Goal: Transaction & Acquisition: Purchase product/service

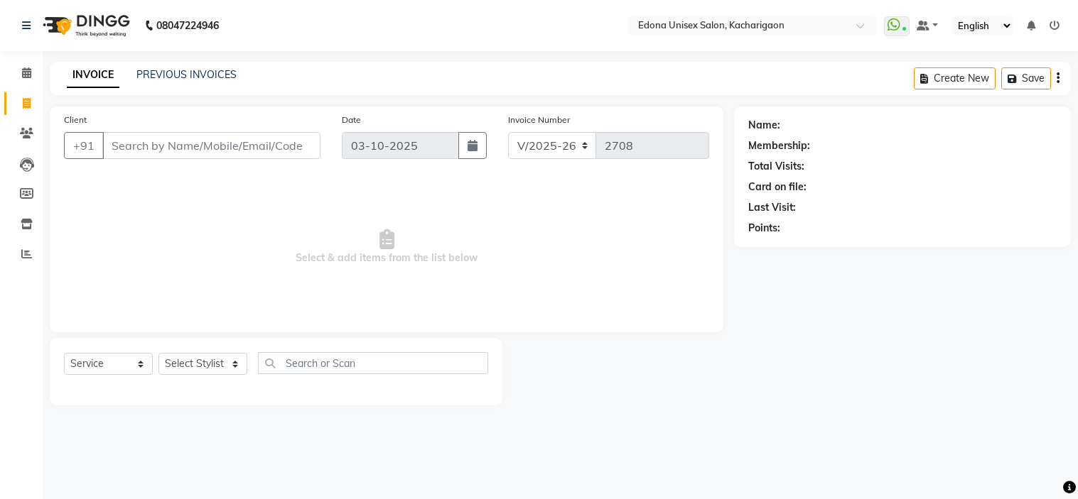
select select "5389"
select select "service"
click at [231, 367] on select "Select Stylist Admin Anchuli [PERSON_NAME] Sonar Bir Basumtary [PERSON_NAME] [P…" at bounding box center [202, 364] width 89 height 22
select select "35937"
click at [158, 354] on select "Select Stylist Admin Anchuli [PERSON_NAME] Sonar Bir Basumtary [PERSON_NAME] [P…" at bounding box center [202, 364] width 89 height 22
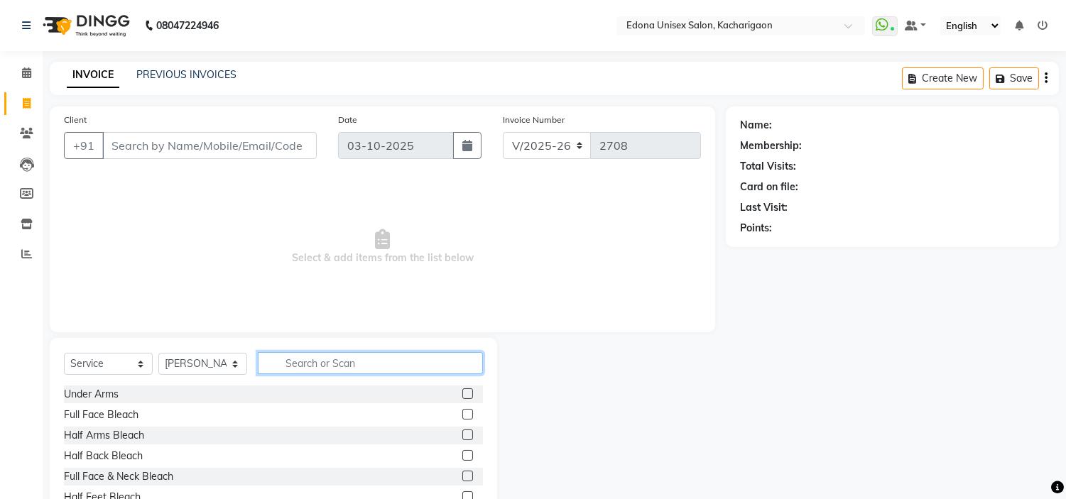
click at [335, 363] on input "text" at bounding box center [370, 363] width 225 height 22
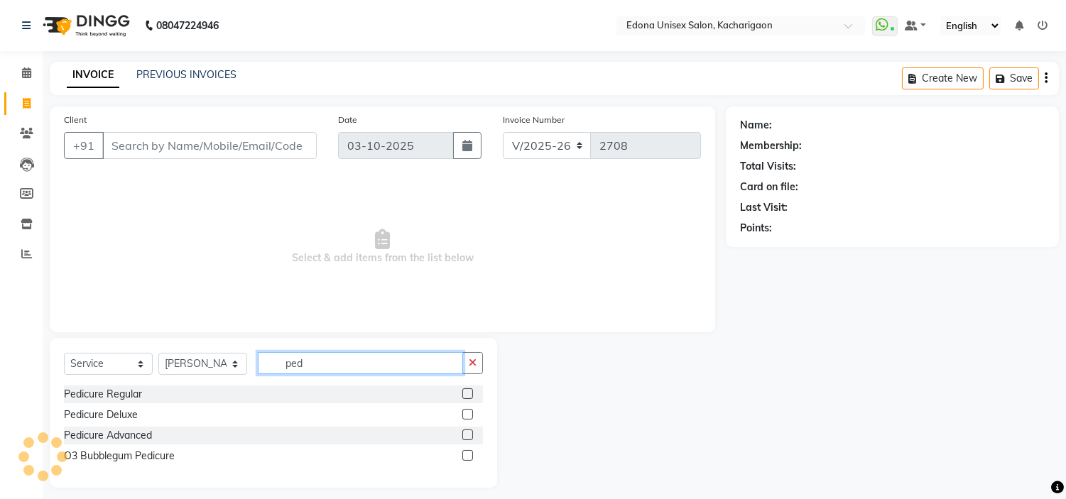
scroll to position [10, 0]
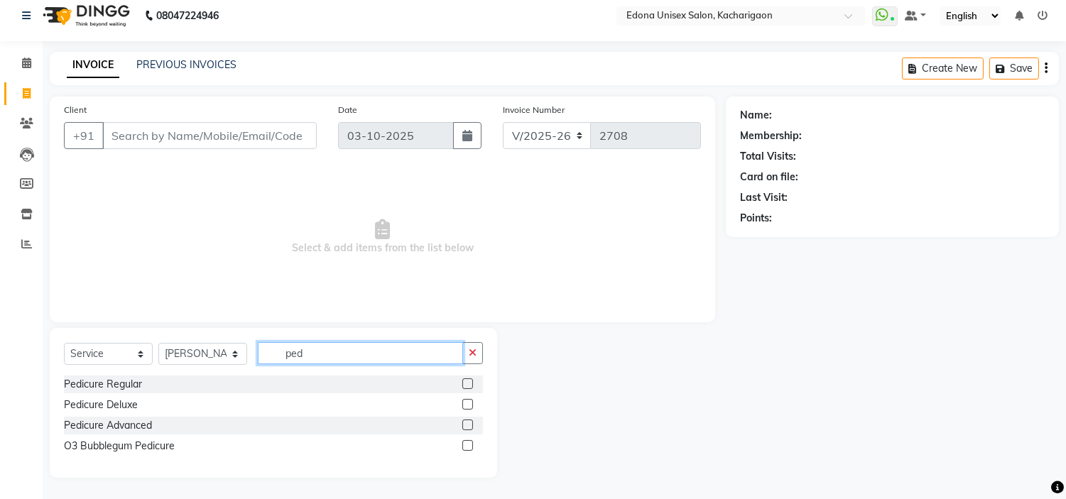
type input "ped"
click at [302, 417] on div "Pedicure Advanced" at bounding box center [273, 426] width 419 height 18
click at [87, 429] on div "Pedicure Advanced" at bounding box center [108, 425] width 88 height 15
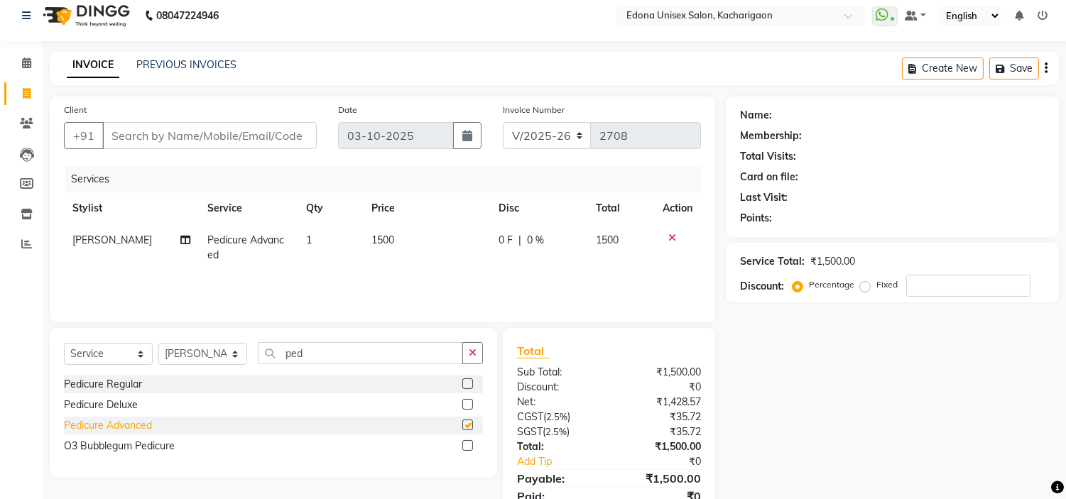
checkbox input "false"
click at [89, 401] on div "Pedicure Deluxe" at bounding box center [101, 405] width 74 height 15
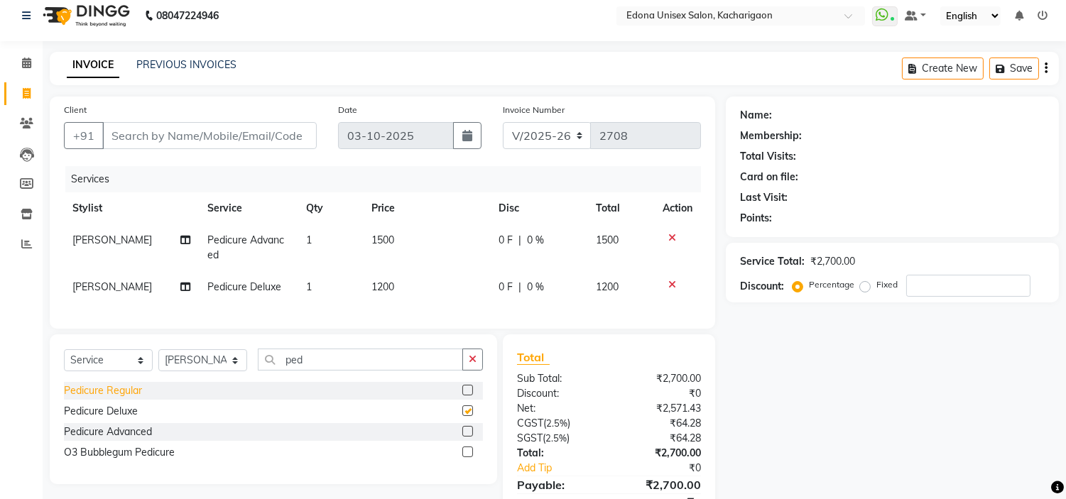
checkbox input "false"
click at [114, 396] on div "Pedicure Regular" at bounding box center [103, 391] width 78 height 15
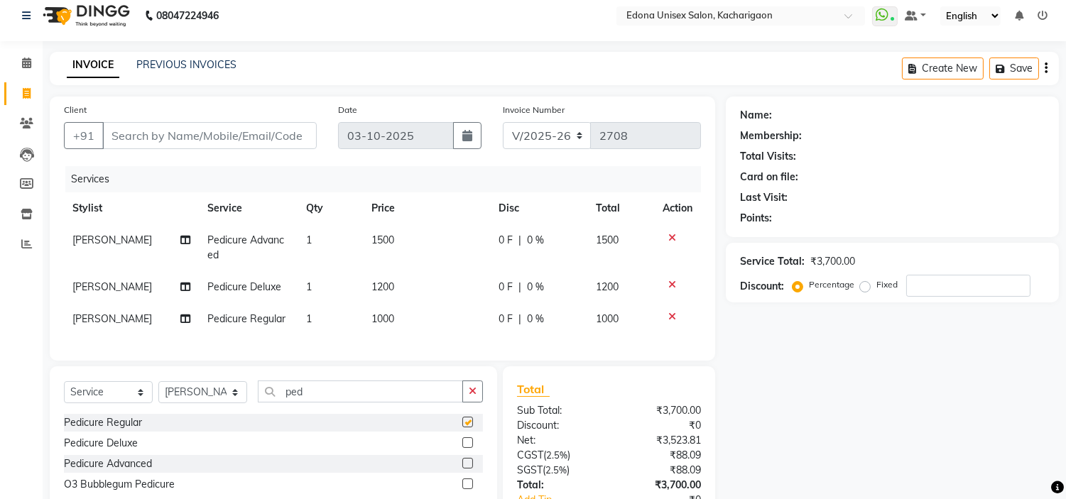
checkbox input "false"
click at [349, 403] on input "ped" at bounding box center [360, 392] width 205 height 22
type input "p"
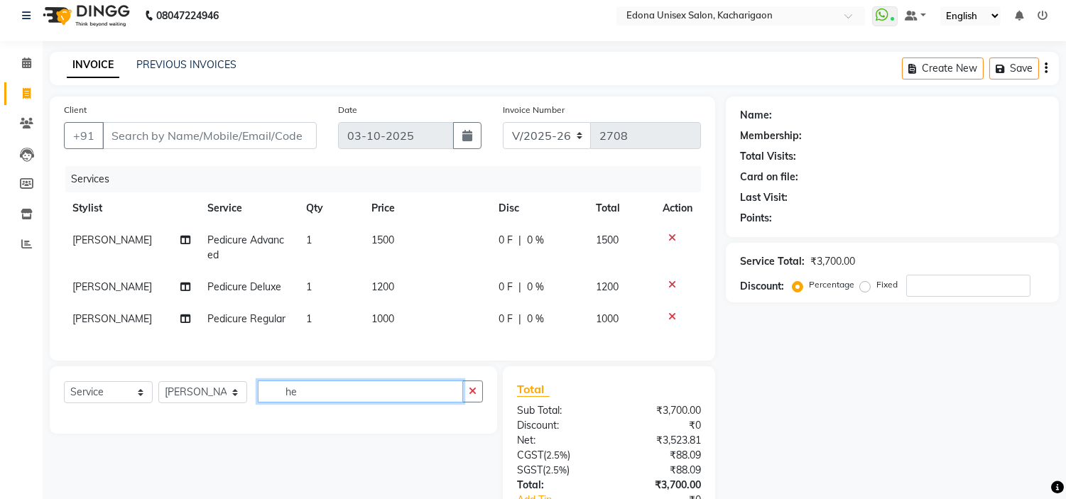
type input "h"
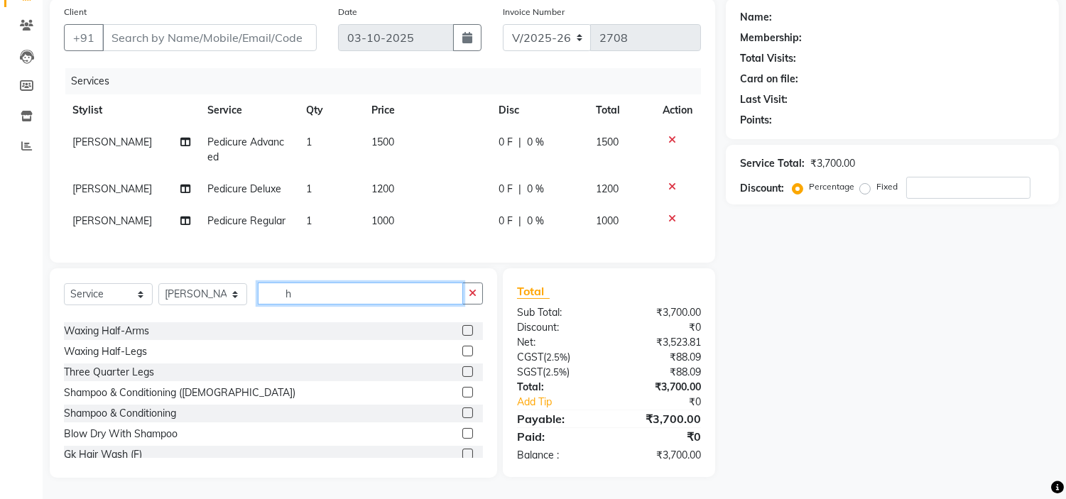
scroll to position [570, 0]
click at [328, 289] on input "h" at bounding box center [360, 294] width 205 height 22
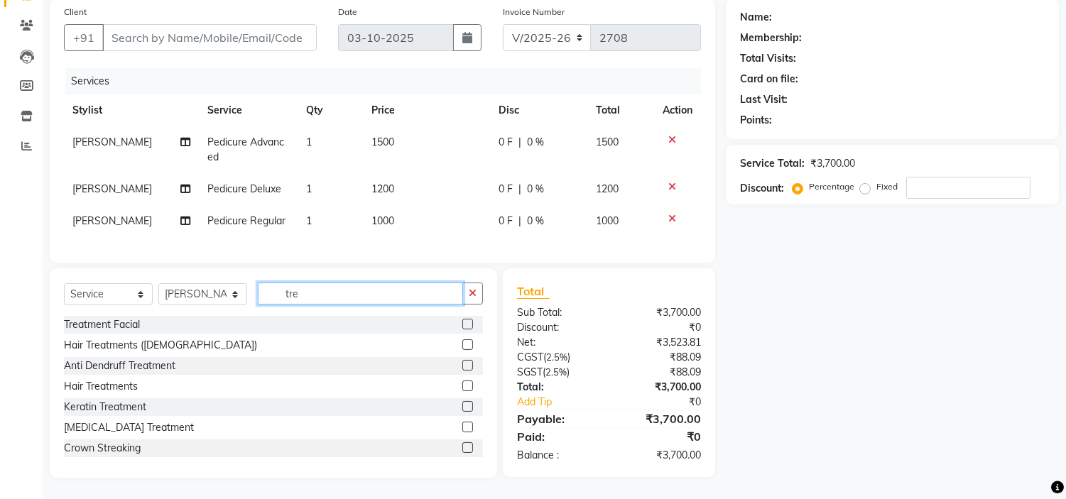
scroll to position [40, 0]
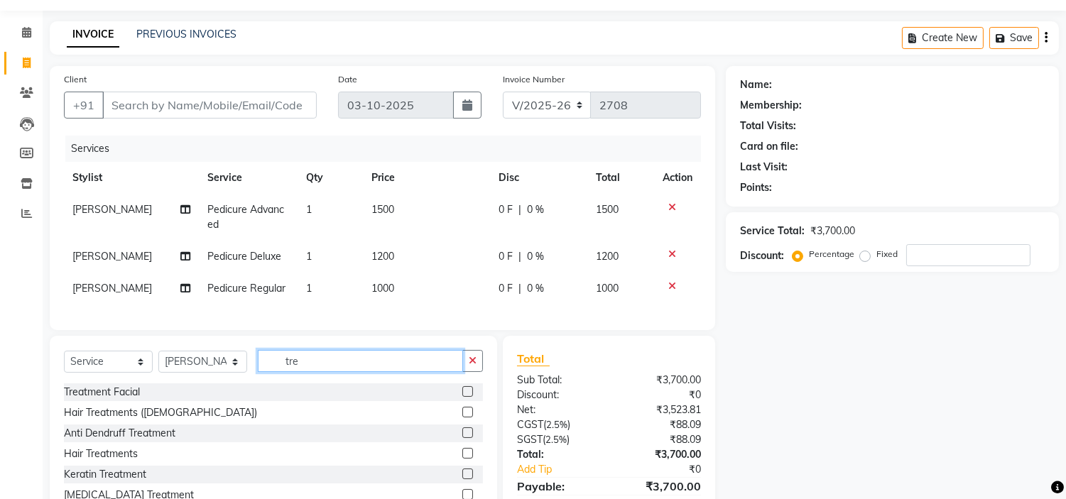
click at [303, 372] on input "tre" at bounding box center [360, 361] width 205 height 22
type input "t"
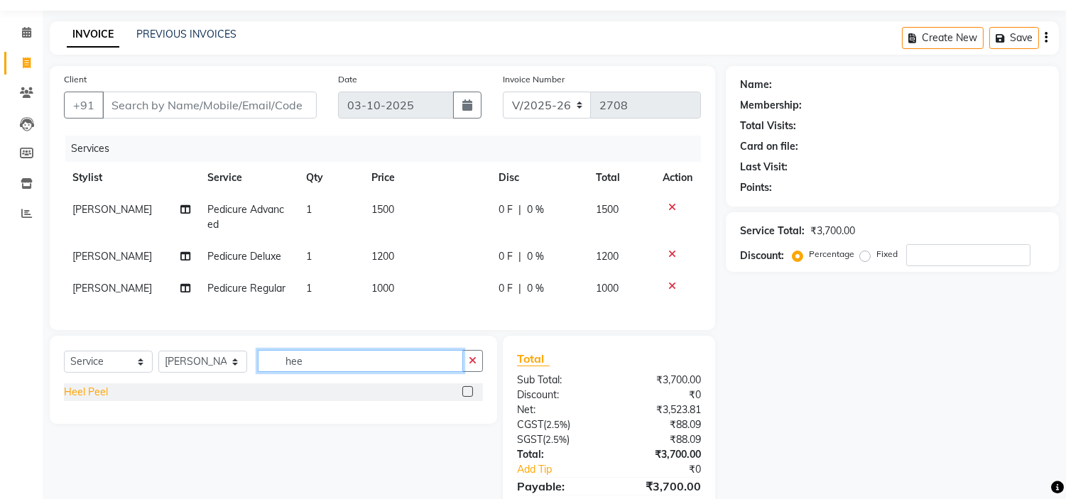
type input "hee"
click at [97, 398] on div "Heel Peel" at bounding box center [86, 392] width 44 height 15
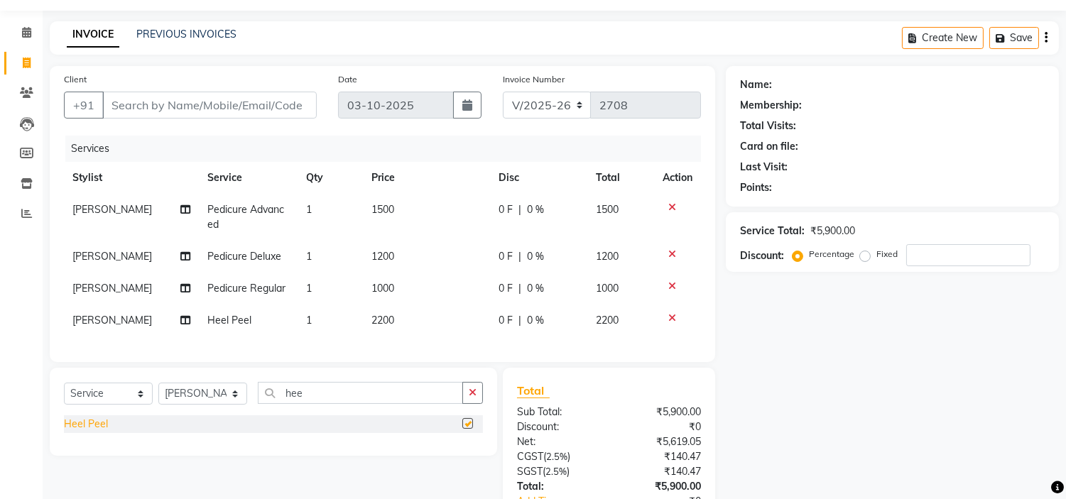
checkbox input "false"
click at [671, 207] on icon at bounding box center [673, 207] width 8 height 10
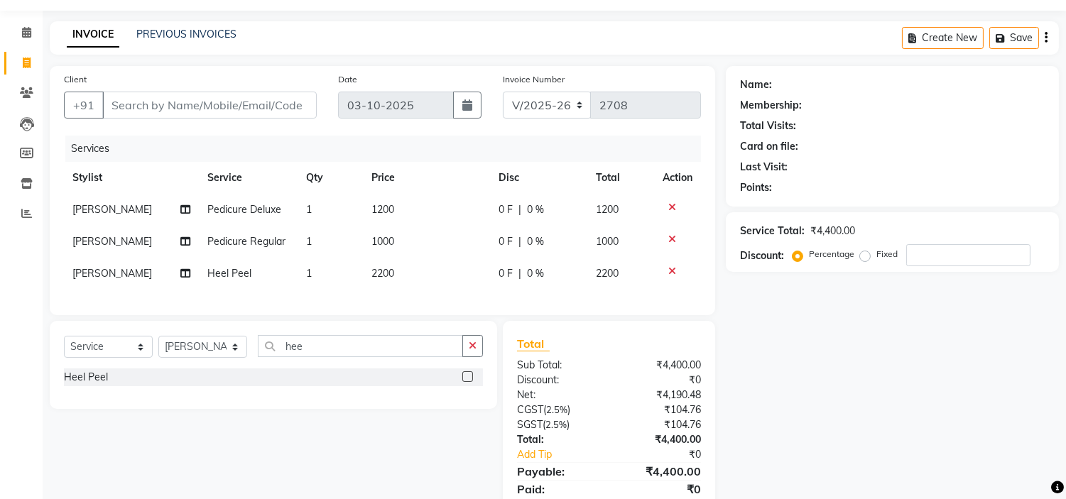
click at [671, 236] on icon at bounding box center [673, 239] width 8 height 10
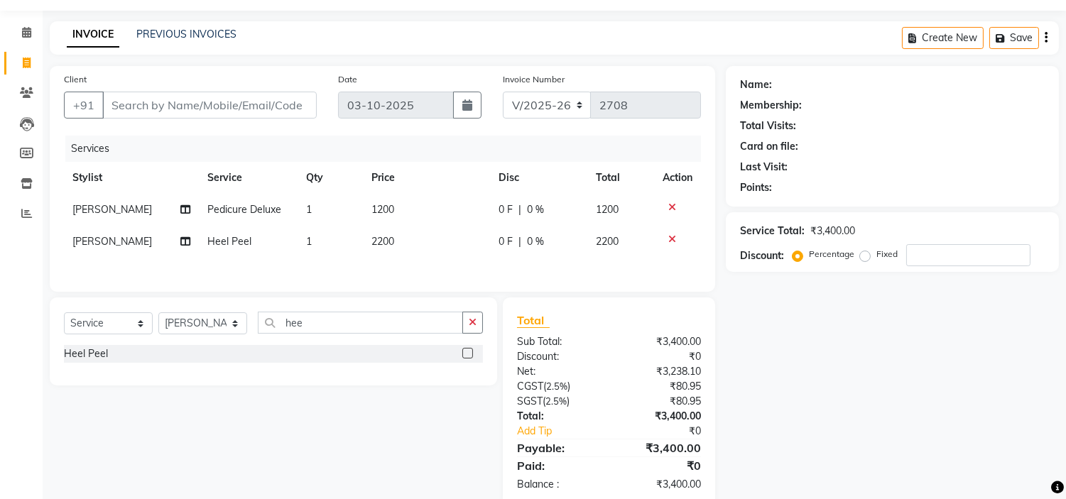
click at [677, 204] on div at bounding box center [678, 207] width 30 height 10
click at [669, 204] on icon at bounding box center [673, 207] width 8 height 10
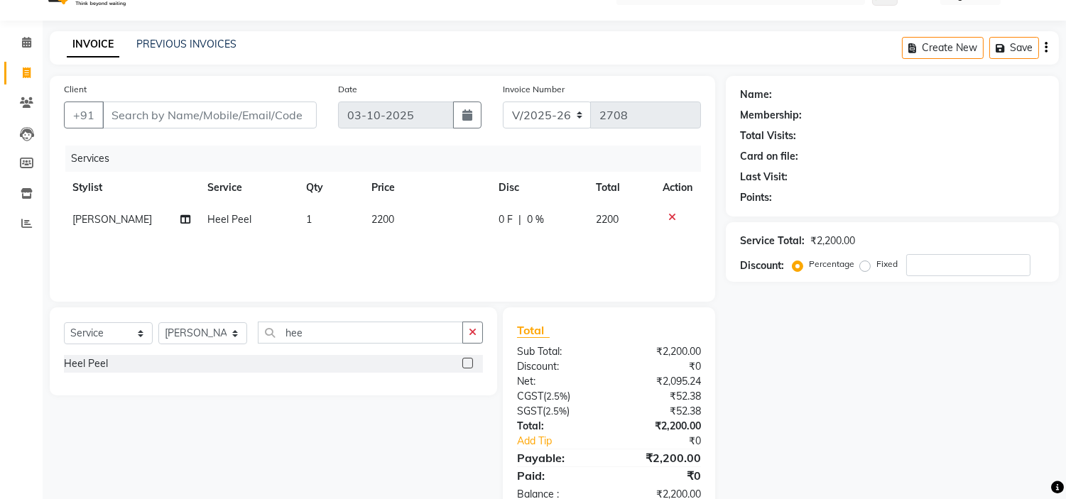
scroll to position [0, 0]
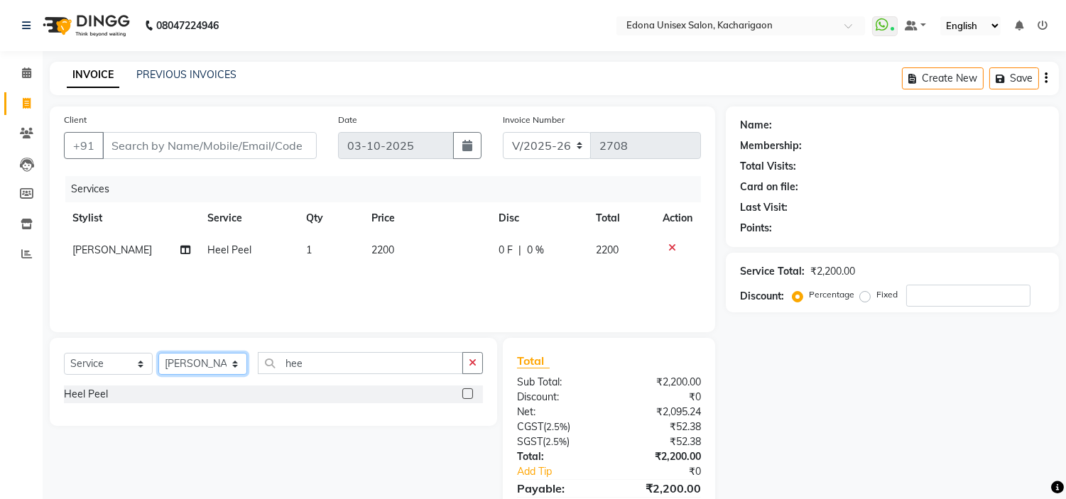
click at [234, 364] on select "Select Stylist Admin Anchuli Basumatari Anju Sonar Bir Basumtary Bishal Bharma …" at bounding box center [202, 364] width 89 height 22
select select "35945"
click at [158, 354] on select "Select Stylist Admin Anchuli Basumatari Anju Sonar Bir Basumtary Bishal Bharma …" at bounding box center [202, 364] width 89 height 22
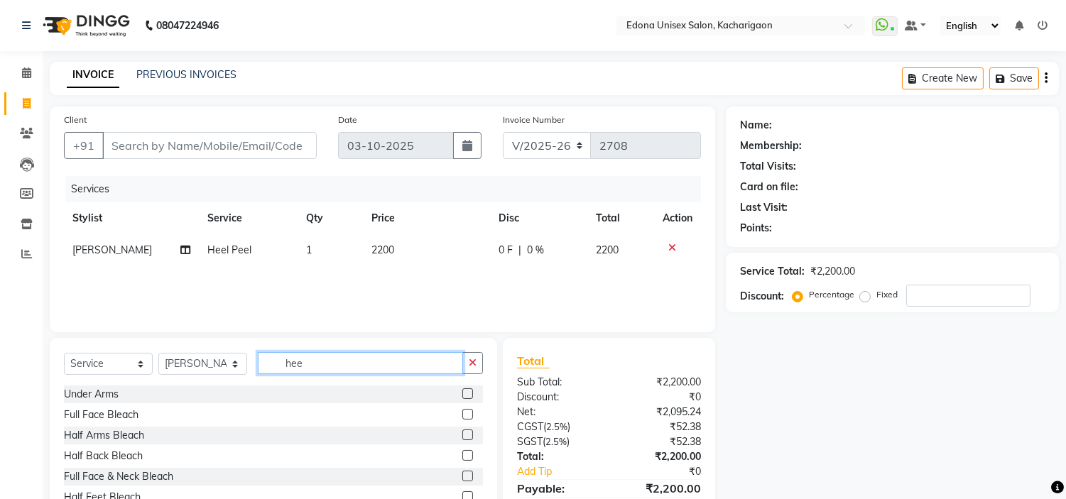
click at [315, 366] on input "hee" at bounding box center [360, 363] width 205 height 22
type input "h"
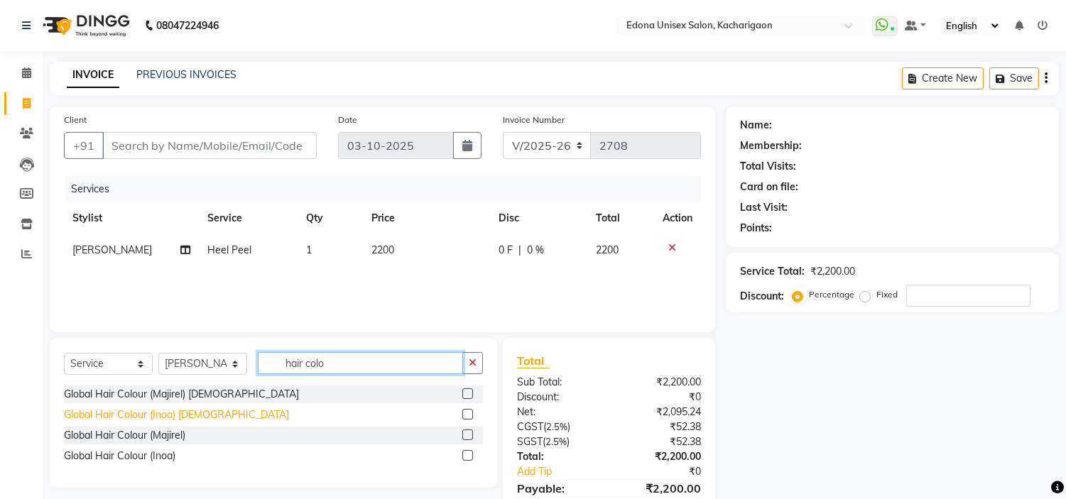
type input "hair colo"
click at [156, 414] on div "Global Hair Colour (Inoa) Gents" at bounding box center [176, 415] width 225 height 15
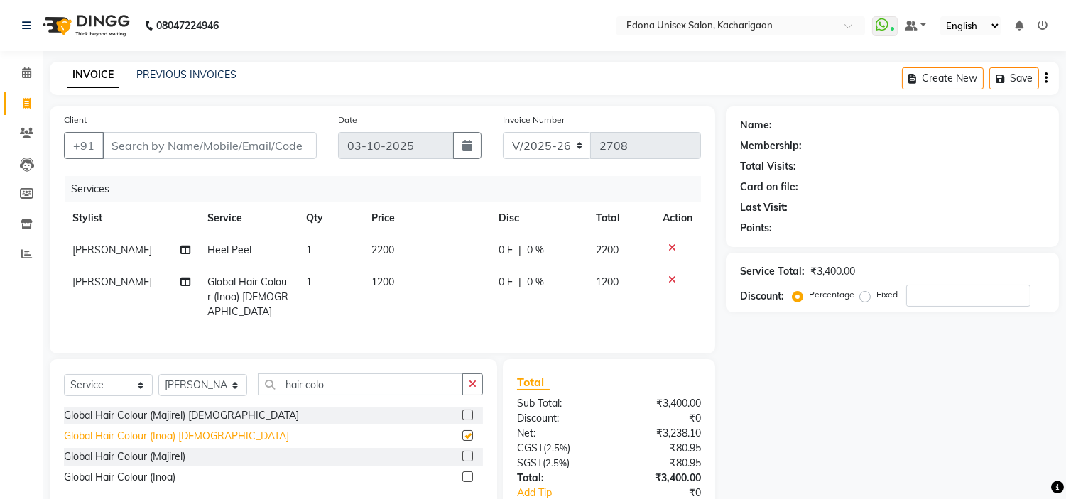
checkbox input "false"
click at [119, 470] on div "Global Hair Colour (Inoa)" at bounding box center [120, 477] width 112 height 15
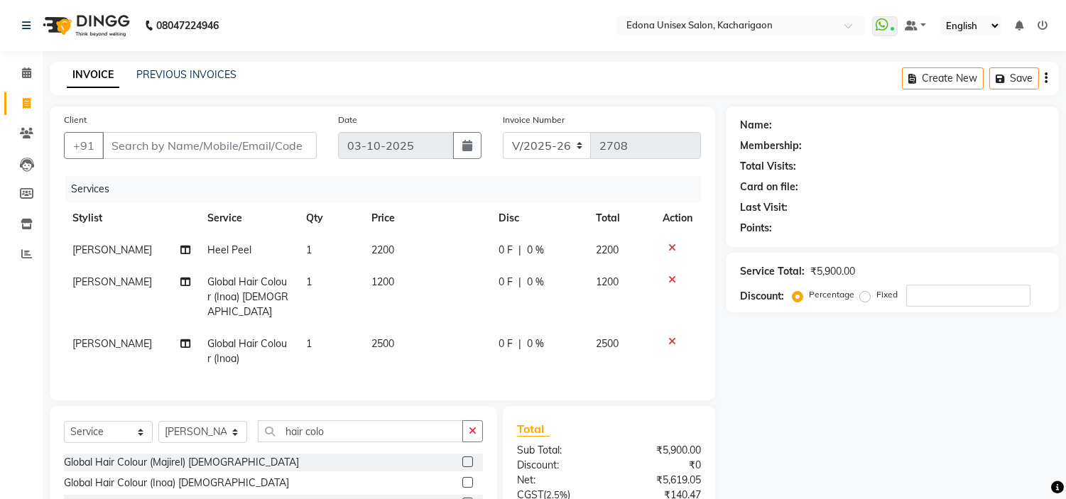
checkbox input "false"
click at [669, 278] on icon at bounding box center [673, 280] width 8 height 10
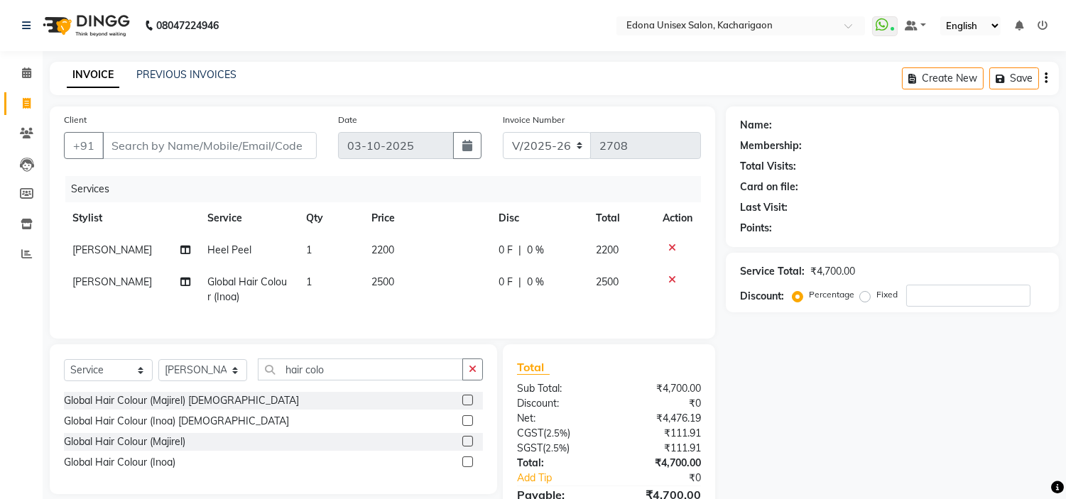
click at [382, 281] on span "2500" at bounding box center [383, 282] width 23 height 13
select select "35945"
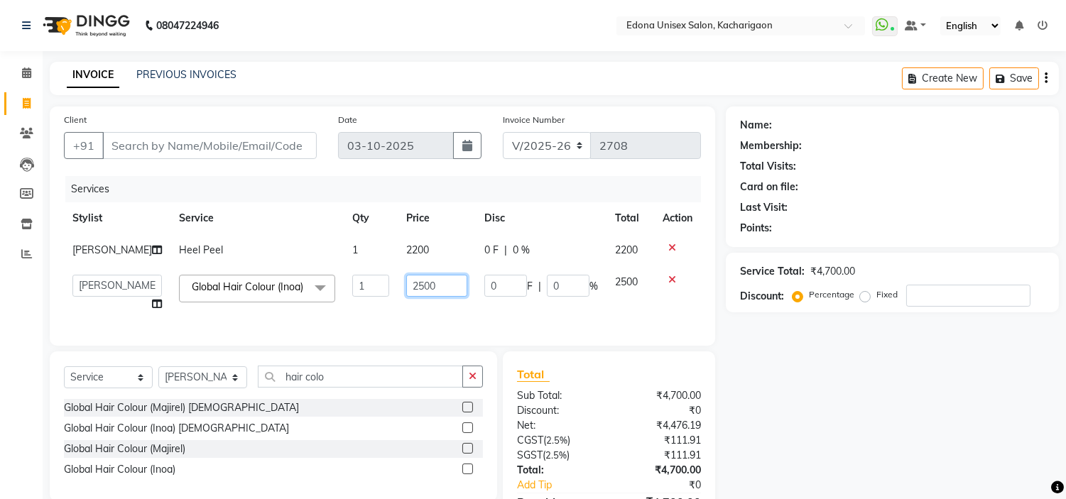
click at [406, 297] on input "2500" at bounding box center [436, 286] width 61 height 22
type input "2000"
click at [548, 332] on div "Services Stylist Service Qty Price Disc Total Action Sumitra Subba Heel Peel 1 …" at bounding box center [382, 254] width 637 height 156
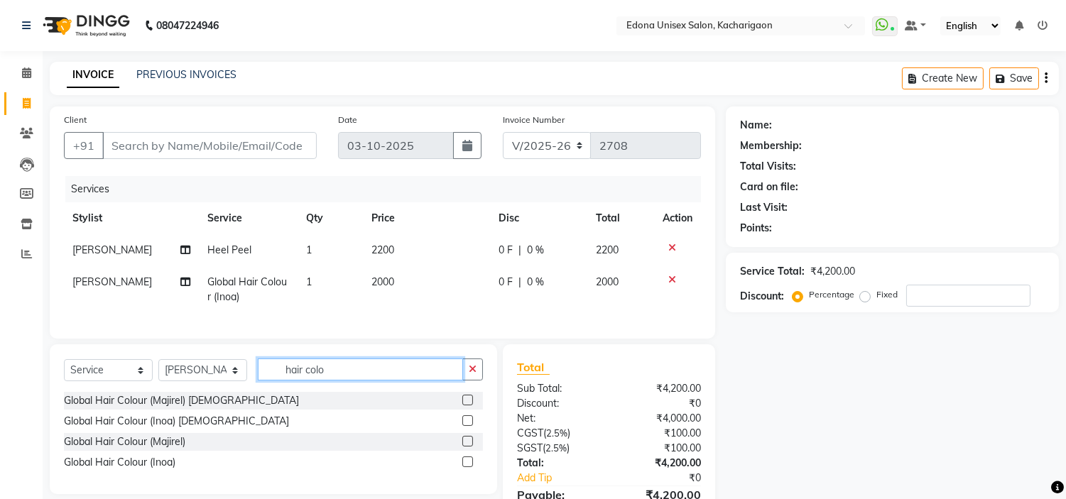
click at [375, 381] on input "hair colo" at bounding box center [360, 370] width 205 height 22
type input "hair cut"
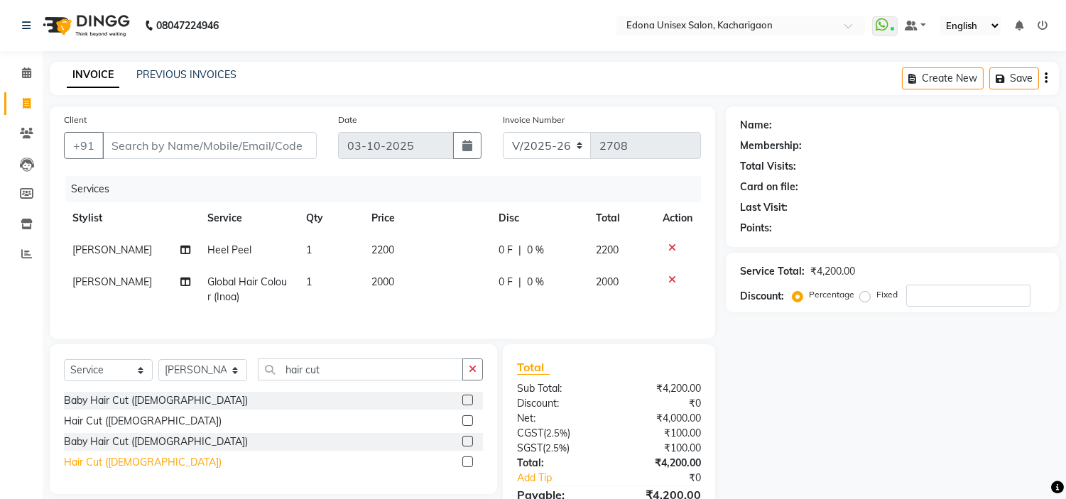
click at [94, 467] on div "Hair Cut ([DEMOGRAPHIC_DATA])" at bounding box center [143, 462] width 158 height 15
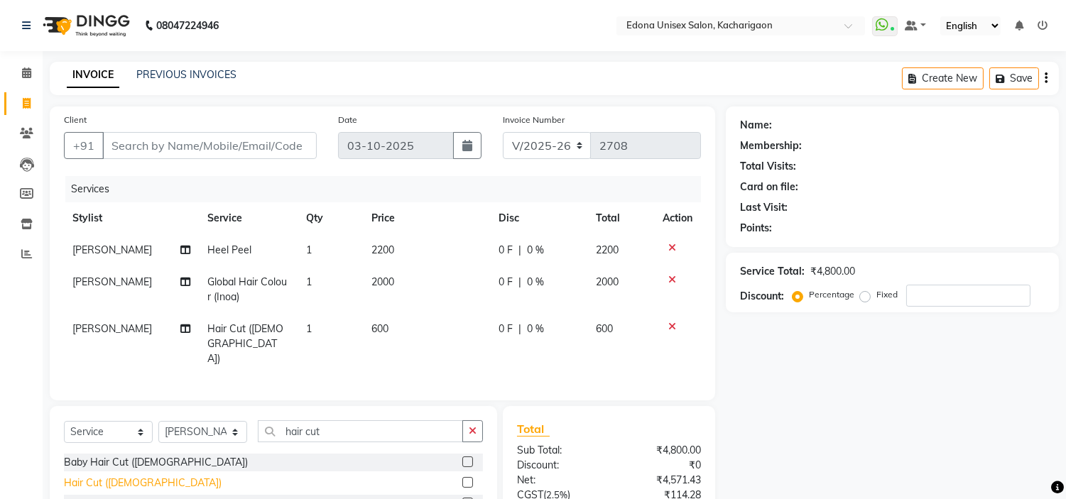
checkbox input "false"
drag, startPoint x: 374, startPoint y: 328, endPoint x: 443, endPoint y: 313, distance: 71.4
click at [382, 328] on span "600" at bounding box center [380, 329] width 17 height 13
select select "35945"
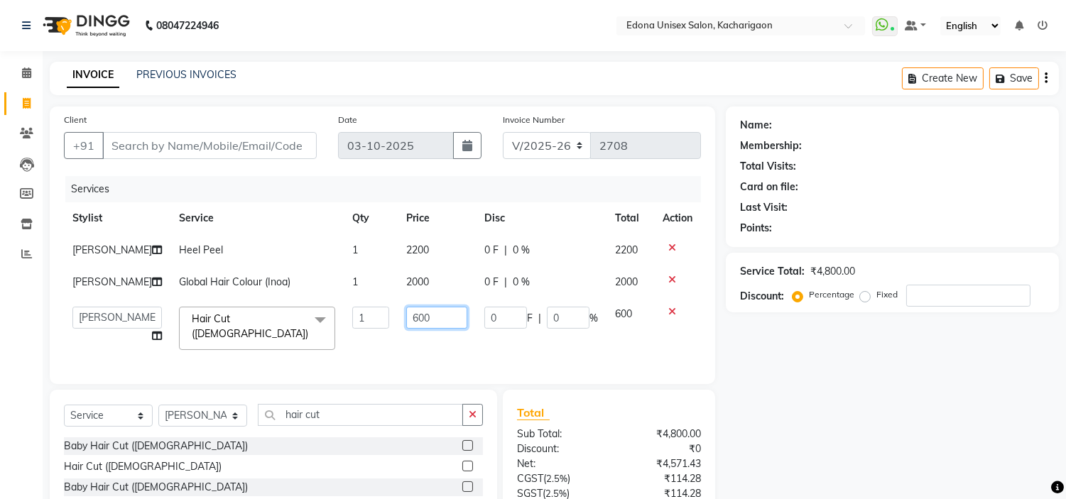
drag, startPoint x: 401, startPoint y: 346, endPoint x: 435, endPoint y: 345, distance: 33.4
click at [412, 329] on input "600" at bounding box center [436, 318] width 61 height 22
type input "6"
type input "700"
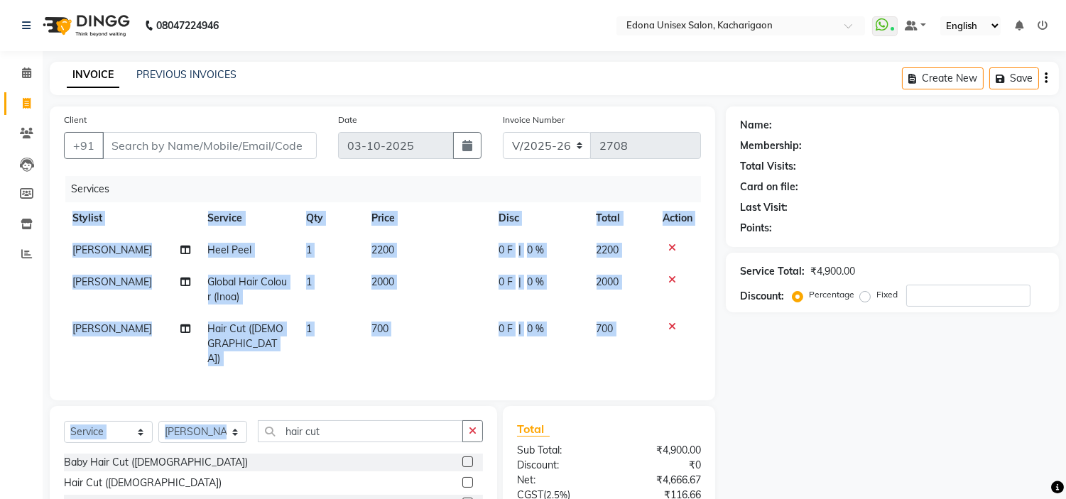
click at [456, 381] on div "Client +91 Date 03-10-2025 Invoice Number V/2025 V/2025-26 2708 Services Stylis…" at bounding box center [383, 254] width 666 height 294
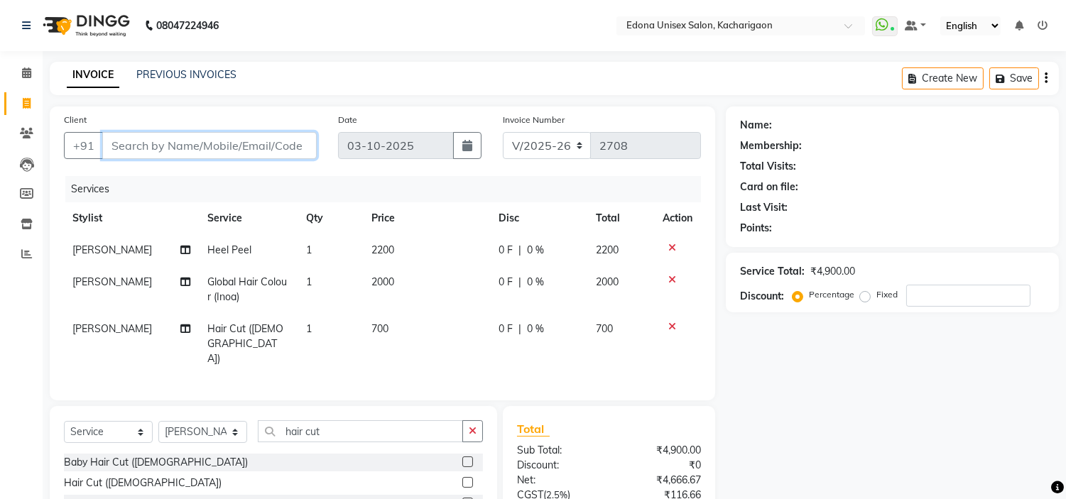
click at [274, 143] on input "Client" at bounding box center [209, 145] width 215 height 27
type input "6"
type input "0"
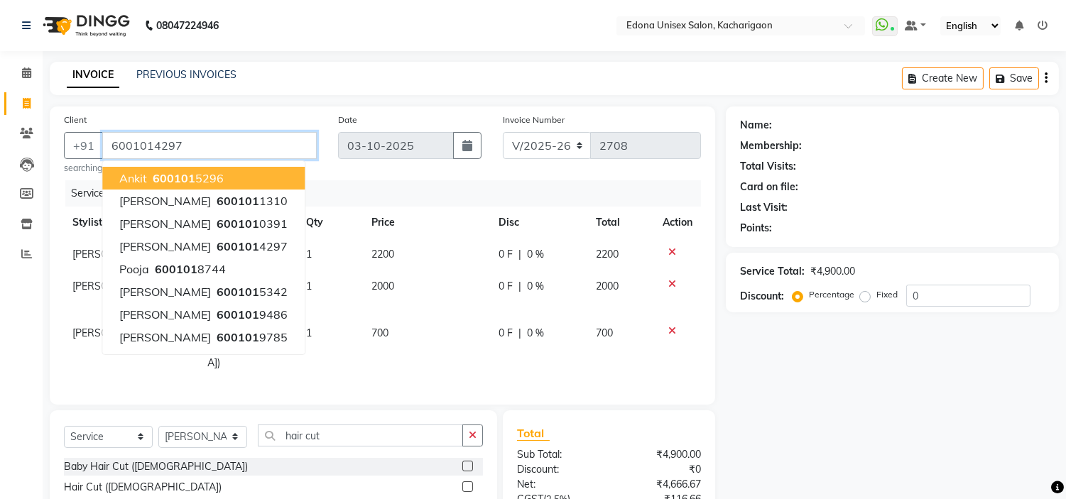
type input "6001014297"
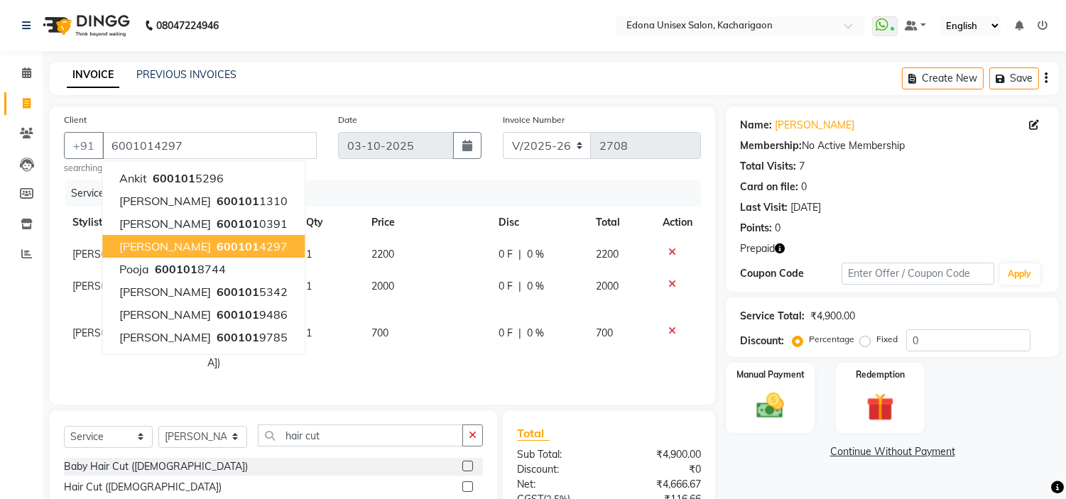
click at [263, 245] on ngb-highlight "600101 4297" at bounding box center [251, 246] width 74 height 14
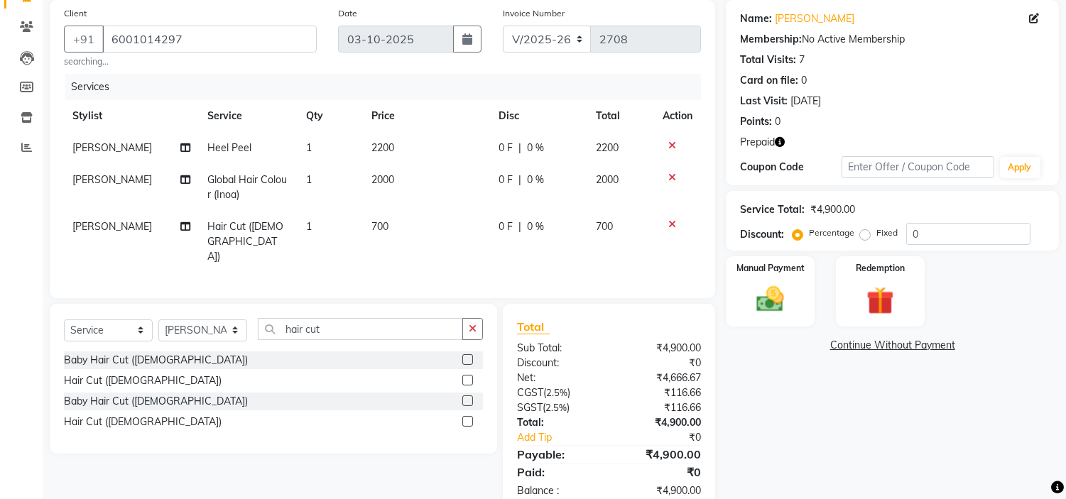
scroll to position [124, 0]
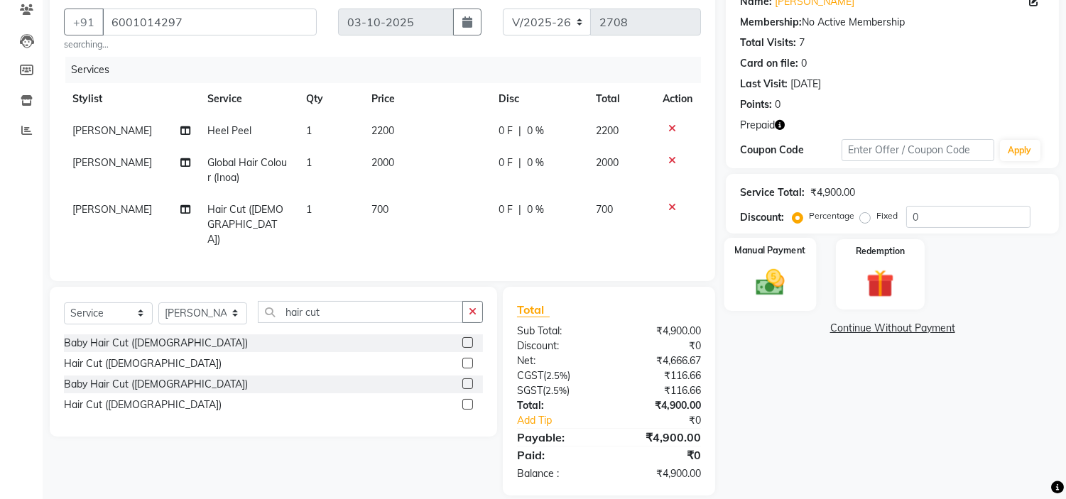
click at [758, 287] on img at bounding box center [770, 282] width 47 height 33
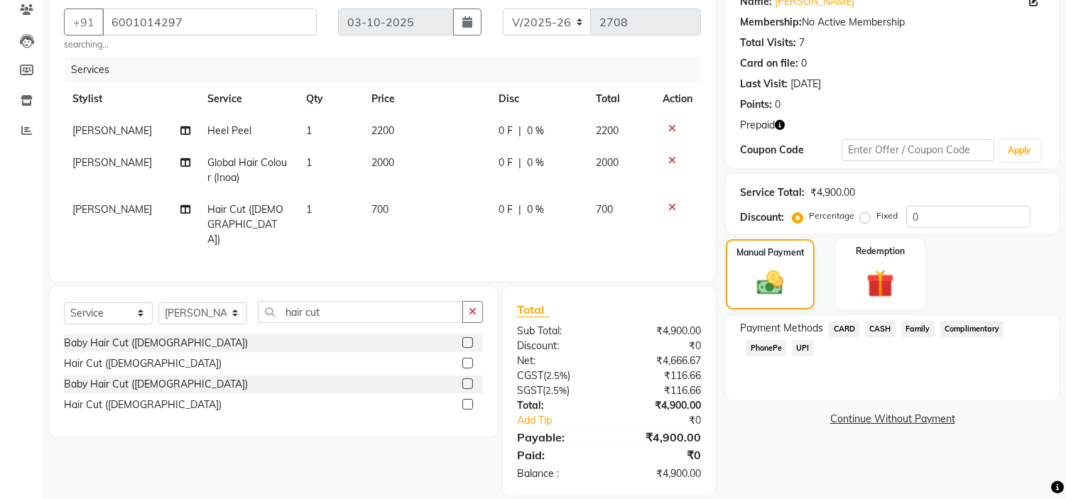
click at [762, 349] on span "PhonePe" at bounding box center [766, 348] width 40 height 16
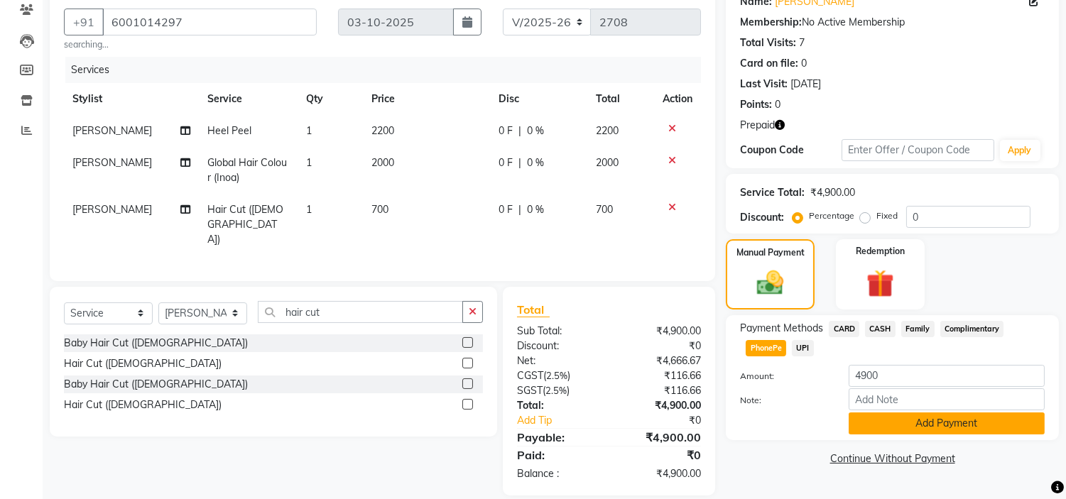
click at [962, 427] on button "Add Payment" at bounding box center [947, 424] width 196 height 22
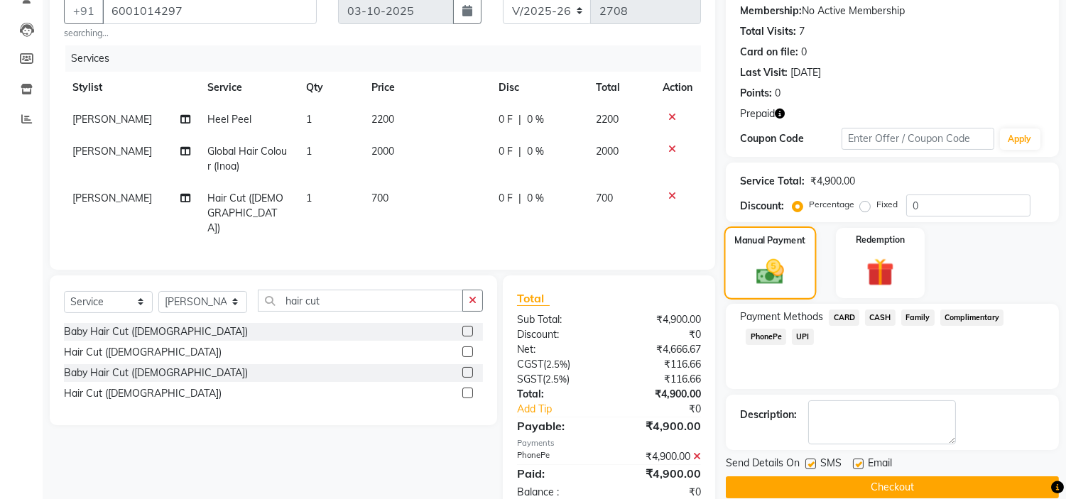
scroll to position [154, 0]
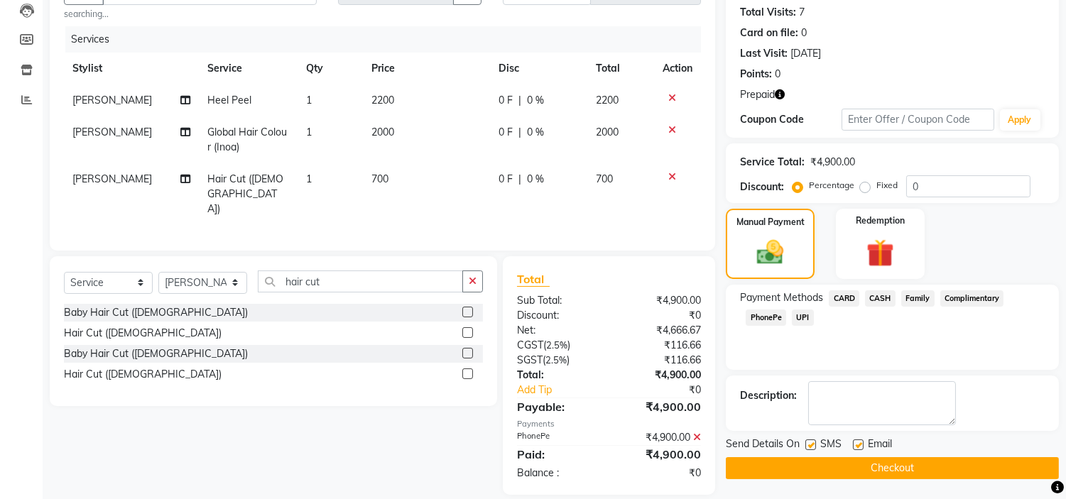
click at [828, 467] on button "Checkout" at bounding box center [892, 469] width 333 height 22
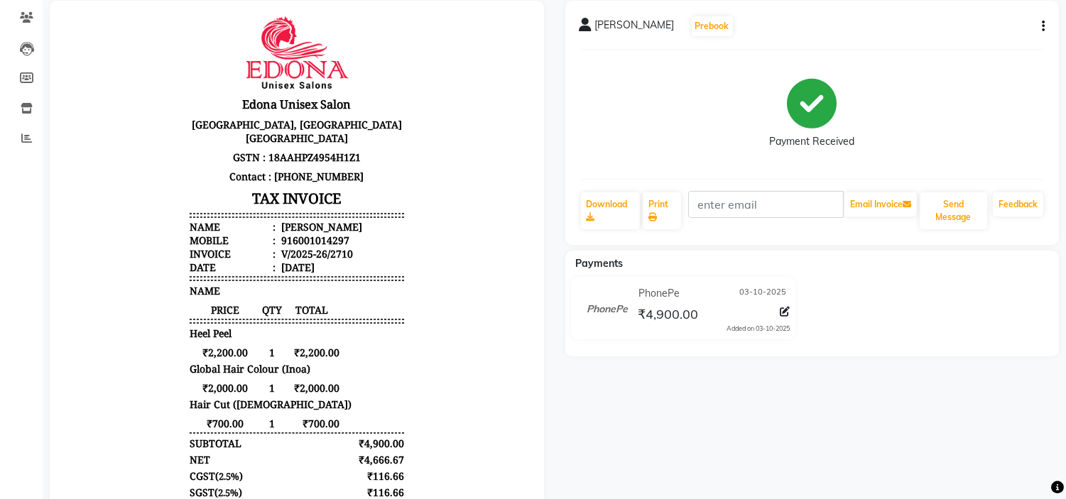
scroll to position [79, 0]
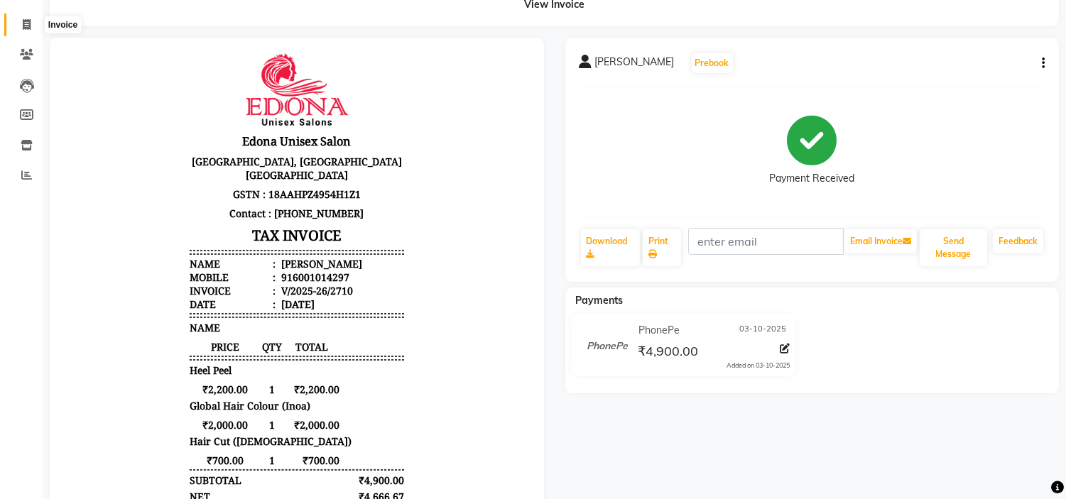
click at [31, 24] on span at bounding box center [26, 25] width 25 height 16
select select "service"
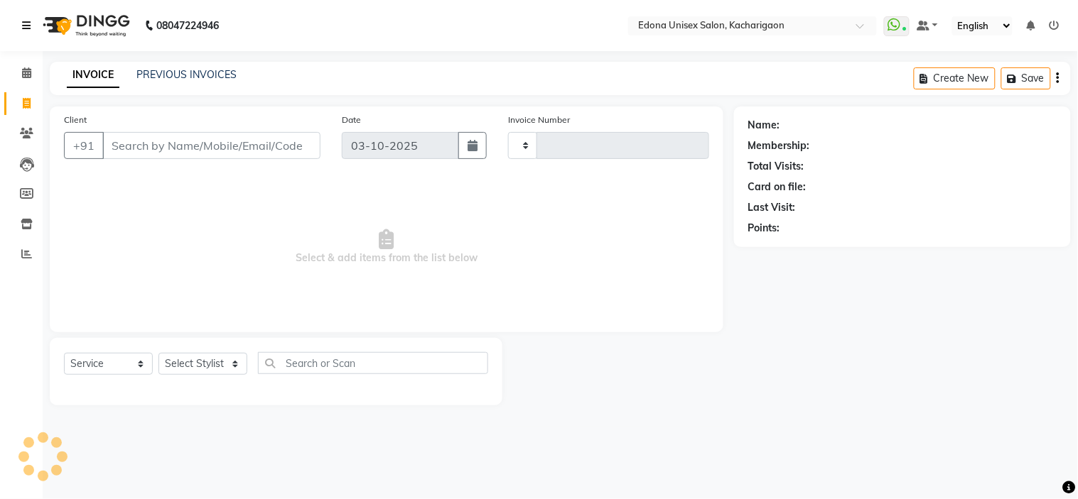
type input "2711"
select select "5389"
click at [21, 253] on icon at bounding box center [26, 254] width 11 height 11
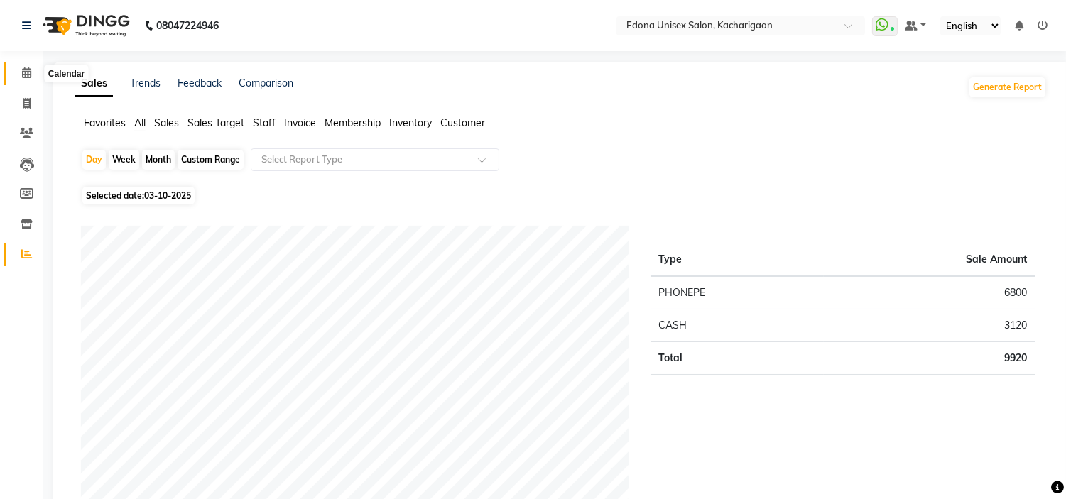
click at [33, 76] on span at bounding box center [26, 73] width 25 height 16
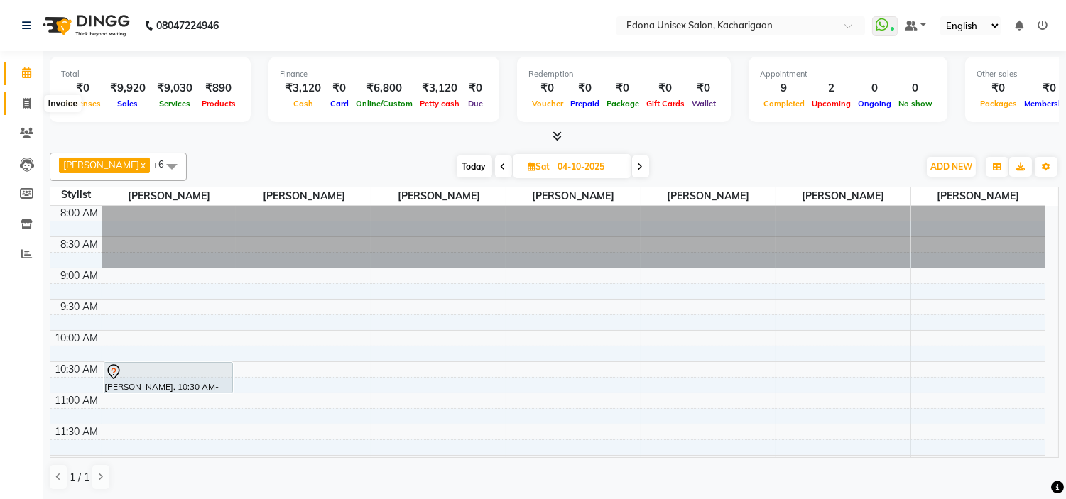
click at [26, 101] on icon at bounding box center [27, 103] width 8 height 11
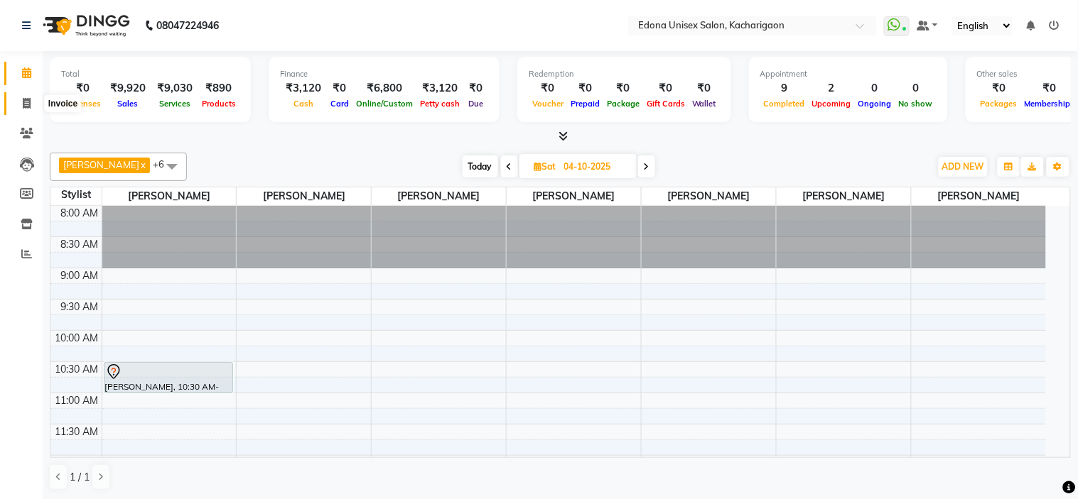
select select "5389"
select select "service"
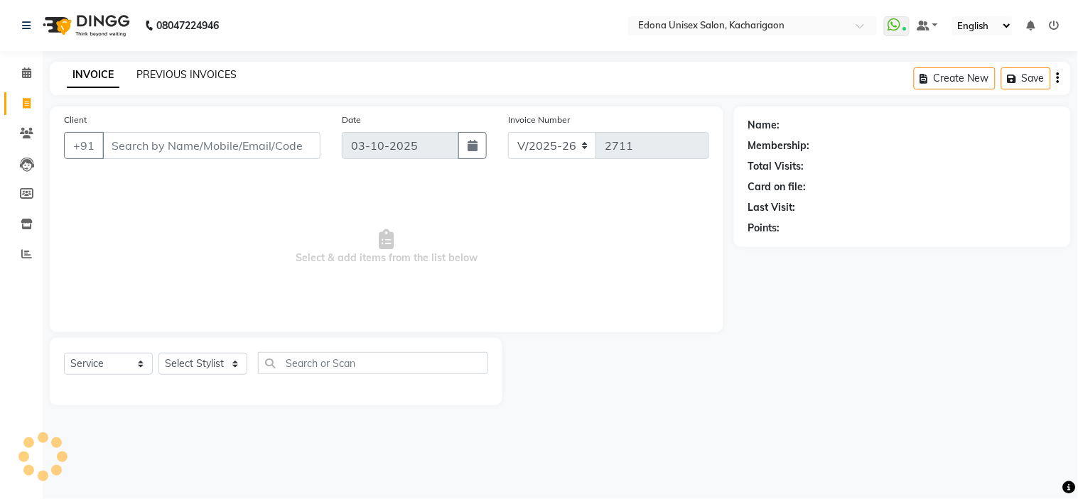
click at [161, 74] on link "PREVIOUS INVOICES" at bounding box center [186, 74] width 100 height 13
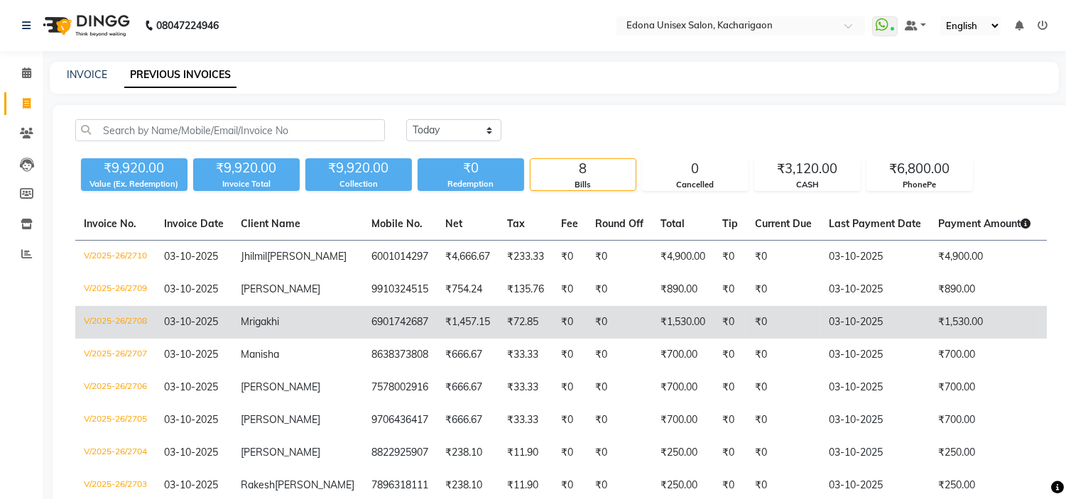
click at [499, 339] on td "₹72.85" at bounding box center [526, 322] width 54 height 33
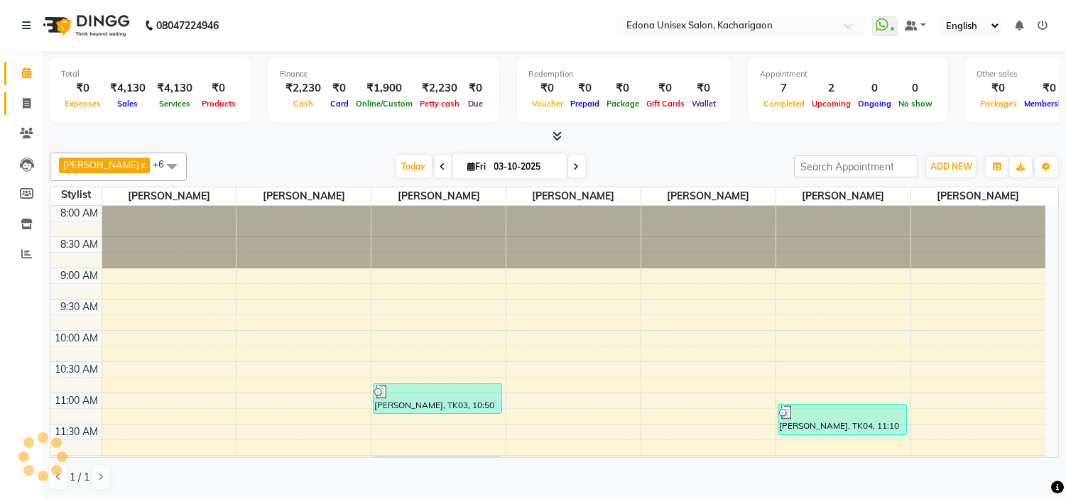
drag, startPoint x: 24, startPoint y: 102, endPoint x: 17, endPoint y: 102, distance: 7.1
click at [24, 102] on icon at bounding box center [27, 103] width 8 height 11
select select "service"
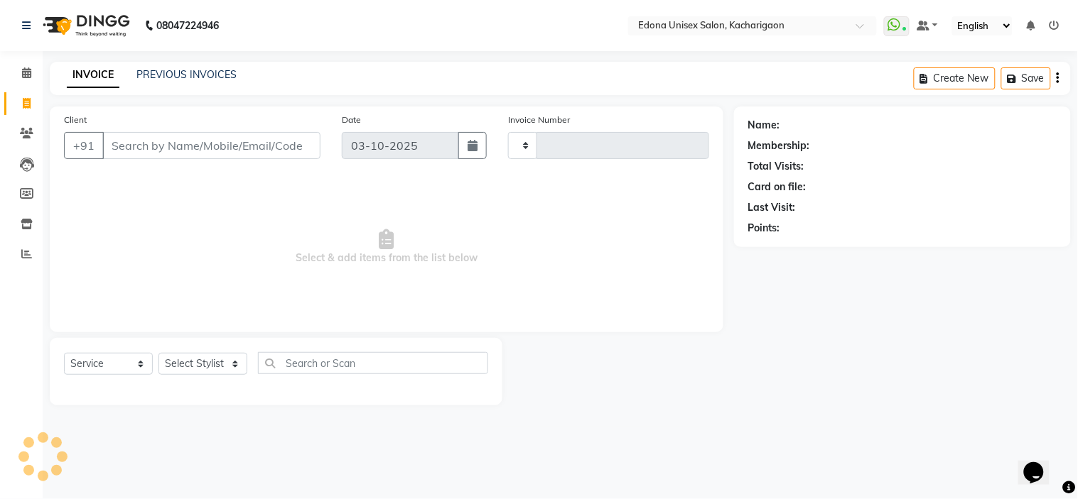
type input "2709"
select select "5389"
click at [23, 67] on span at bounding box center [26, 73] width 25 height 16
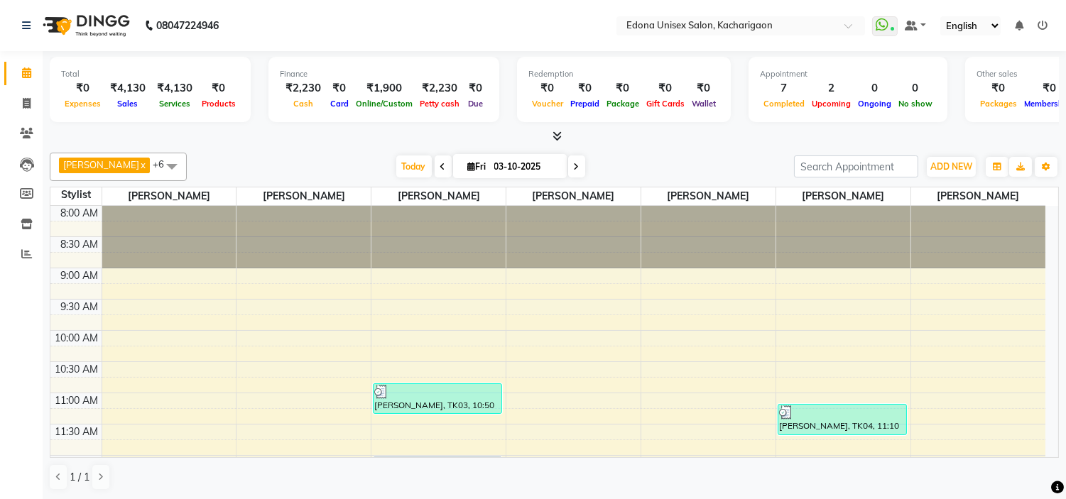
click at [568, 168] on span at bounding box center [576, 167] width 17 height 22
type input "04-10-2025"
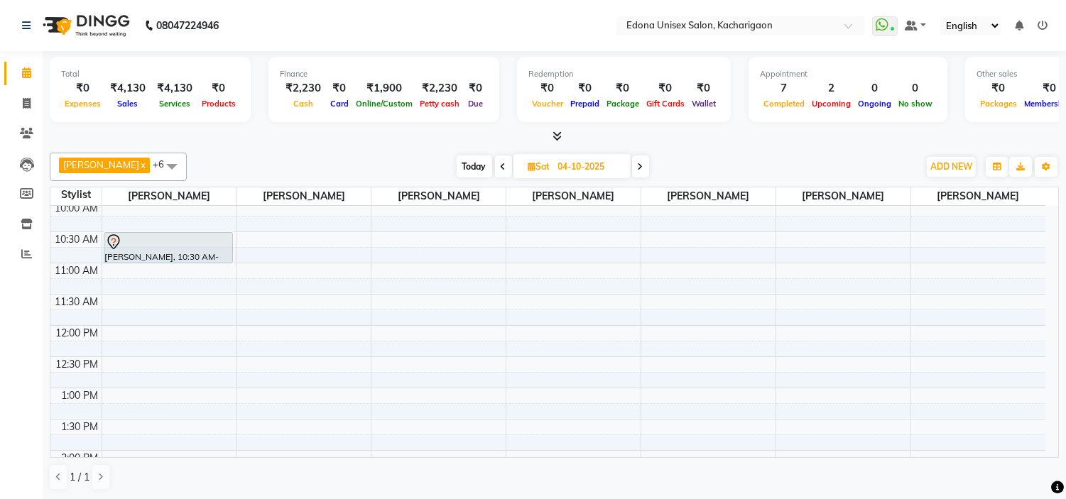
scroll to position [158, 0]
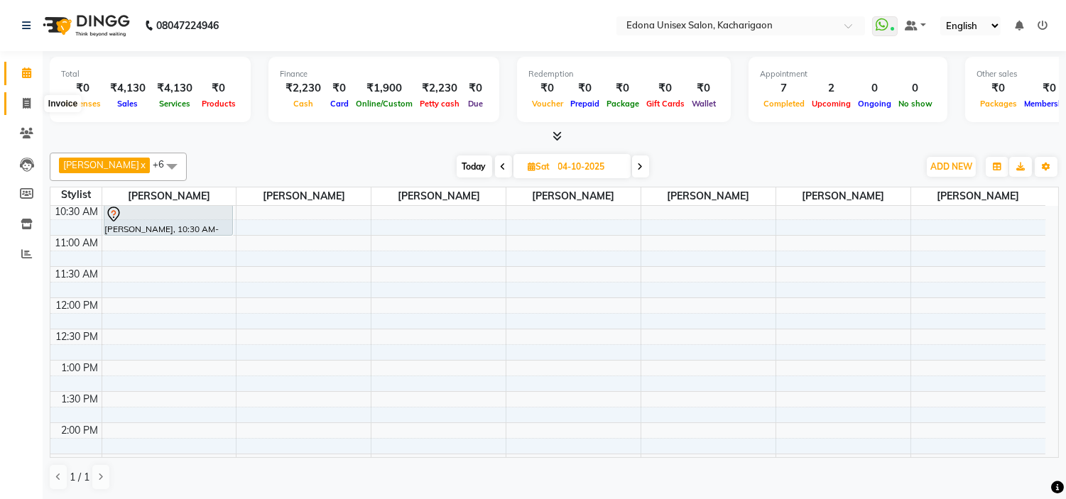
click at [23, 103] on icon at bounding box center [27, 103] width 8 height 11
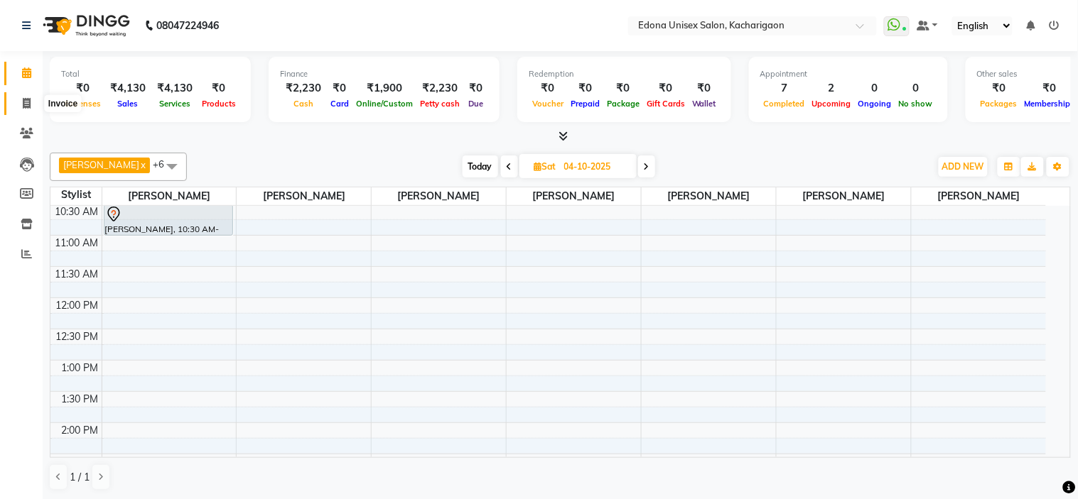
select select "service"
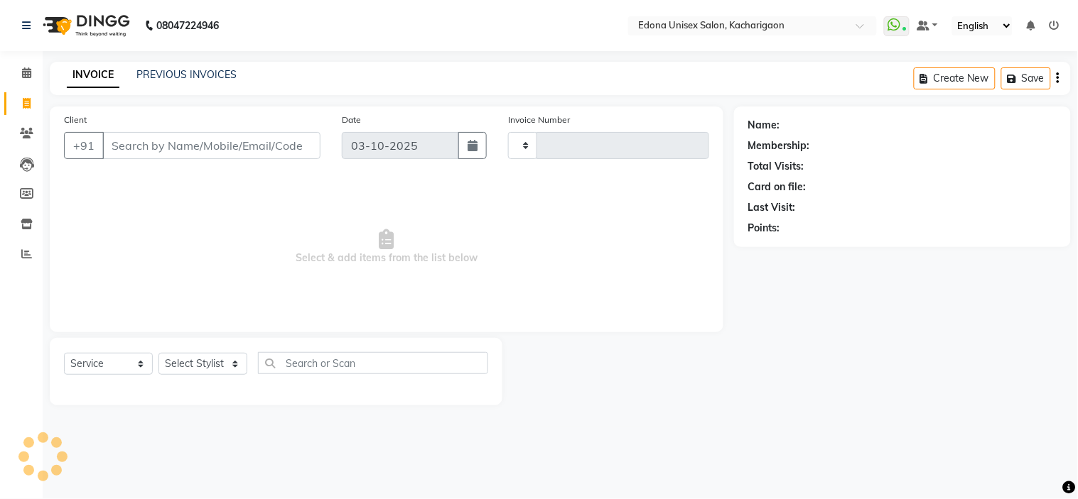
type input "2709"
select select "5389"
click at [233, 367] on select "Select Stylist Admin Anchuli [PERSON_NAME] Sonar Bir Basumtary [PERSON_NAME] [P…" at bounding box center [202, 364] width 89 height 22
select select "77350"
click at [158, 354] on select "Select Stylist Admin Anchuli [PERSON_NAME] Sonar Bir Basumtary [PERSON_NAME] [P…" at bounding box center [202, 364] width 89 height 22
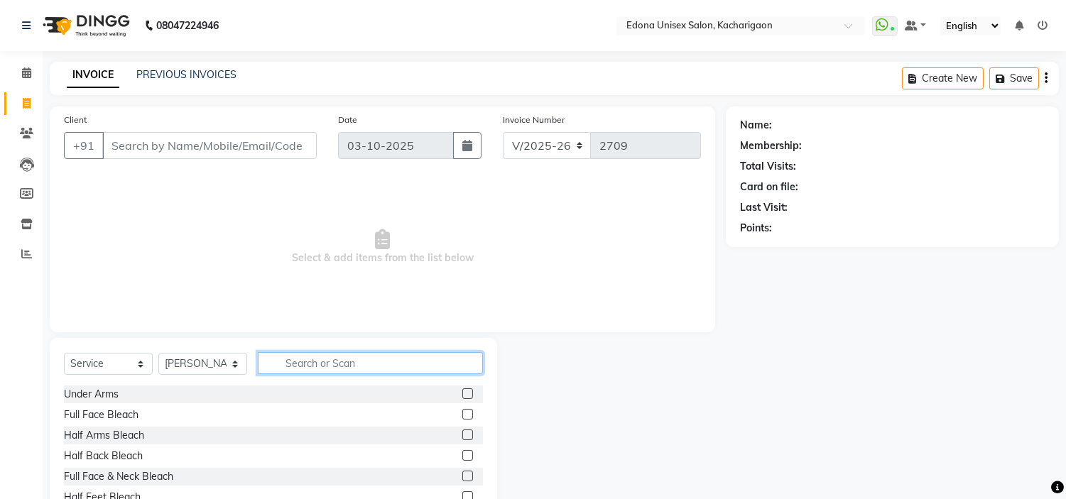
click at [331, 357] on input "text" at bounding box center [370, 363] width 225 height 22
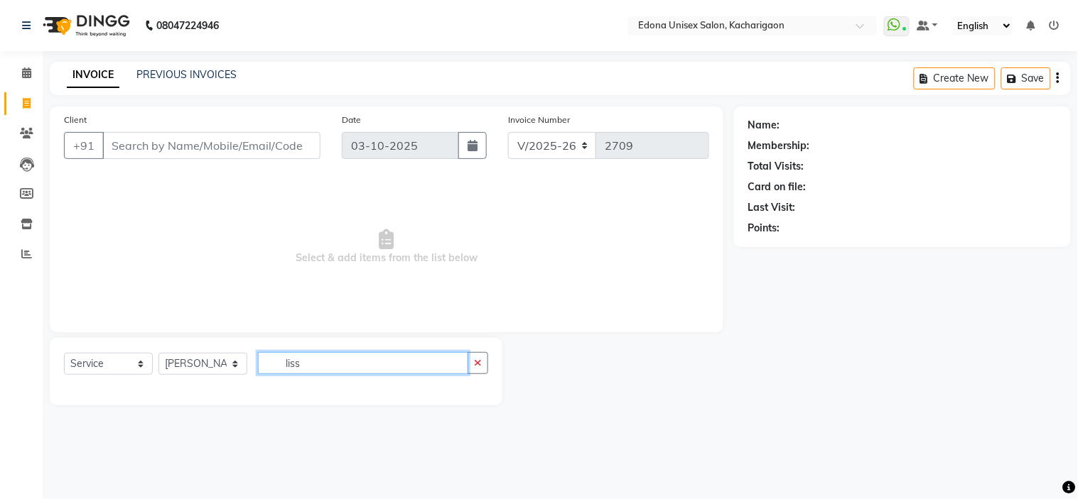
type input "liss"
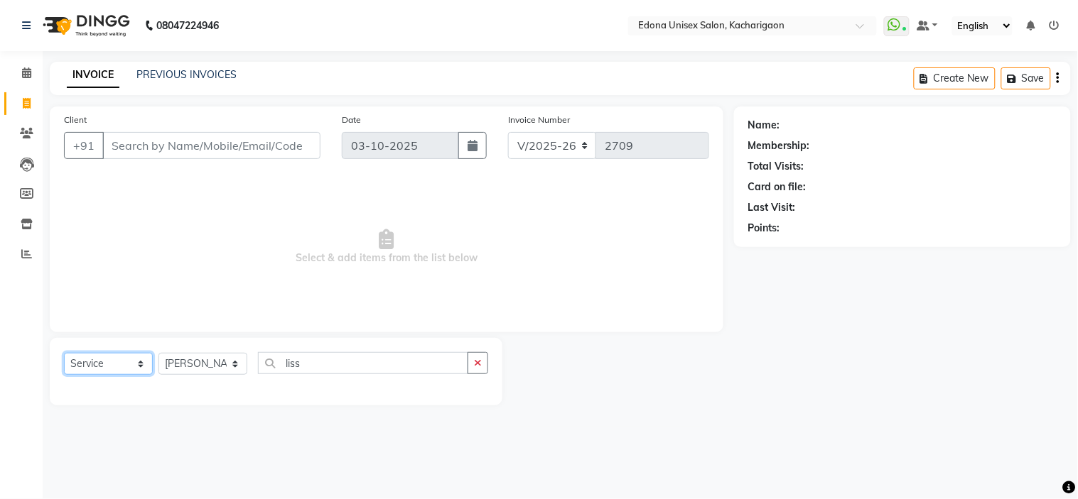
click at [118, 366] on select "Select Service Product Membership Package Voucher Prepaid Gift Card" at bounding box center [108, 364] width 89 height 22
select select "product"
click at [64, 354] on select "Select Service Product Membership Package Voucher Prepaid Gift Card" at bounding box center [108, 364] width 89 height 22
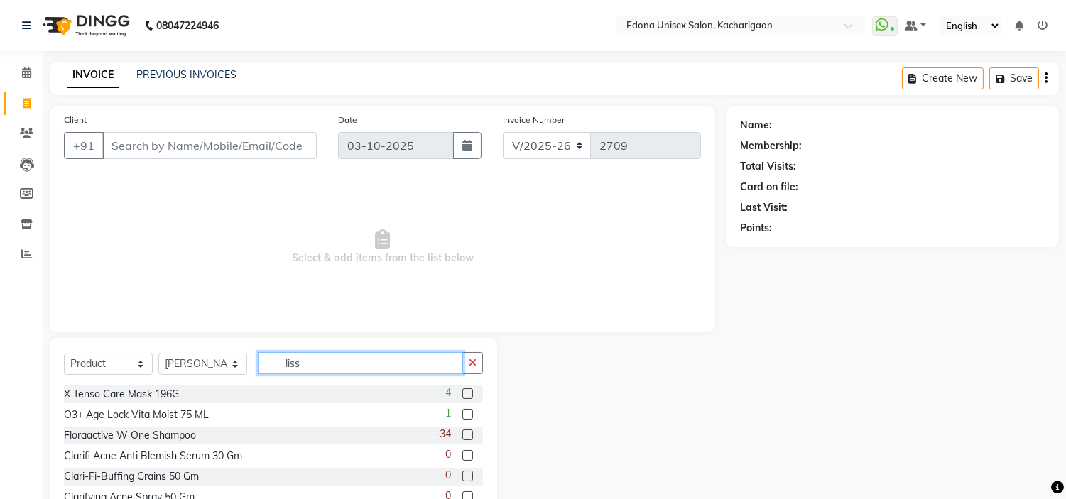
click at [330, 363] on input "liss" at bounding box center [360, 363] width 205 height 22
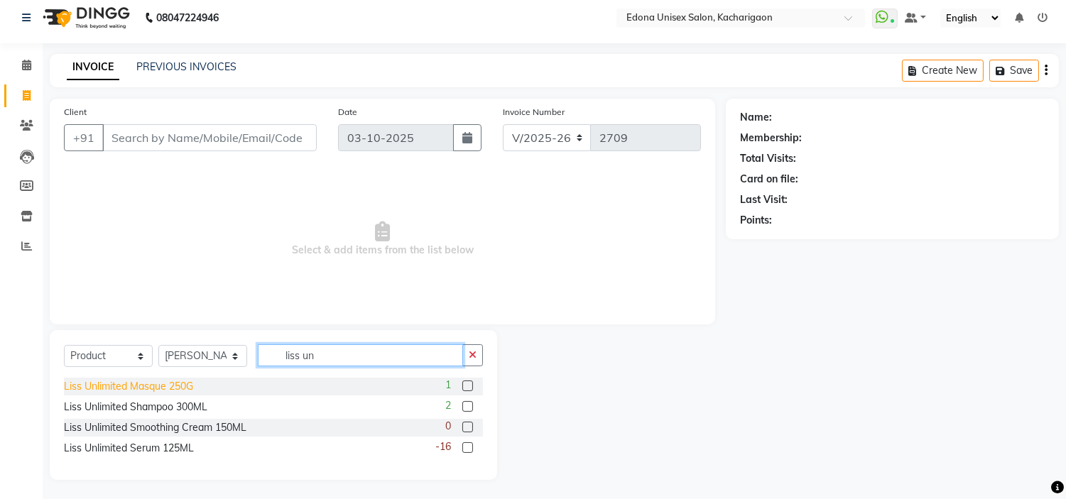
scroll to position [10, 0]
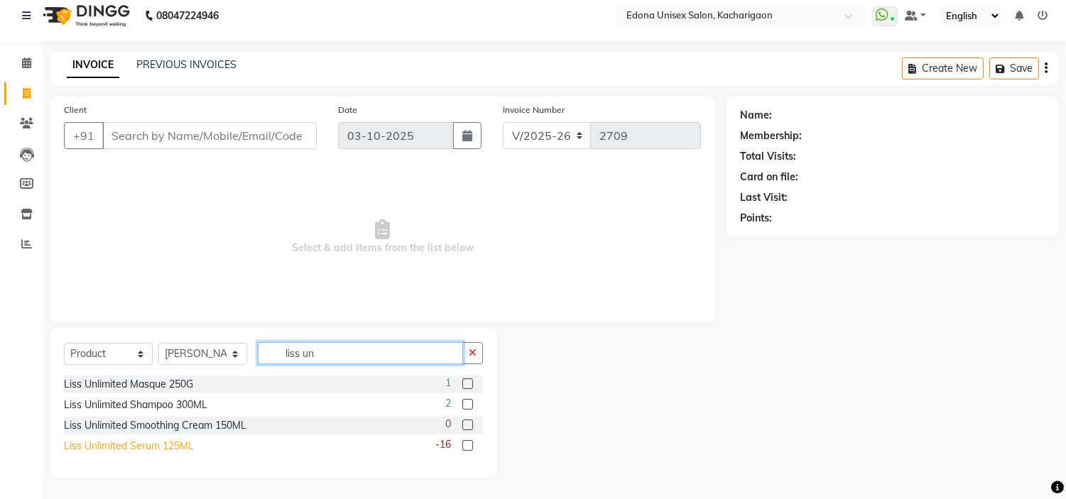
type input "liss un"
click at [140, 450] on div "Liss Unlimited Serum 125ML" at bounding box center [129, 446] width 130 height 15
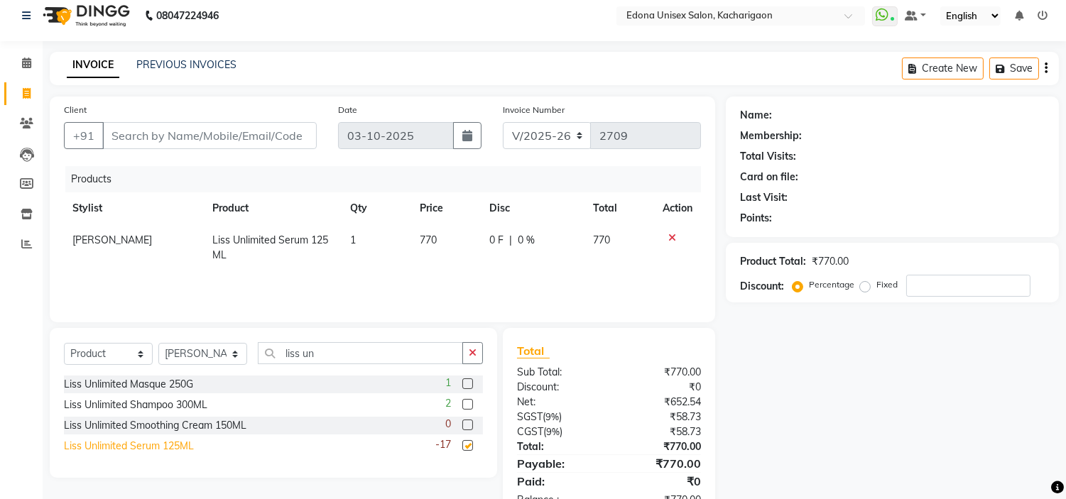
checkbox input "false"
click at [139, 389] on div "Liss Unlimited Masque 250G" at bounding box center [128, 384] width 129 height 15
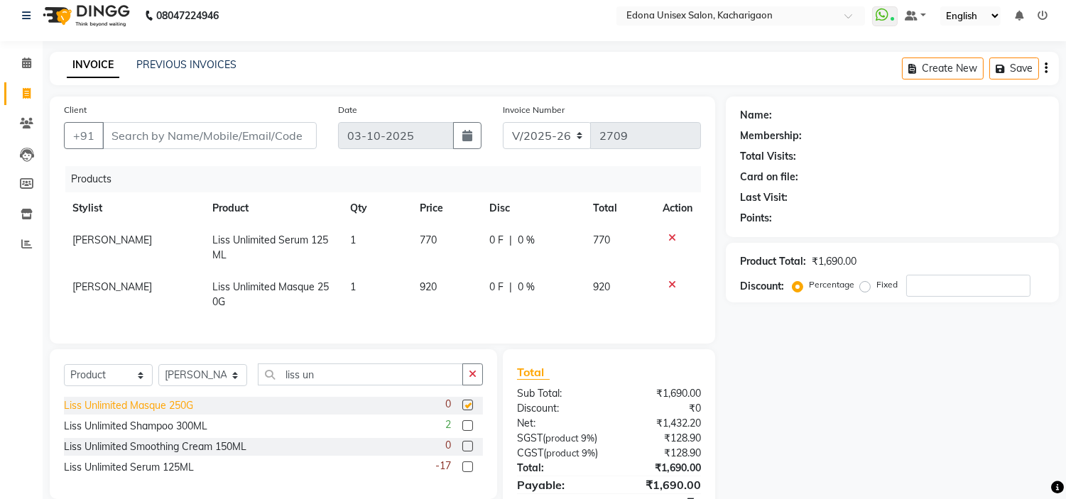
checkbox input "false"
click at [137, 434] on div "Liss Unlimited Shampoo 300ML" at bounding box center [136, 426] width 144 height 15
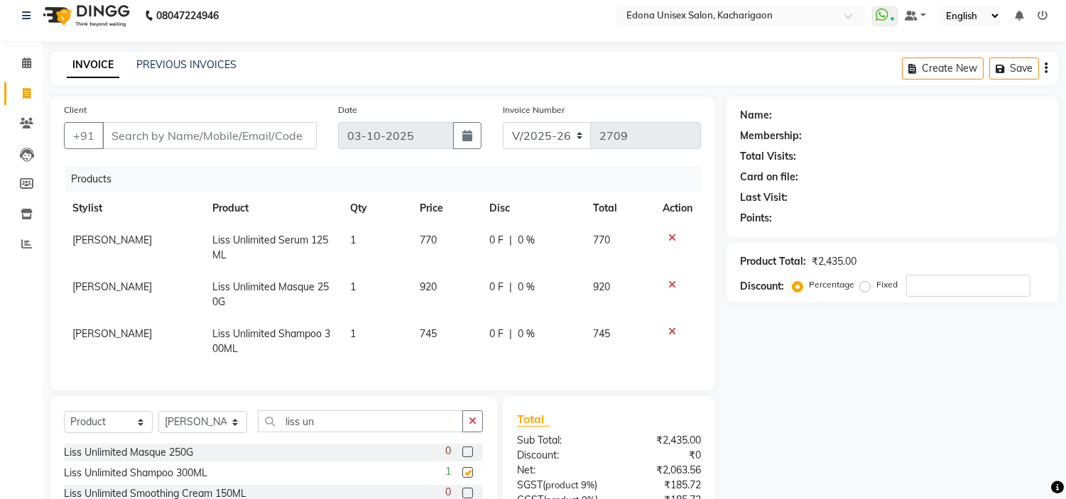
checkbox input "false"
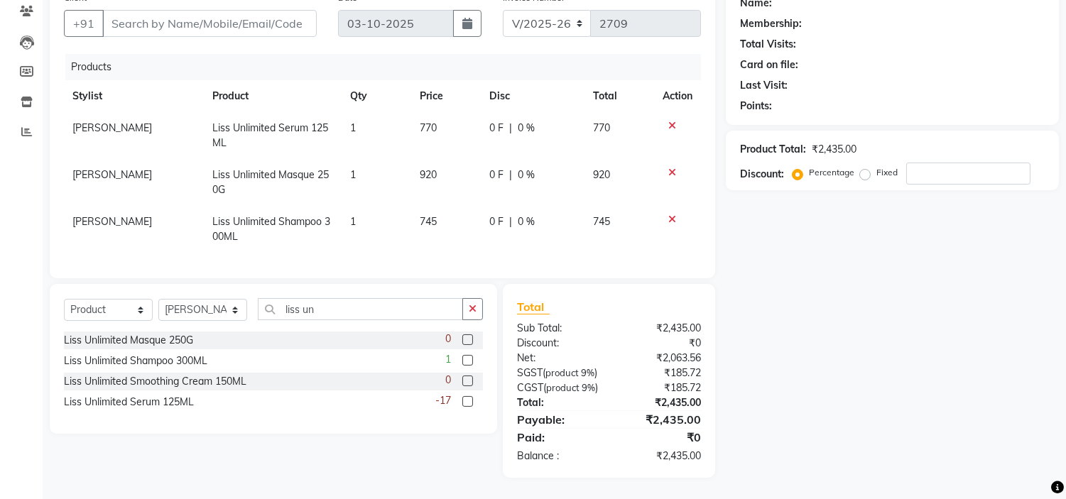
scroll to position [164, 0]
click at [672, 168] on icon at bounding box center [673, 173] width 8 height 10
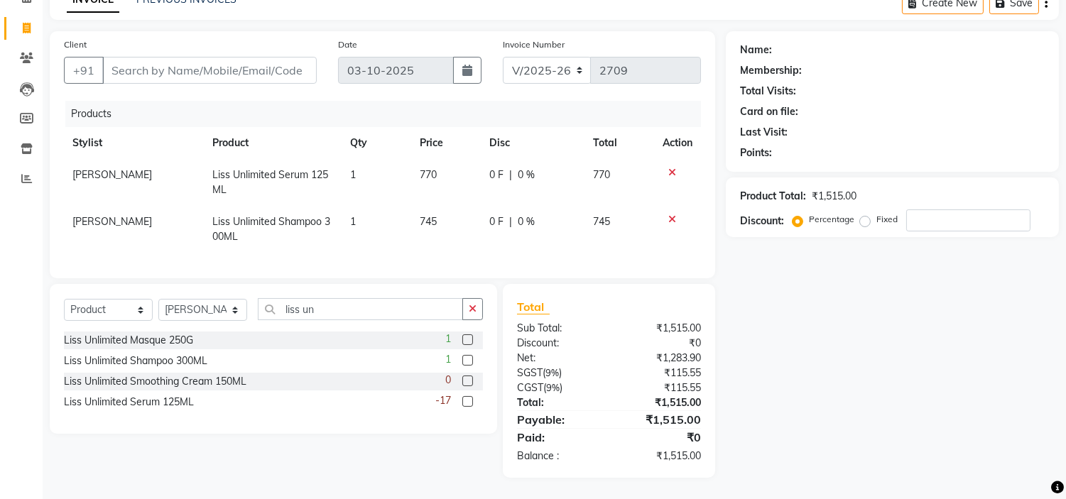
click at [663, 215] on div at bounding box center [678, 220] width 30 height 10
click at [422, 168] on span "770" at bounding box center [428, 174] width 17 height 13
select select "77350"
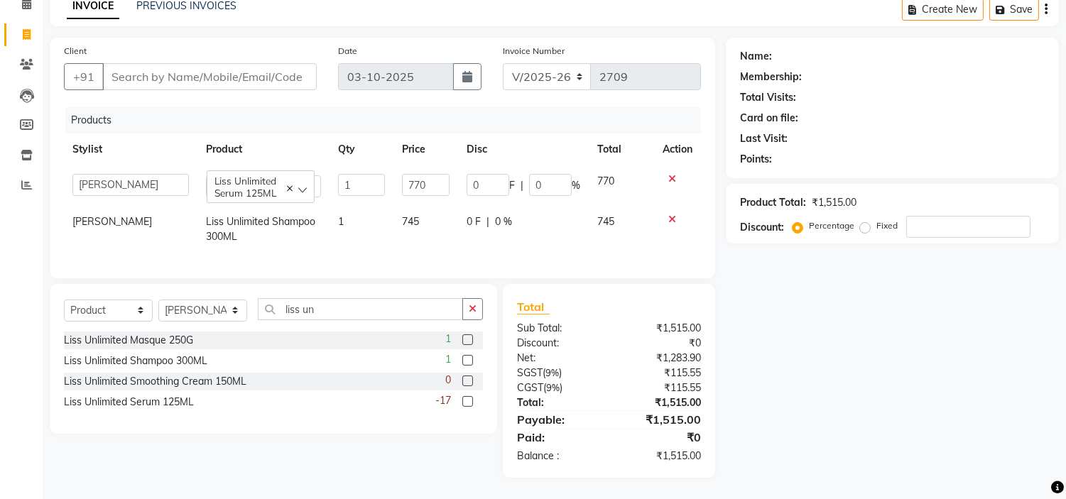
scroll to position [82, 0]
click at [416, 174] on input "770" at bounding box center [426, 185] width 48 height 22
type input "890"
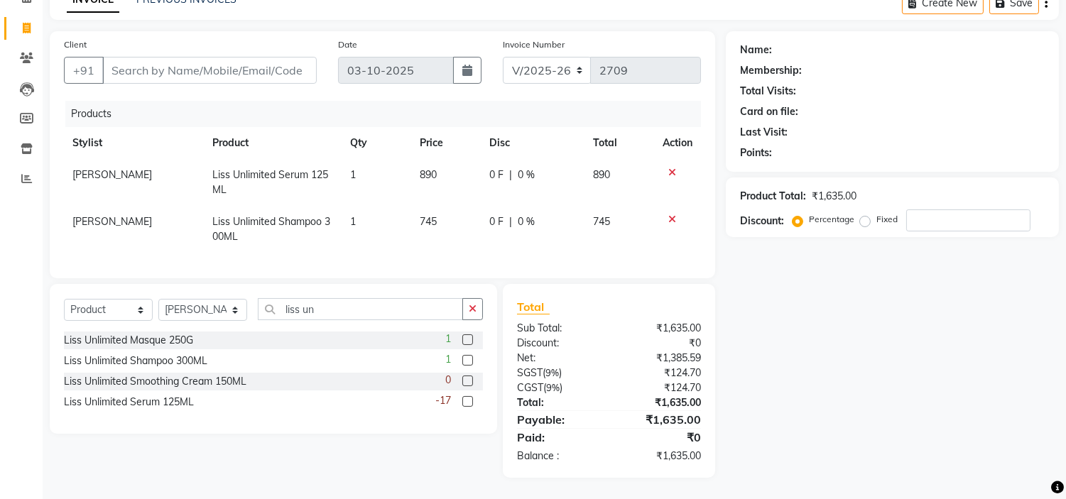
click at [451, 228] on td "745" at bounding box center [446, 229] width 70 height 47
select select "77350"
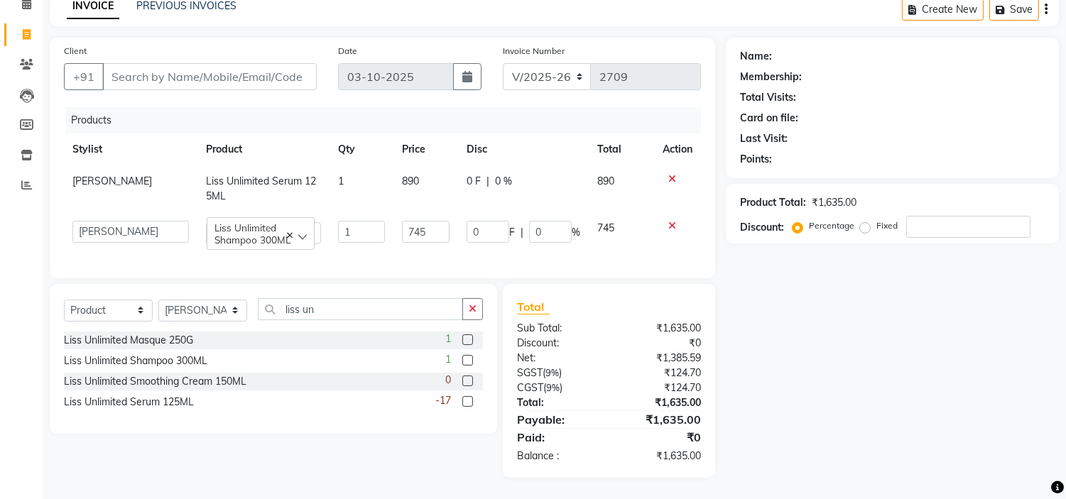
click at [666, 221] on div at bounding box center [678, 226] width 30 height 10
click at [669, 221] on icon at bounding box center [673, 226] width 8 height 10
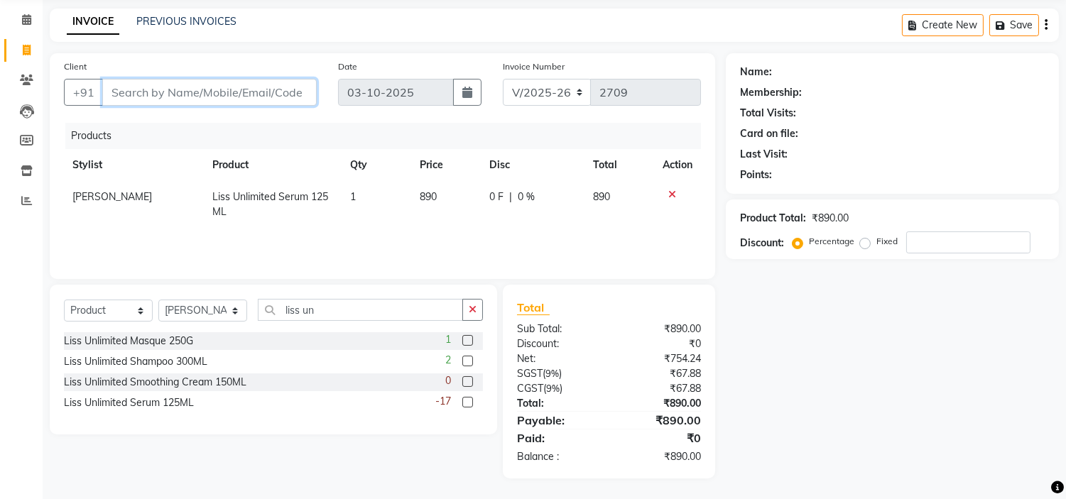
click at [232, 90] on input "Client" at bounding box center [209, 92] width 215 height 27
drag, startPoint x: 147, startPoint y: 87, endPoint x: 342, endPoint y: 87, distance: 194.7
click at [148, 87] on input "Client" at bounding box center [209, 92] width 215 height 27
type input "9"
type input "0"
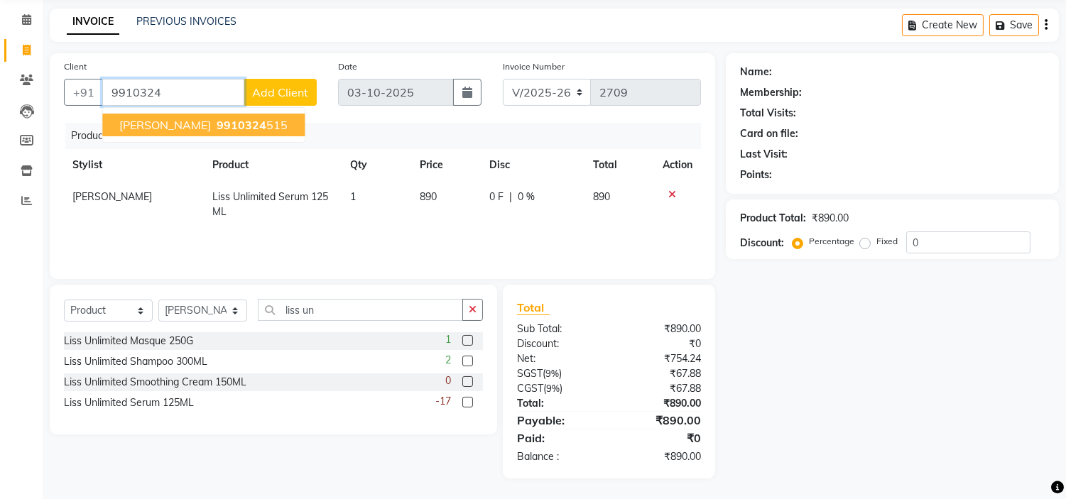
click at [147, 126] on span "Papori" at bounding box center [165, 125] width 92 height 14
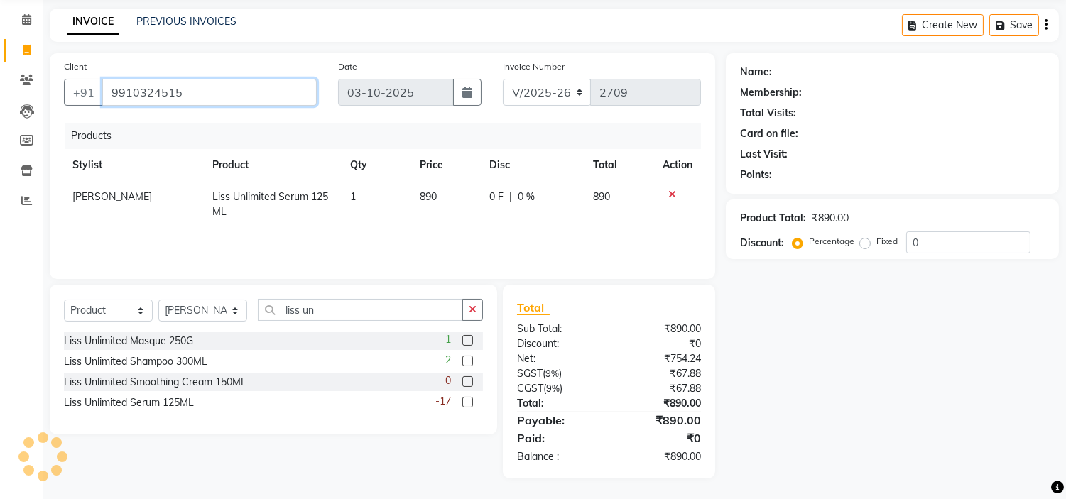
type input "9910324515"
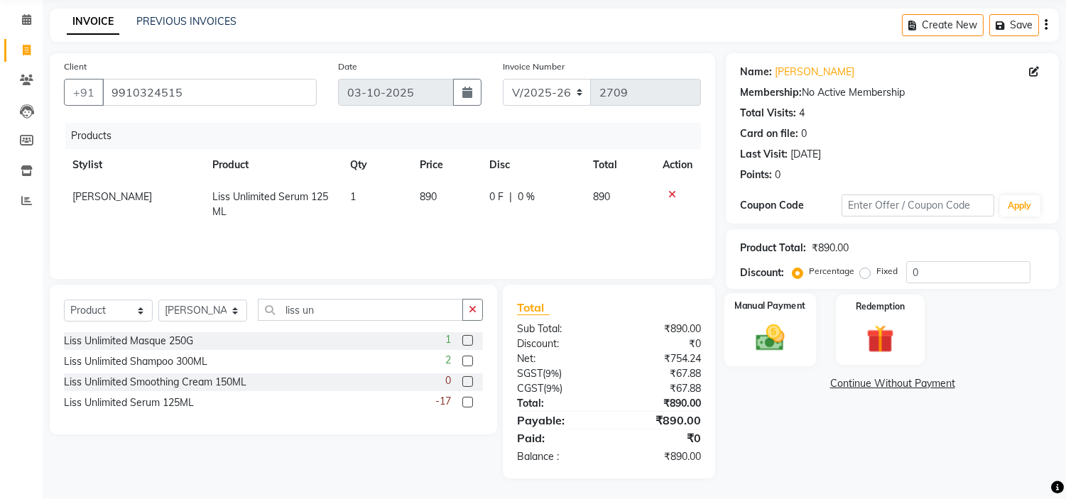
click at [760, 330] on img at bounding box center [770, 338] width 47 height 33
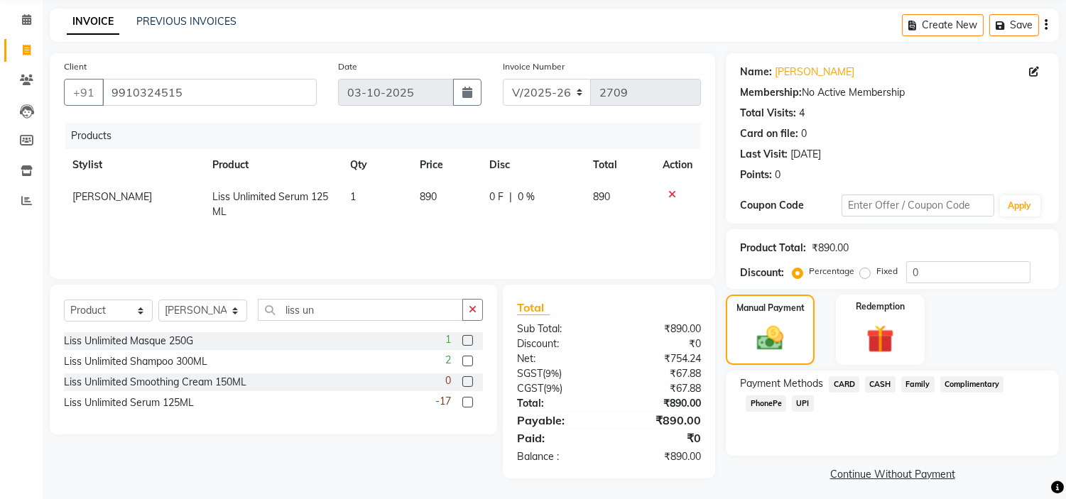
click at [880, 381] on span "CASH" at bounding box center [880, 385] width 31 height 16
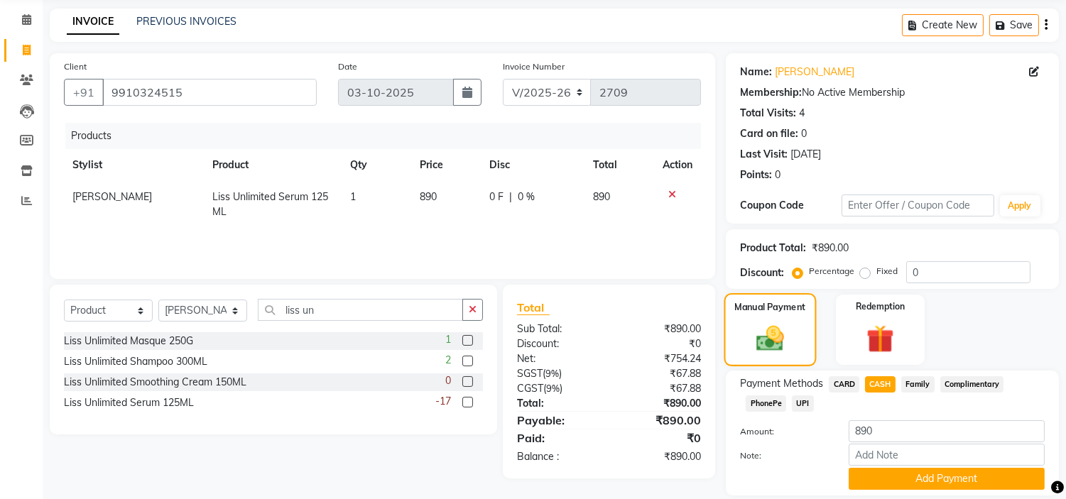
scroll to position [100, 0]
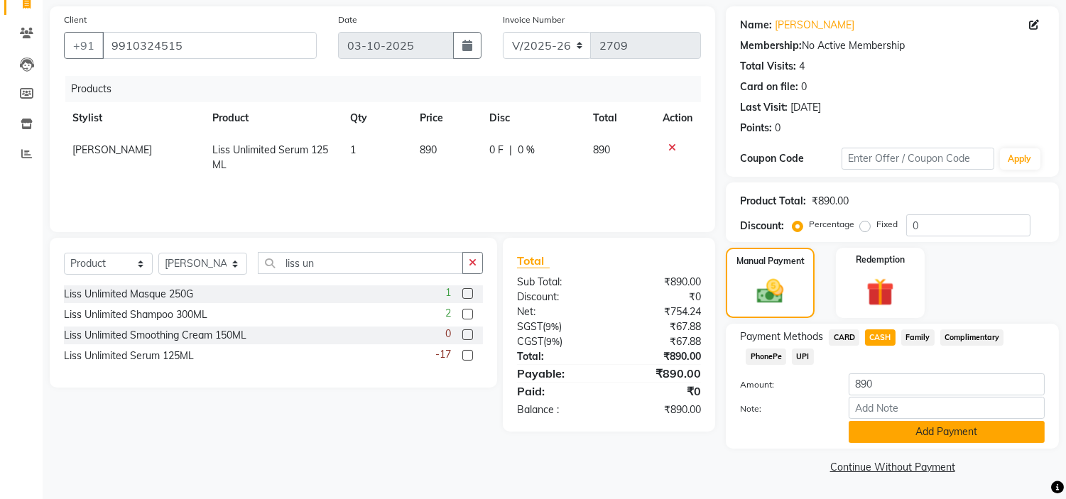
click at [896, 435] on button "Add Payment" at bounding box center [947, 432] width 196 height 22
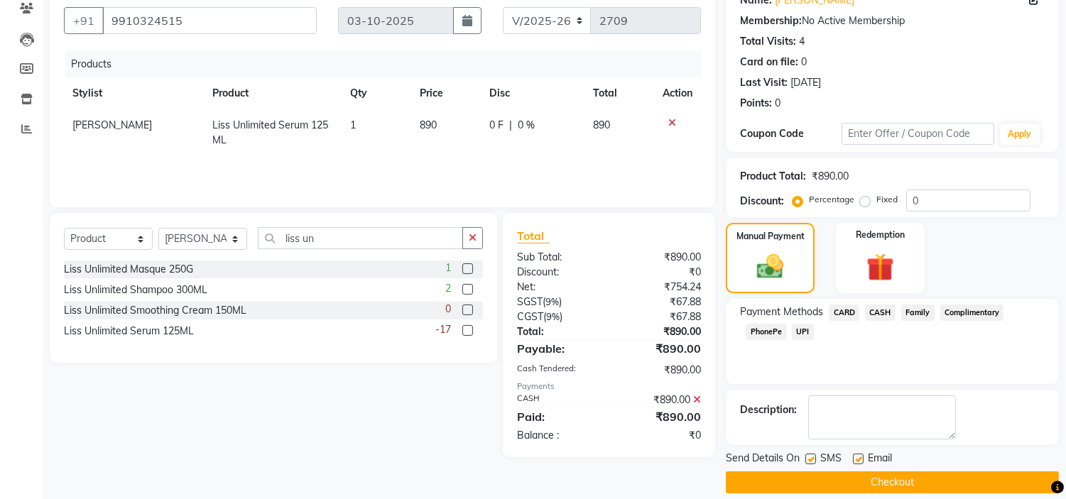
scroll to position [139, 0]
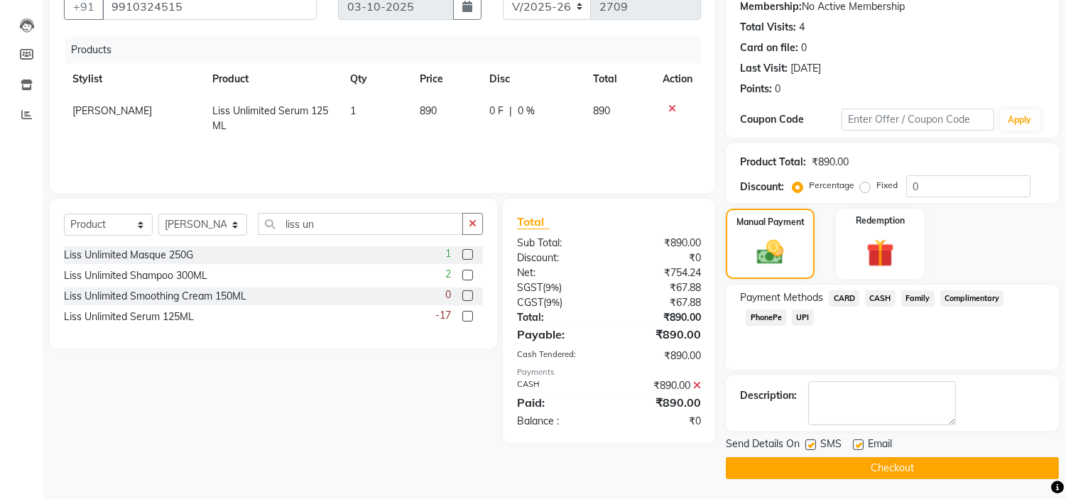
click at [813, 474] on button "Checkout" at bounding box center [892, 469] width 333 height 22
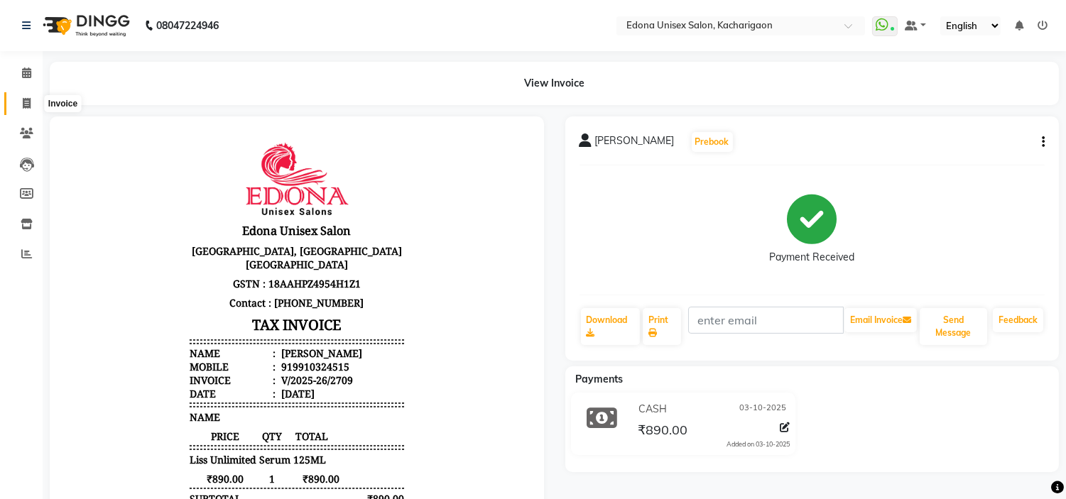
click at [18, 97] on span at bounding box center [26, 104] width 25 height 16
select select "service"
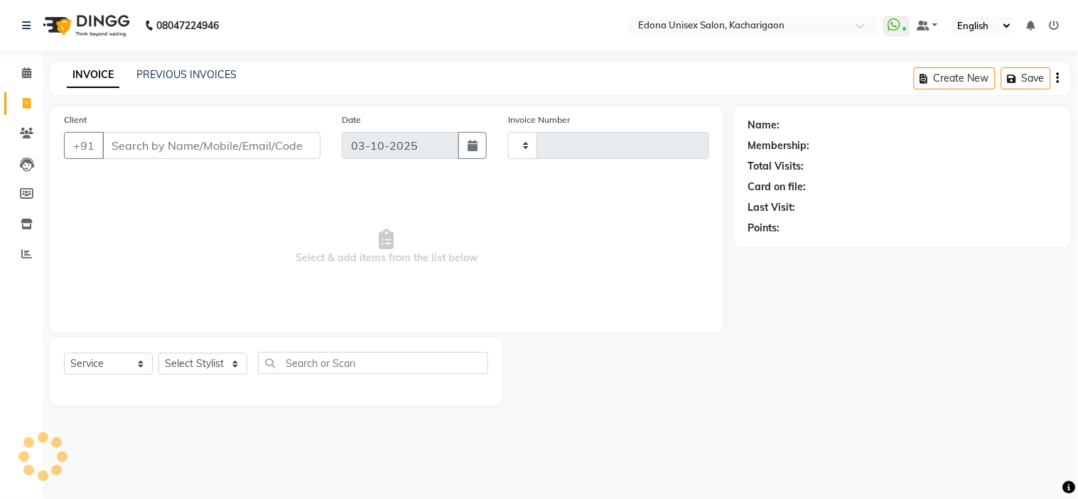
type input "2711"
select select "5389"
click at [31, 72] on span at bounding box center [26, 73] width 25 height 16
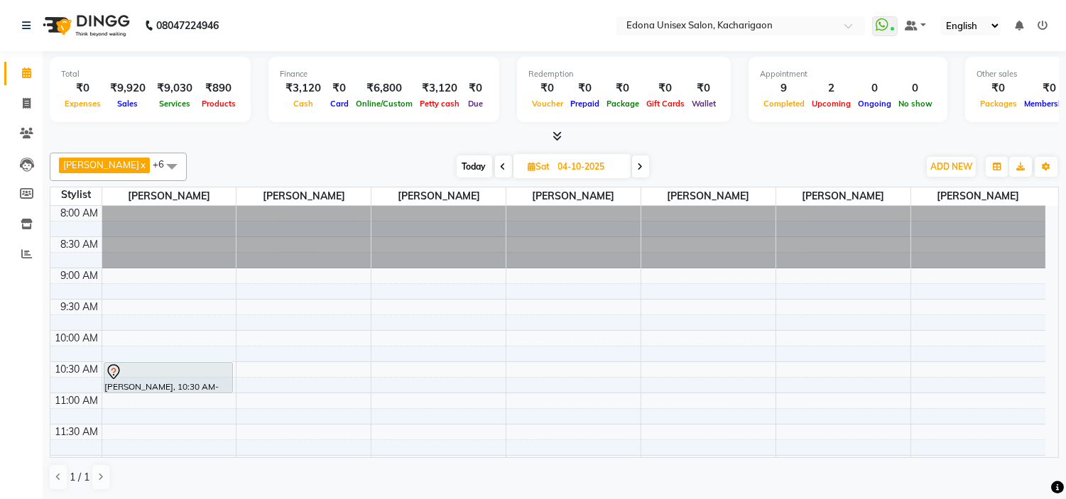
click at [501, 166] on icon at bounding box center [504, 167] width 6 height 9
type input "03-10-2025"
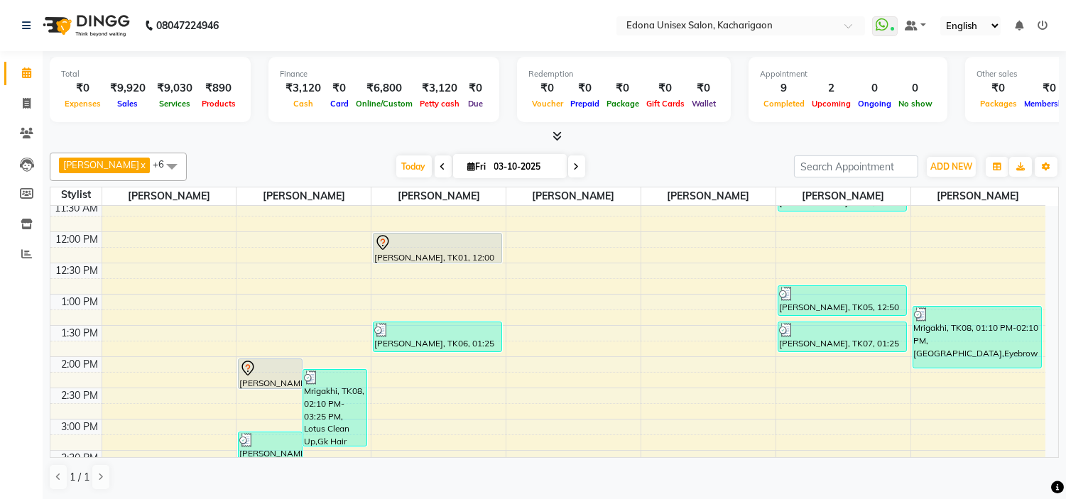
scroll to position [327, 0]
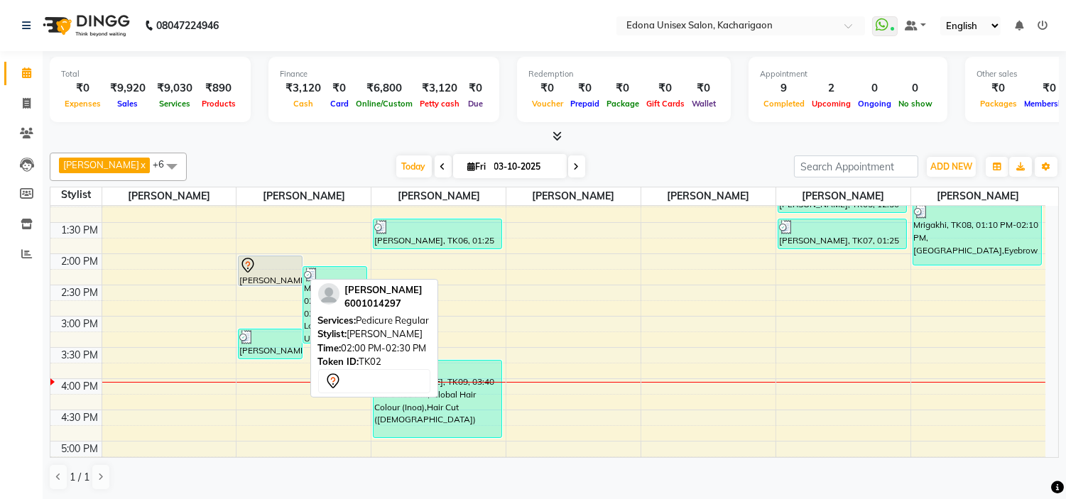
click at [263, 277] on div "[PERSON_NAME], TK02, 02:00 PM-02:30 PM, Pedicure Regular" at bounding box center [270, 270] width 63 height 29
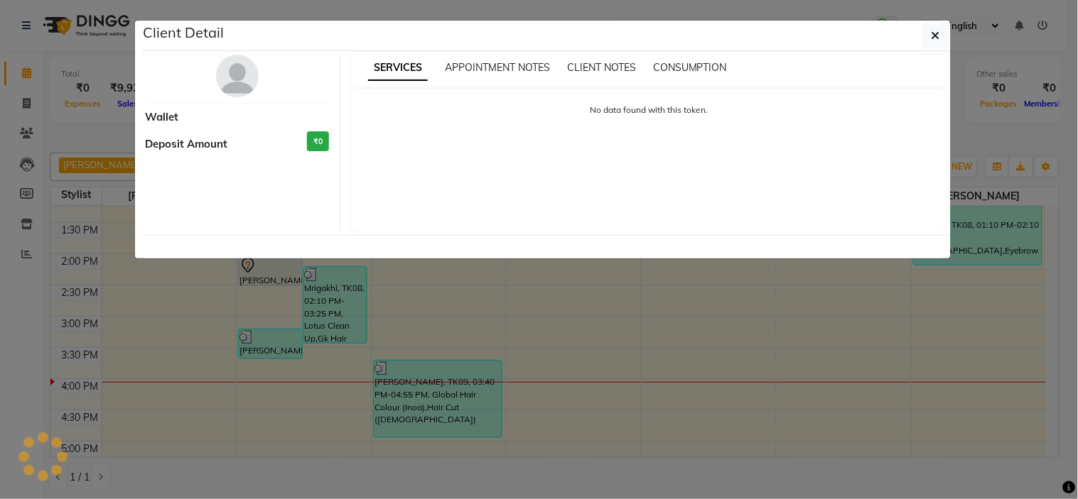
select select "7"
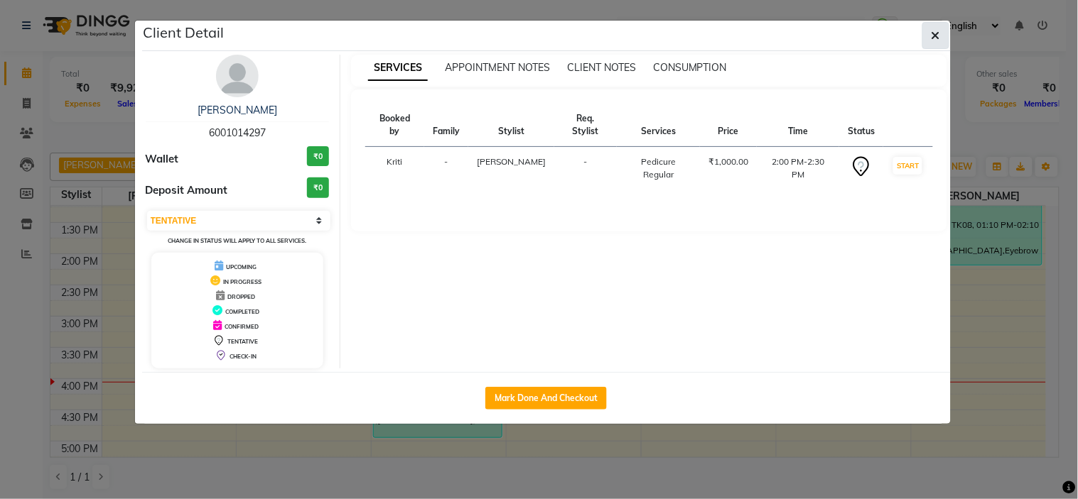
click at [945, 28] on button "button" at bounding box center [935, 35] width 27 height 27
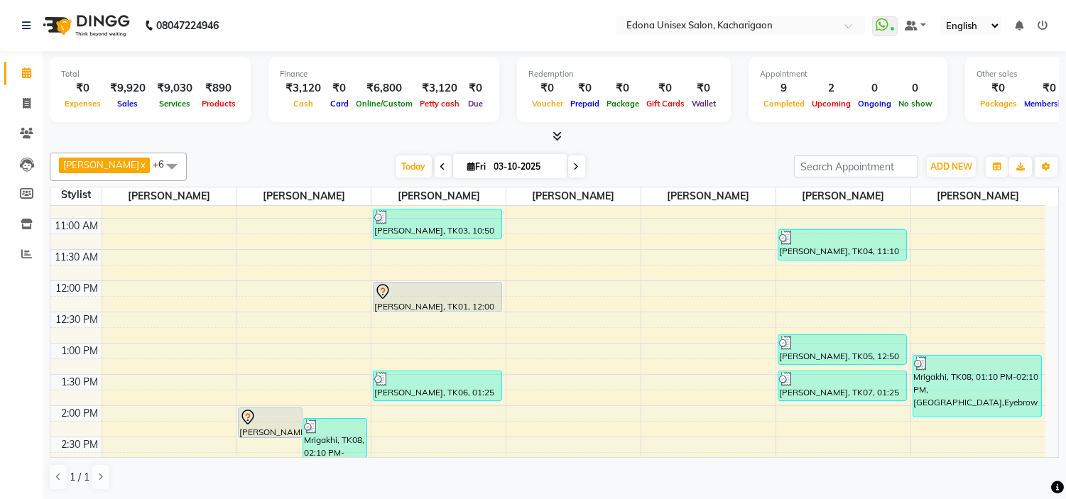
scroll to position [168, 0]
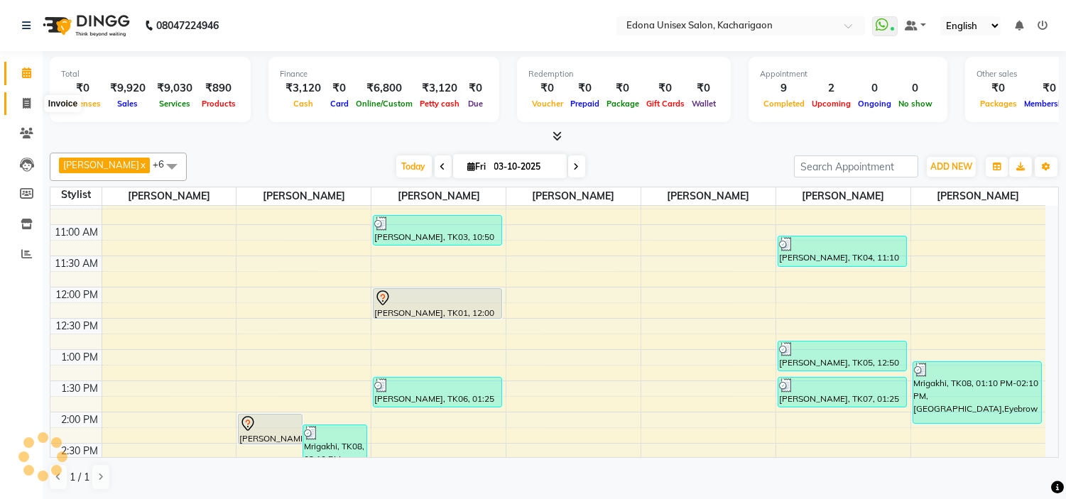
click at [21, 103] on span at bounding box center [26, 104] width 25 height 16
select select "service"
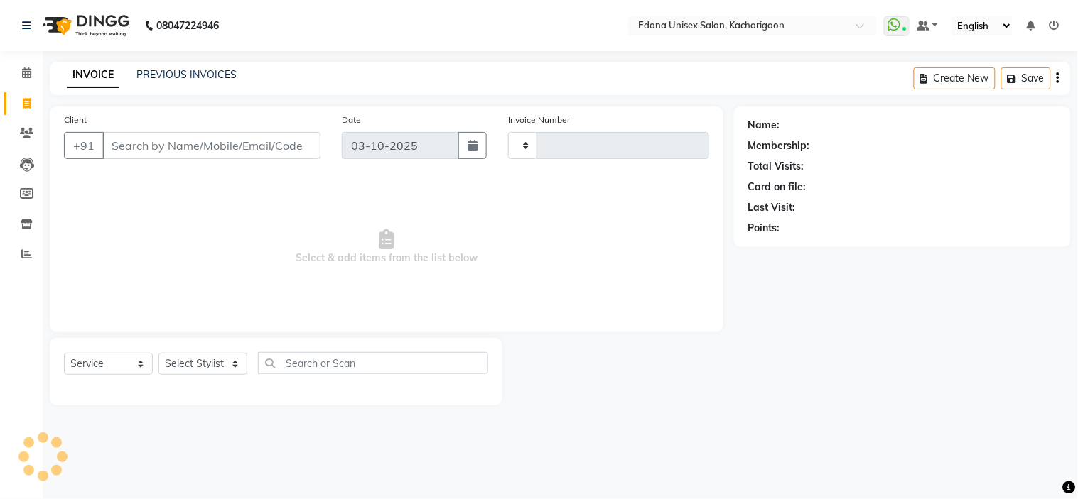
type input "2712"
select select "5389"
click at [213, 148] on input "Client" at bounding box center [211, 145] width 218 height 27
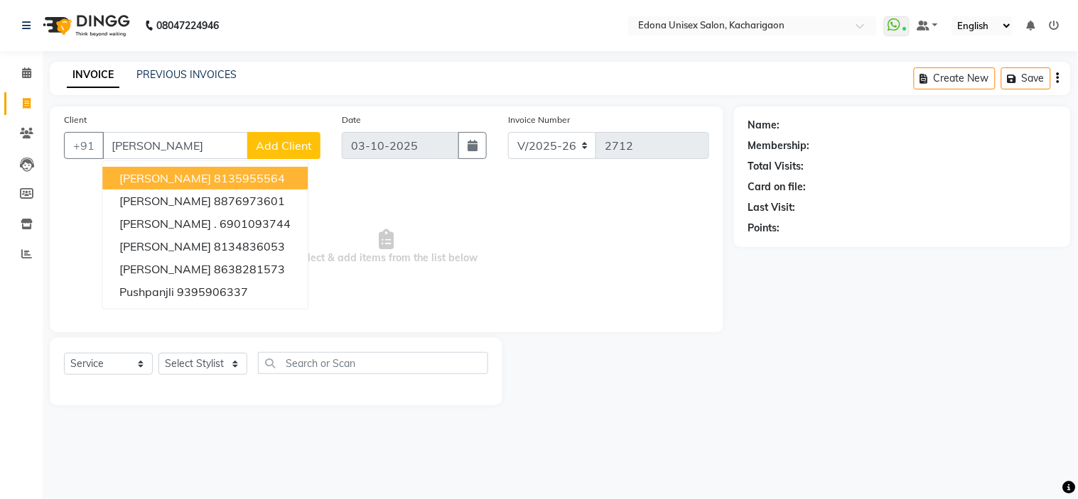
click at [271, 175] on ngb-highlight "8135955564" at bounding box center [249, 178] width 71 height 14
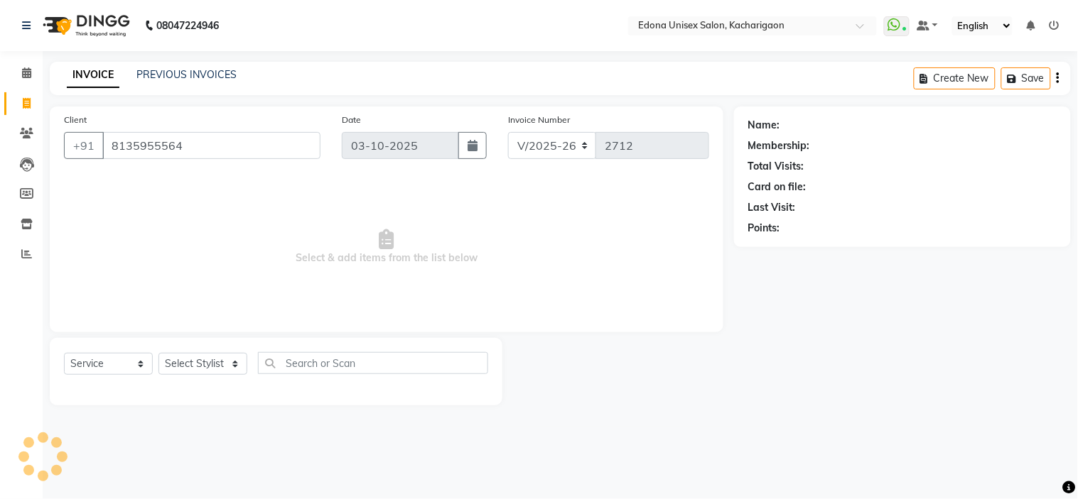
type input "8135955564"
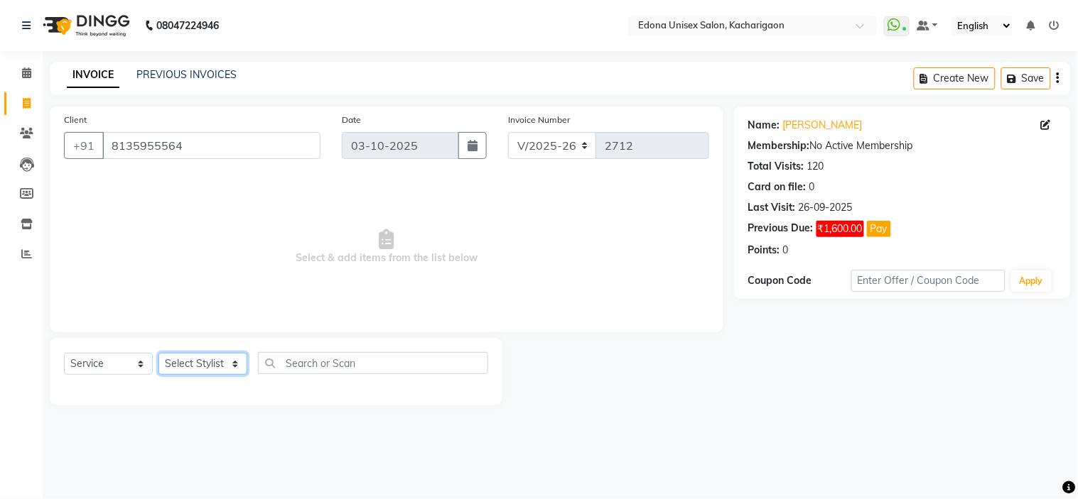
click at [237, 365] on select "Select Stylist Admin Anchuli [PERSON_NAME] Sonar Bir Basumtary [PERSON_NAME] [P…" at bounding box center [202, 364] width 89 height 22
select select "35937"
click at [158, 354] on select "Select Stylist Admin Anchuli [PERSON_NAME] Sonar Bir Basumtary [PERSON_NAME] [P…" at bounding box center [202, 364] width 89 height 22
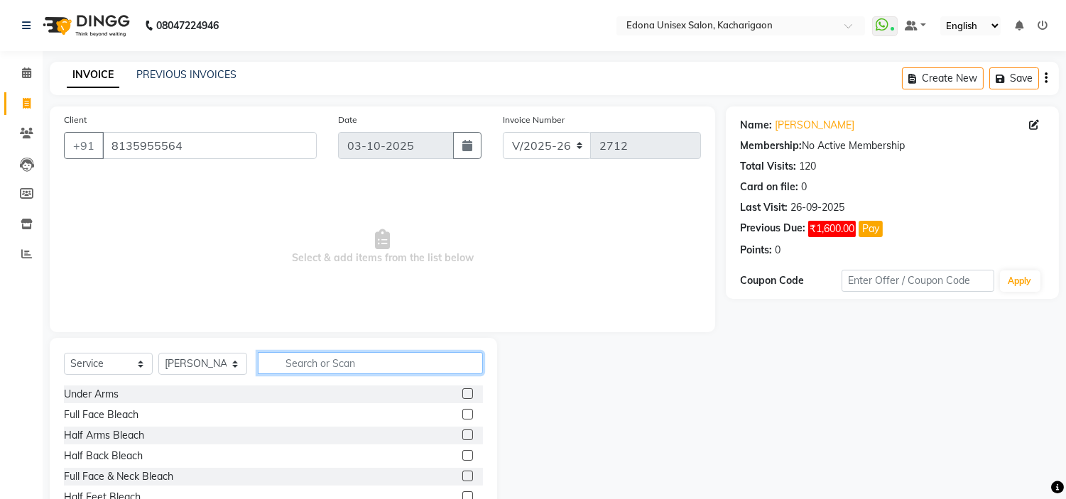
click at [337, 357] on input "text" at bounding box center [370, 363] width 225 height 22
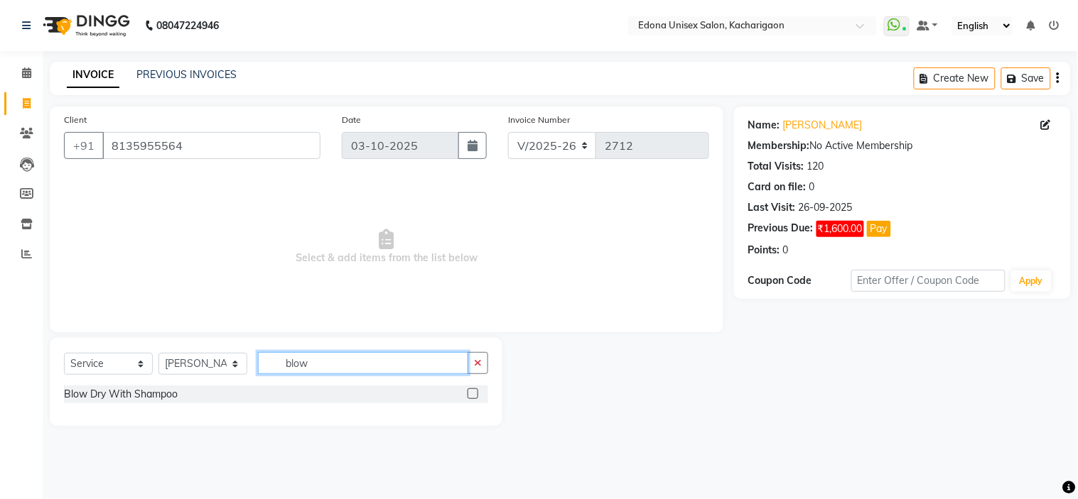
type input "blow"
click at [182, 395] on div "Blow Dry With Shampoo" at bounding box center [276, 395] width 424 height 18
click at [167, 395] on div "Blow Dry With Shampoo" at bounding box center [121, 394] width 114 height 15
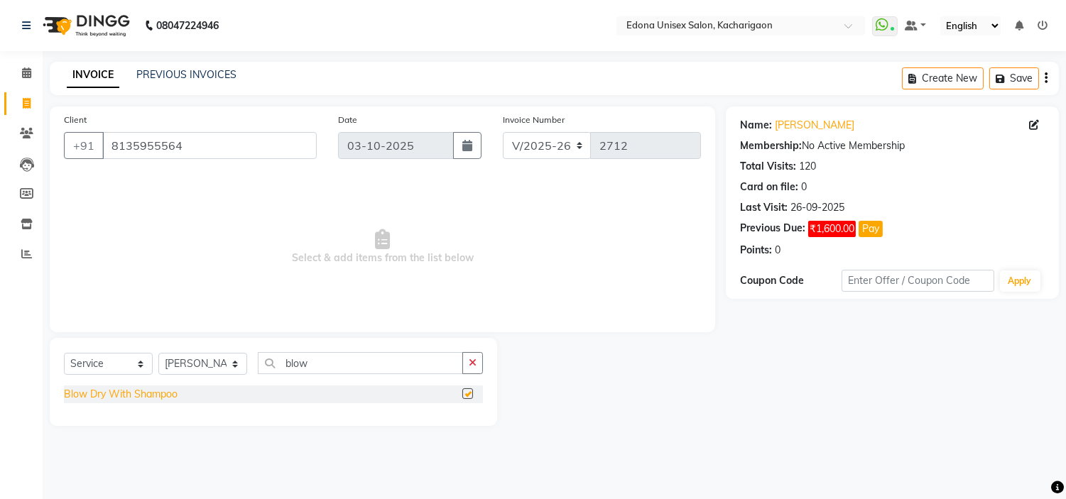
checkbox input "false"
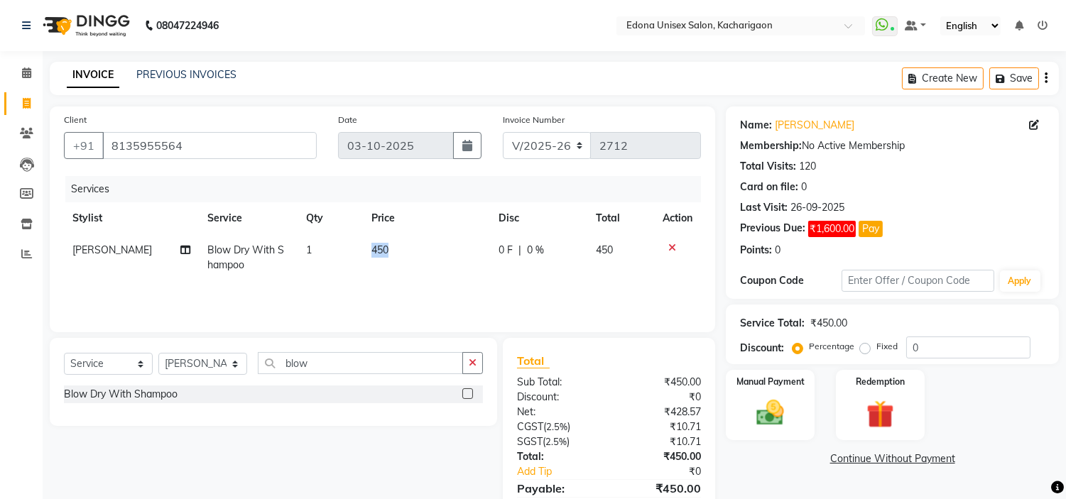
drag, startPoint x: 367, startPoint y: 250, endPoint x: 420, endPoint y: 247, distance: 52.7
click at [420, 247] on td "450" at bounding box center [426, 257] width 127 height 47
select select "35937"
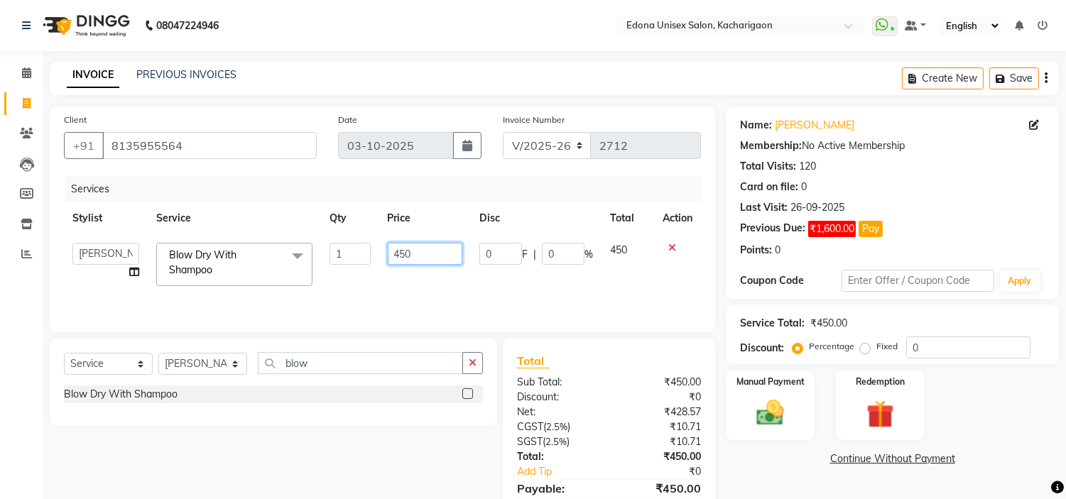
click at [420, 247] on input "450" at bounding box center [425, 254] width 75 height 22
type input "4"
type input "800"
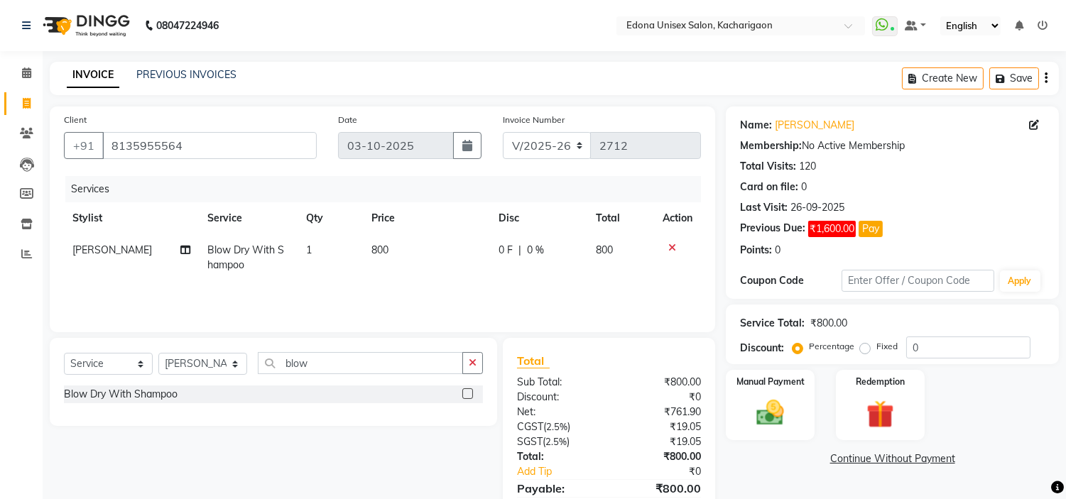
click at [467, 282] on div "Services Stylist Service Qty Price Disc Total Action Sumitra Subba Blow Dry Wit…" at bounding box center [382, 247] width 637 height 142
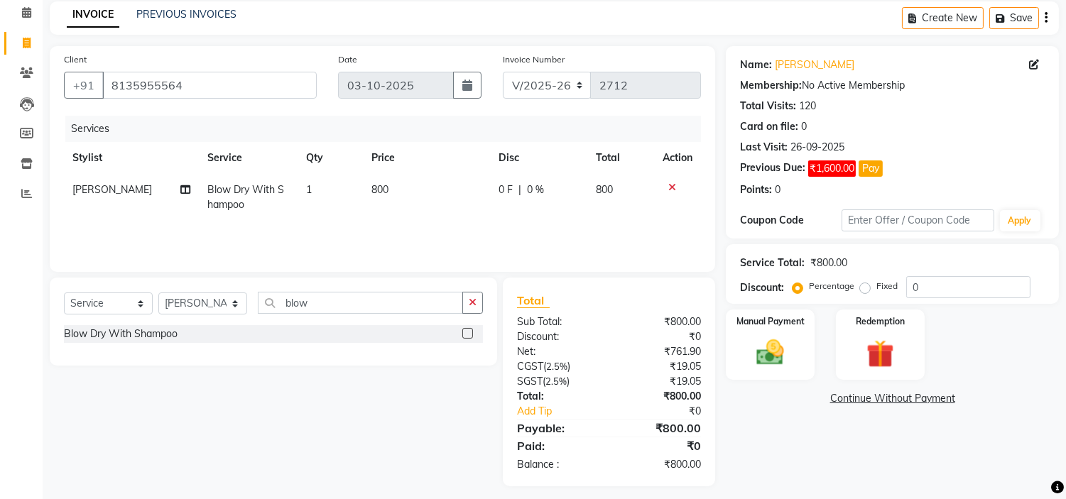
scroll to position [68, 0]
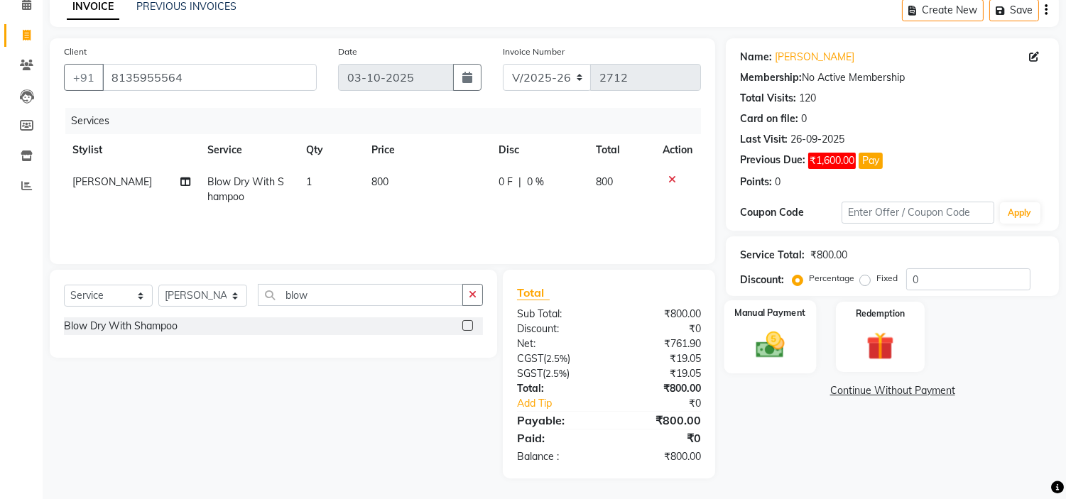
click at [759, 321] on div "Manual Payment" at bounding box center [771, 337] width 92 height 72
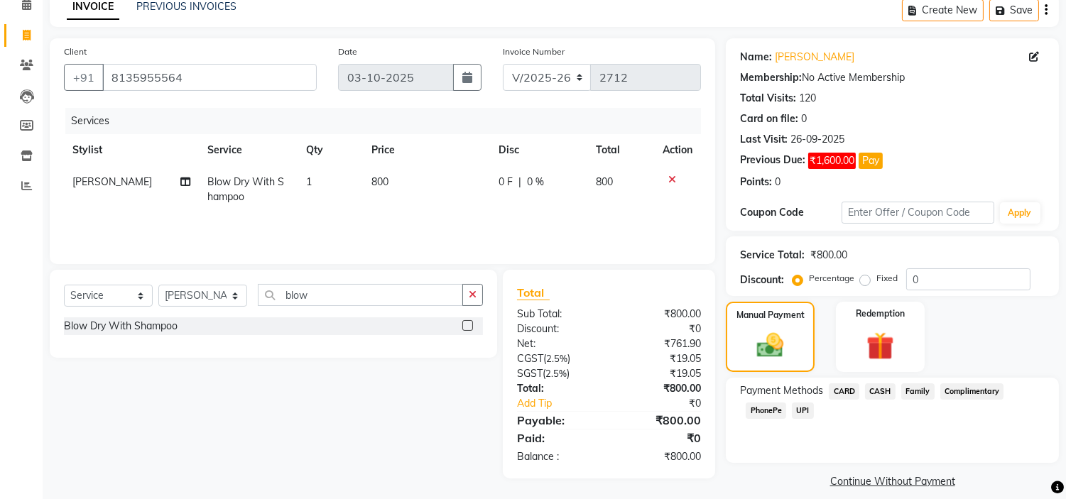
scroll to position [82, 0]
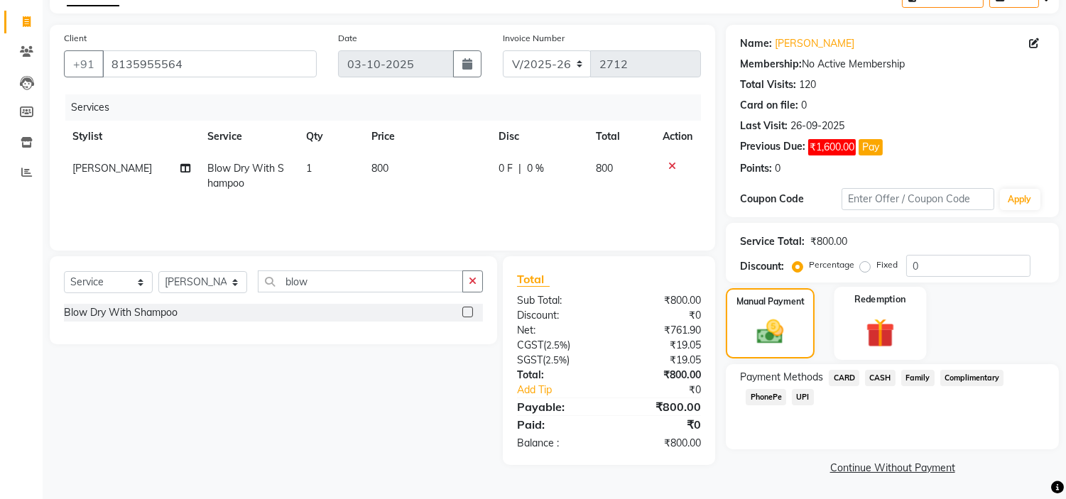
click at [871, 315] on img at bounding box center [880, 333] width 47 height 36
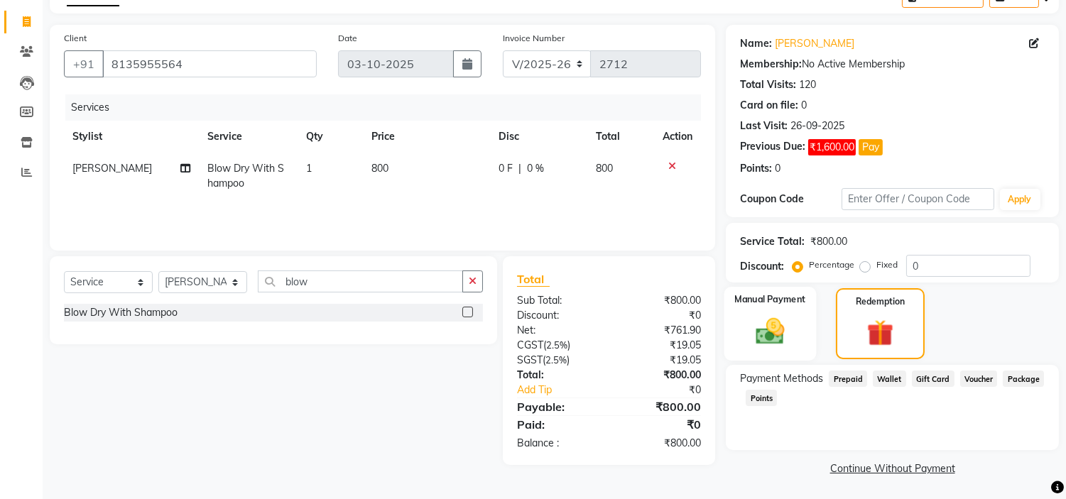
click at [801, 315] on div "Manual Payment" at bounding box center [771, 324] width 92 height 74
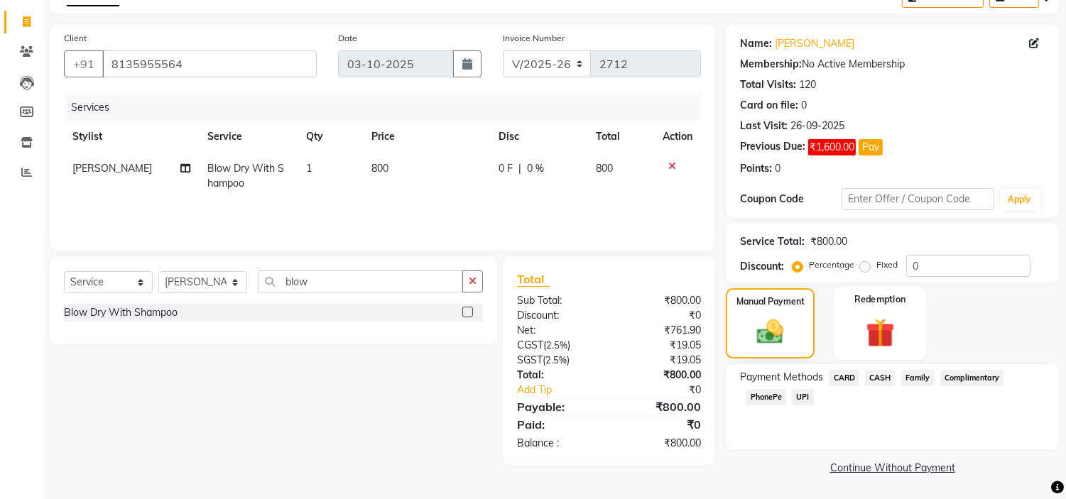
click at [885, 329] on img at bounding box center [880, 333] width 47 height 36
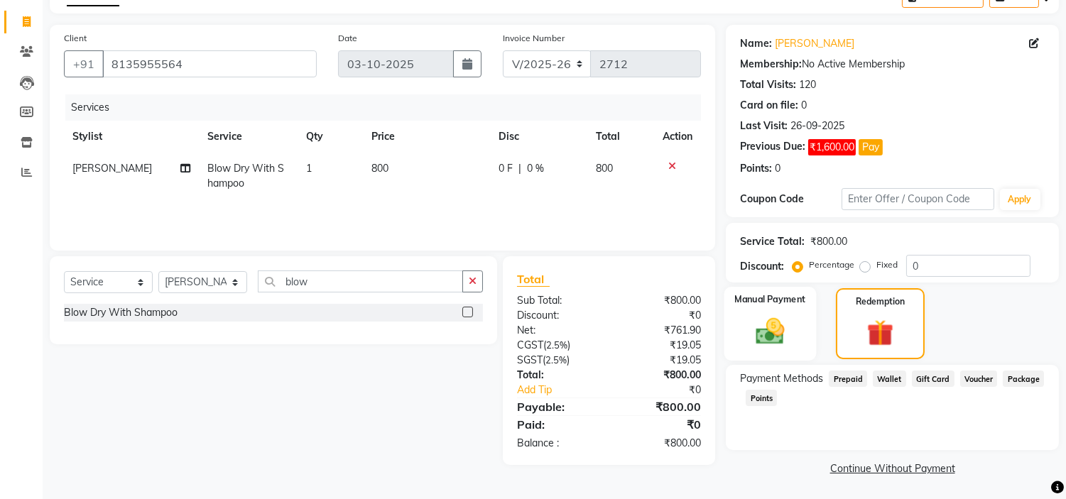
click at [752, 305] on label "Manual Payment" at bounding box center [770, 299] width 71 height 13
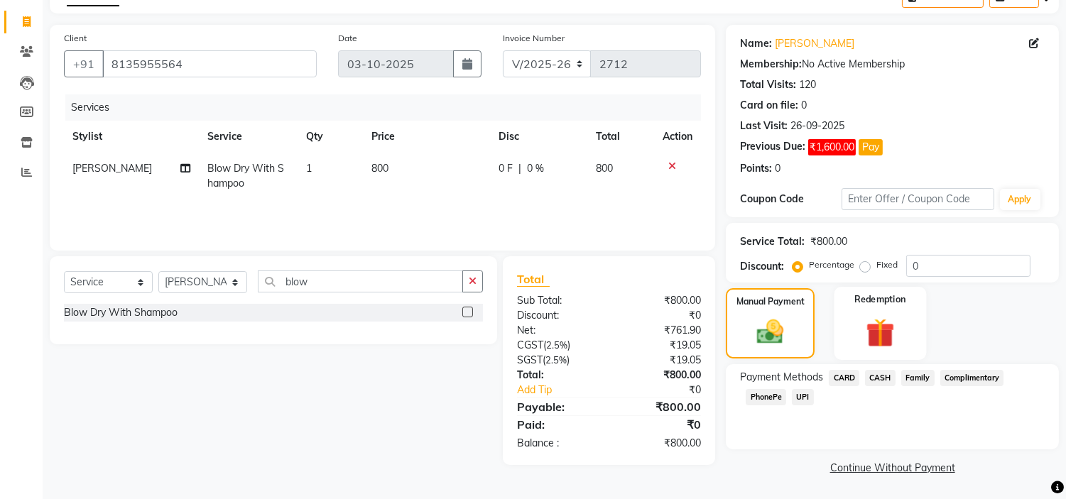
click at [867, 321] on img at bounding box center [880, 333] width 47 height 36
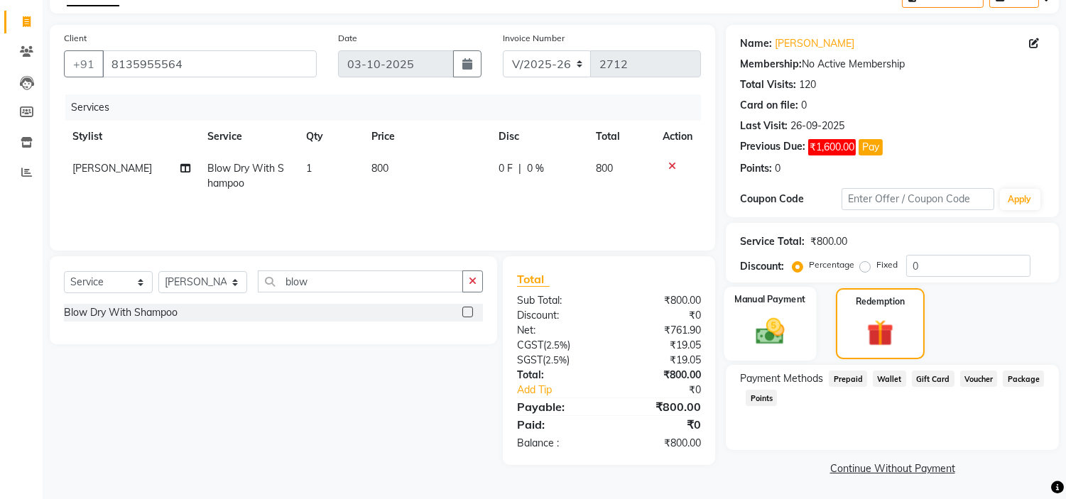
click at [779, 335] on img at bounding box center [770, 331] width 47 height 33
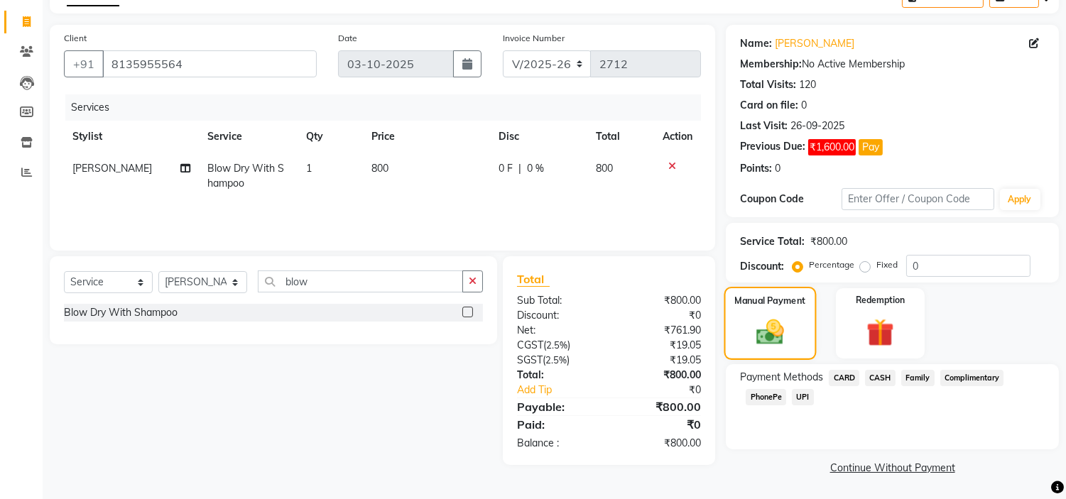
click at [772, 295] on label "Manual Payment" at bounding box center [770, 300] width 71 height 13
click at [871, 465] on link "Continue Without Payment" at bounding box center [893, 468] width 328 height 15
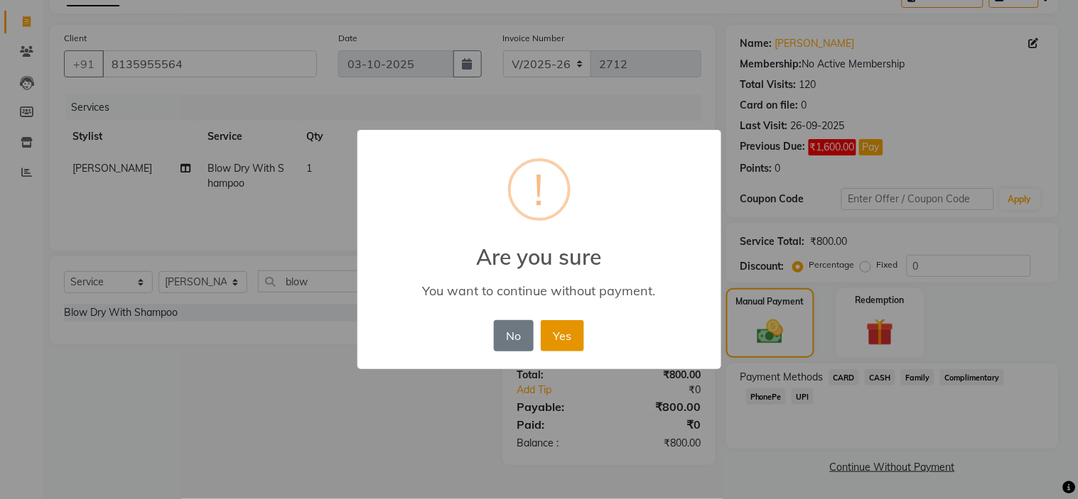
click at [555, 332] on button "Yes" at bounding box center [562, 335] width 43 height 31
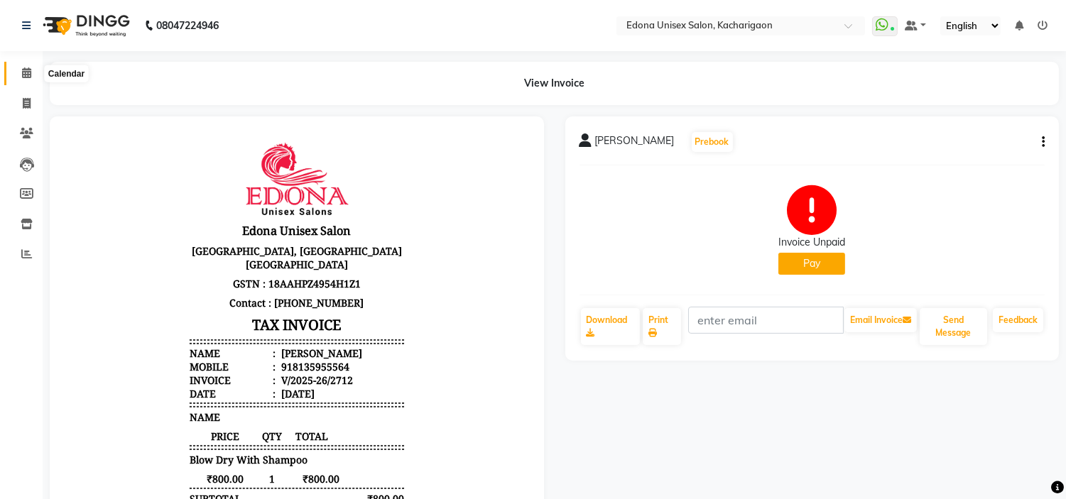
click at [23, 81] on span at bounding box center [26, 73] width 25 height 16
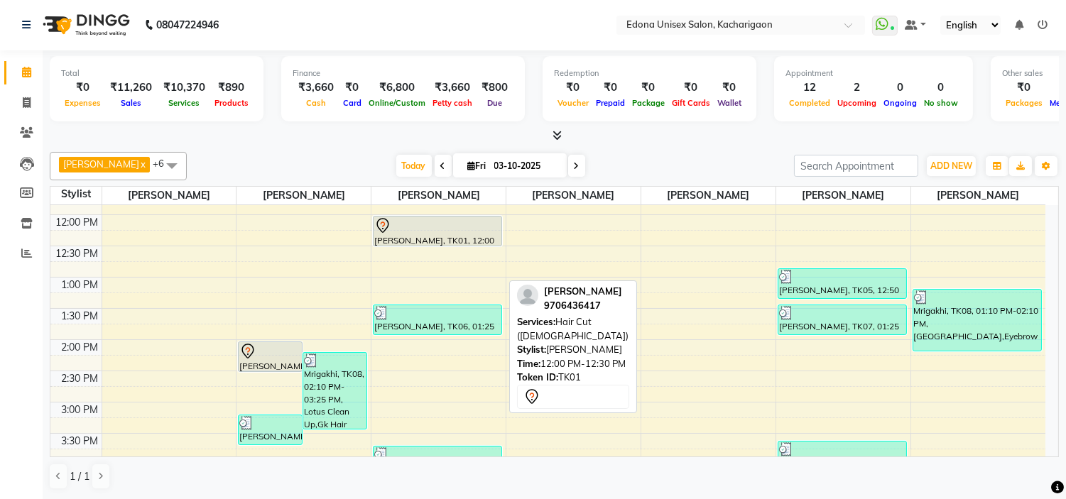
scroll to position [237, 0]
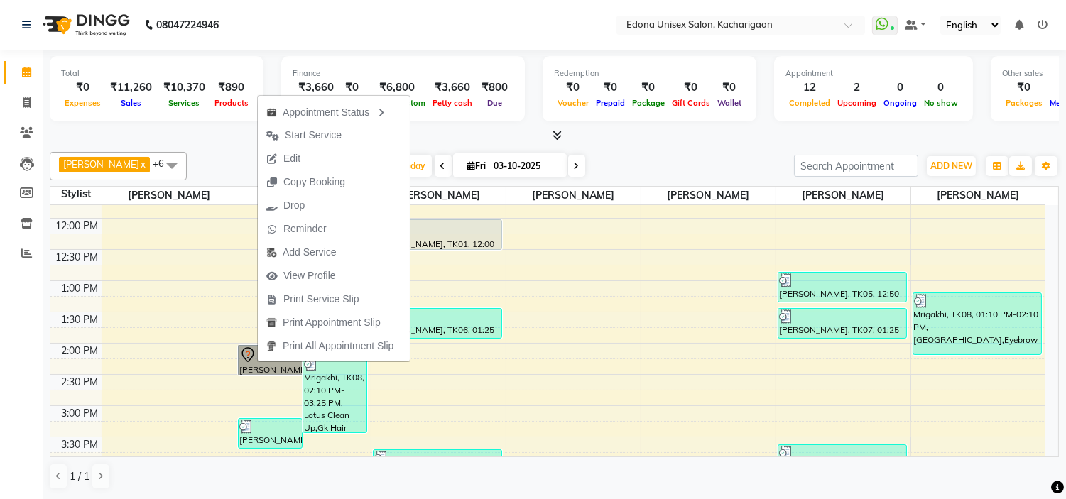
click at [200, 301] on div "8:00 AM 8:30 AM 9:00 AM 9:30 AM 10:00 AM 10:30 AM 11:00 AM 11:30 AM 12:00 PM 12…" at bounding box center [547, 375] width 995 height 812
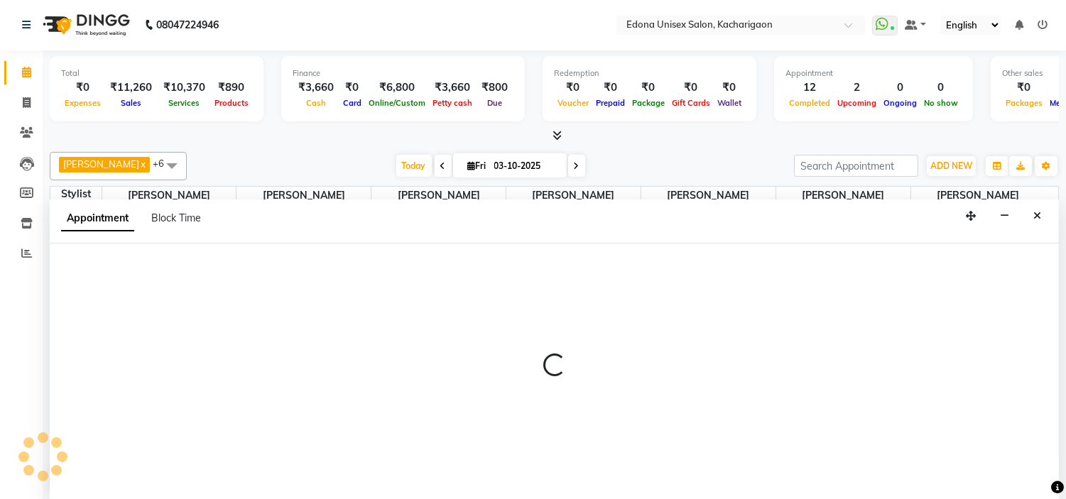
select select "35927"
select select "795"
select select "tentative"
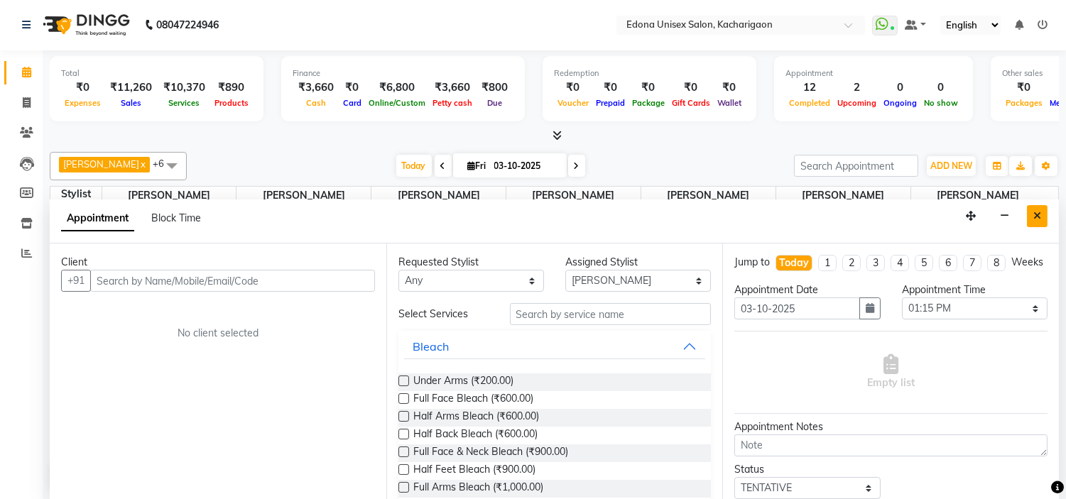
click at [1042, 220] on button "Close" at bounding box center [1037, 216] width 21 height 22
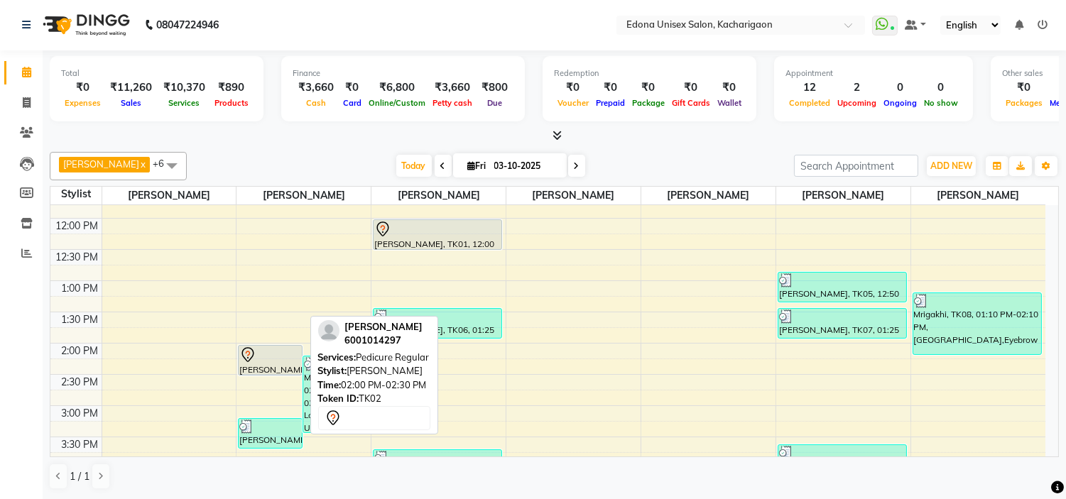
click at [274, 366] on div "Jhilmil Bhuyan, TK02, 02:00 PM-02:30 PM, Pedicure Regular" at bounding box center [270, 360] width 63 height 29
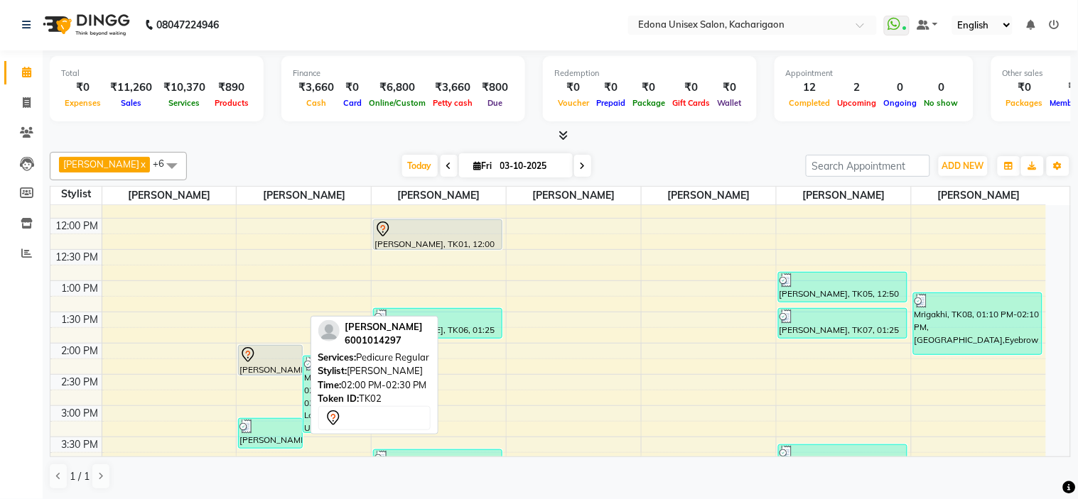
select select "7"
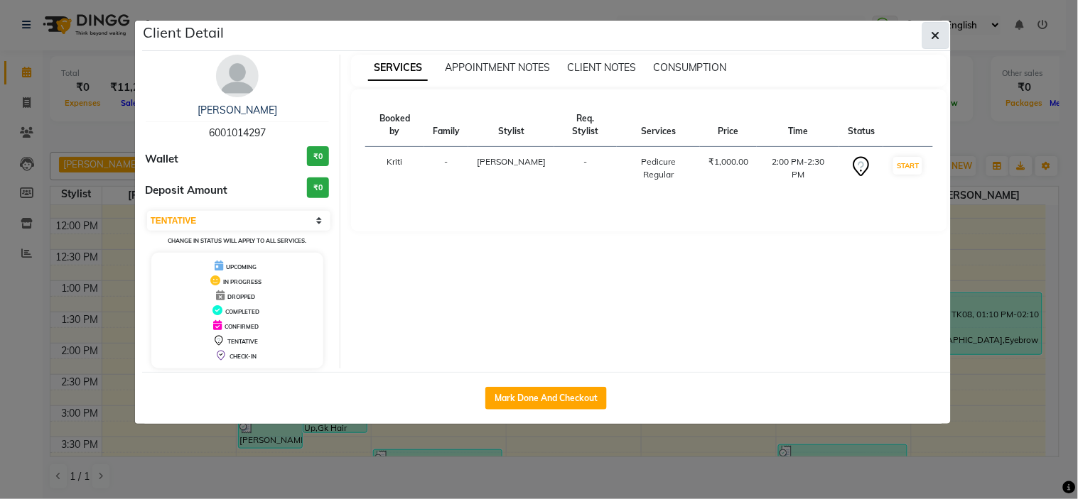
click at [931, 33] on icon "button" at bounding box center [935, 35] width 9 height 11
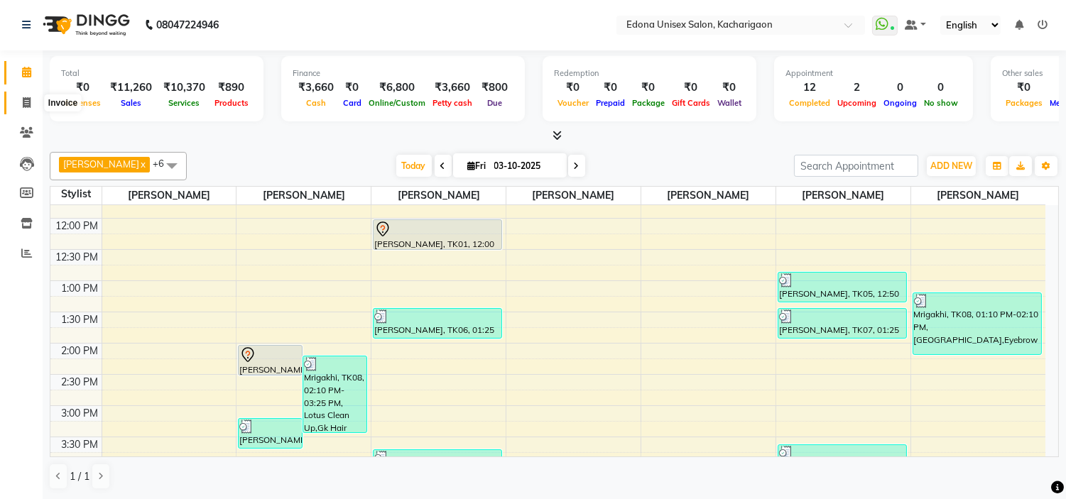
click at [23, 100] on icon at bounding box center [27, 102] width 8 height 11
select select "service"
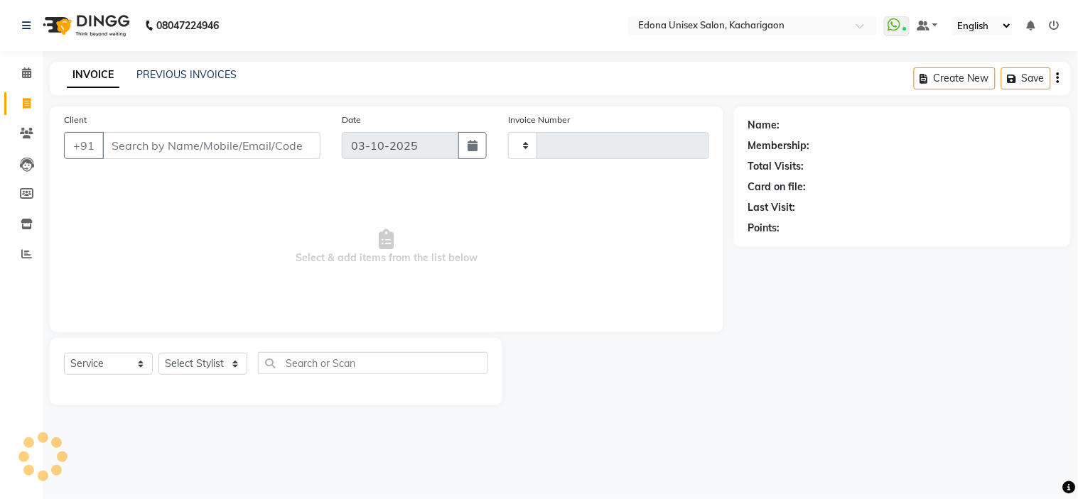
type input "2713"
select select "5389"
click at [228, 364] on select "Select Stylist Admin Anchuli [PERSON_NAME] Sonar Bir Basumtary [PERSON_NAME] [P…" at bounding box center [202, 364] width 89 height 22
select select "35945"
click at [158, 354] on select "Select Stylist Admin Anchuli [PERSON_NAME] Sonar Bir Basumtary [PERSON_NAME] [P…" at bounding box center [202, 364] width 89 height 22
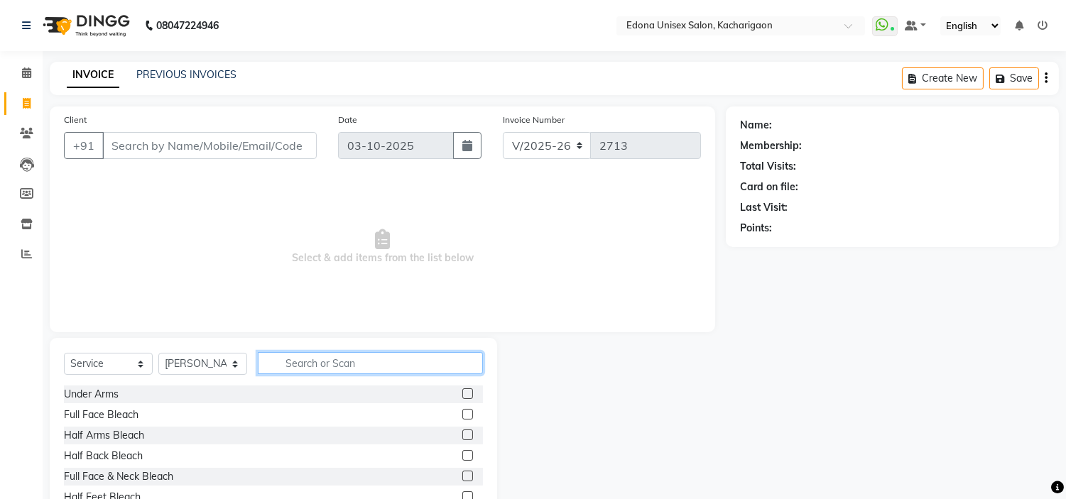
click at [324, 359] on input "text" at bounding box center [370, 363] width 225 height 22
type input "sh"
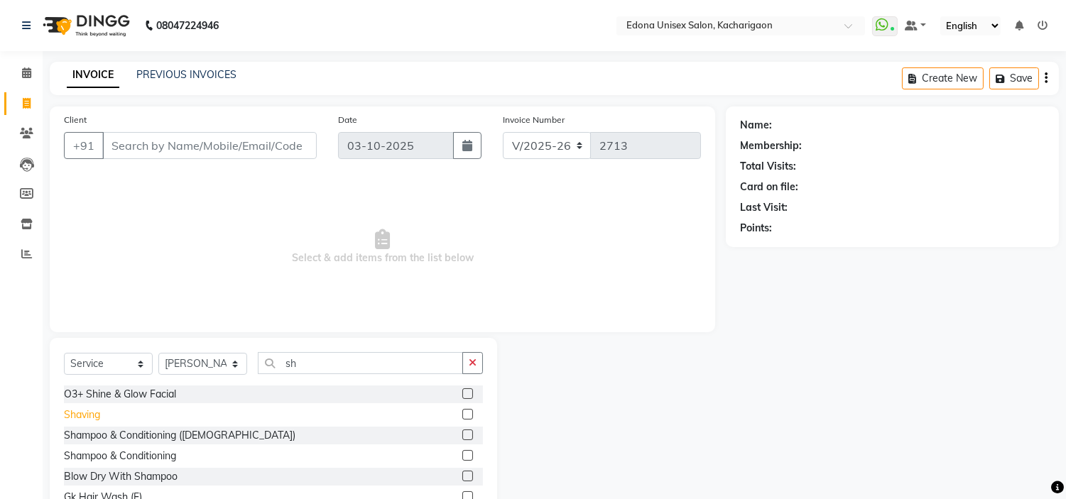
click at [97, 410] on div "Shaving" at bounding box center [82, 415] width 36 height 15
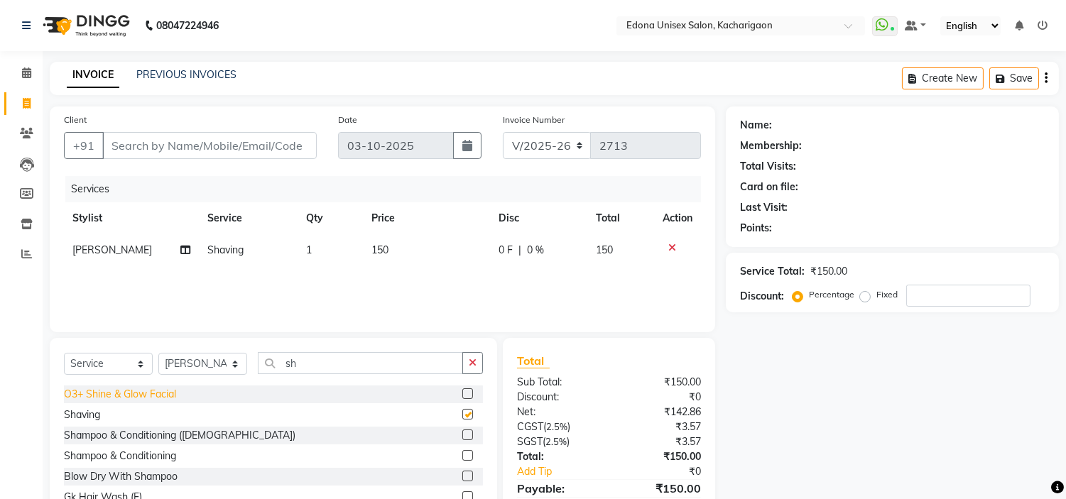
checkbox input "false"
click at [225, 144] on input "Client" at bounding box center [209, 145] width 215 height 27
type input "8"
type input "0"
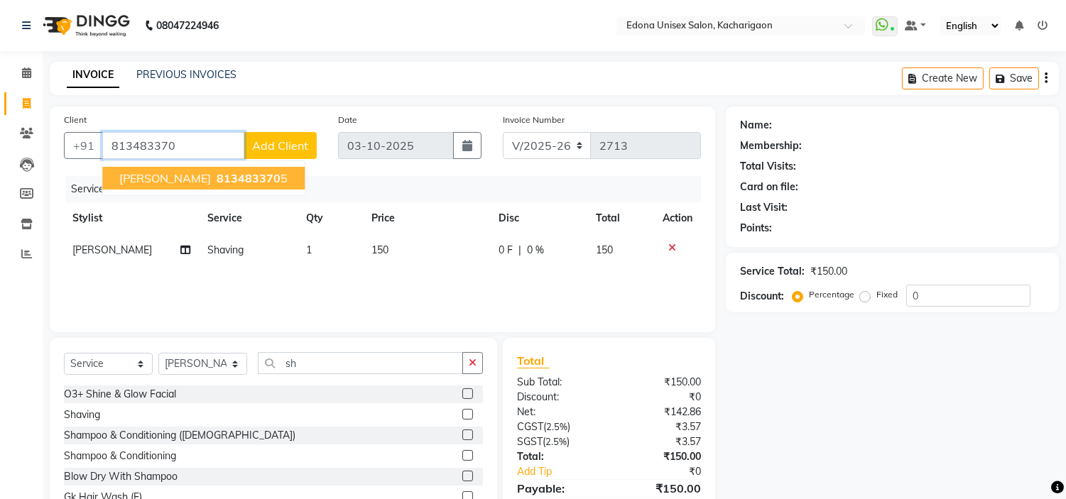
click at [168, 178] on span "Prakash Baheti" at bounding box center [165, 178] width 92 height 14
type input "8134833705"
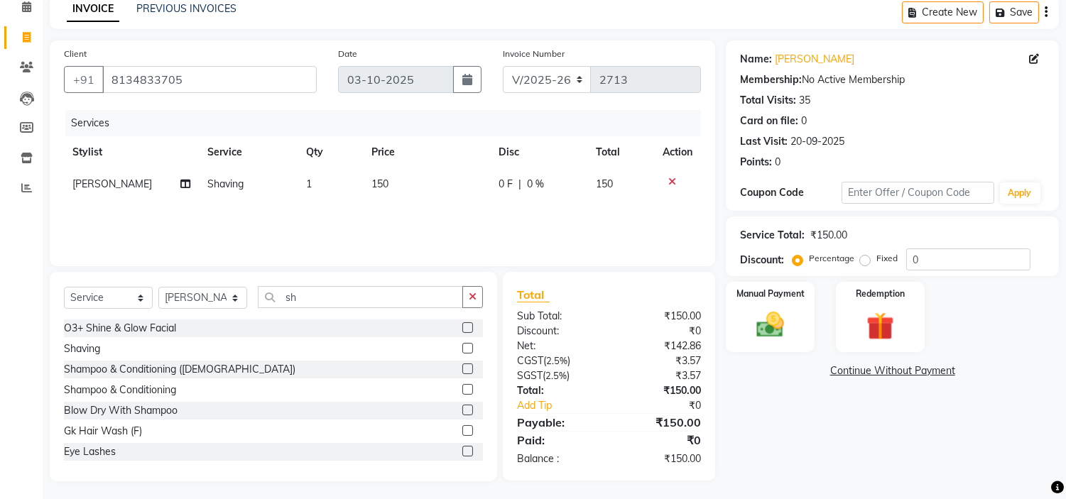
scroll to position [69, 0]
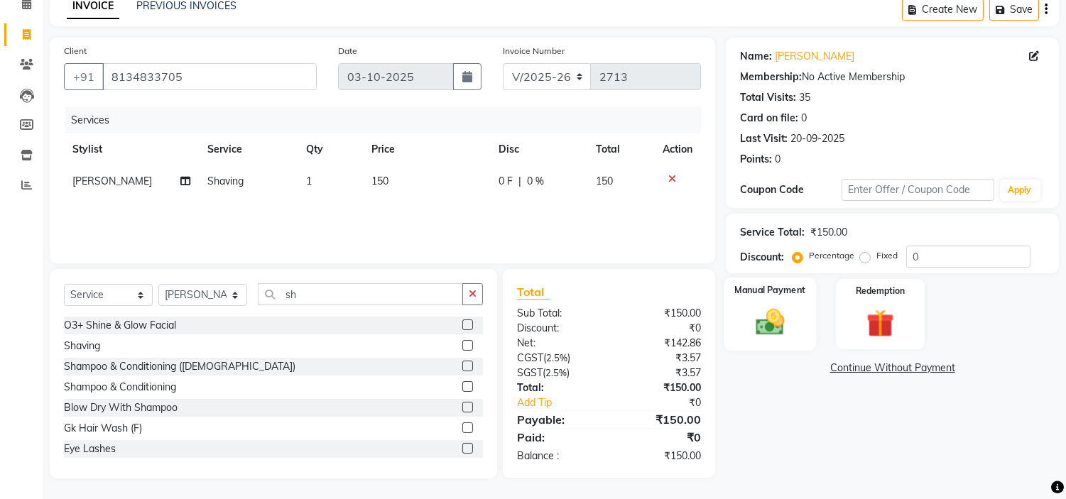
click at [764, 320] on img at bounding box center [770, 322] width 47 height 33
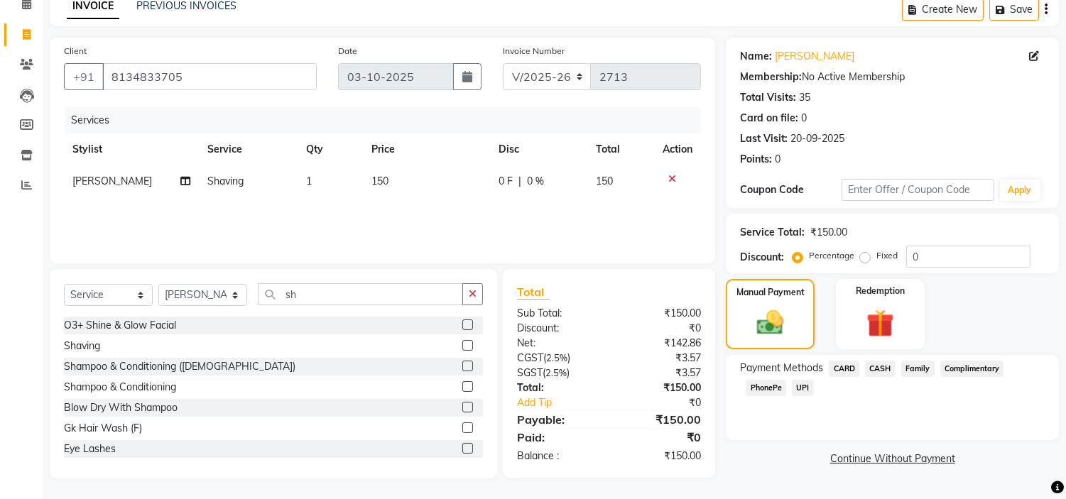
click at [882, 368] on span "CASH" at bounding box center [880, 369] width 31 height 16
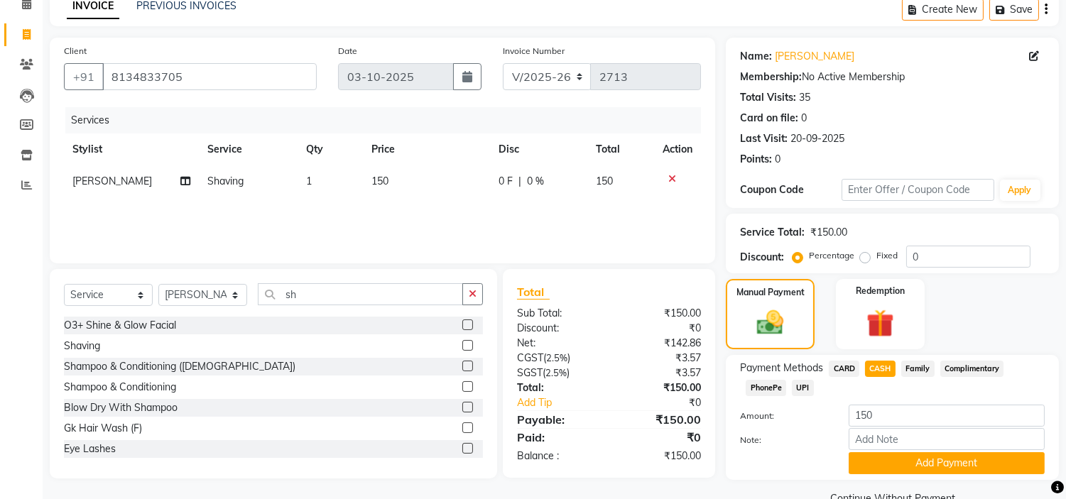
scroll to position [100, 0]
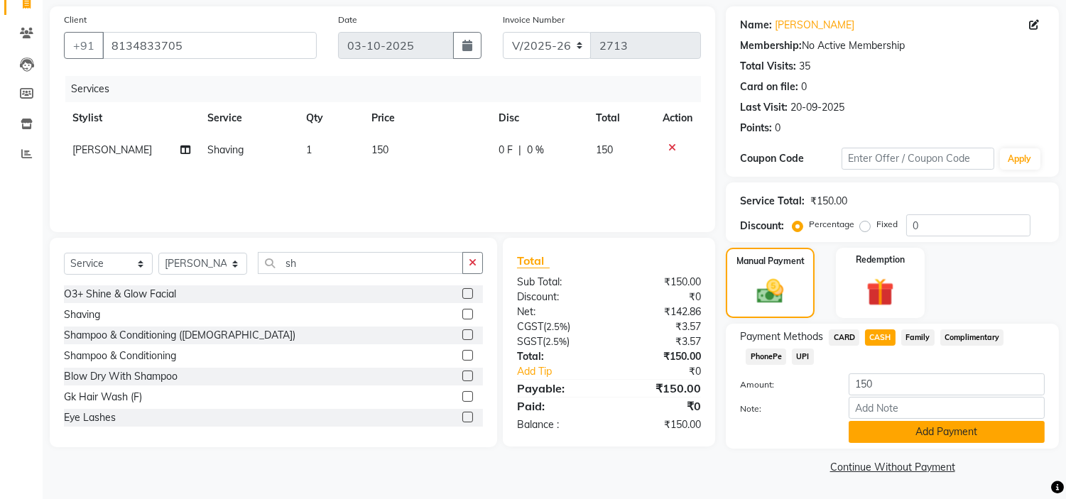
click at [908, 431] on button "Add Payment" at bounding box center [947, 432] width 196 height 22
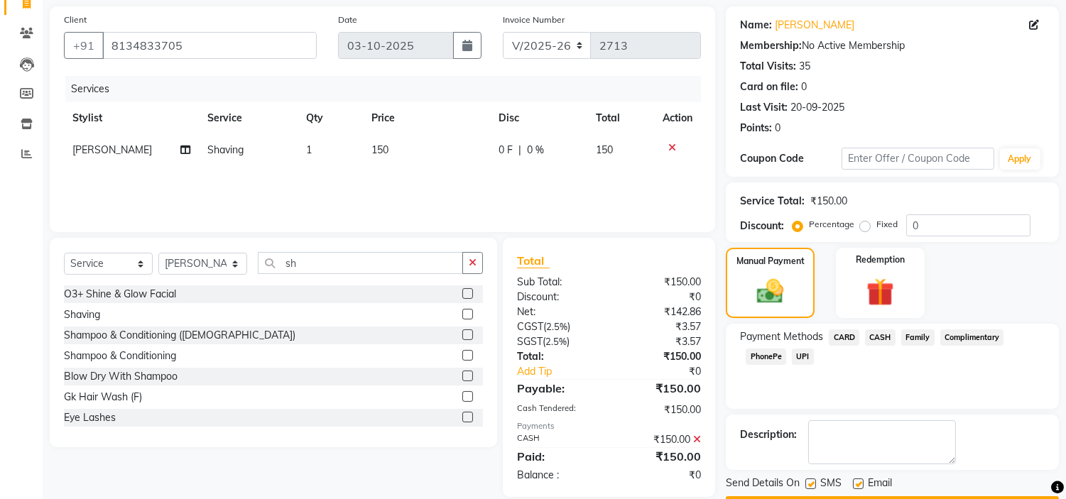
scroll to position [139, 0]
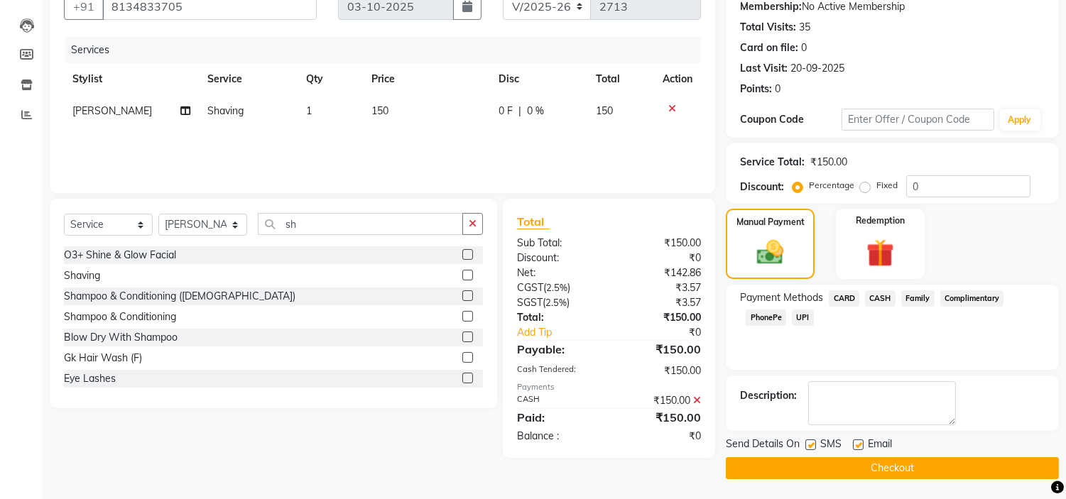
click at [865, 458] on button "Checkout" at bounding box center [892, 469] width 333 height 22
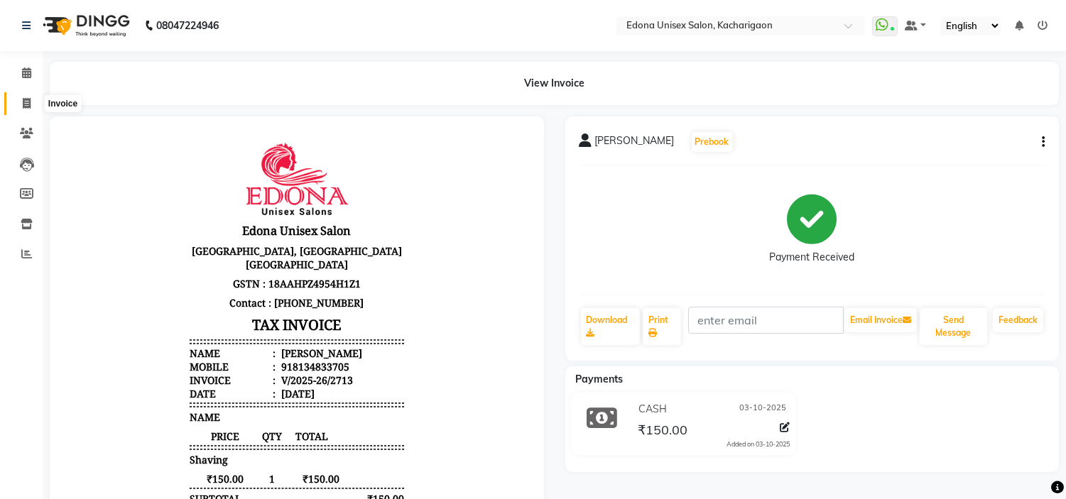
click at [18, 102] on span at bounding box center [26, 104] width 25 height 16
select select "service"
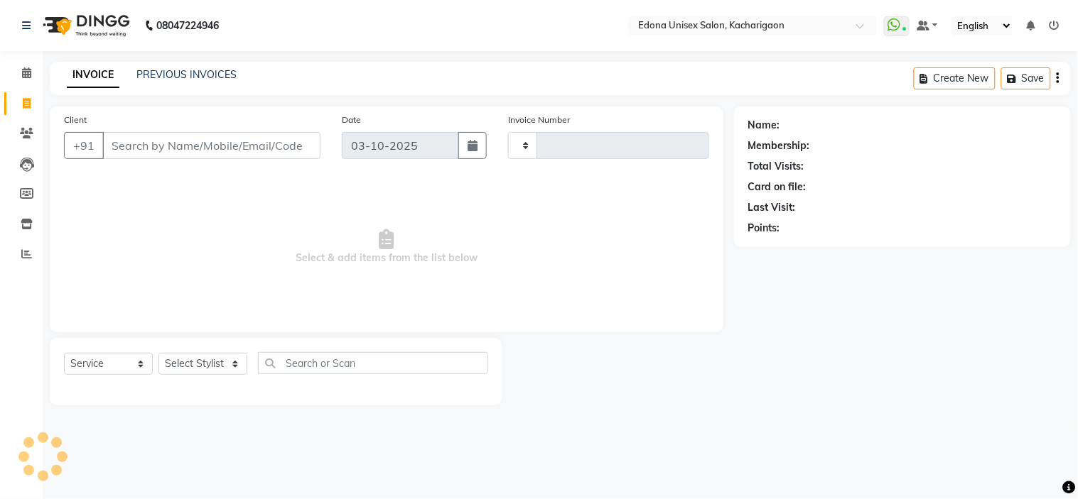
type input "2714"
select select "5389"
click at [230, 370] on select "Select Stylist Admin Anchuli [PERSON_NAME] Sonar Bir Basumtary [PERSON_NAME] [P…" at bounding box center [202, 364] width 89 height 22
select select "77350"
click at [158, 354] on select "Select Stylist Admin Anchuli [PERSON_NAME] Sonar Bir Basumtary [PERSON_NAME] [P…" at bounding box center [202, 364] width 89 height 22
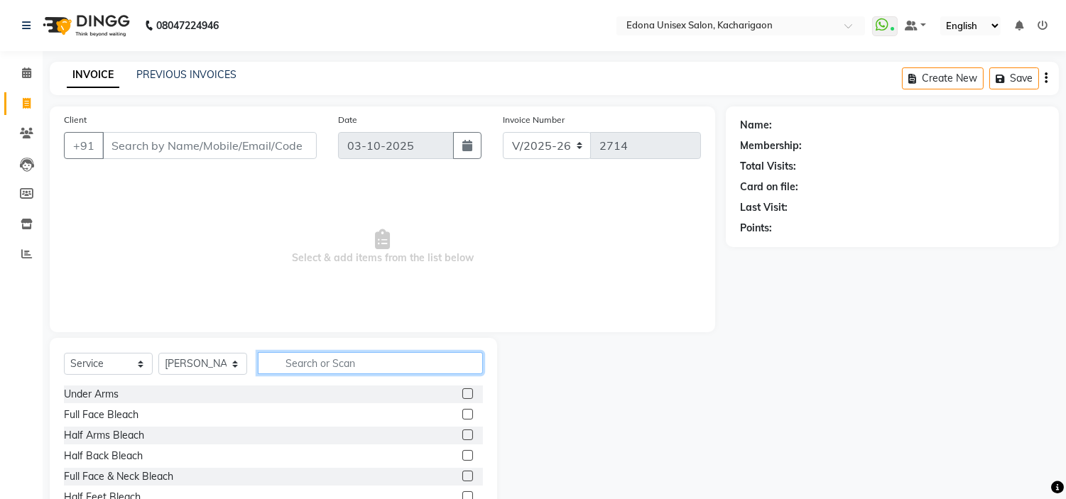
click at [350, 357] on input "text" at bounding box center [370, 363] width 225 height 22
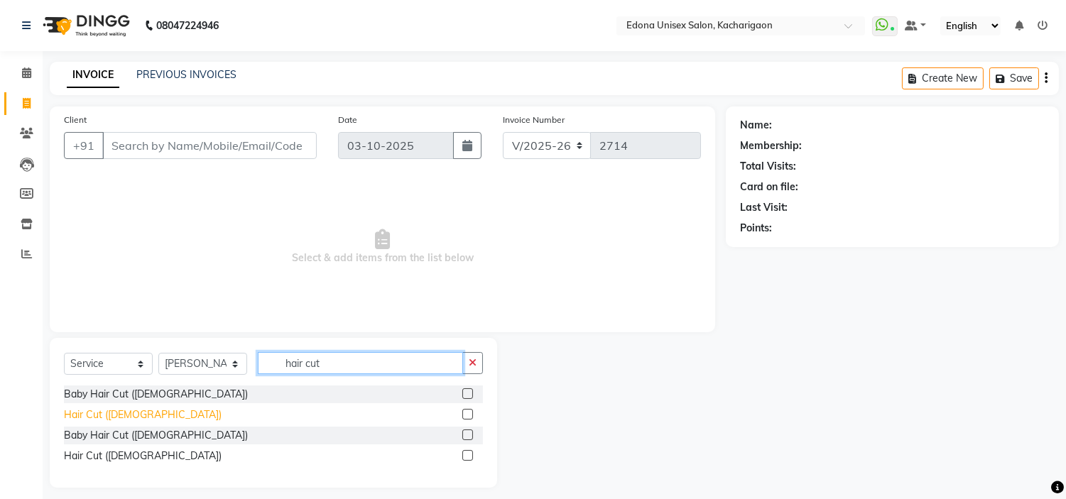
type input "hair cut"
click at [104, 409] on div "Hair Cut ([DEMOGRAPHIC_DATA])" at bounding box center [143, 415] width 158 height 15
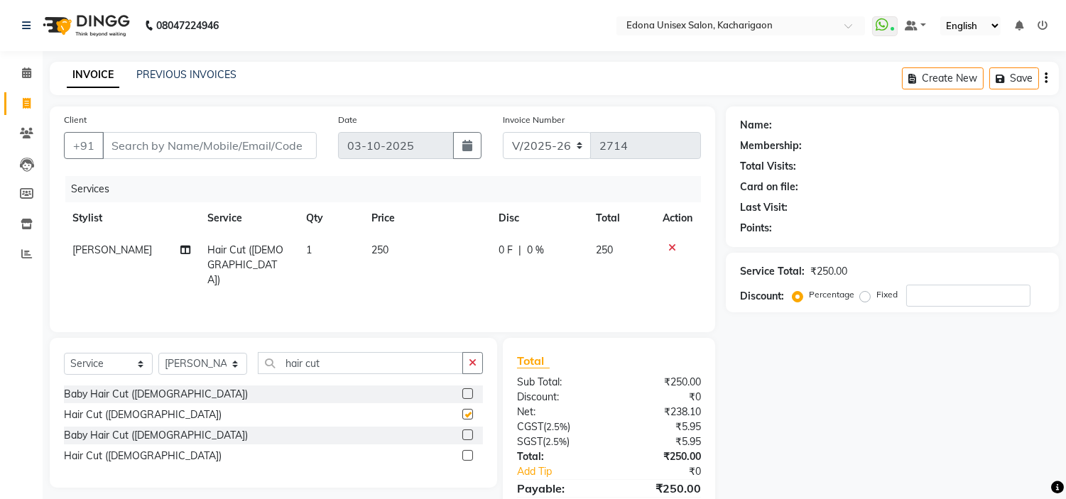
checkbox input "false"
click at [146, 75] on link "PREVIOUS INVOICES" at bounding box center [186, 74] width 100 height 13
click at [124, 247] on span "[PERSON_NAME]" at bounding box center [112, 250] width 80 height 13
select select "77350"
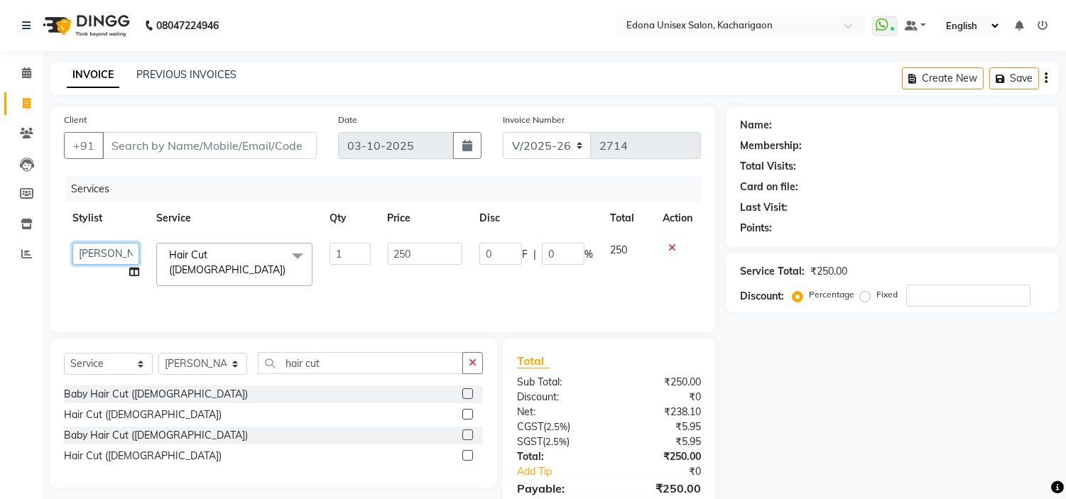
click at [134, 257] on select "Admin Anchuli Basumatari Anju Sonar Bir Basumtary Bishal Bharma Hemen Daimari H…" at bounding box center [105, 254] width 67 height 22
select select "35945"
click at [258, 208] on th "Service" at bounding box center [234, 218] width 173 height 32
click at [257, 284] on td "Hair Cut (Gents) x Under Arms Full Face Bleach Half Arms Bleach Half Back Bleac…" at bounding box center [234, 264] width 173 height 60
click at [269, 274] on td "Hair Cut (Gents) x Under Arms Full Face Bleach Half Arms Bleach Half Back Bleac…" at bounding box center [234, 264] width 173 height 60
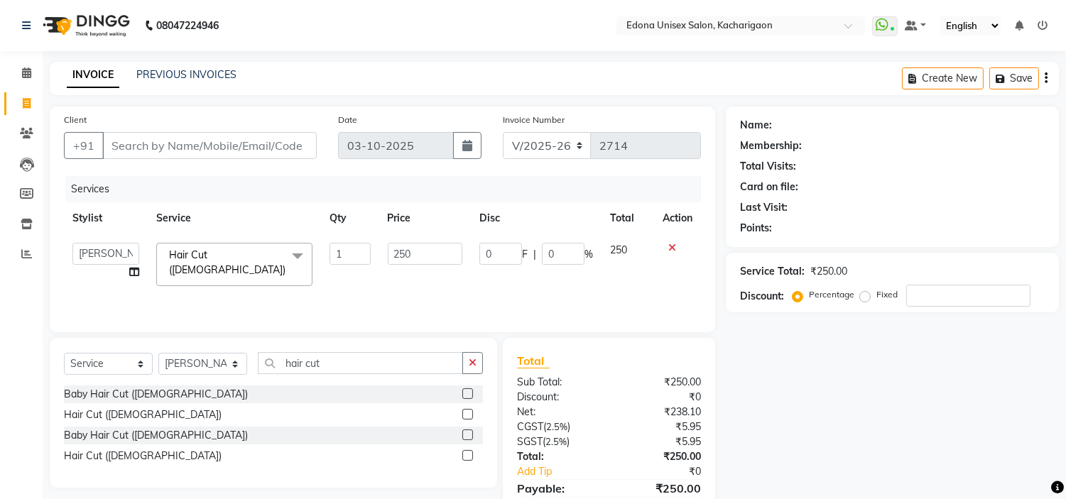
click at [271, 268] on span "Hair Cut (Gents) x" at bounding box center [234, 264] width 156 height 43
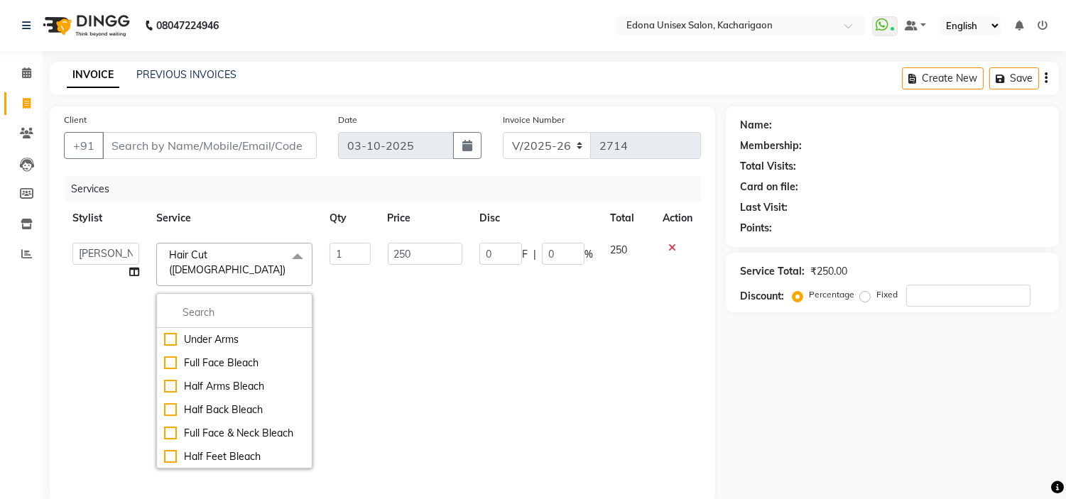
click at [271, 268] on span "Hair Cut (Gents) x" at bounding box center [234, 264] width 156 height 43
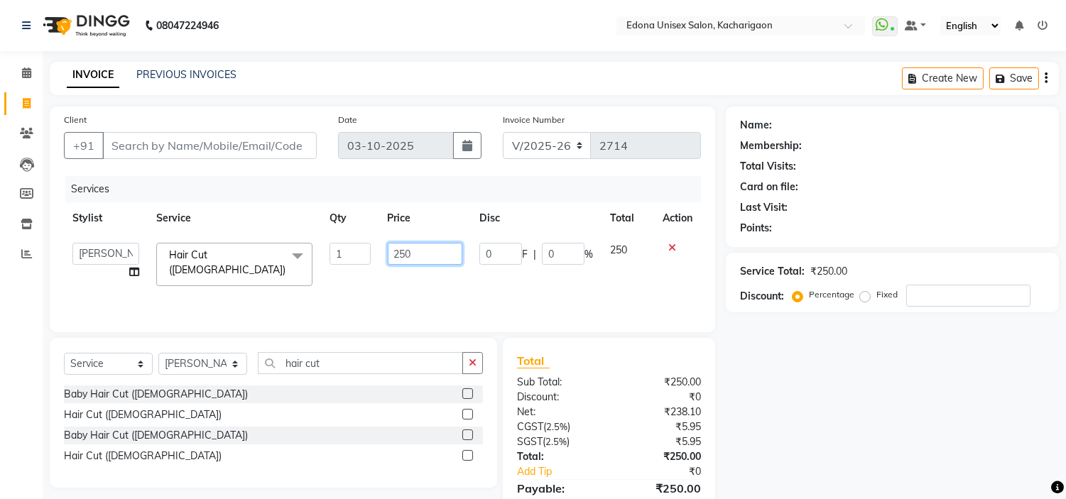
click at [395, 247] on input "250" at bounding box center [425, 254] width 75 height 22
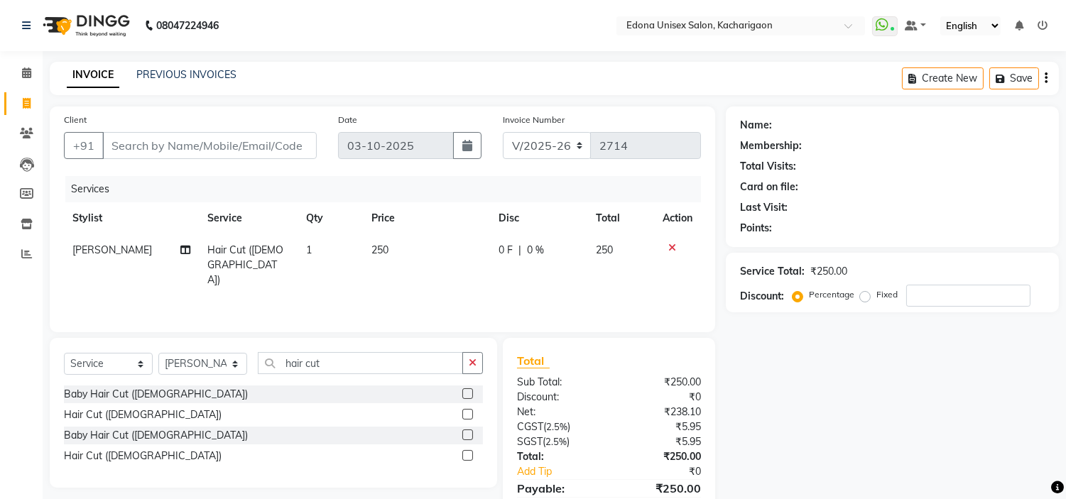
click at [395, 267] on div "Services Stylist Service Qty Price Disc Total Action Bishal Bharma Hair Cut (Ge…" at bounding box center [382, 247] width 637 height 142
click at [233, 365] on select "Select Stylist Admin Anchuli [PERSON_NAME] Sonar Bir Basumtary [PERSON_NAME] [P…" at bounding box center [202, 364] width 89 height 22
select select "35945"
click at [158, 354] on select "Select Stylist Admin Anchuli [PERSON_NAME] Sonar Bir Basumtary [PERSON_NAME] [P…" at bounding box center [202, 364] width 89 height 22
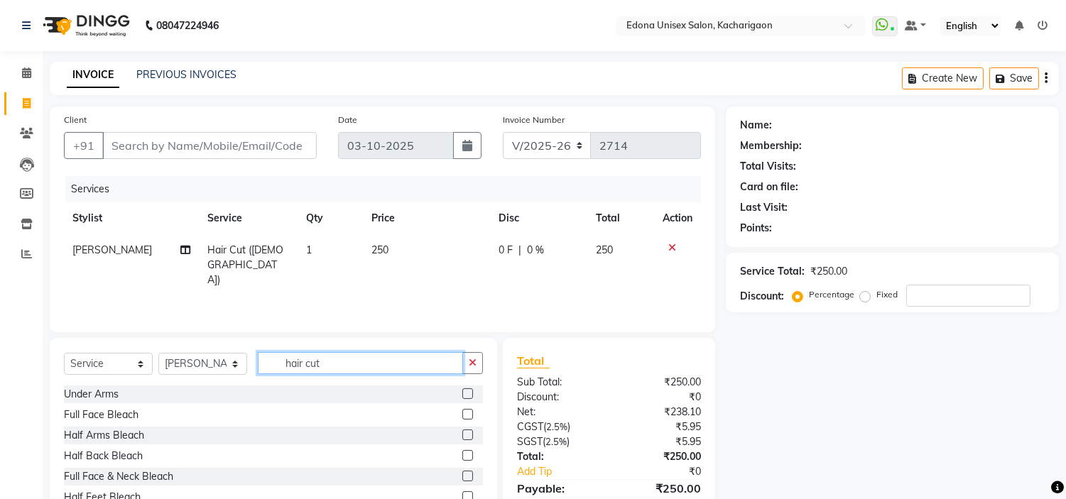
click at [330, 358] on input "hair cut" at bounding box center [360, 363] width 205 height 22
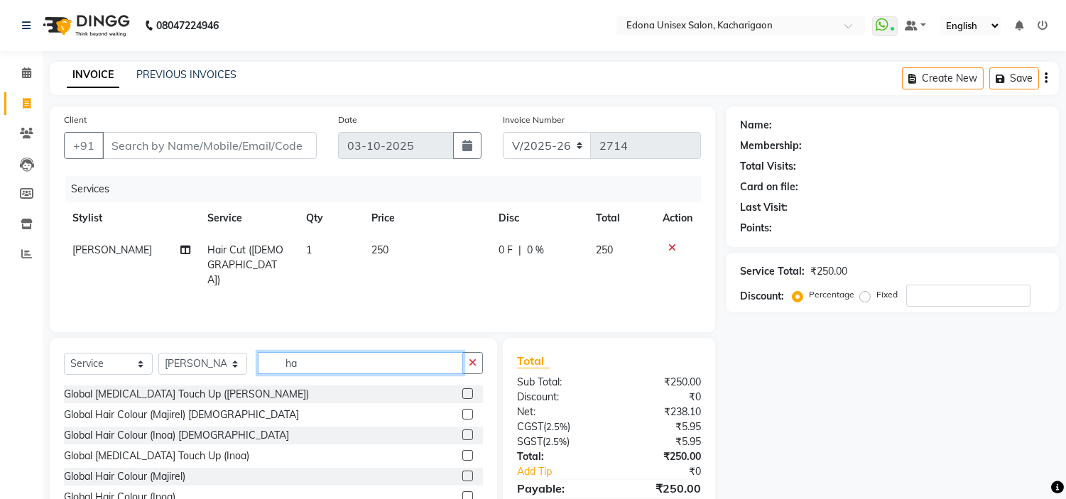
type input "h"
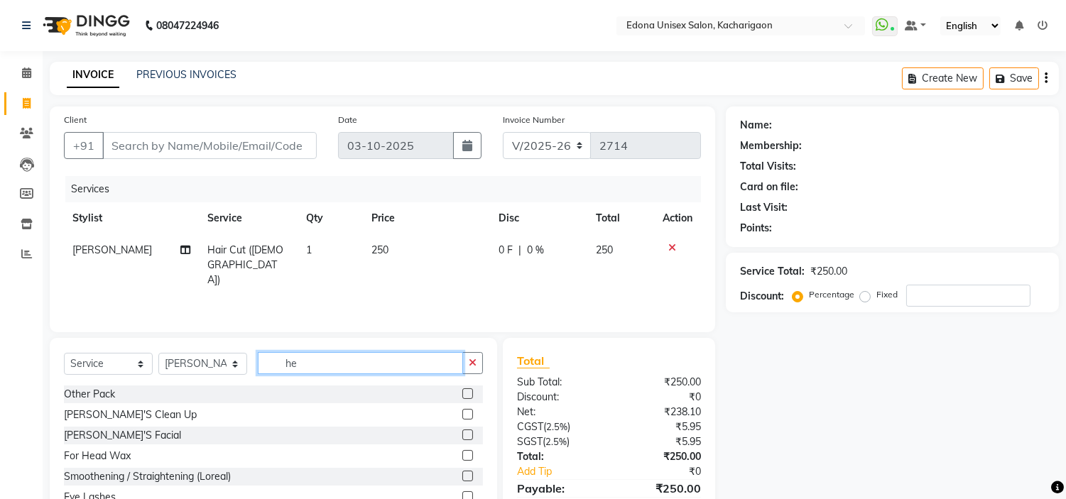
type input "h"
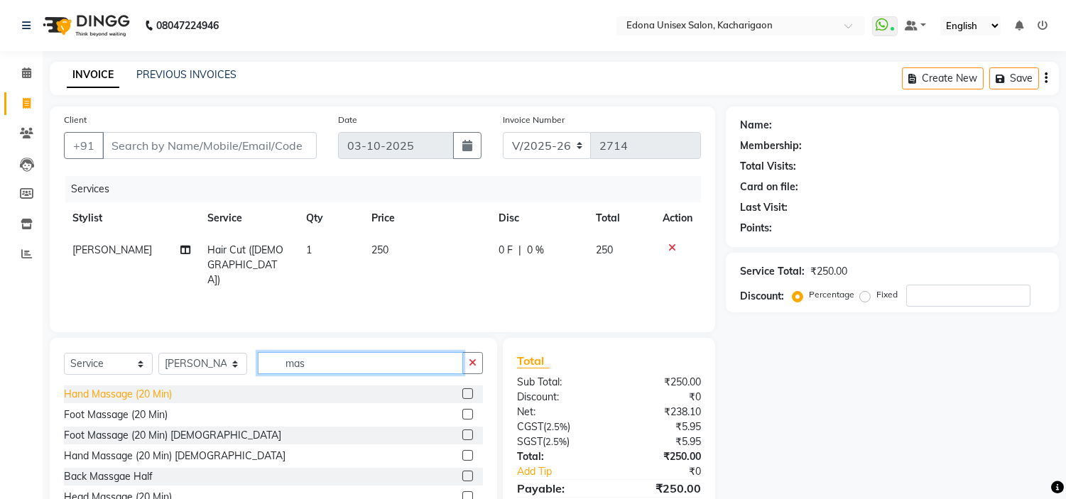
type input "mas"
click at [131, 401] on div "Hand Massage (20 Min)" at bounding box center [118, 394] width 108 height 15
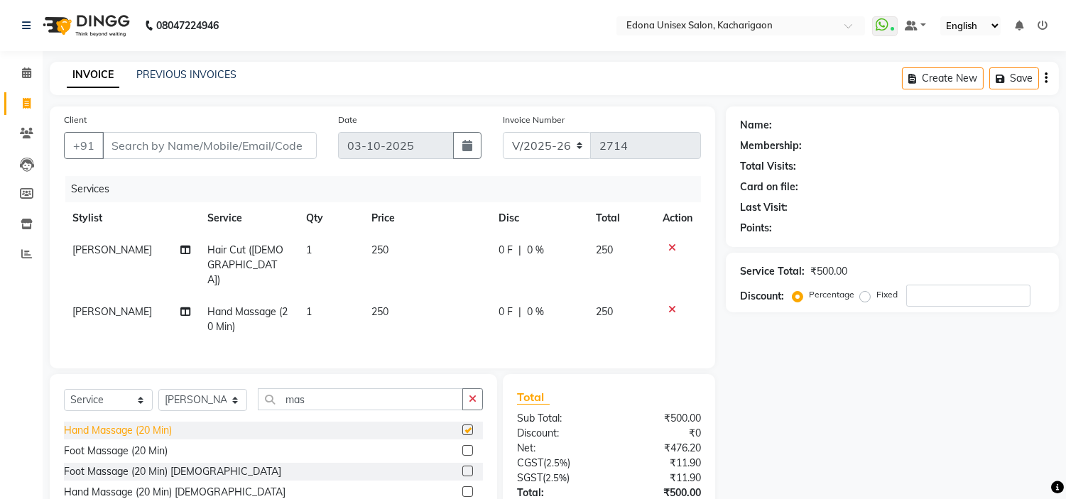
checkbox input "false"
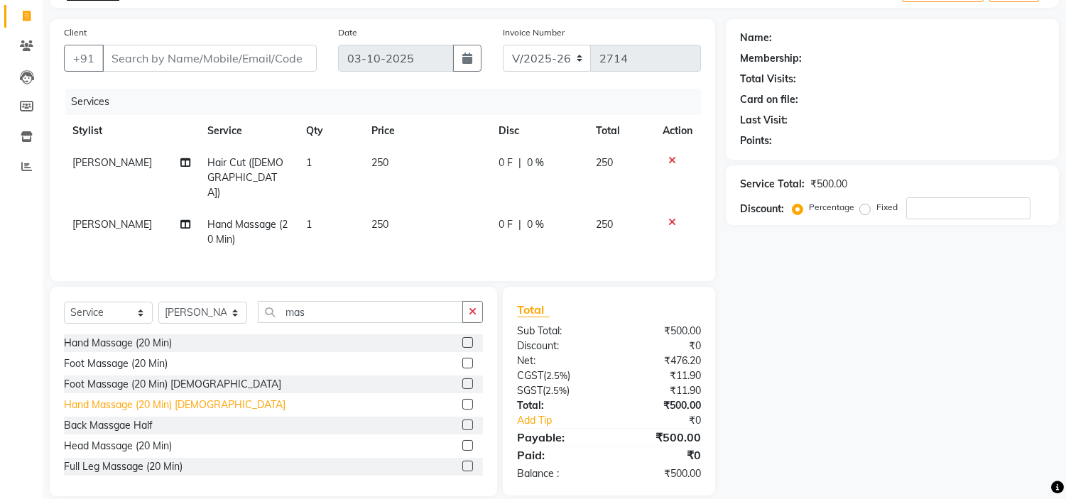
click at [160, 398] on div "Hand Massage (20 Min) [DEMOGRAPHIC_DATA]" at bounding box center [175, 405] width 222 height 15
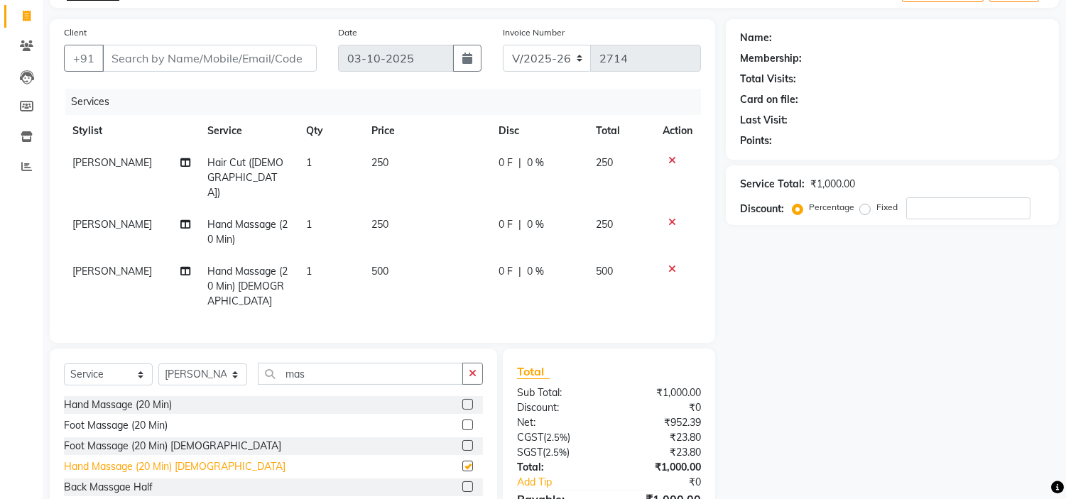
checkbox input "false"
click at [669, 217] on icon at bounding box center [673, 222] width 8 height 10
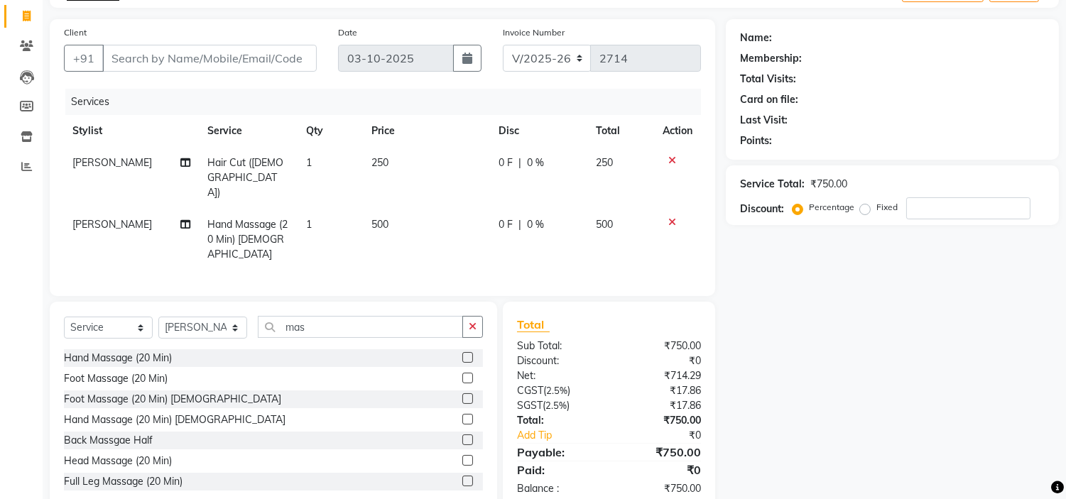
click at [382, 209] on td "500" at bounding box center [426, 240] width 127 height 62
select select "35945"
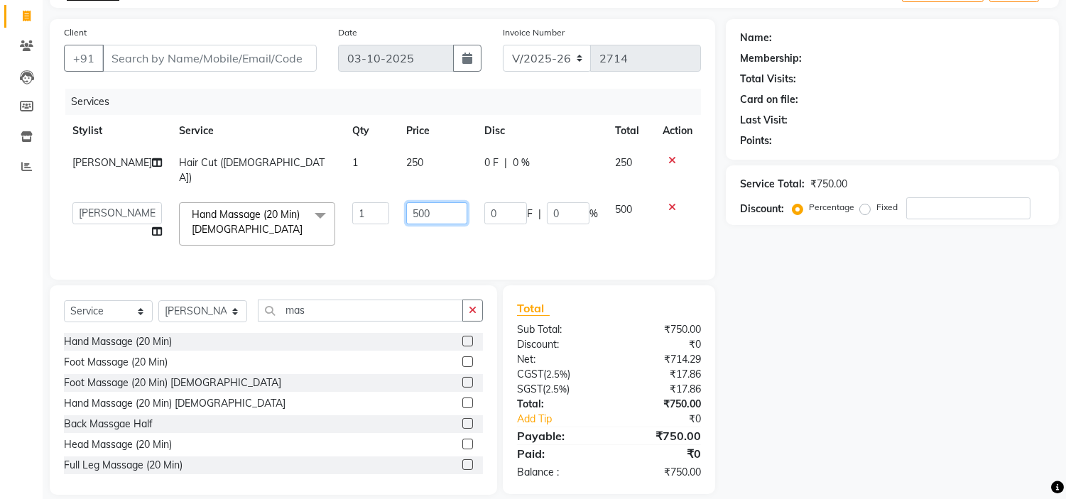
click at [423, 207] on input "500" at bounding box center [436, 213] width 61 height 22
type input "5"
type input "1000"
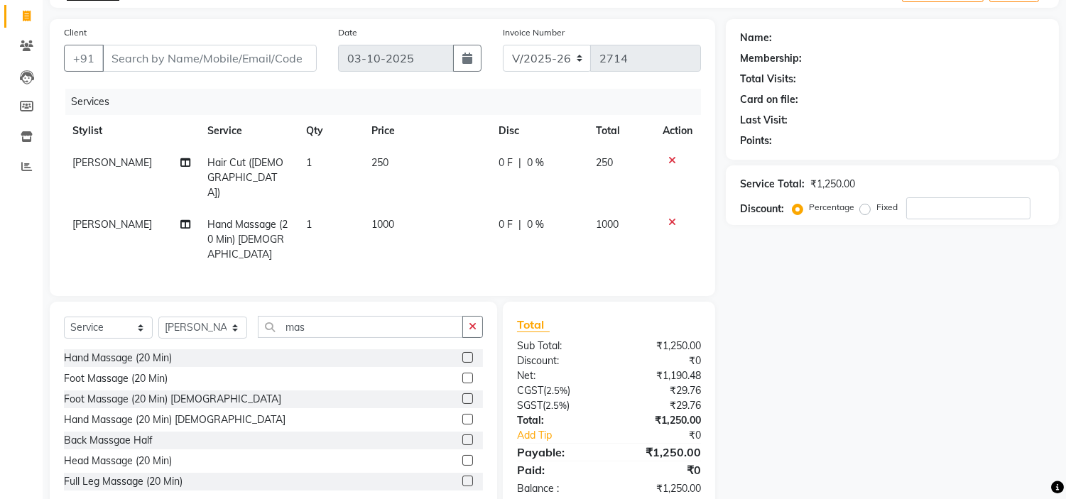
click at [431, 237] on div "Services Stylist Service Qty Price Disc Total Action Bishal Bharma Hair Cut (Ge…" at bounding box center [382, 185] width 637 height 193
click at [381, 218] on span "1000" at bounding box center [383, 224] width 23 height 13
select select "35945"
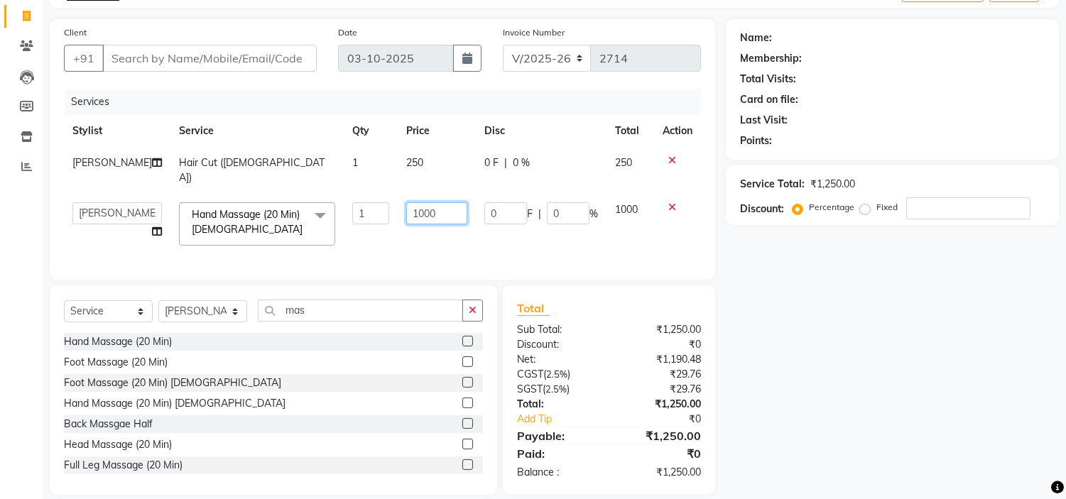
click at [407, 211] on input "1000" at bounding box center [436, 213] width 61 height 22
click at [406, 211] on input "00" at bounding box center [436, 213] width 61 height 22
type input "0"
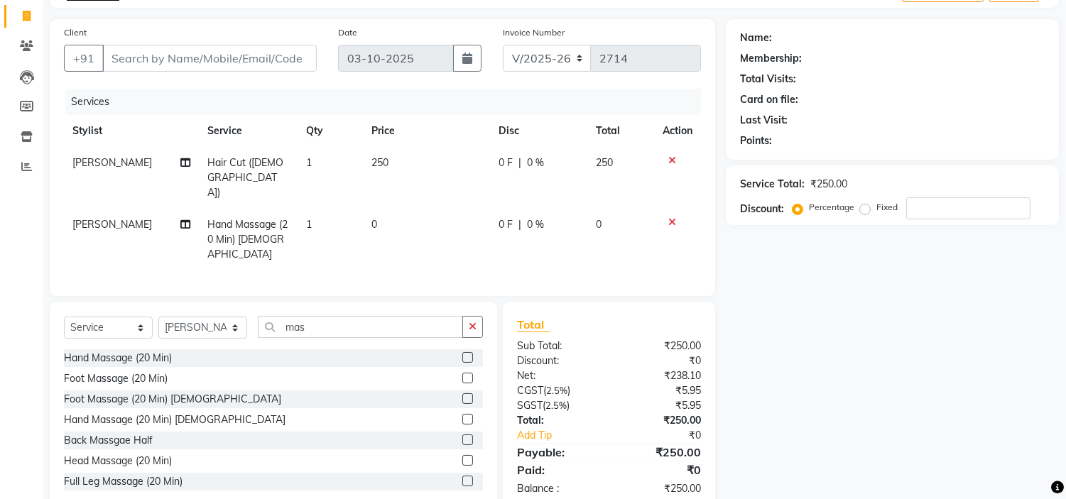
click at [399, 154] on td "250" at bounding box center [426, 178] width 127 height 62
select select "35945"
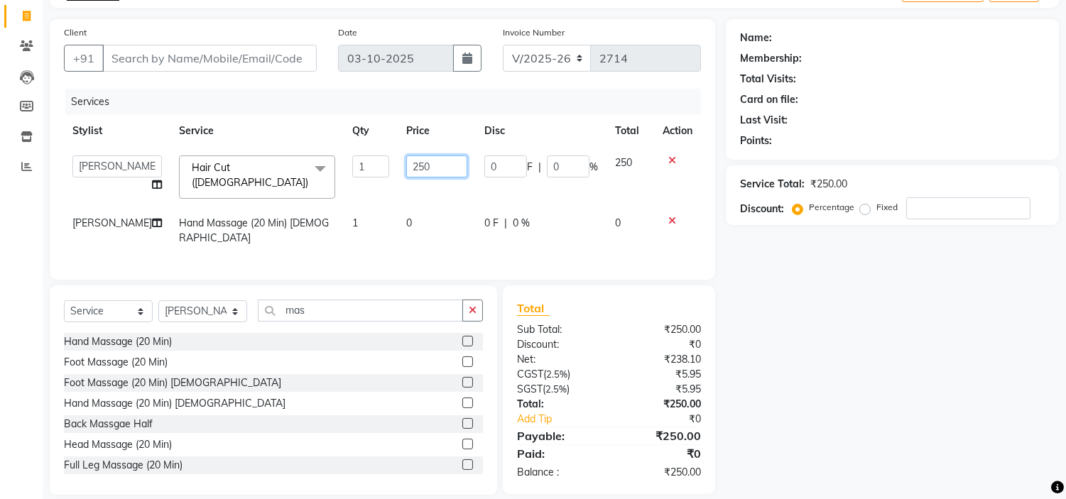
click at [429, 161] on input "250" at bounding box center [436, 167] width 61 height 22
type input "200"
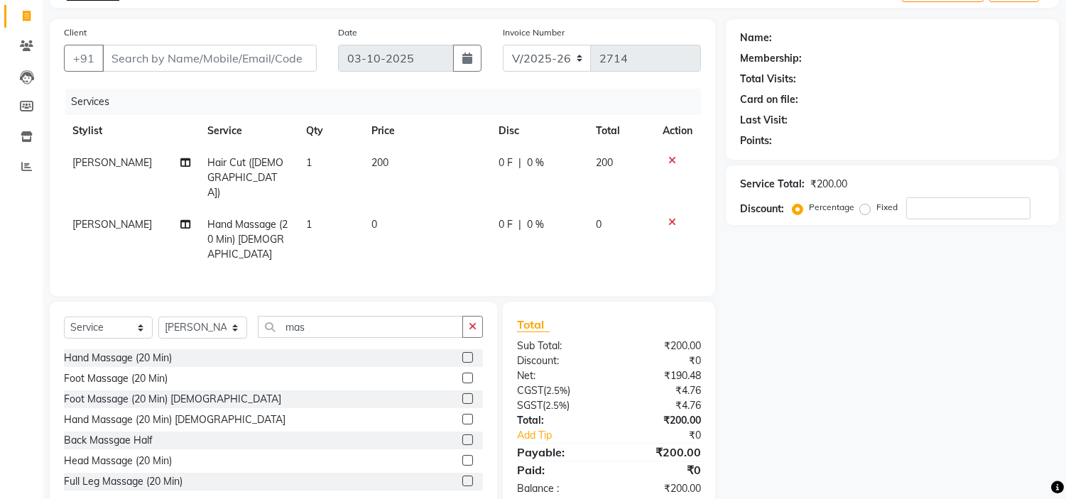
click at [406, 210] on td "0" at bounding box center [426, 240] width 127 height 62
select select "35945"
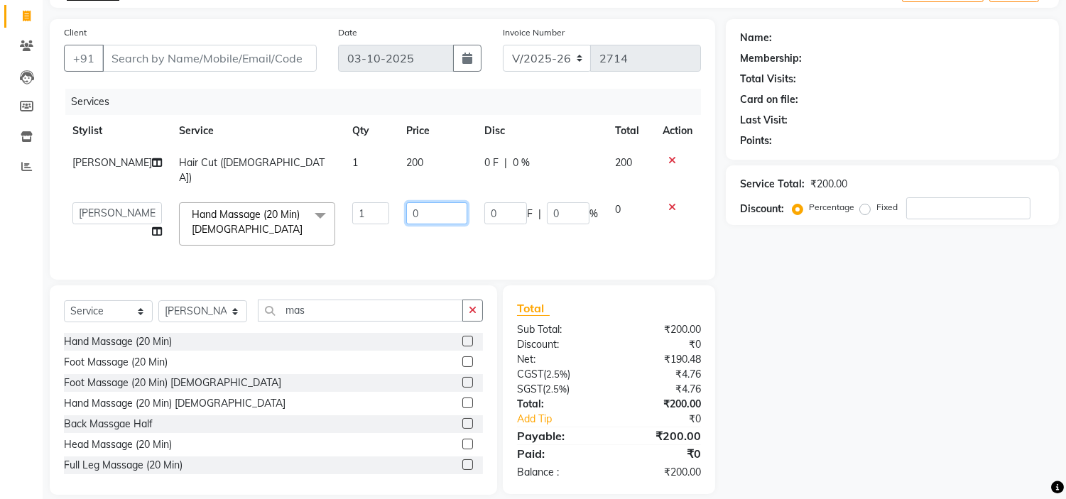
click at [419, 212] on input "0" at bounding box center [436, 213] width 61 height 22
type input "800"
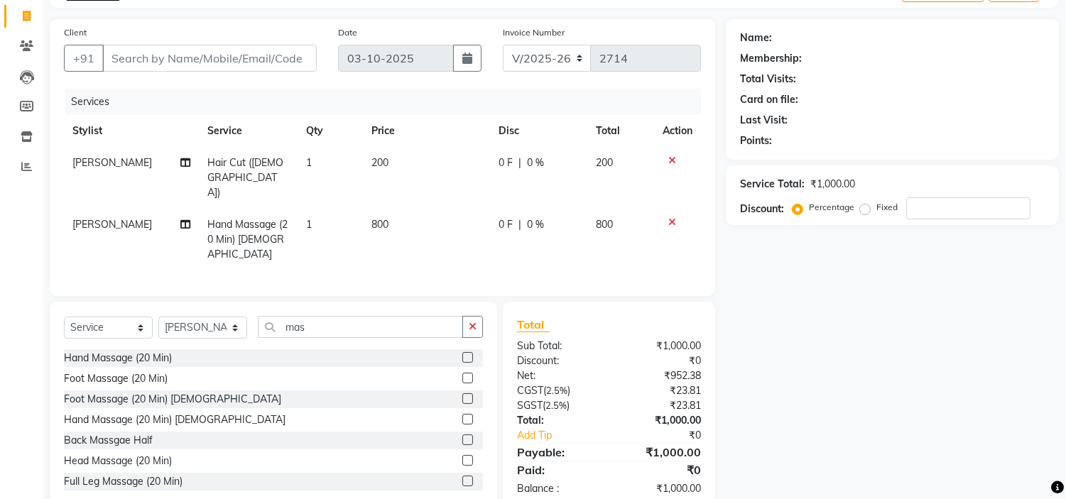
click at [425, 239] on div "Services Stylist Service Qty Price Disc Total Action Bishal Bharma Hair Cut (Ge…" at bounding box center [382, 185] width 637 height 193
click at [275, 55] on input "Client" at bounding box center [209, 58] width 215 height 27
click at [268, 55] on input "Client" at bounding box center [209, 58] width 215 height 27
click at [0, 411] on div "Calendar Invoice Clients Leads Members Inventory Reports Completed InProgress U…" at bounding box center [96, 232] width 192 height 558
click at [294, 61] on input "Client" at bounding box center [209, 58] width 215 height 27
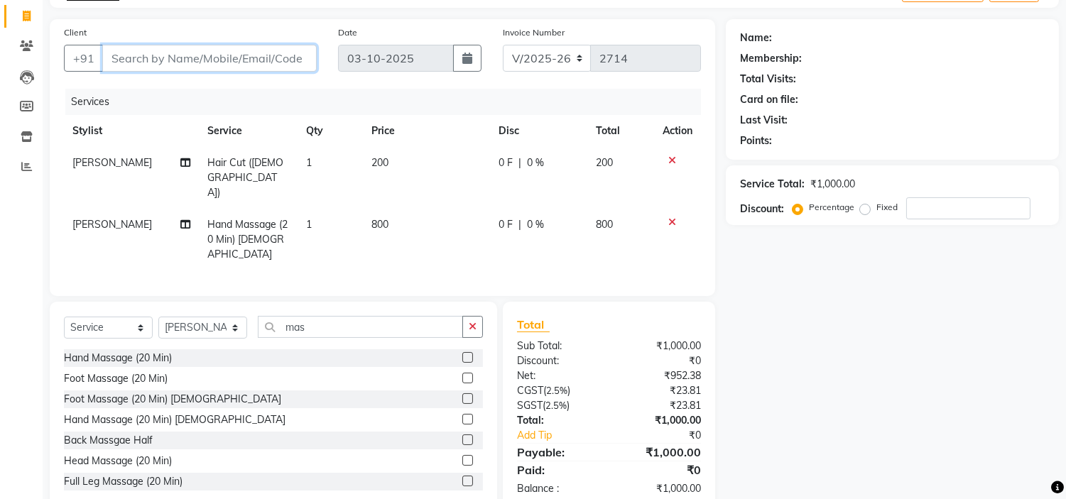
type input "6"
type input "0"
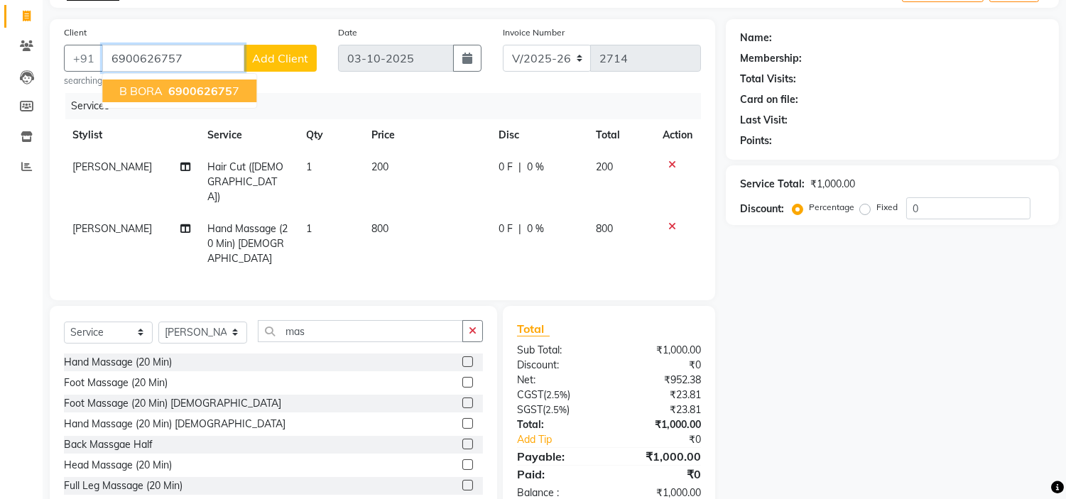
type input "6900626757"
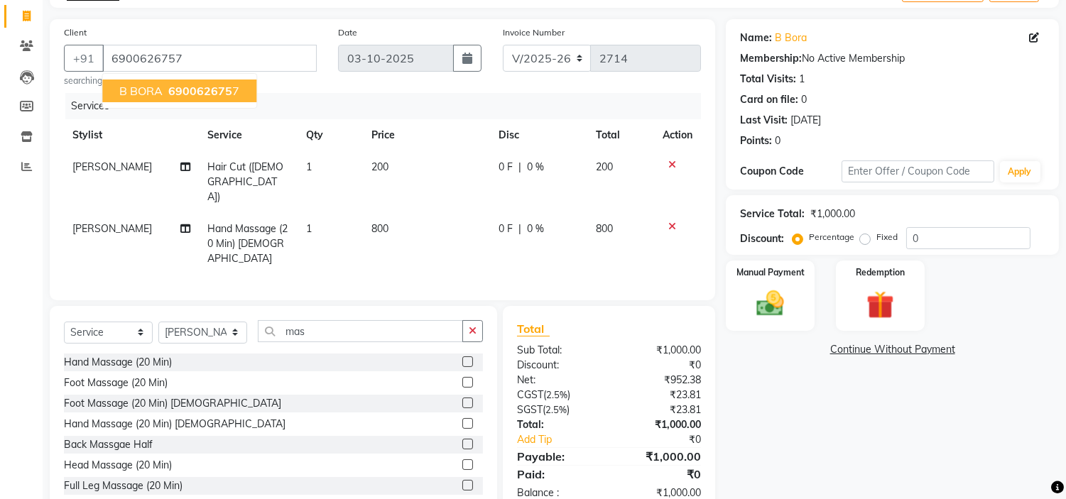
click at [225, 91] on span "690062675" at bounding box center [200, 91] width 64 height 14
click at [772, 285] on div "Manual Payment" at bounding box center [771, 295] width 92 height 72
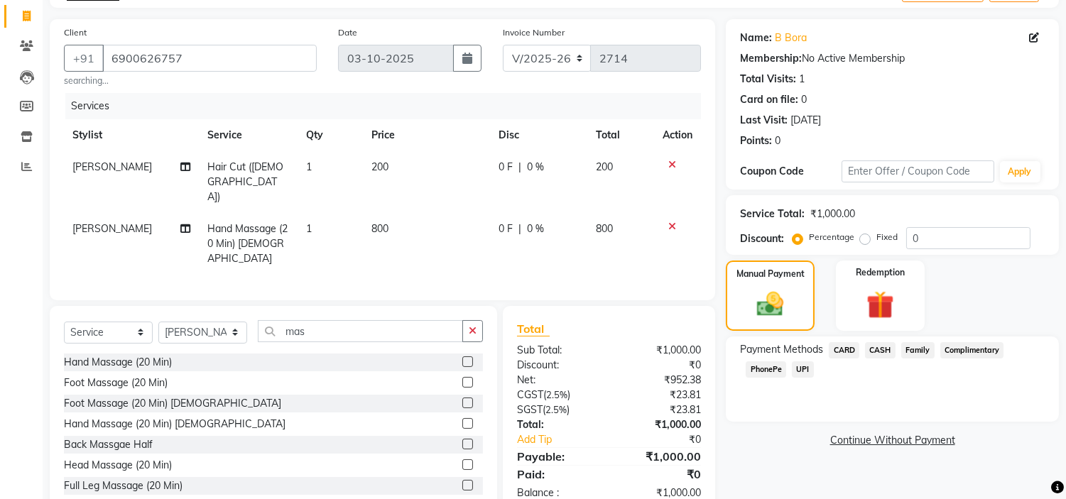
click at [878, 349] on span "CASH" at bounding box center [880, 350] width 31 height 16
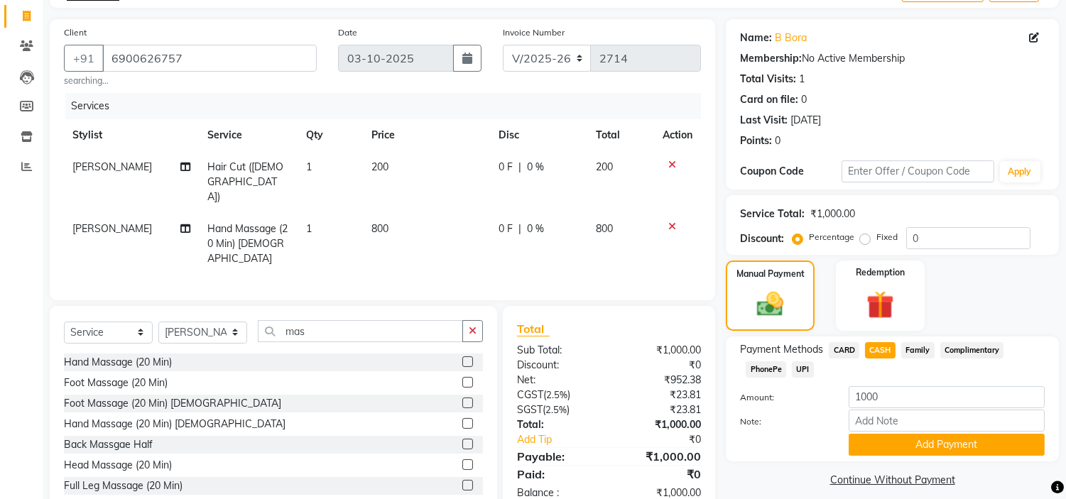
scroll to position [100, 0]
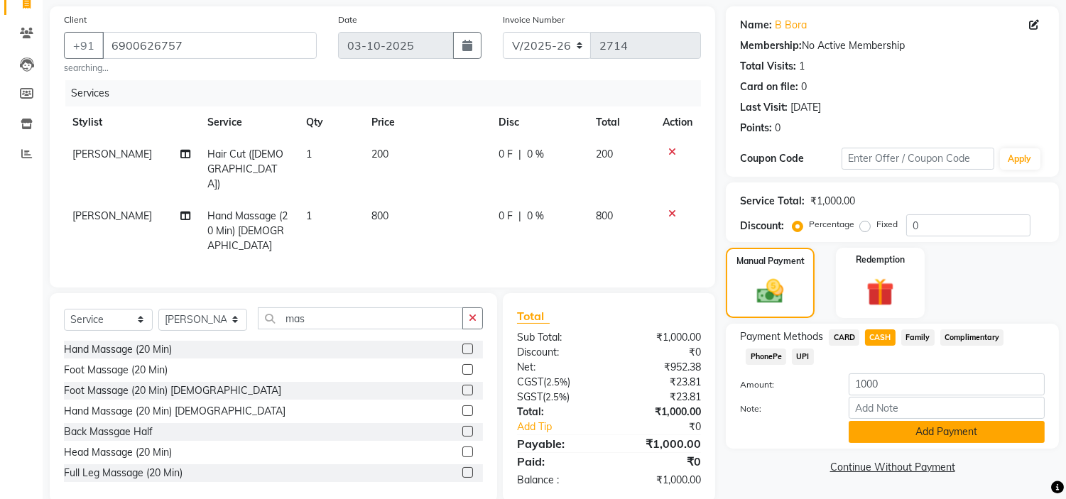
click at [931, 436] on button "Add Payment" at bounding box center [947, 432] width 196 height 22
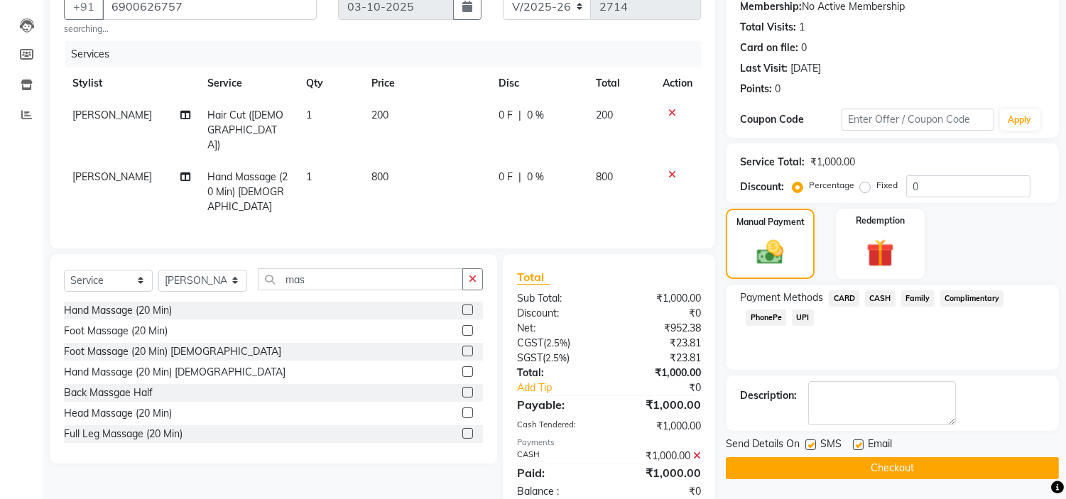
scroll to position [142, 0]
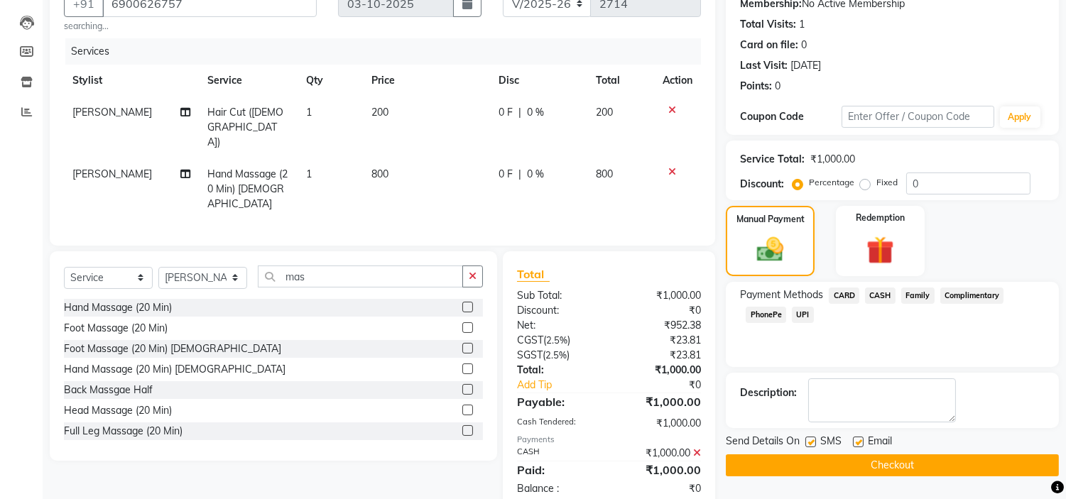
click at [887, 472] on button "Checkout" at bounding box center [892, 466] width 333 height 22
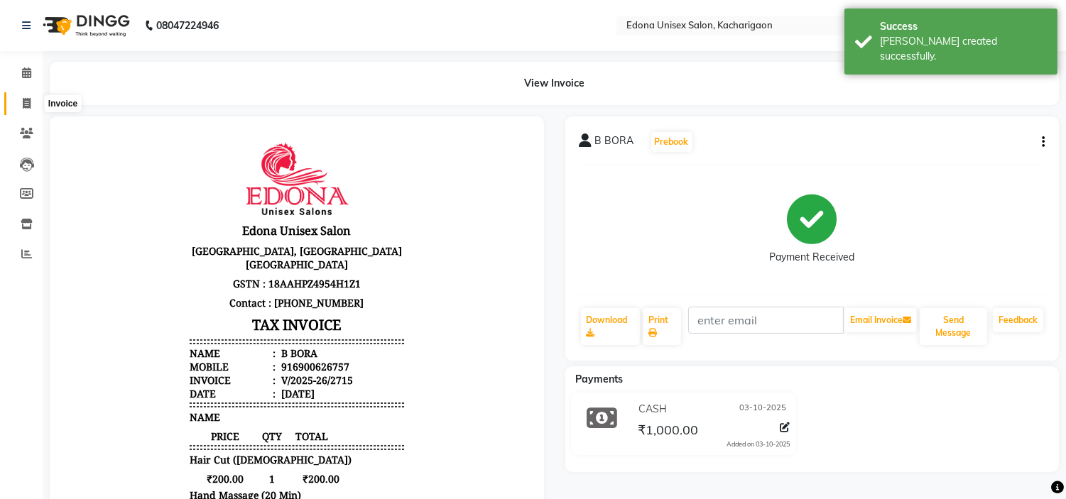
click at [30, 104] on icon at bounding box center [27, 103] width 8 height 11
select select "service"
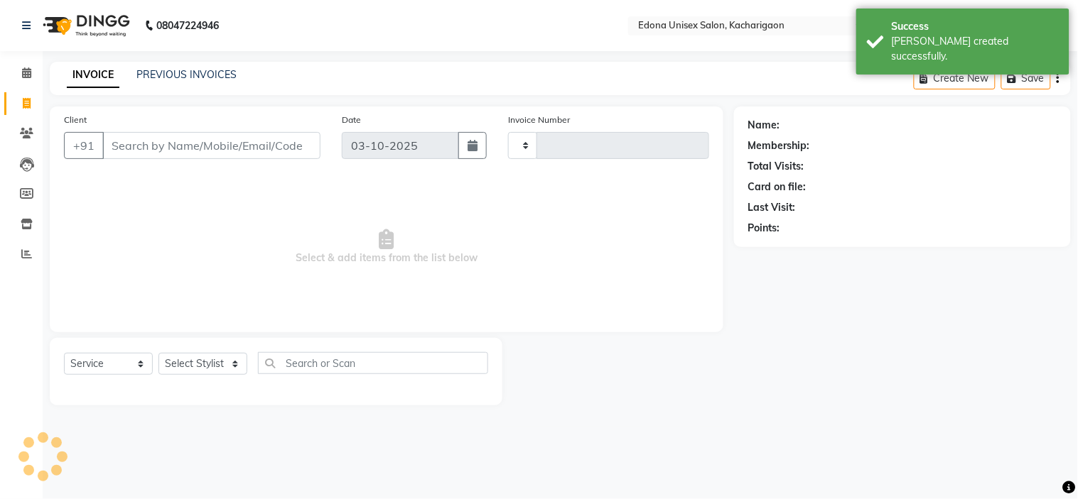
type input "2716"
select select "5389"
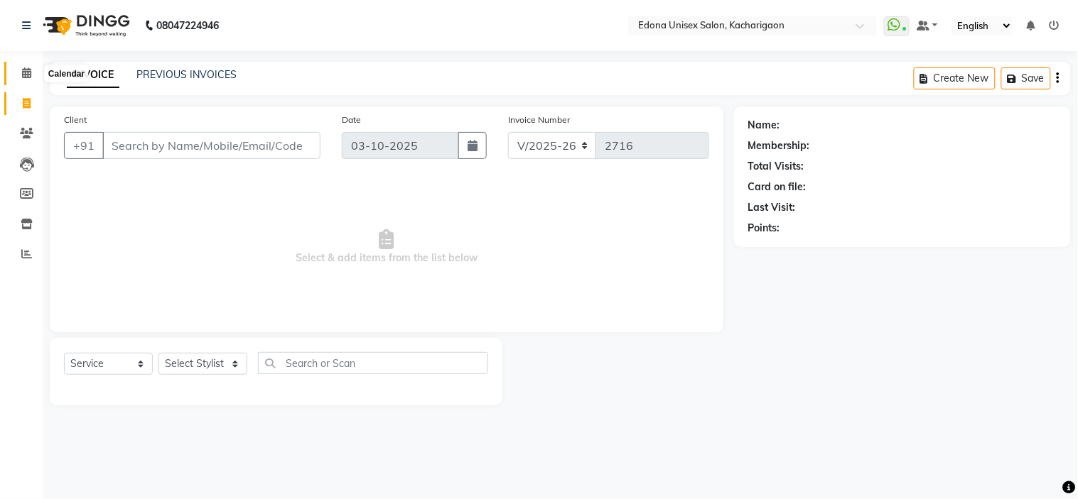
drag, startPoint x: 26, startPoint y: 73, endPoint x: 34, endPoint y: 60, distance: 15.4
click at [26, 73] on icon at bounding box center [26, 72] width 9 height 11
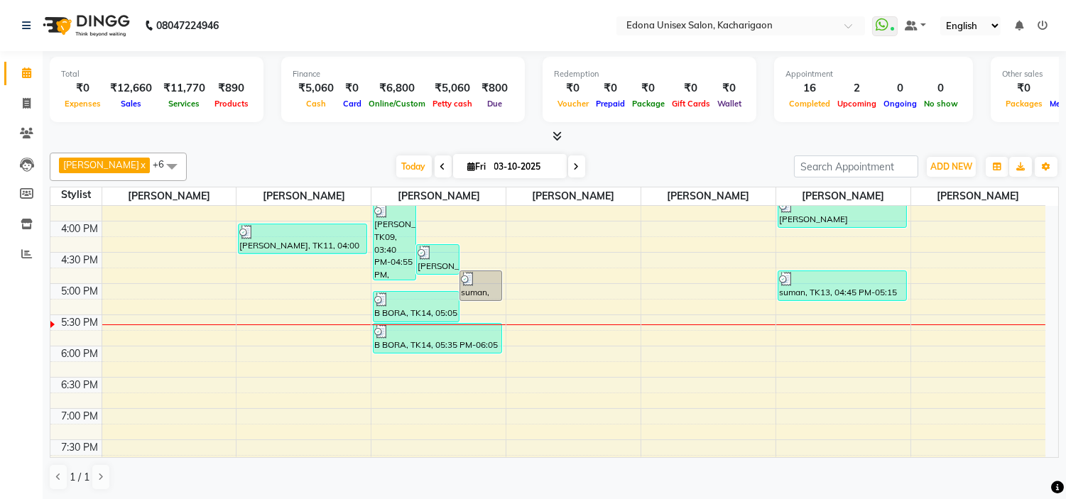
scroll to position [406, 0]
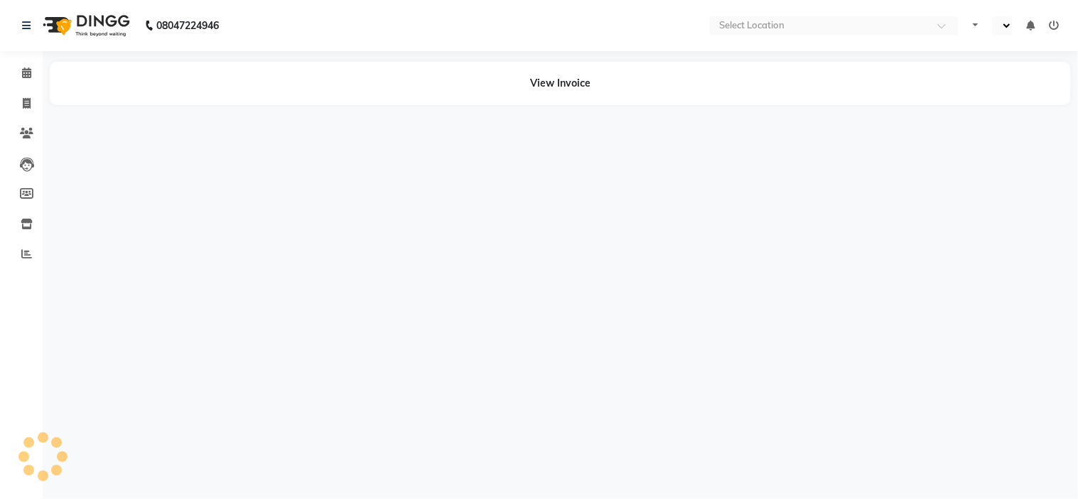
select select "en"
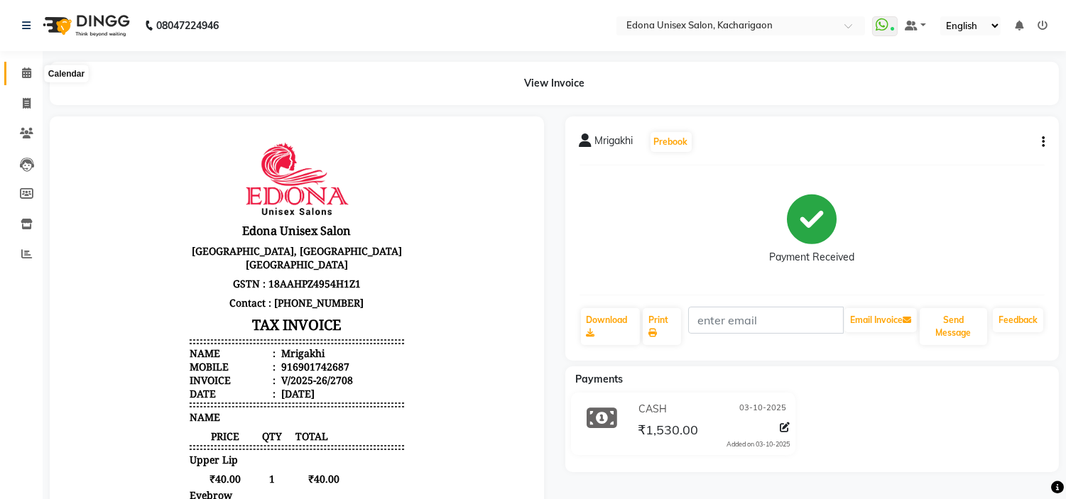
click at [23, 72] on icon at bounding box center [26, 72] width 9 height 11
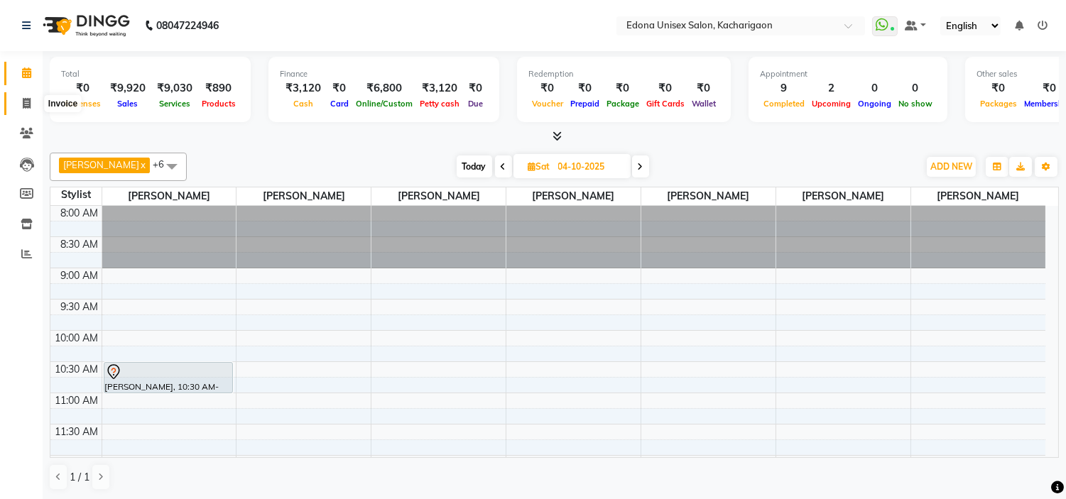
click at [27, 100] on icon at bounding box center [27, 103] width 8 height 11
select select "service"
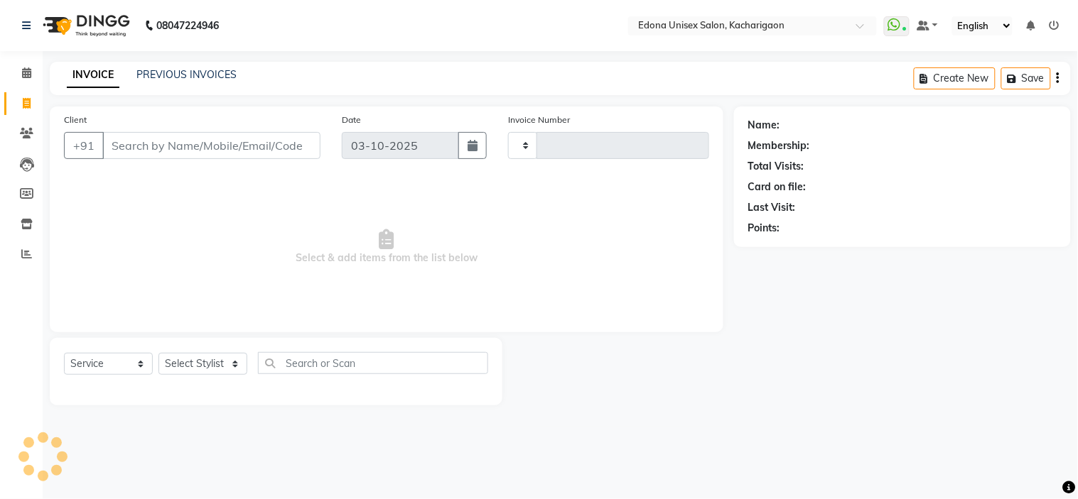
type input "2711"
select select "5389"
drag, startPoint x: 239, startPoint y: 367, endPoint x: 239, endPoint y: 357, distance: 9.9
click at [239, 363] on select "Select Stylist Admin Anchuli [PERSON_NAME] Sonar Bir Basumtary [PERSON_NAME] [P…" at bounding box center [202, 364] width 89 height 22
select select "77350"
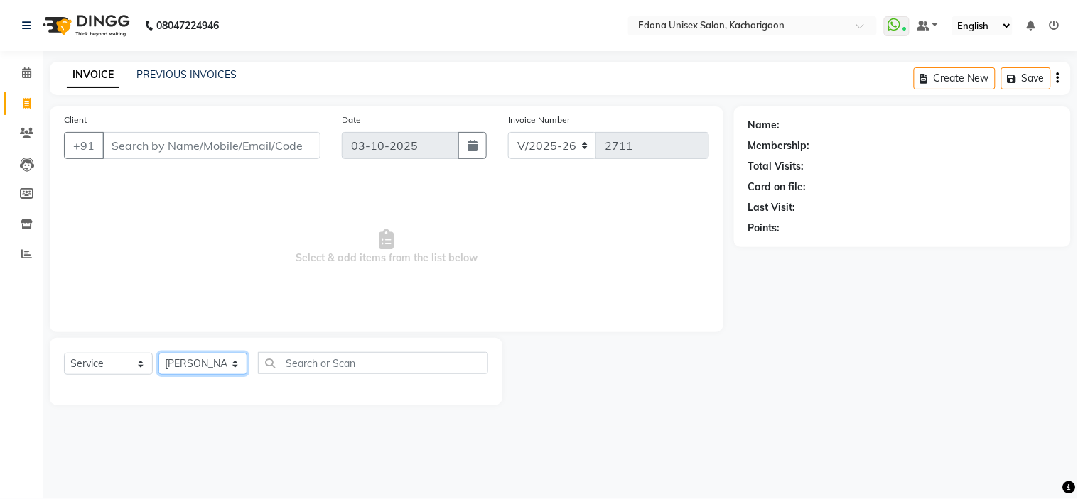
click at [158, 354] on select "Select Stylist Admin Anchuli [PERSON_NAME] Sonar Bir Basumtary [PERSON_NAME] [P…" at bounding box center [202, 364] width 89 height 22
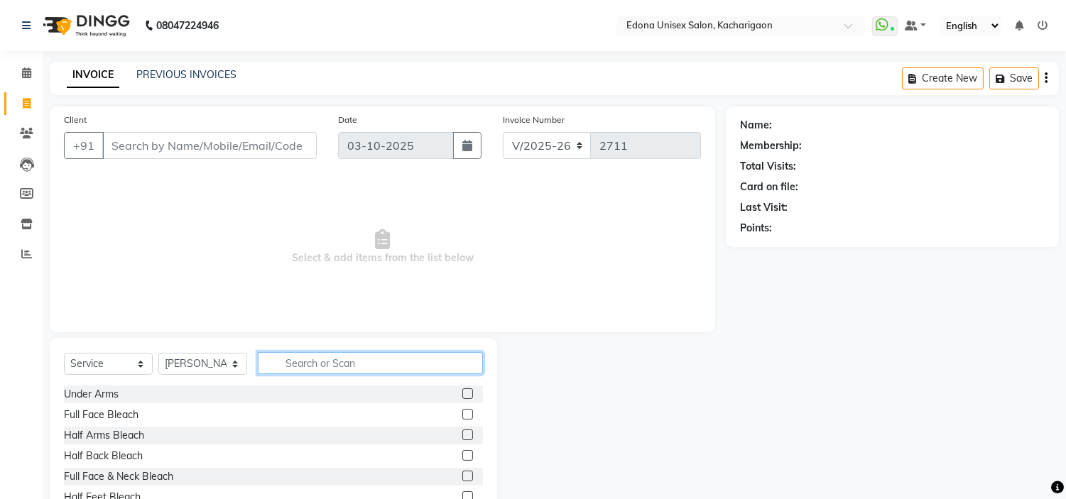
click at [313, 363] on input "text" at bounding box center [370, 363] width 225 height 22
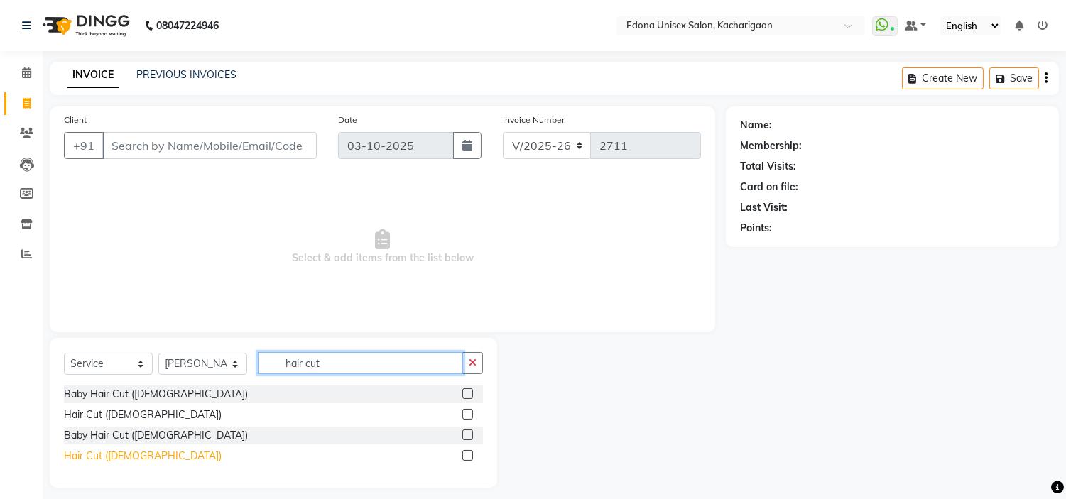
type input "hair cut"
click at [94, 451] on div "Hair Cut ([DEMOGRAPHIC_DATA])" at bounding box center [143, 456] width 158 height 15
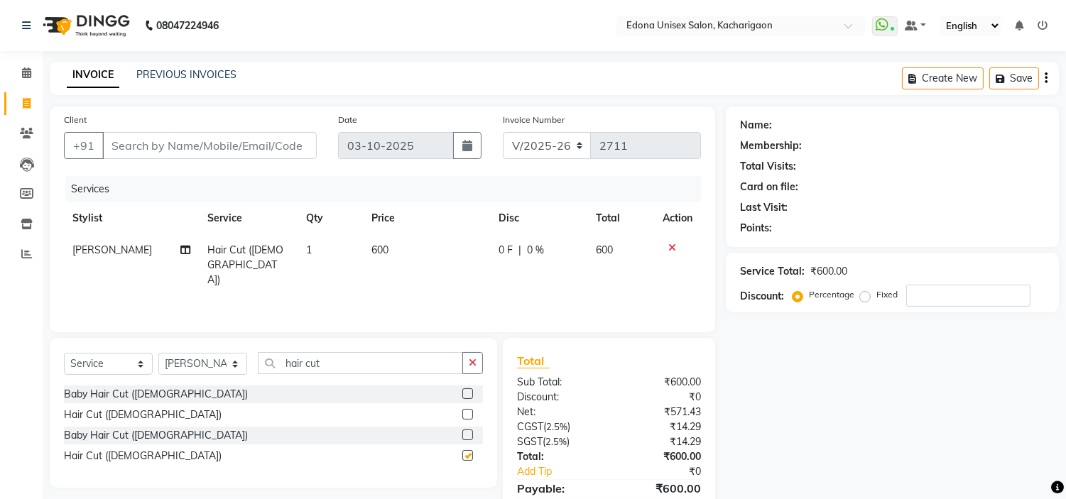
checkbox input "false"
click at [378, 242] on td "600" at bounding box center [426, 265] width 127 height 62
select select "77350"
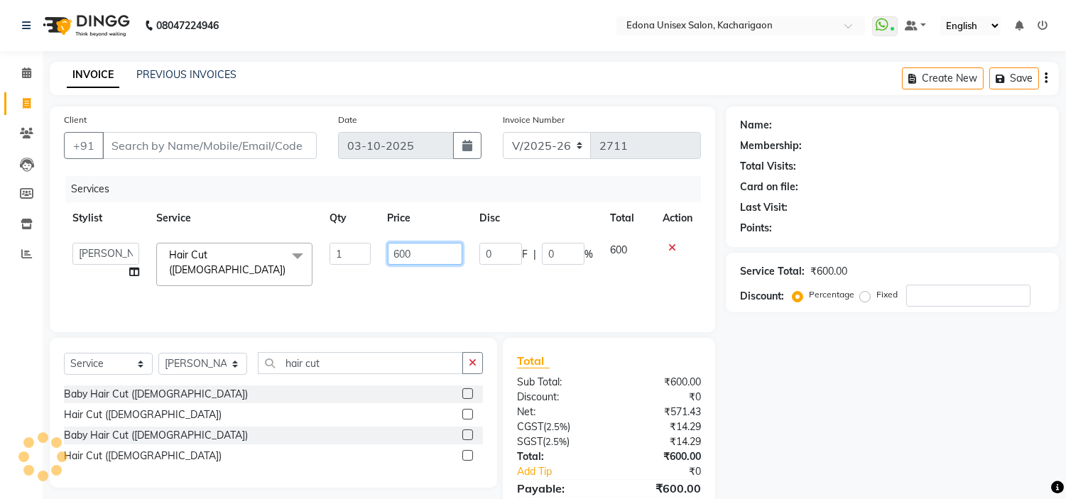
click at [398, 249] on input "600" at bounding box center [425, 254] width 75 height 22
type input "500"
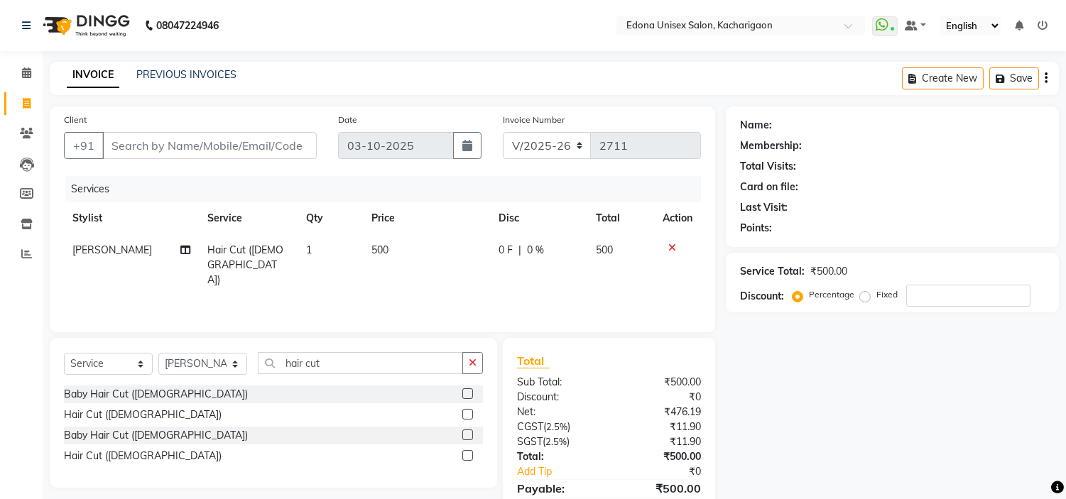
click at [279, 297] on div "Services Stylist Service Qty Price Disc Total Action Hemen Daimari Hair Cut (La…" at bounding box center [382, 247] width 637 height 142
click at [231, 364] on select "Select Stylist Admin Anchuli [PERSON_NAME] Sonar Bir Basumtary [PERSON_NAME] [P…" at bounding box center [202, 364] width 89 height 22
select select "91059"
click at [158, 354] on select "Select Stylist Admin Anchuli [PERSON_NAME] Sonar Bir Basumtary [PERSON_NAME] [P…" at bounding box center [202, 364] width 89 height 22
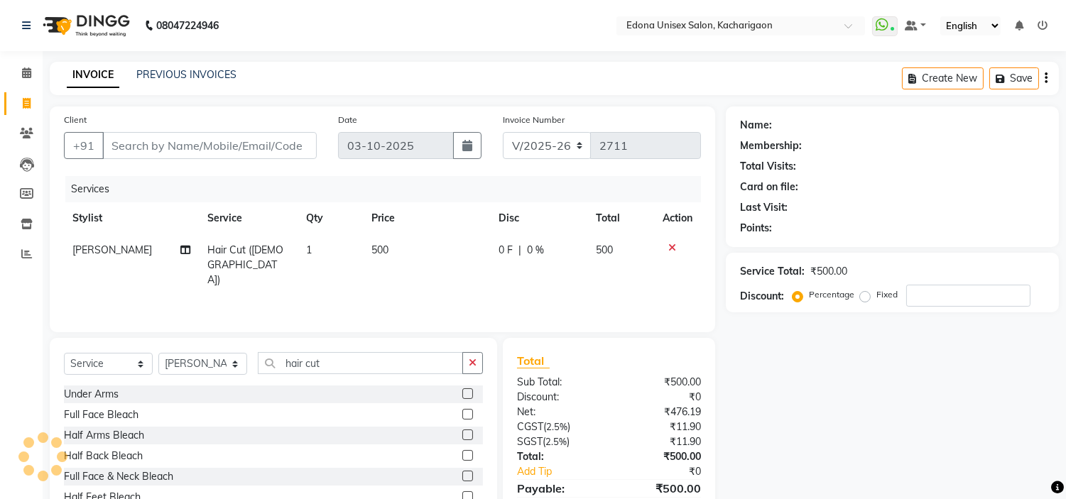
click at [367, 351] on div "Select Service Product Membership Package Voucher Prepaid Gift Card Select Styl…" at bounding box center [274, 443] width 448 height 210
click at [370, 357] on input "hair cut" at bounding box center [360, 363] width 205 height 22
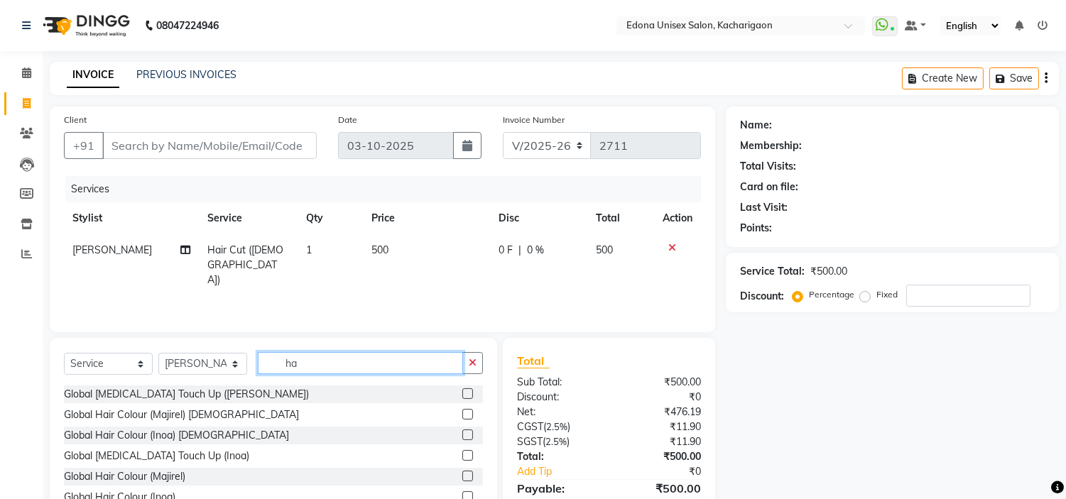
type input "h"
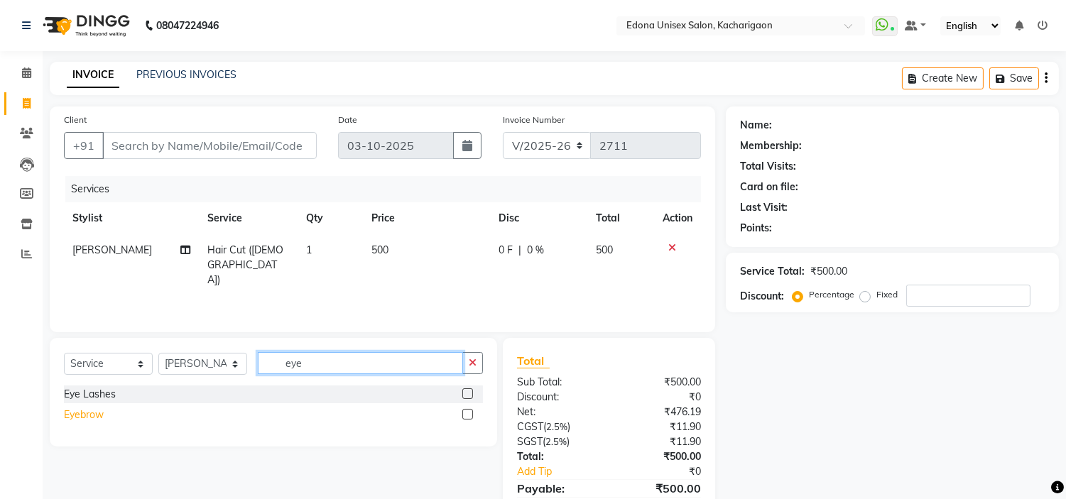
type input "eye"
click at [90, 413] on div "Eyebrow" at bounding box center [84, 415] width 40 height 15
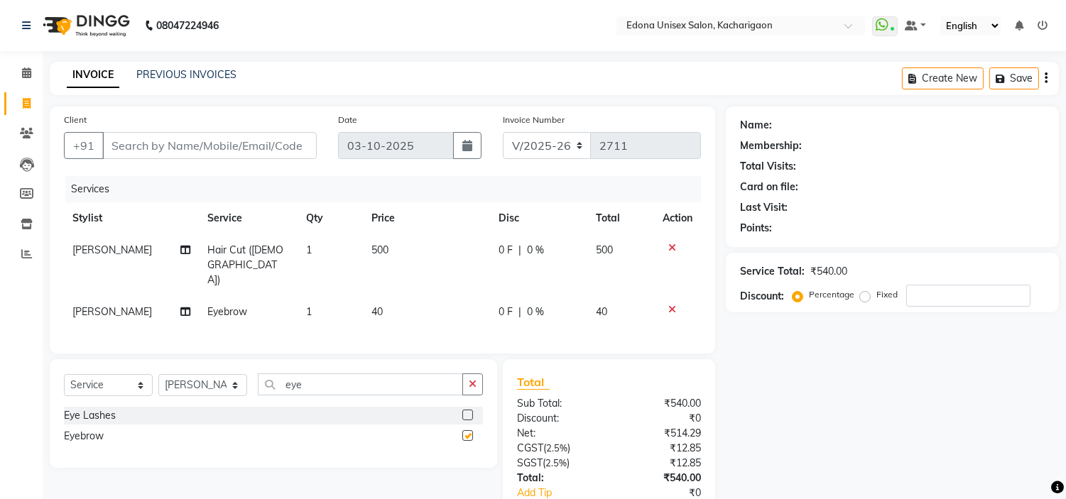
checkbox input "false"
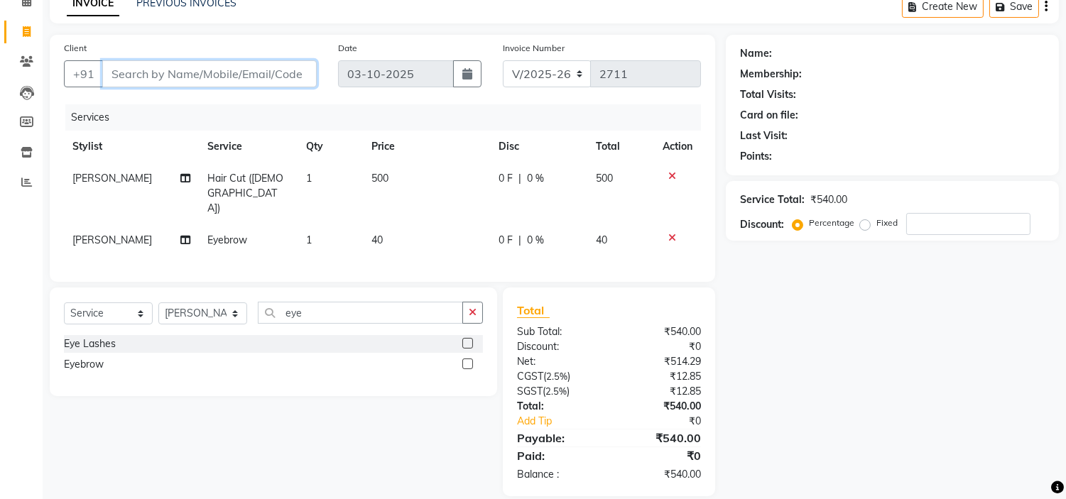
drag, startPoint x: 254, startPoint y: 64, endPoint x: 258, endPoint y: 74, distance: 10.6
click at [254, 71] on input "Client" at bounding box center [209, 73] width 215 height 27
type input "9"
type input "0"
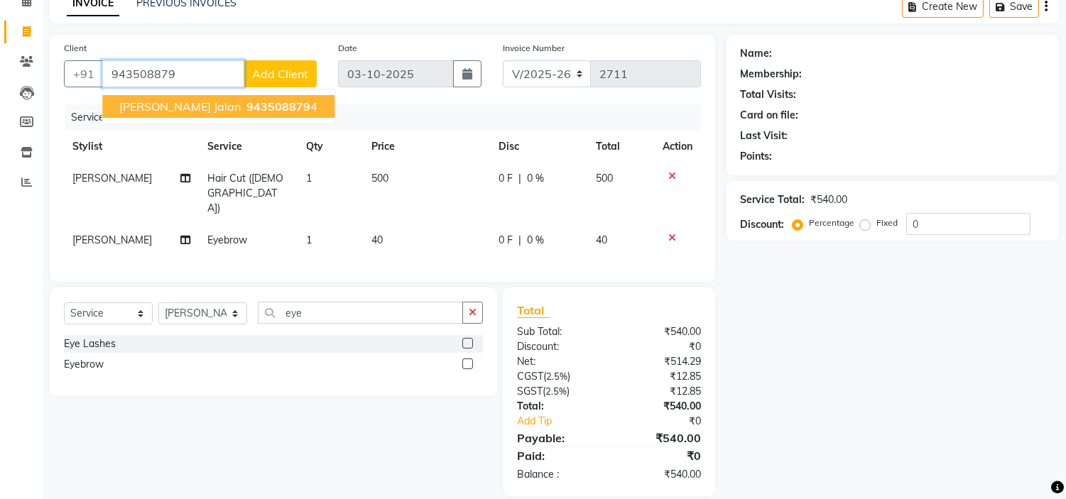
click at [244, 109] on ngb-highlight "943508879 4" at bounding box center [281, 106] width 74 height 14
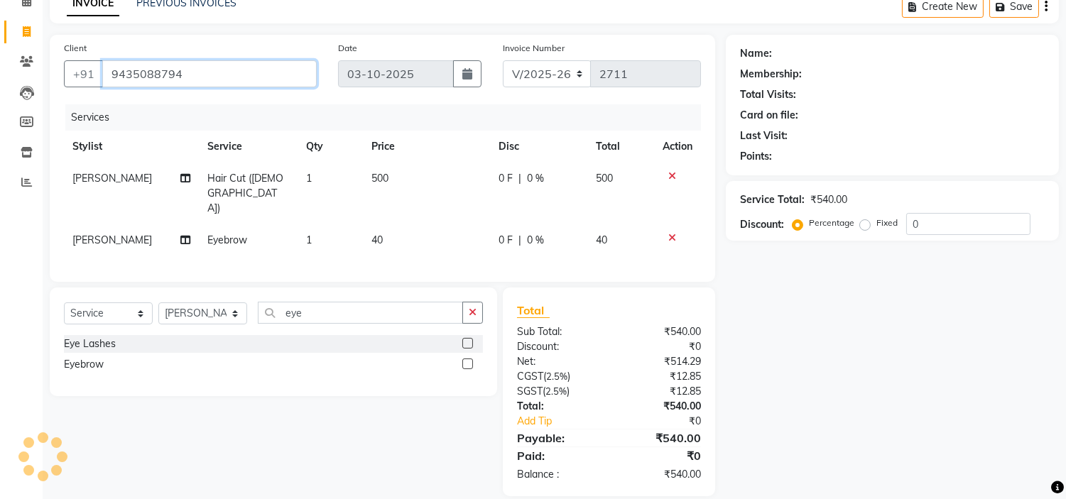
type input "9435088794"
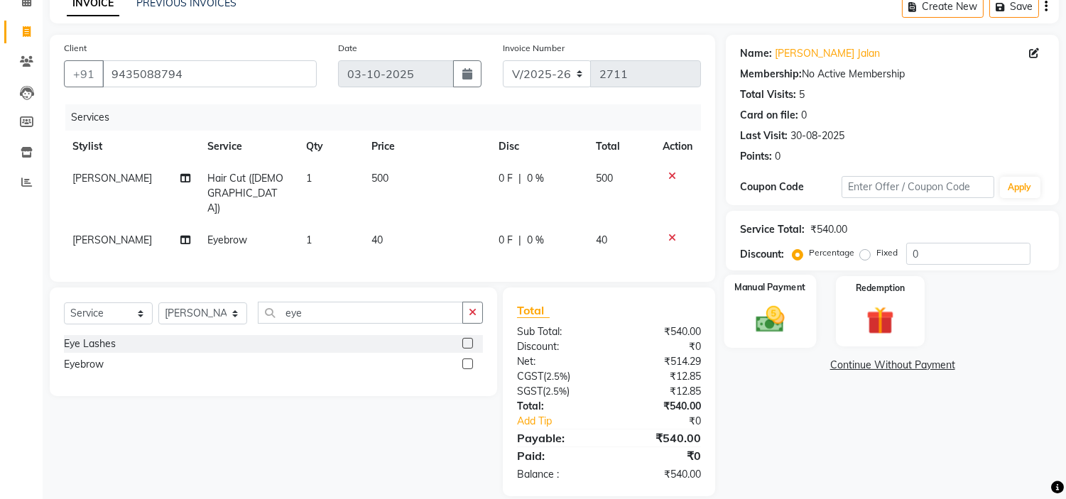
click at [772, 304] on img at bounding box center [770, 319] width 47 height 33
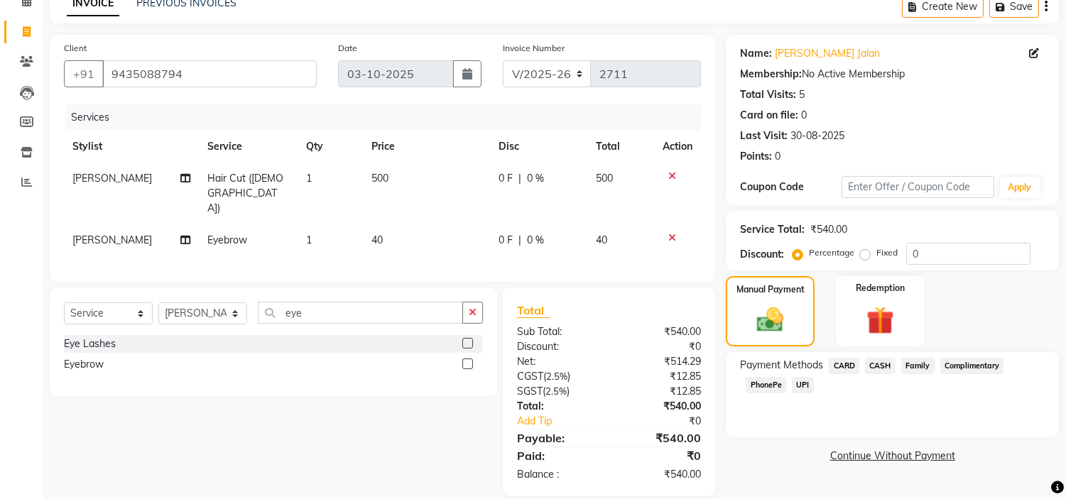
click at [885, 366] on span "CASH" at bounding box center [880, 366] width 31 height 16
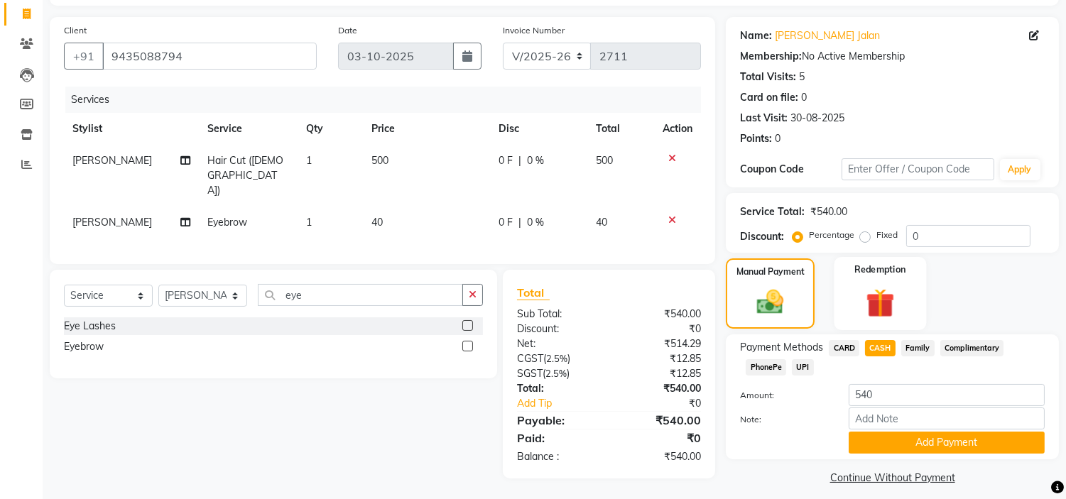
scroll to position [100, 0]
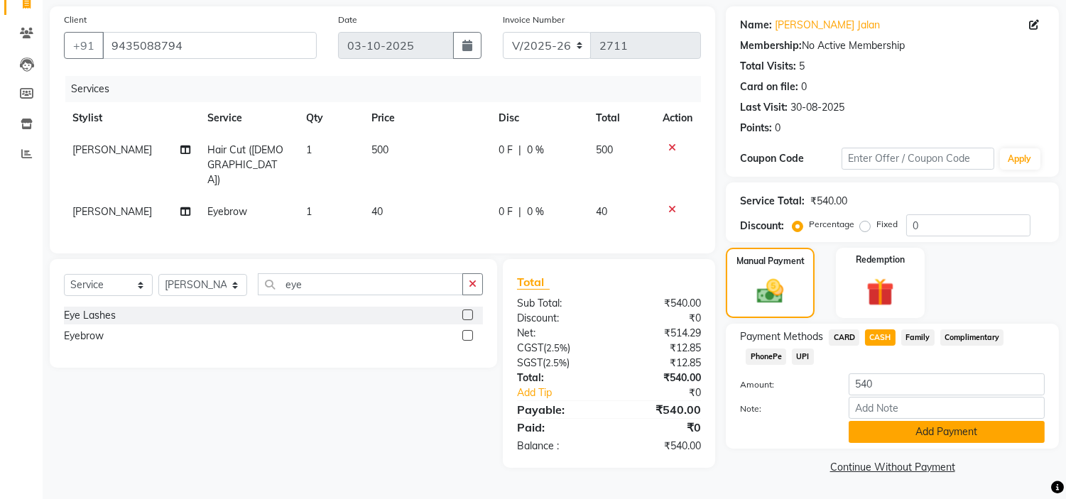
click at [894, 432] on button "Add Payment" at bounding box center [947, 432] width 196 height 22
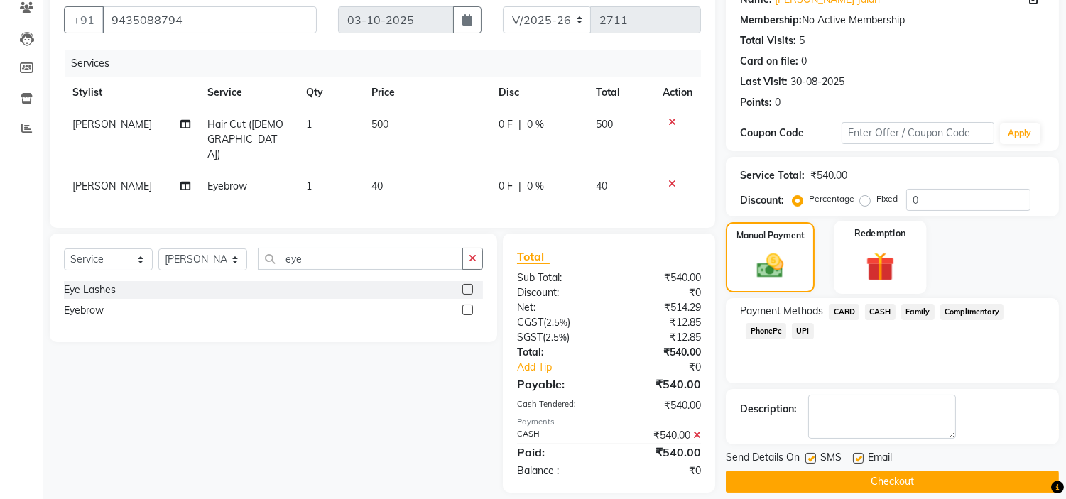
scroll to position [139, 0]
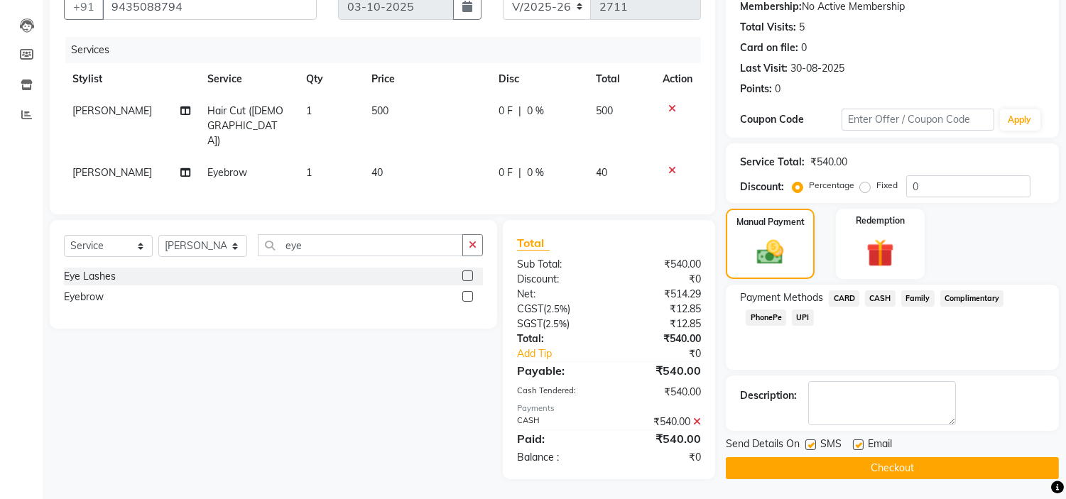
click at [842, 465] on button "Checkout" at bounding box center [892, 469] width 333 height 22
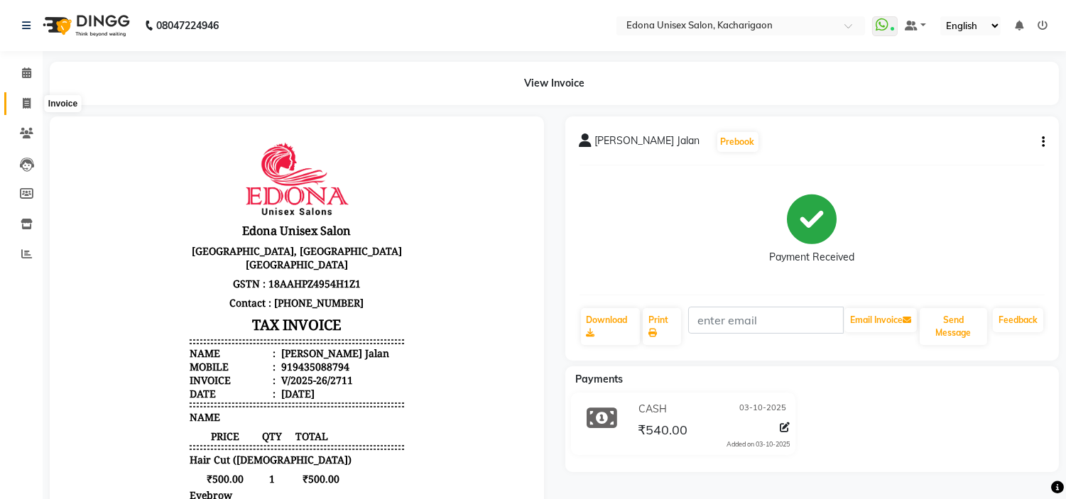
click at [23, 100] on icon at bounding box center [27, 103] width 8 height 11
select select "service"
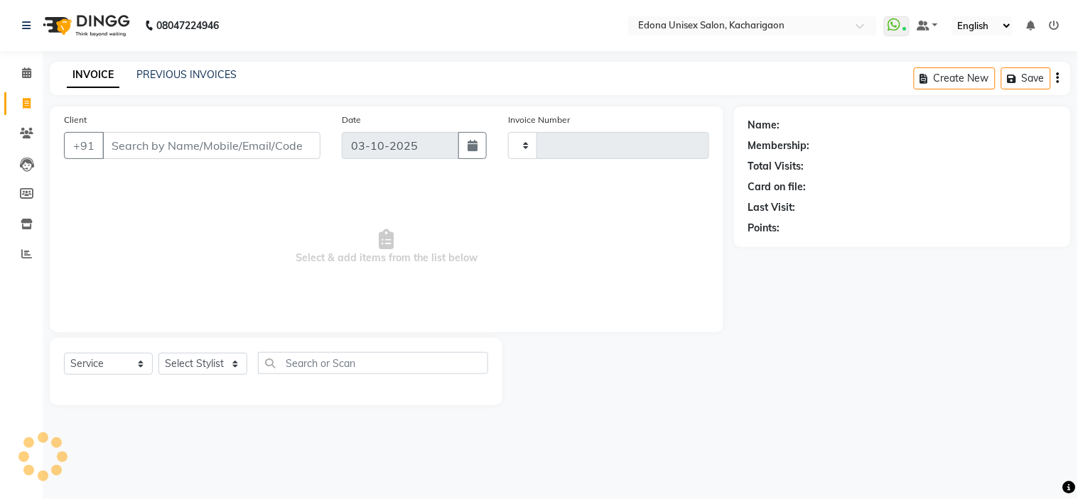
type input "2712"
select select "5389"
click at [228, 363] on select "Select Stylist" at bounding box center [202, 364] width 89 height 22
click at [242, 355] on select "Select Stylist" at bounding box center [202, 364] width 89 height 22
click at [242, 364] on select "Select Stylist Admin Anchuli [PERSON_NAME] Sonar Bir Basumtary [PERSON_NAME] [P…" at bounding box center [202, 364] width 89 height 22
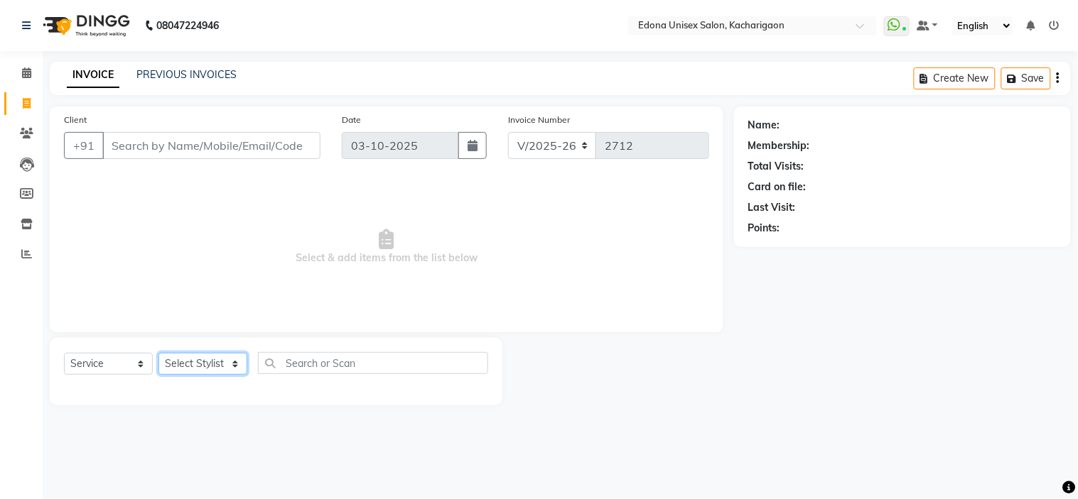
select select "82439"
click at [158, 354] on select "Select Stylist Admin Anchuli [PERSON_NAME] Sonar Bir Basumtary [PERSON_NAME] [P…" at bounding box center [202, 364] width 89 height 22
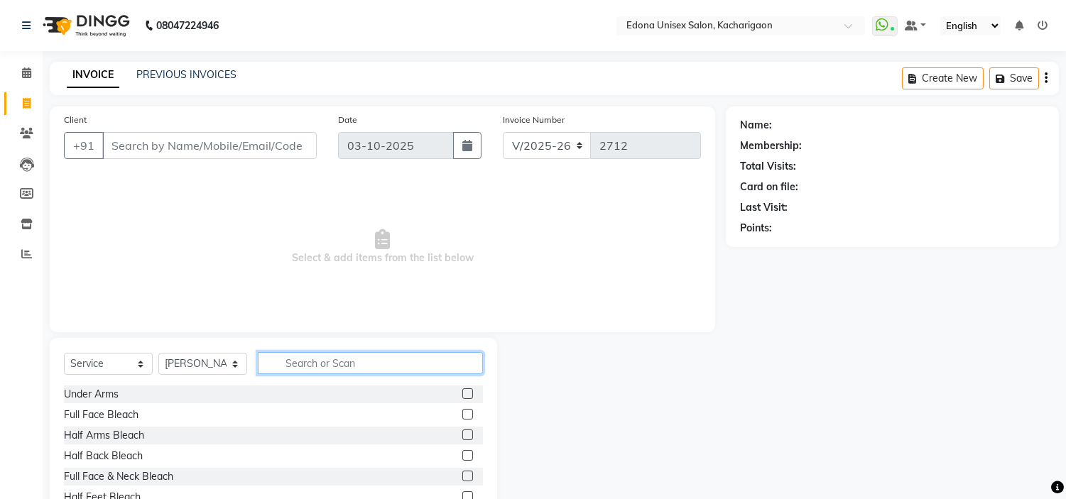
click at [332, 357] on input "text" at bounding box center [370, 363] width 225 height 22
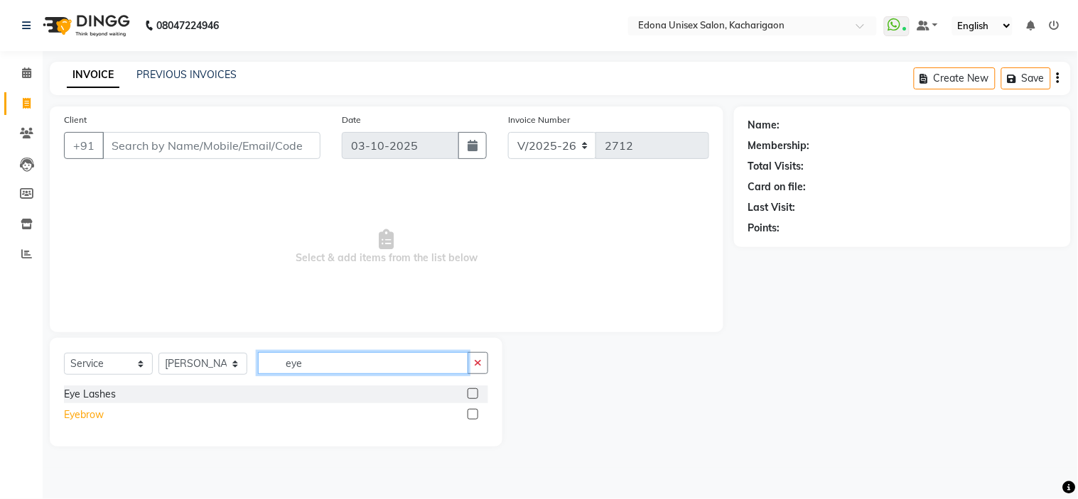
type input "eye"
click at [68, 416] on div "Eyebrow" at bounding box center [84, 415] width 40 height 15
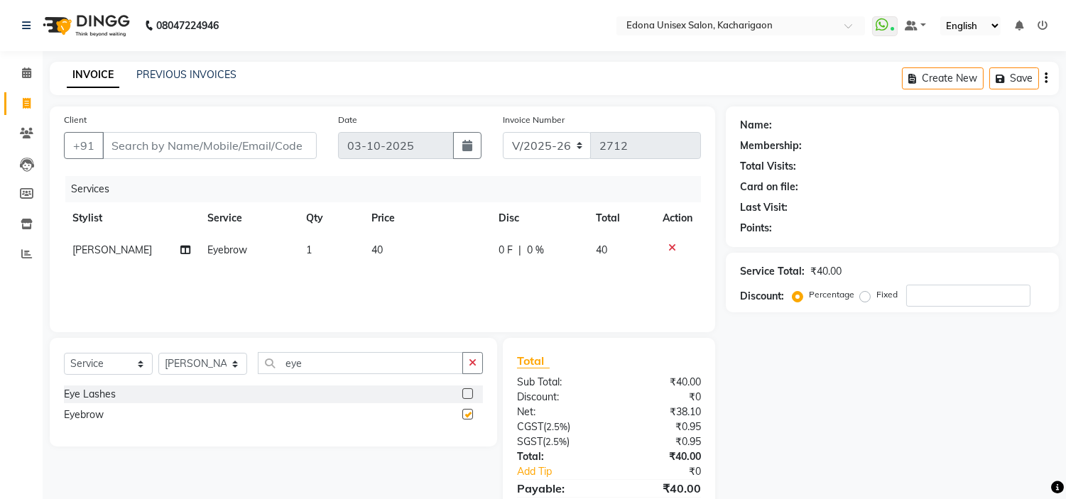
checkbox input "false"
click at [361, 364] on input "eye" at bounding box center [360, 363] width 205 height 22
type input "e"
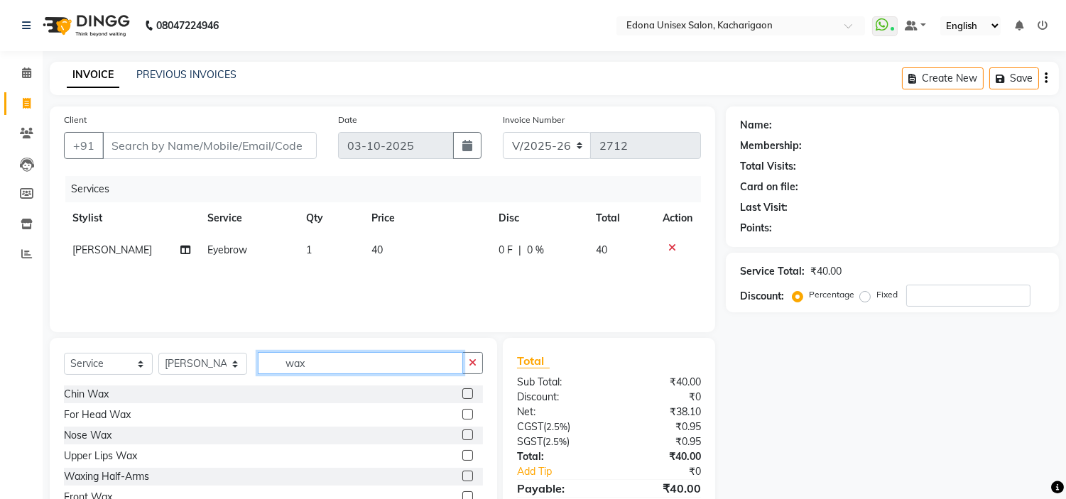
click at [349, 362] on input "wax" at bounding box center [360, 363] width 205 height 22
type input "w"
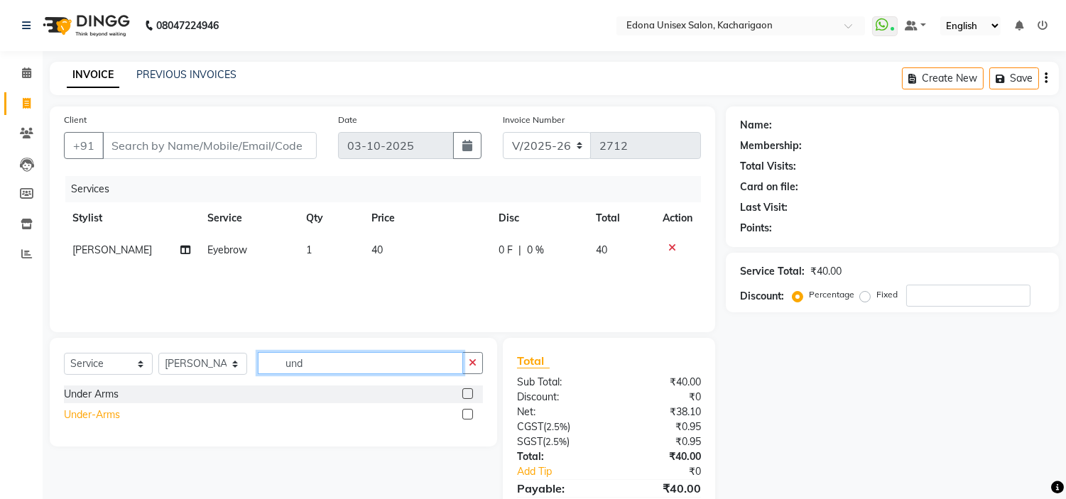
type input "und"
click at [104, 416] on div "Under-Arms" at bounding box center [92, 415] width 56 height 15
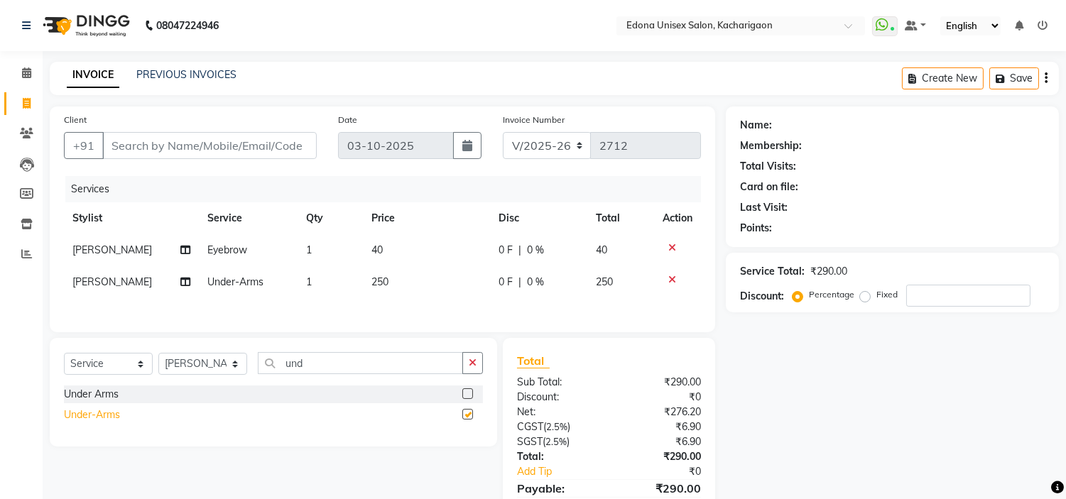
checkbox input "false"
drag, startPoint x: 336, startPoint y: 364, endPoint x: 348, endPoint y: 374, distance: 15.2
click at [347, 372] on input "und" at bounding box center [360, 363] width 205 height 22
type input "u"
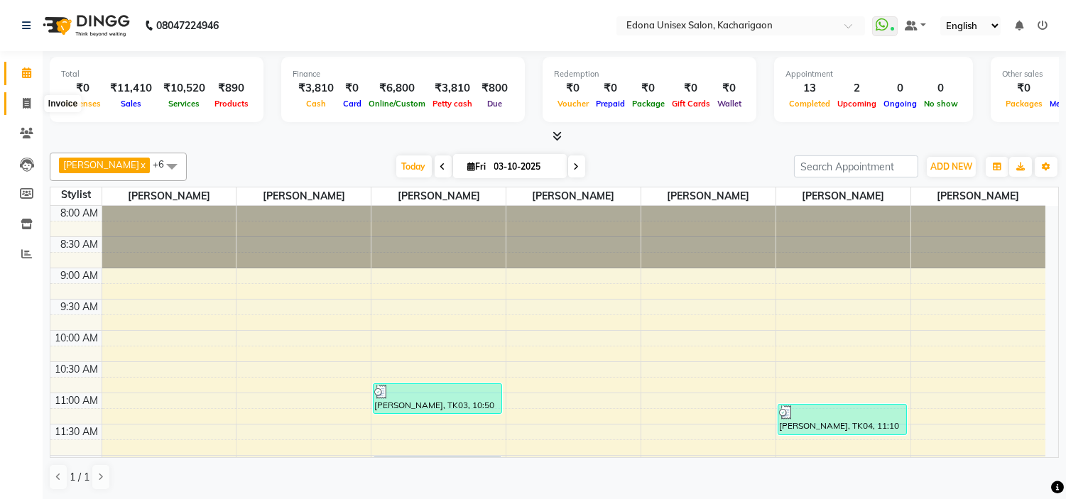
click at [21, 98] on span at bounding box center [26, 104] width 25 height 16
select select "service"
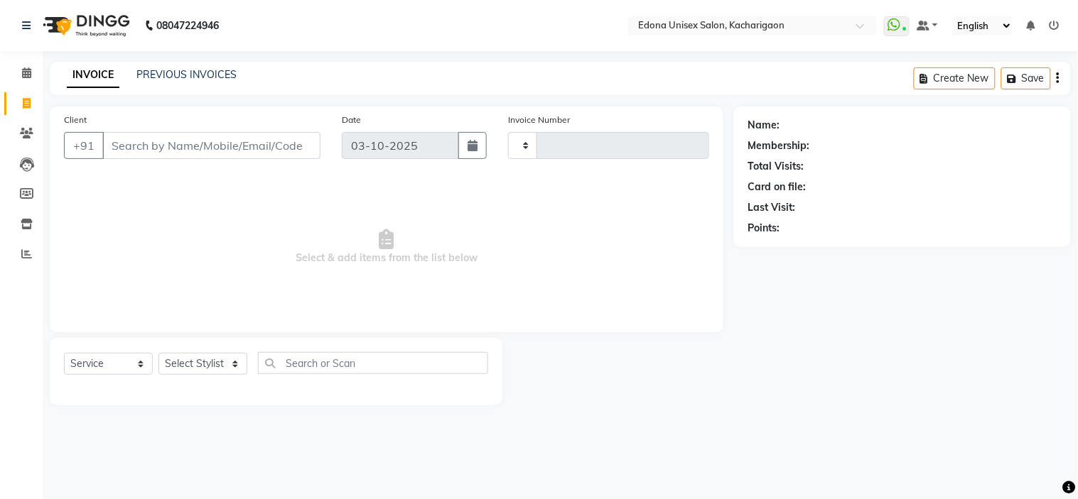
type input "2714"
select select "5389"
click at [240, 369] on select "Select Stylist Admin Anchuli [PERSON_NAME] Sonar Bir Basumtary [PERSON_NAME] [P…" at bounding box center [202, 364] width 89 height 22
select select "35945"
click at [158, 354] on select "Select Stylist Admin Anchuli [PERSON_NAME] Sonar Bir Basumtary [PERSON_NAME] [P…" at bounding box center [202, 364] width 89 height 22
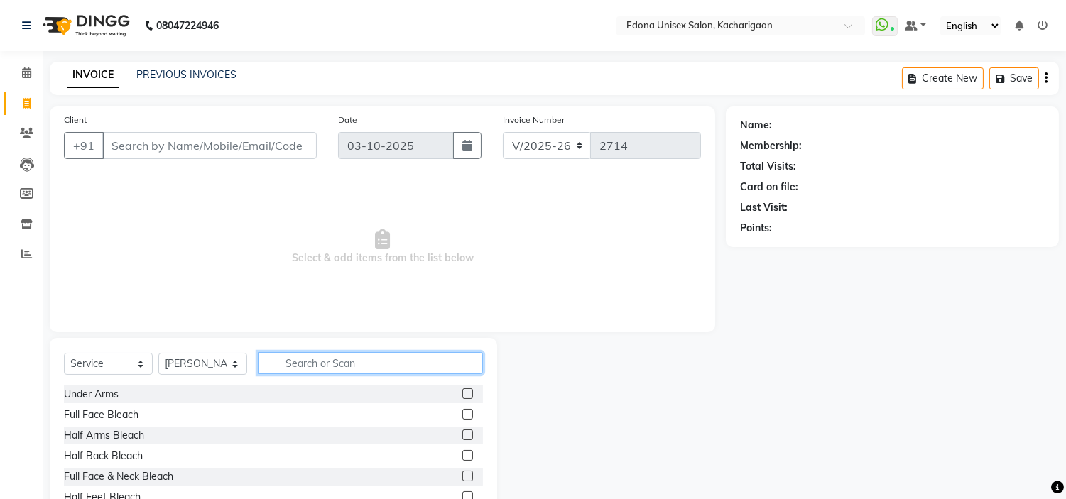
click at [323, 359] on input "text" at bounding box center [370, 363] width 225 height 22
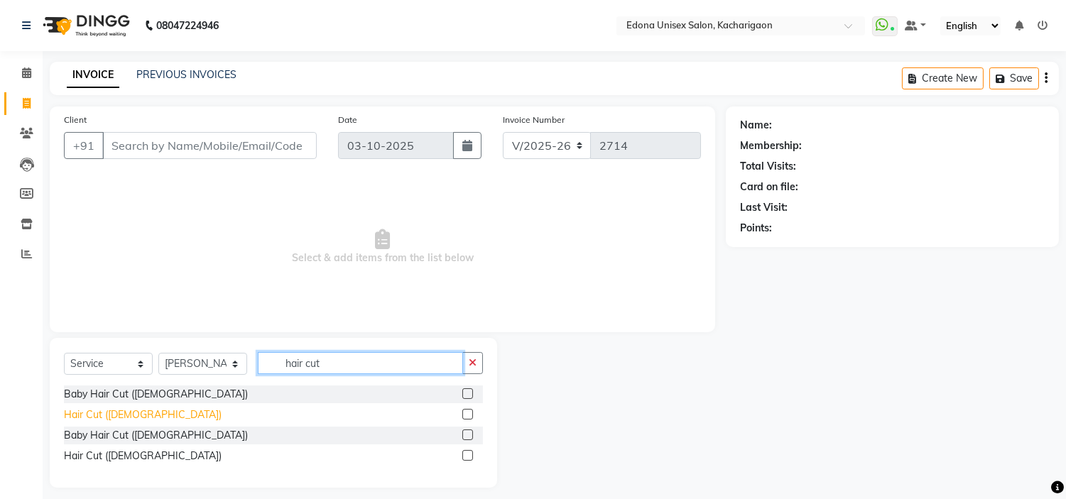
type input "hair cut"
click at [90, 420] on div "Hair Cut ([DEMOGRAPHIC_DATA])" at bounding box center [143, 415] width 158 height 15
checkbox input "false"
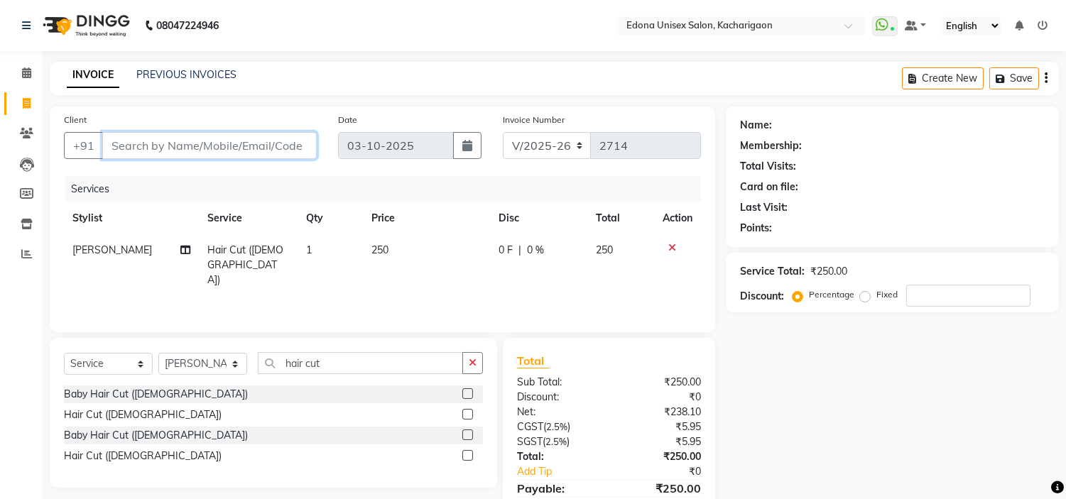
drag, startPoint x: 192, startPoint y: 156, endPoint x: 193, endPoint y: 149, distance: 7.2
click at [193, 149] on input "Client" at bounding box center [209, 145] width 215 height 27
click at [153, 148] on input "Client" at bounding box center [209, 145] width 215 height 27
type input "6"
type input "0"
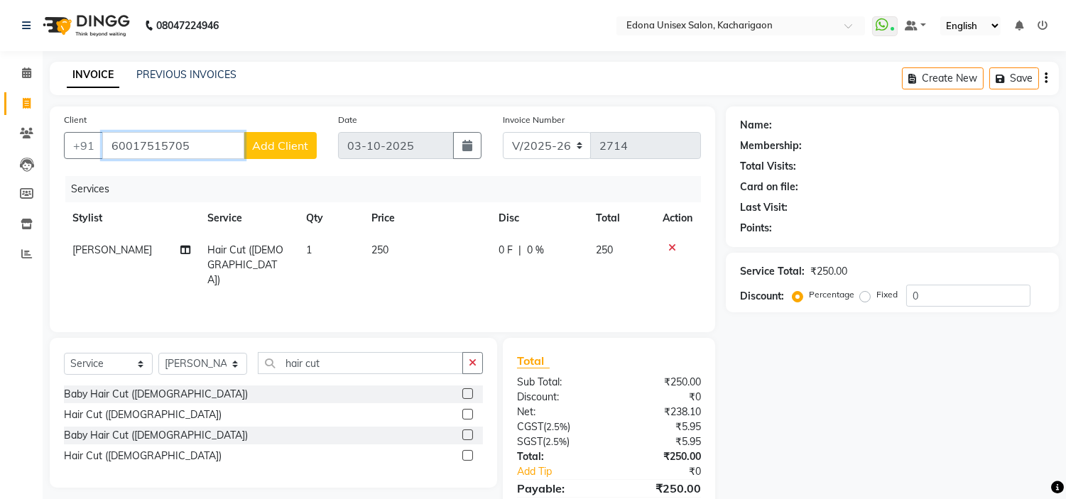
drag, startPoint x: 149, startPoint y: 139, endPoint x: 160, endPoint y: 140, distance: 10.8
click at [155, 139] on input "60017515705" at bounding box center [173, 145] width 142 height 27
click at [146, 140] on input "60017515705" at bounding box center [173, 145] width 142 height 27
click at [151, 140] on input "60017515705" at bounding box center [173, 145] width 142 height 27
type input "6001715705"
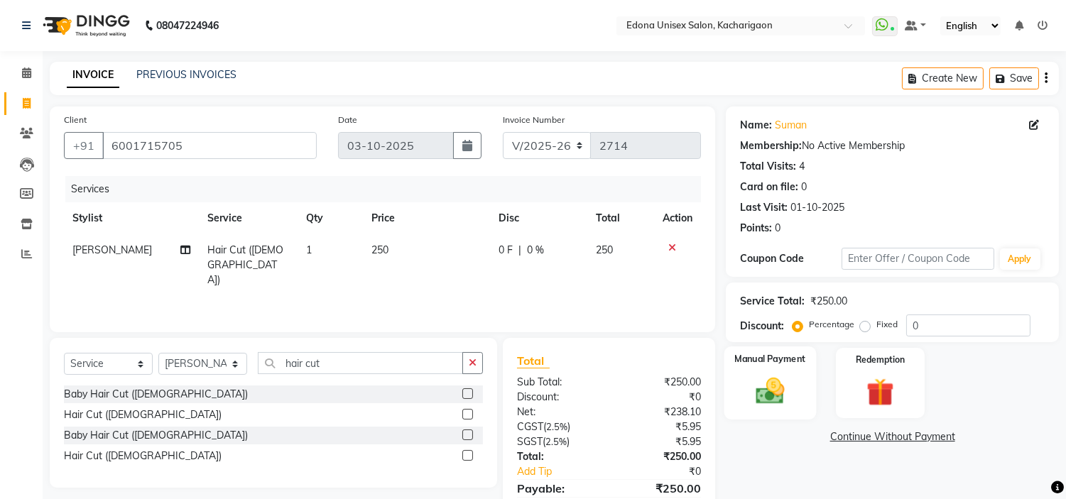
click at [761, 386] on img at bounding box center [770, 391] width 47 height 33
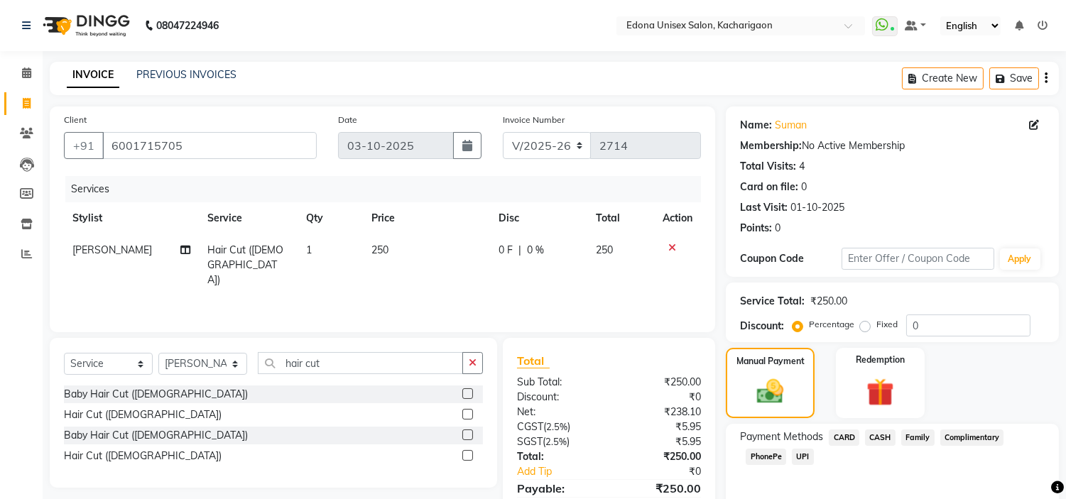
click at [875, 431] on span "CASH" at bounding box center [880, 438] width 31 height 16
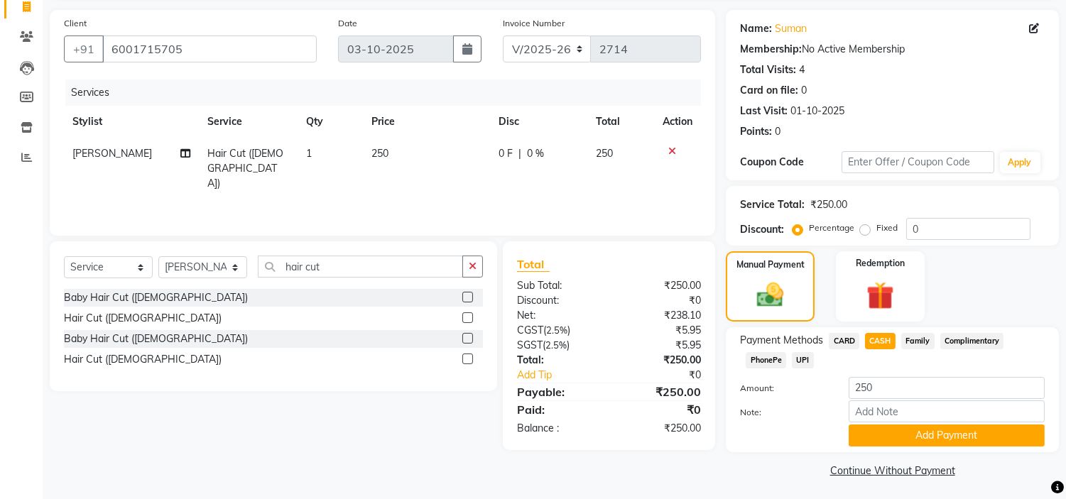
scroll to position [100, 0]
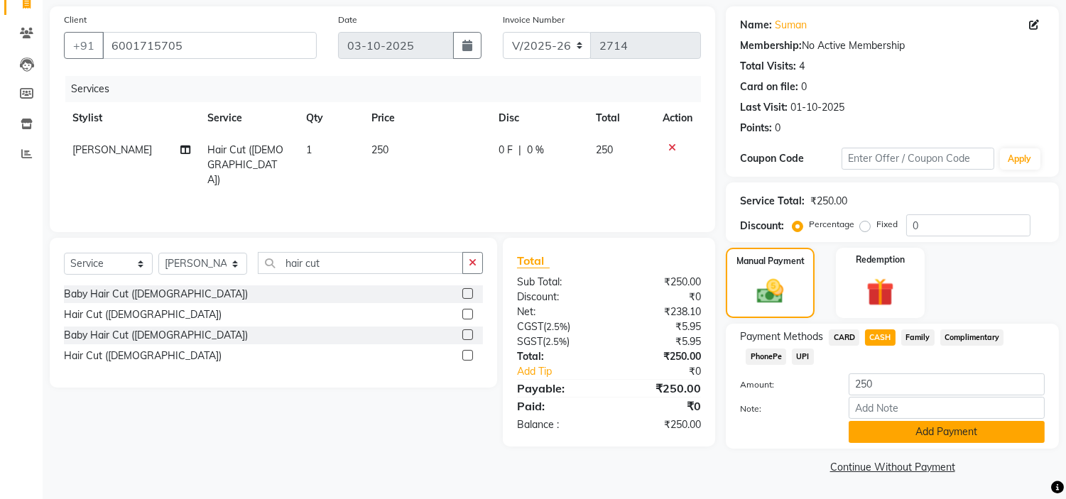
click at [903, 426] on button "Add Payment" at bounding box center [947, 432] width 196 height 22
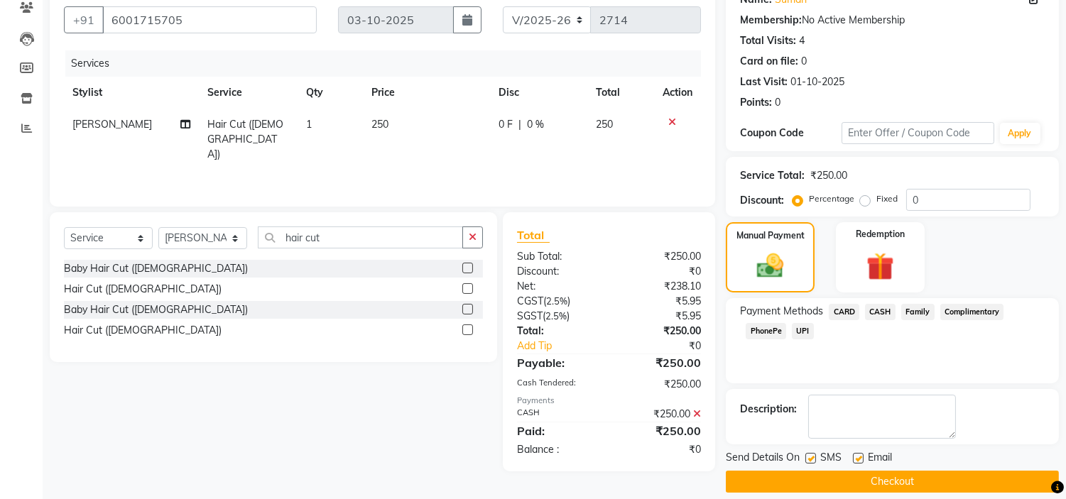
scroll to position [139, 0]
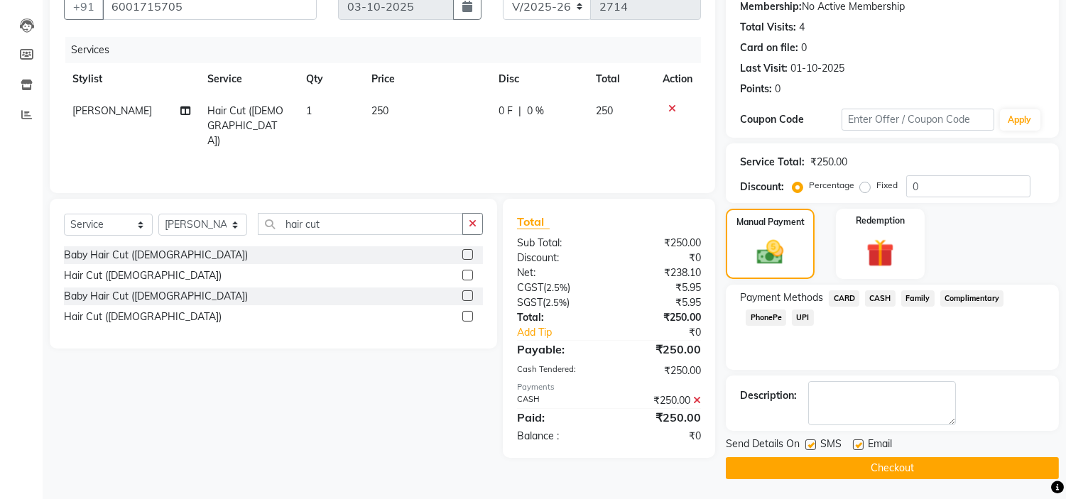
click at [887, 466] on button "Checkout" at bounding box center [892, 469] width 333 height 22
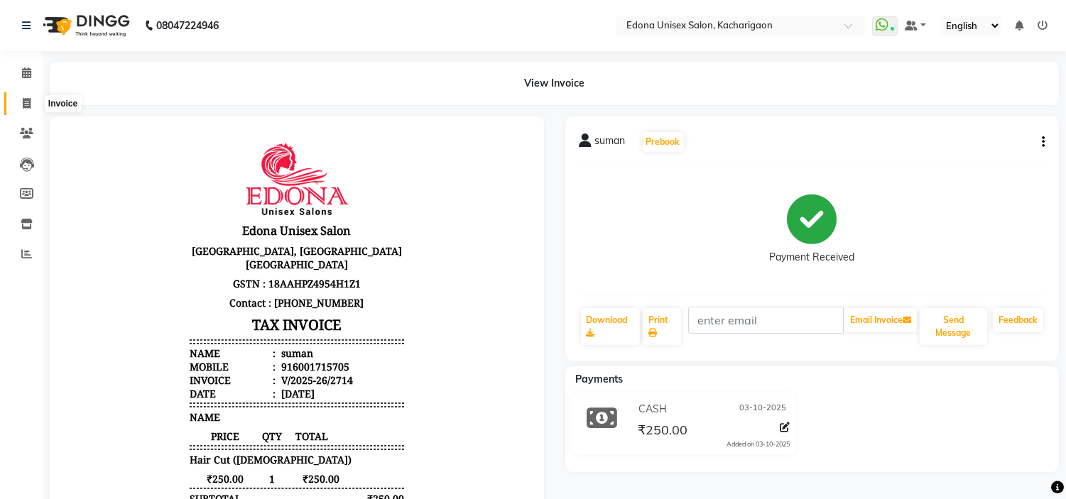
click at [29, 97] on span at bounding box center [26, 104] width 25 height 16
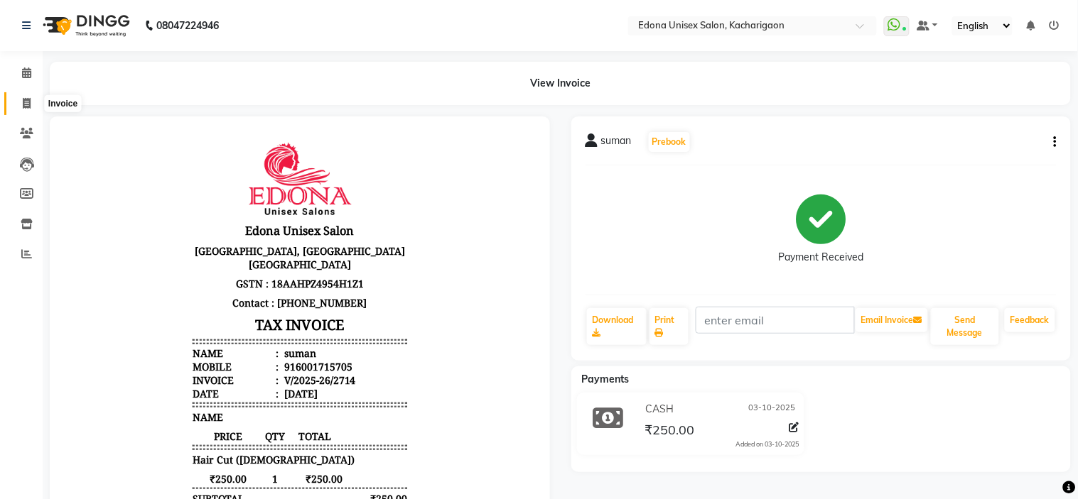
select select "service"
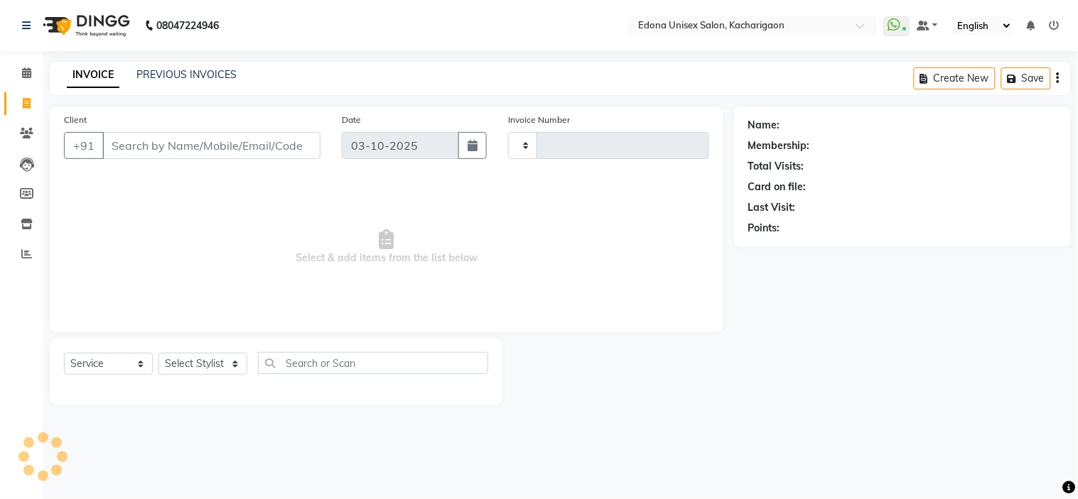
type input "2715"
select select "5389"
click at [173, 76] on link "PREVIOUS INVOICES" at bounding box center [186, 74] width 100 height 13
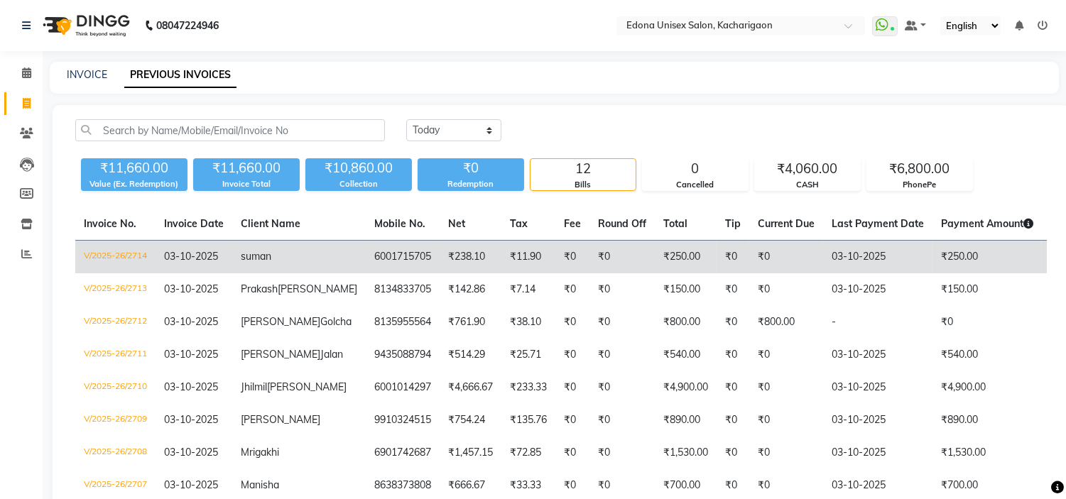
click at [440, 256] on td "₹238.10" at bounding box center [471, 257] width 62 height 33
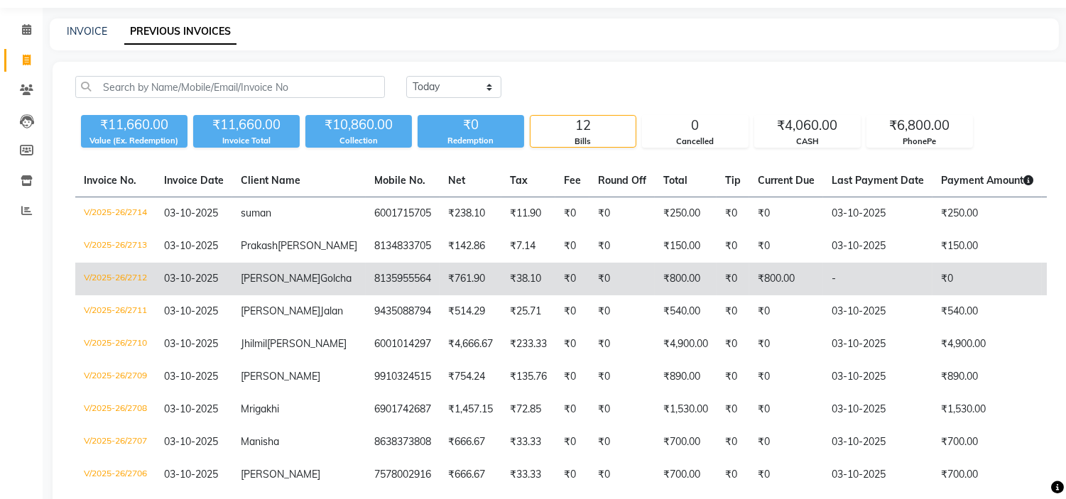
scroll to position [79, 0]
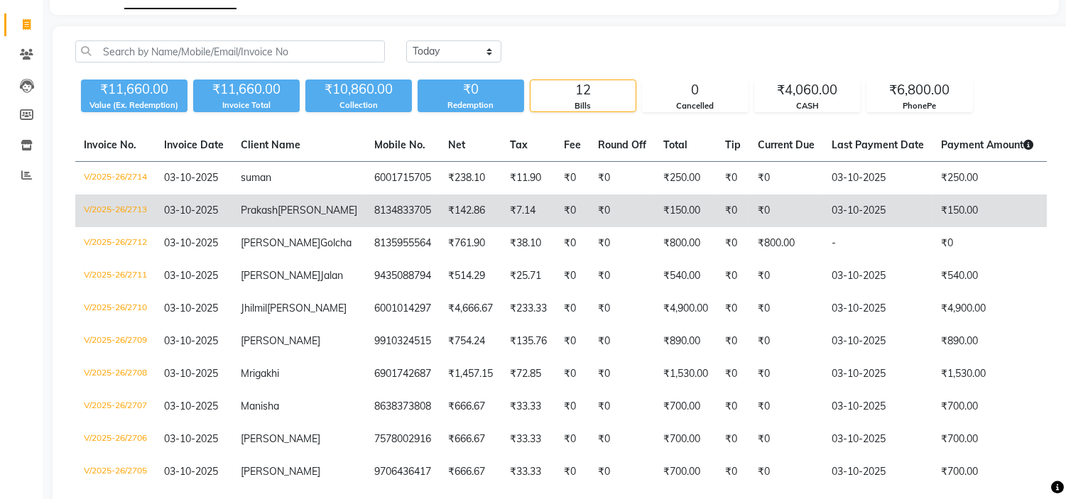
click at [440, 212] on td "₹142.86" at bounding box center [471, 211] width 62 height 33
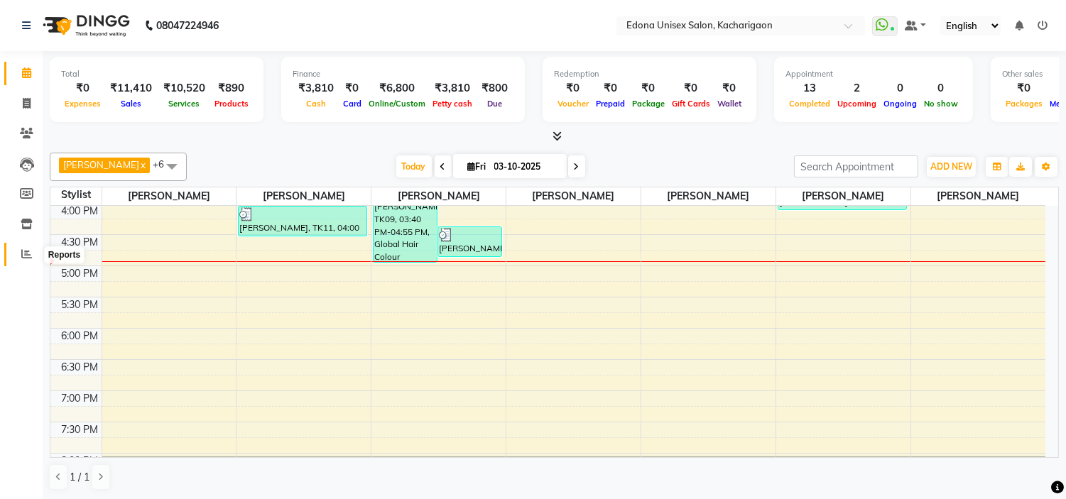
click at [23, 261] on span at bounding box center [26, 255] width 25 height 16
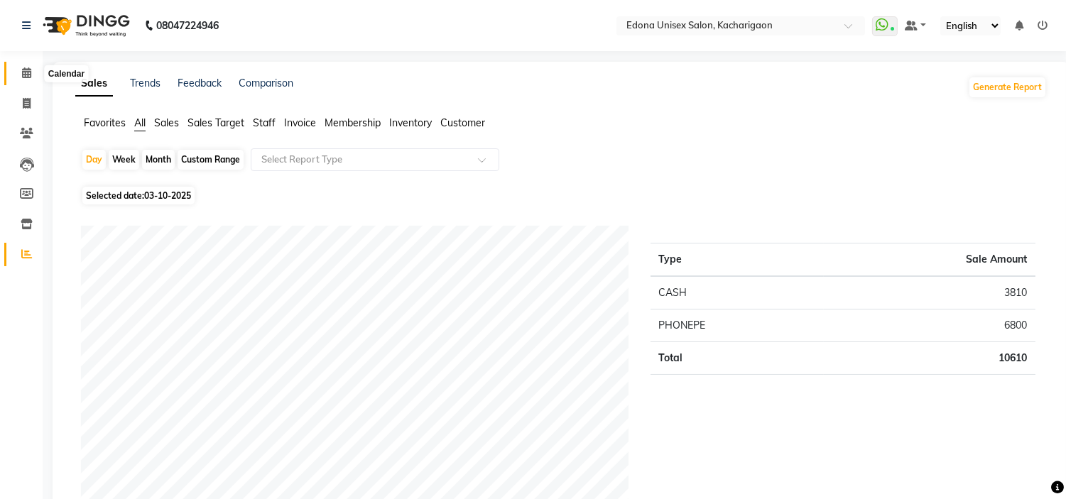
click at [26, 72] on icon at bounding box center [26, 72] width 9 height 11
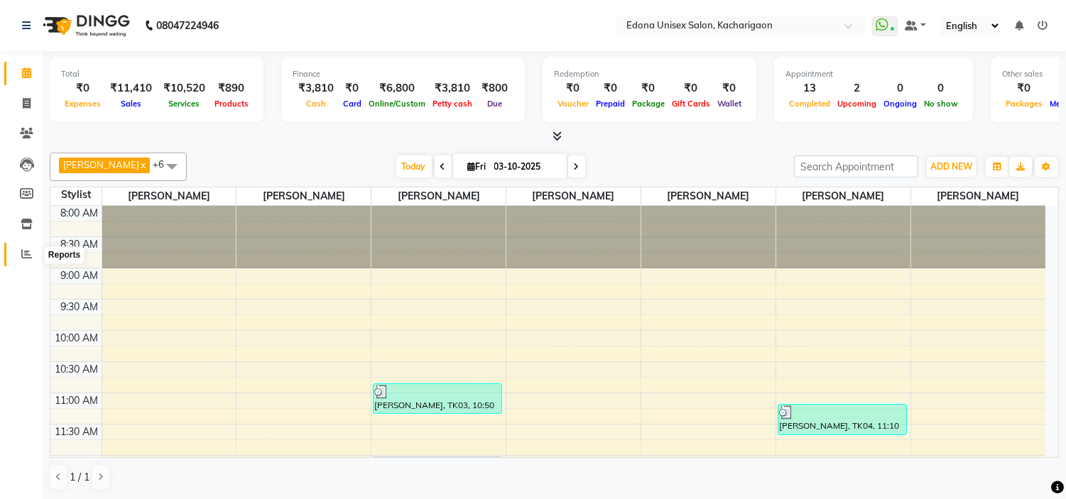
click at [24, 261] on span at bounding box center [26, 255] width 25 height 16
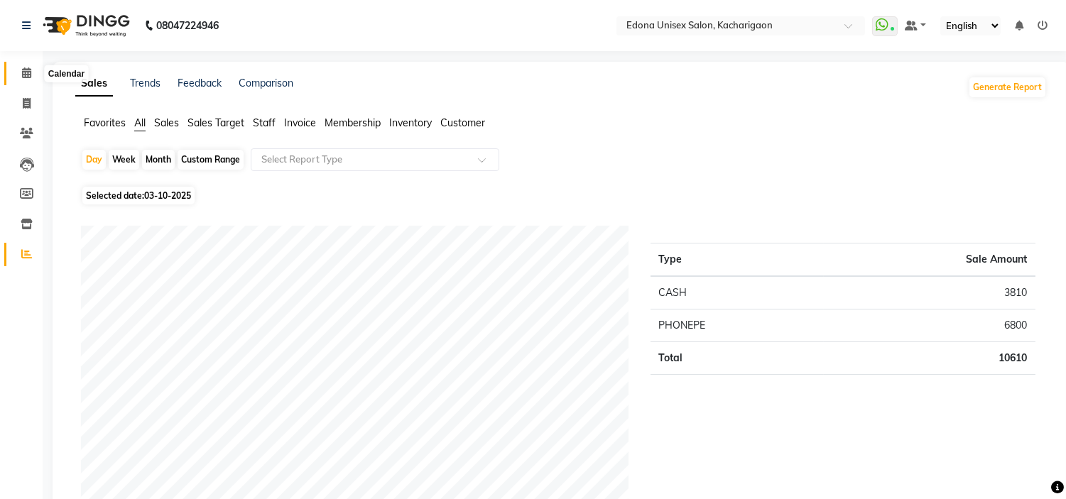
click at [28, 80] on span at bounding box center [26, 73] width 25 height 16
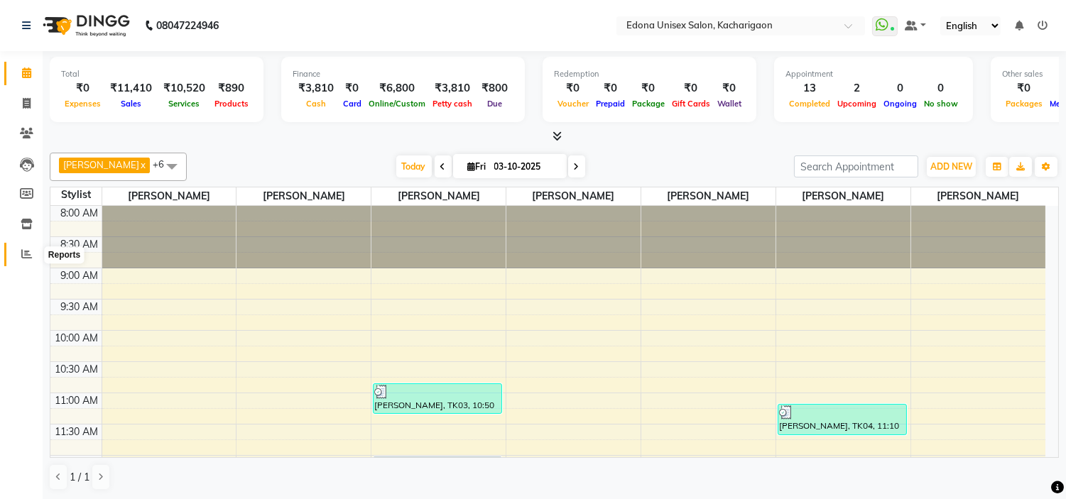
click at [26, 251] on icon at bounding box center [26, 254] width 11 height 11
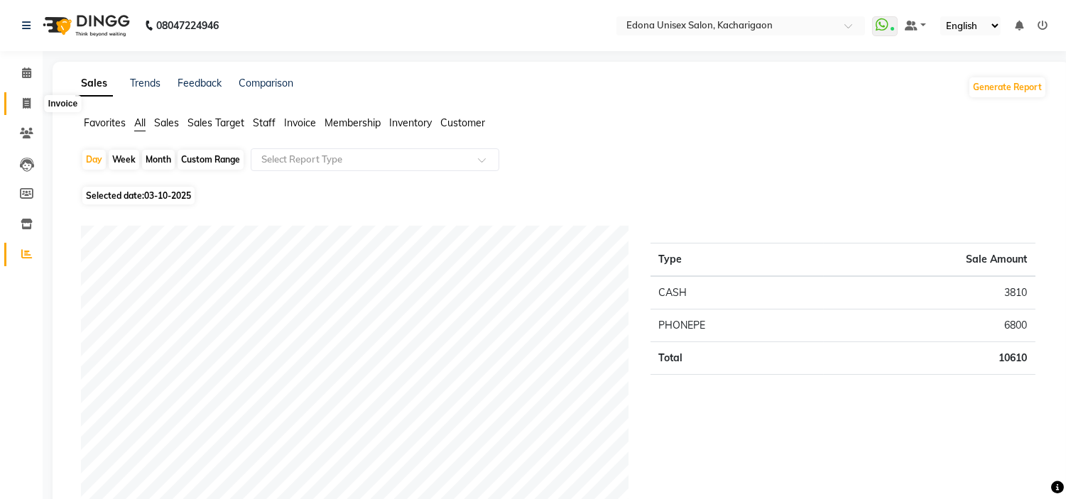
click at [30, 99] on span at bounding box center [26, 104] width 25 height 16
select select "service"
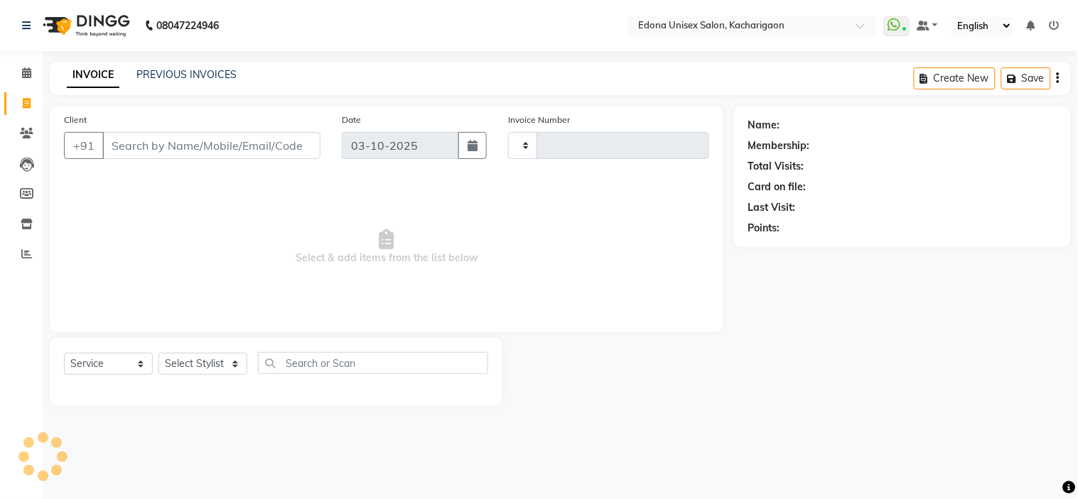
type input "2714"
select select "5389"
click at [193, 73] on link "PREVIOUS INVOICES" at bounding box center [186, 74] width 100 height 13
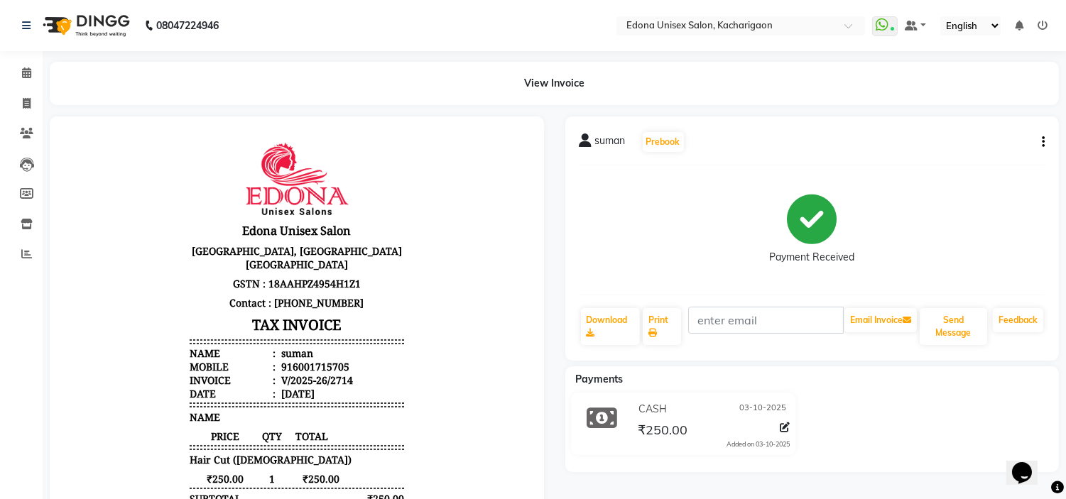
click at [1042, 131] on div "suman Prebook" at bounding box center [813, 142] width 466 height 23
click at [1041, 140] on button "button" at bounding box center [1041, 142] width 9 height 15
click at [1002, 143] on div "Edit Item Staff" at bounding box center [972, 142] width 97 height 18
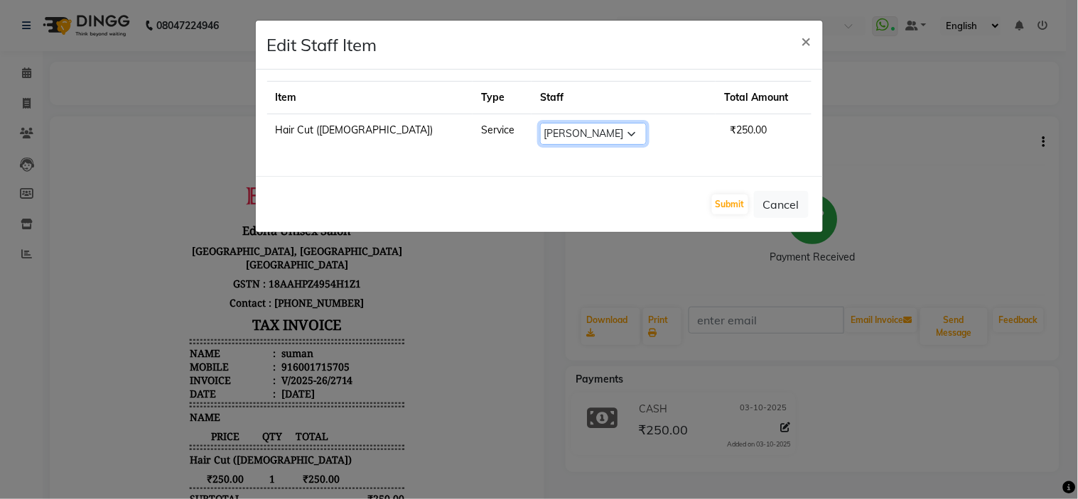
click at [585, 135] on select "Select Admin Anchuli [PERSON_NAME] Sonar Bir Basumtary [PERSON_NAME] [PERSON_NA…" at bounding box center [593, 134] width 107 height 22
select select "77350"
click at [540, 123] on select "Select Admin Anchuli [PERSON_NAME] Sonar Bir Basumtary [PERSON_NAME] [PERSON_NA…" at bounding box center [593, 134] width 107 height 22
click at [730, 206] on button "Submit" at bounding box center [730, 205] width 36 height 20
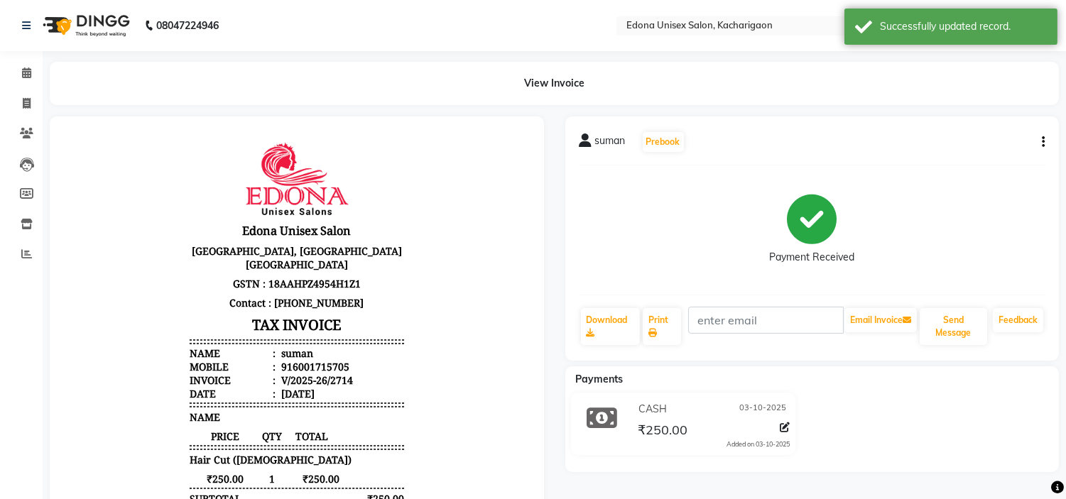
click at [1042, 142] on icon "button" at bounding box center [1043, 142] width 3 height 1
click at [970, 133] on div "Edit Item Staff" at bounding box center [972, 142] width 97 height 18
select select "77350"
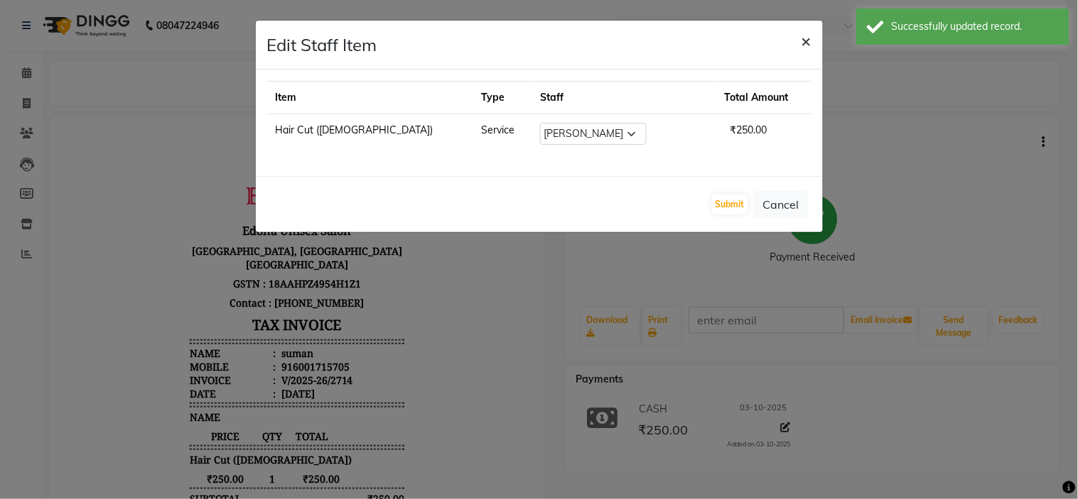
click at [798, 40] on button "×" at bounding box center [806, 41] width 33 height 40
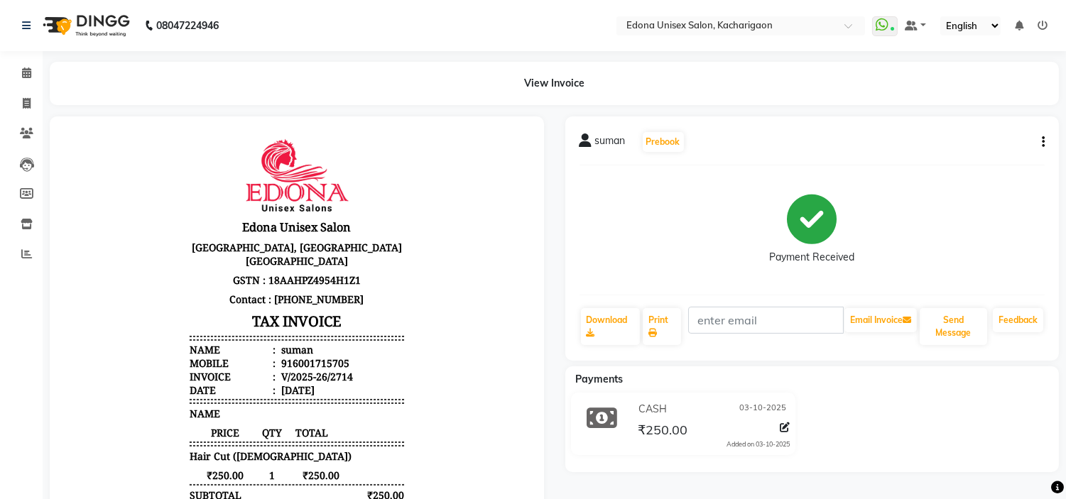
scroll to position [11, 0]
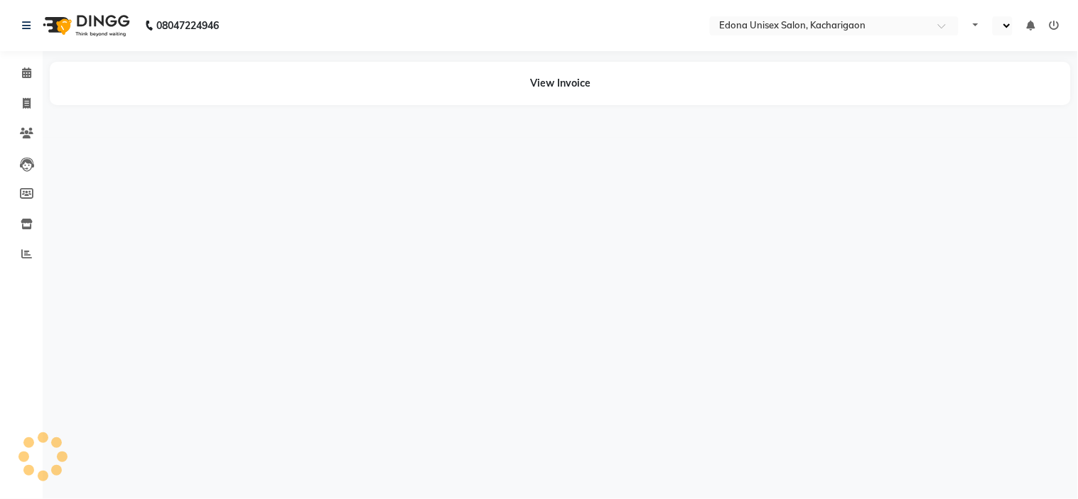
select select "en"
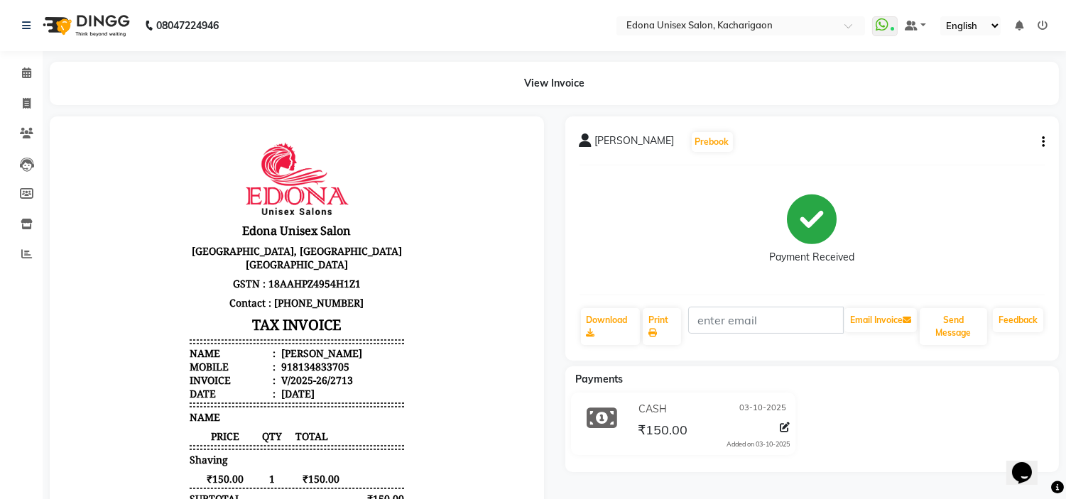
click at [1042, 135] on button "button" at bounding box center [1041, 142] width 9 height 15
click at [941, 136] on div "Edit Item Staff" at bounding box center [972, 142] width 97 height 18
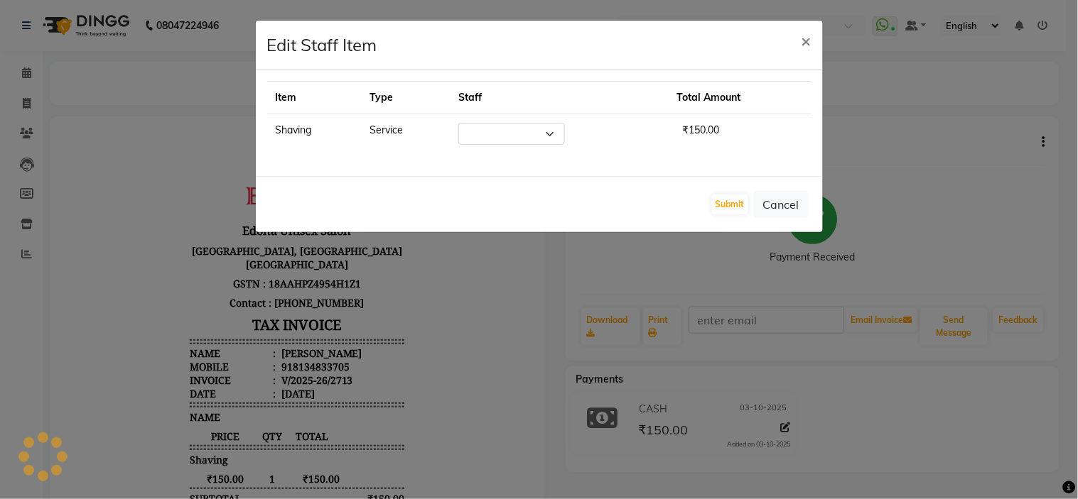
select select "35945"
click at [804, 40] on span "×" at bounding box center [806, 40] width 10 height 21
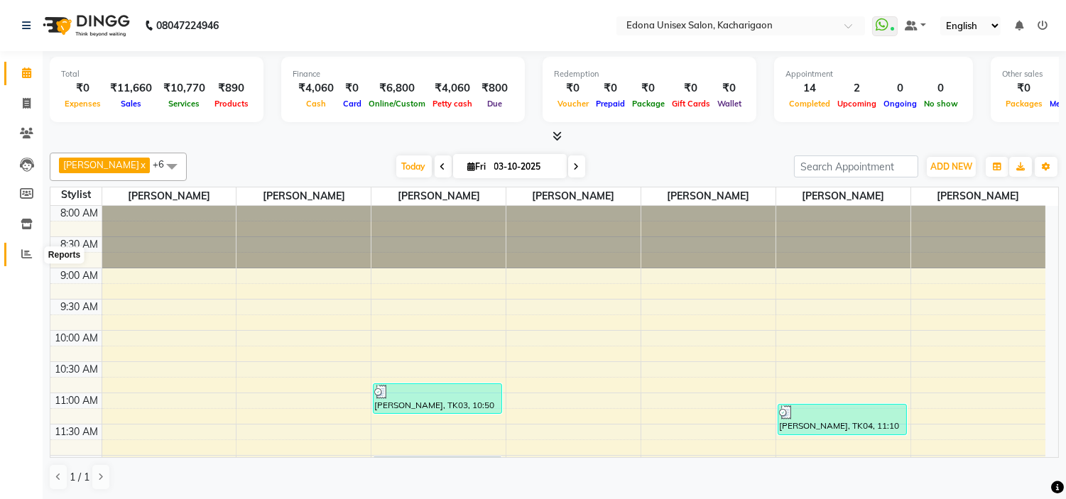
click at [32, 251] on span at bounding box center [26, 255] width 25 height 16
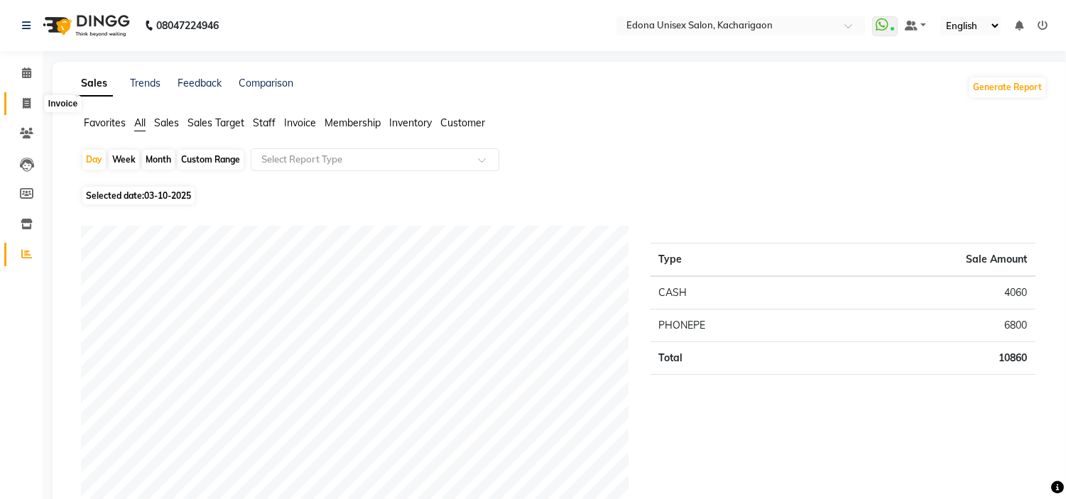
click at [30, 103] on icon at bounding box center [27, 103] width 8 height 11
select select "service"
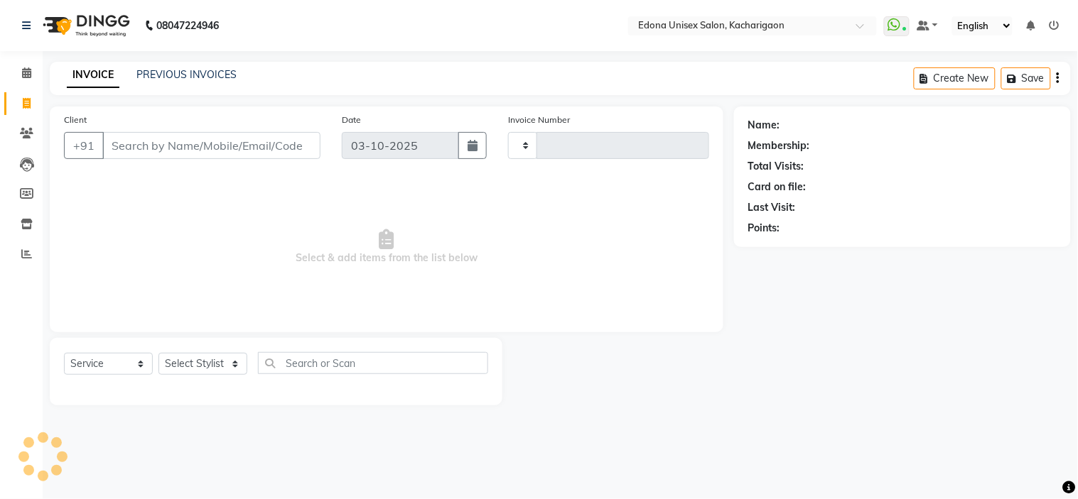
type input "2715"
select select "5389"
click at [25, 74] on icon at bounding box center [26, 72] width 9 height 11
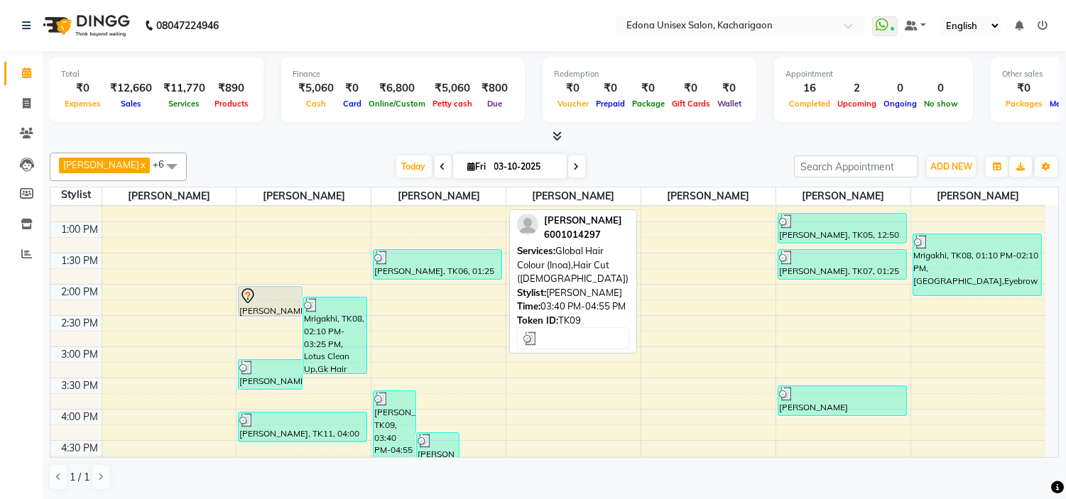
scroll to position [563, 0]
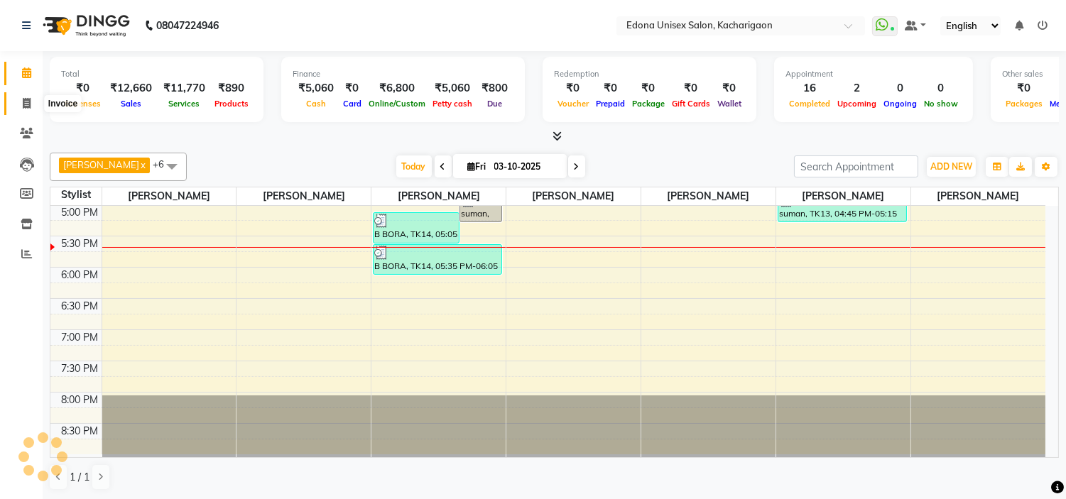
click at [26, 98] on icon at bounding box center [27, 103] width 8 height 11
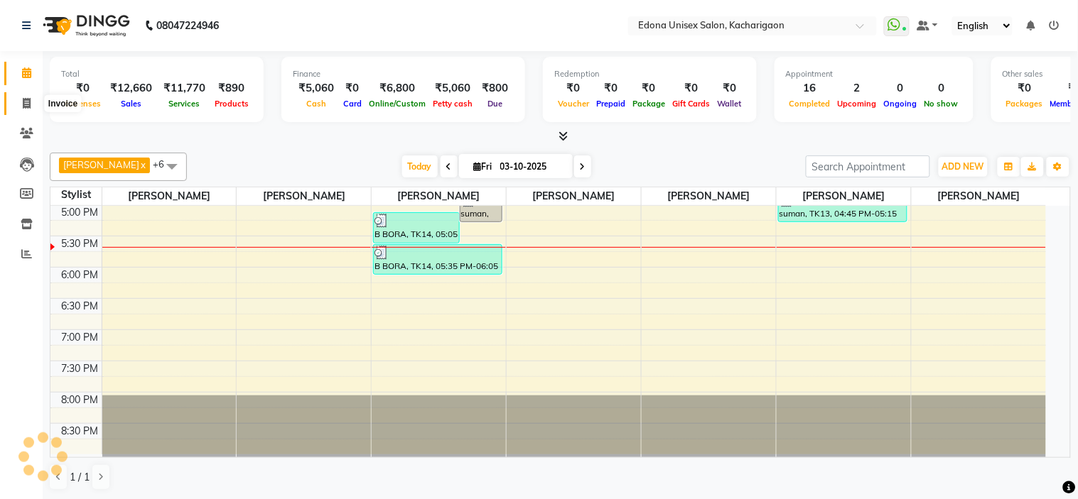
select select "service"
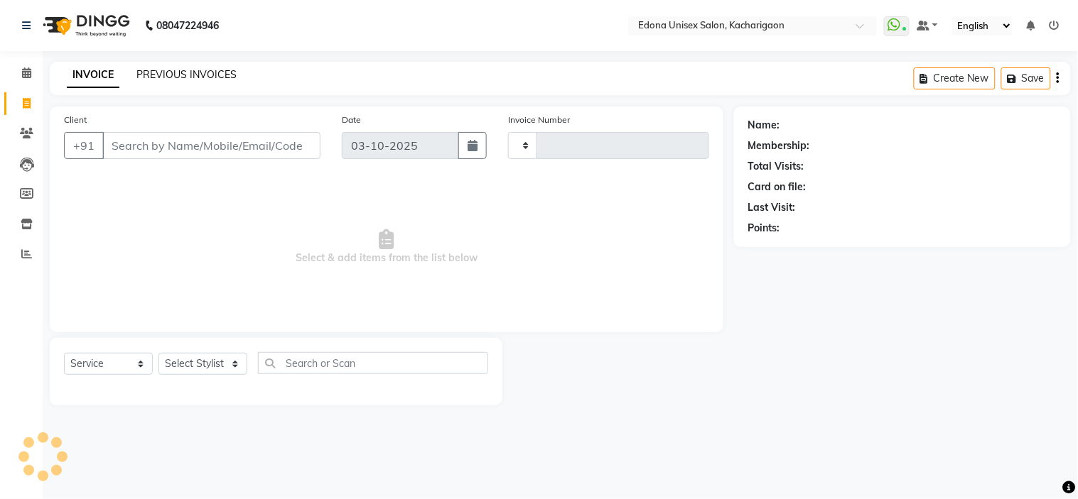
click at [214, 70] on link "PREVIOUS INVOICES" at bounding box center [186, 74] width 100 height 13
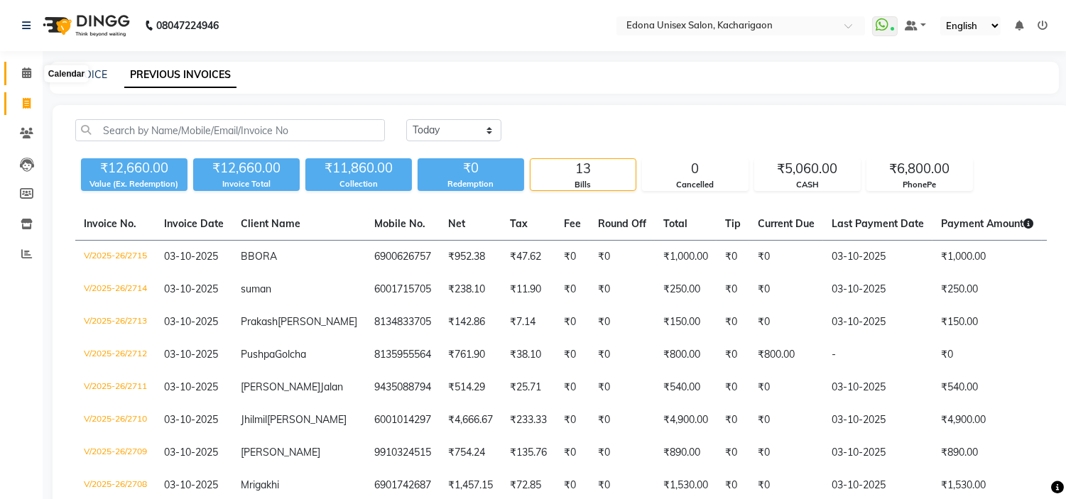
click at [22, 72] on icon at bounding box center [26, 72] width 9 height 11
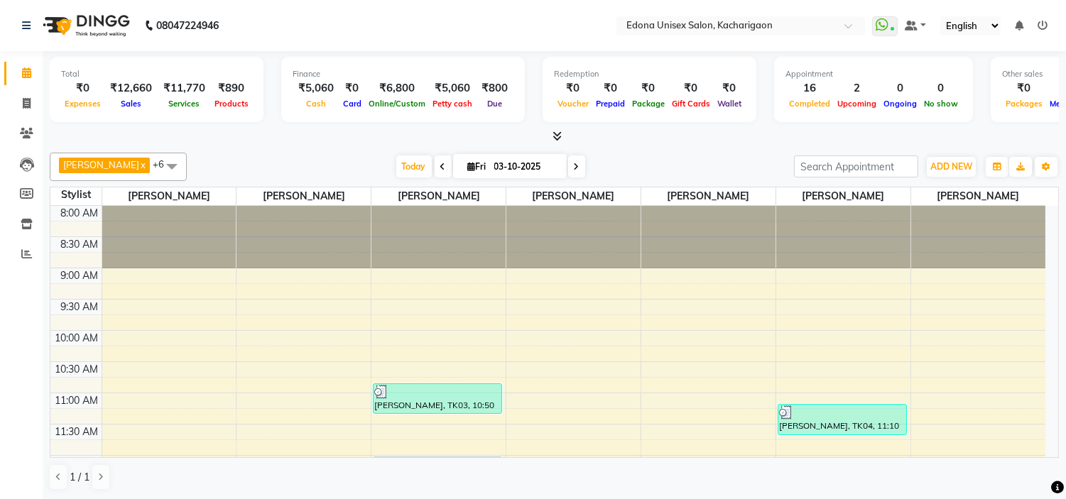
click at [545, 135] on div at bounding box center [555, 136] width 1010 height 15
click at [553, 135] on icon at bounding box center [557, 136] width 9 height 11
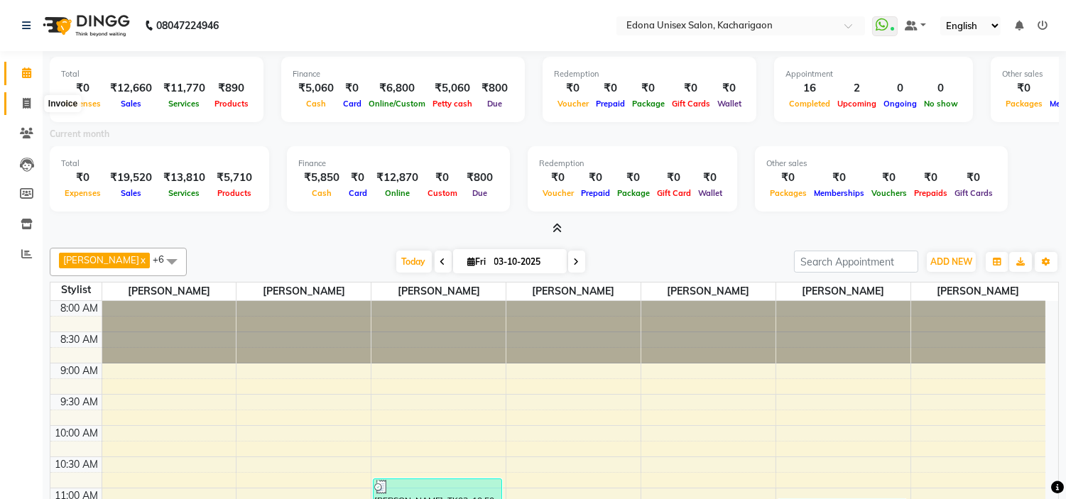
click at [26, 107] on icon at bounding box center [27, 103] width 8 height 11
select select "service"
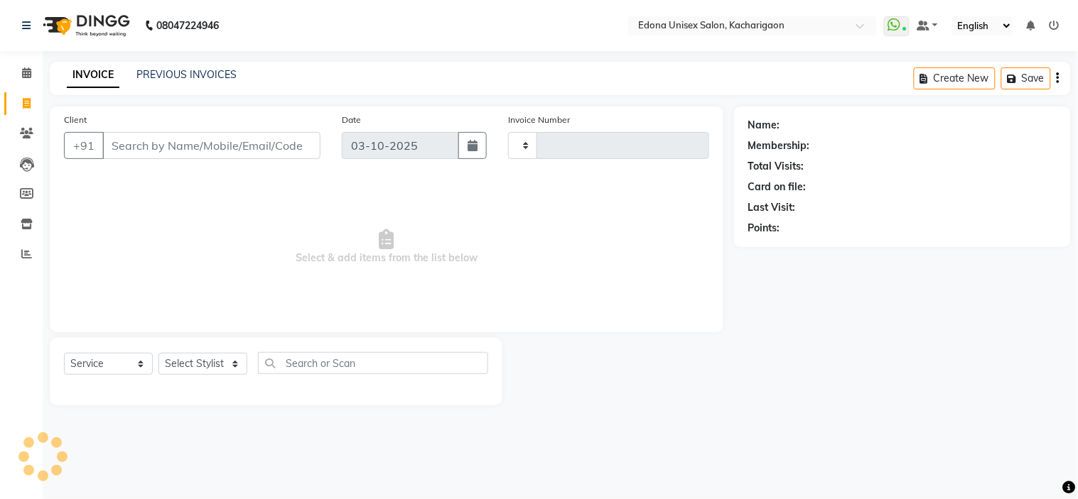
type input "2716"
select select "5389"
click at [229, 367] on select "Select Stylist Admin Anchuli [PERSON_NAME] Sonar Bir Basumtary [PERSON_NAME] [P…" at bounding box center [202, 364] width 89 height 22
select select "91059"
click at [158, 354] on select "Select Stylist Admin Anchuli [PERSON_NAME] Sonar Bir Basumtary [PERSON_NAME] [P…" at bounding box center [202, 364] width 89 height 22
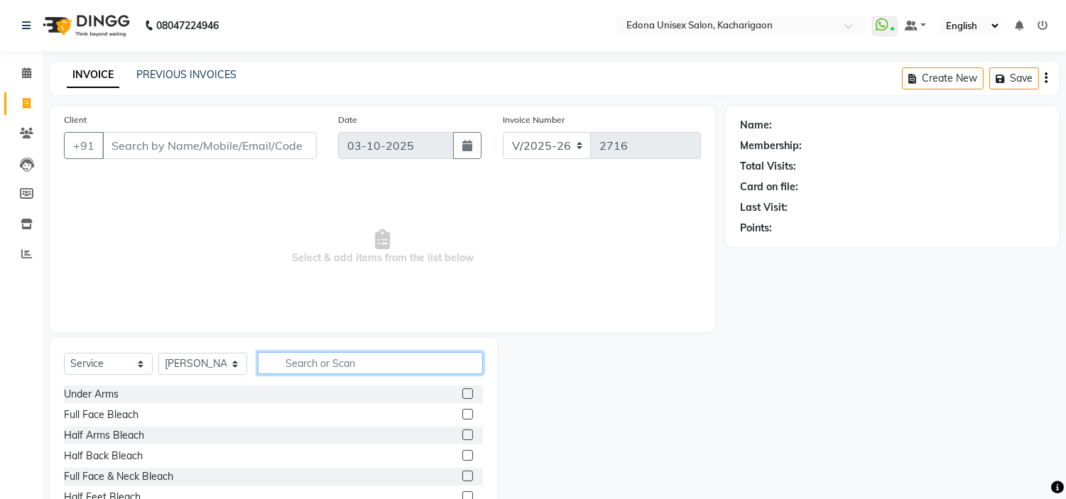
drag, startPoint x: 357, startPoint y: 359, endPoint x: 364, endPoint y: 330, distance: 30.0
click at [357, 358] on input "text" at bounding box center [370, 363] width 225 height 22
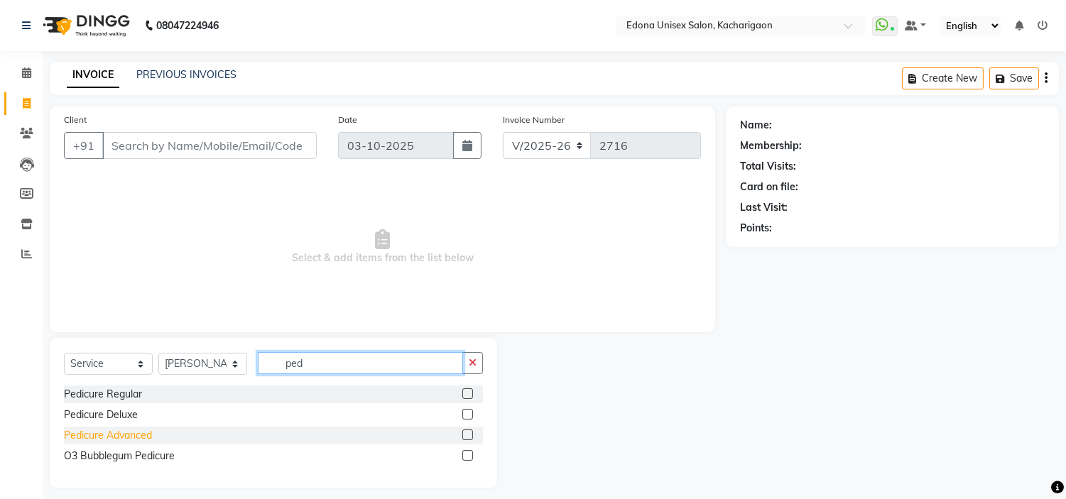
type input "ped"
click at [129, 428] on div "Pedicure Advanced" at bounding box center [108, 435] width 88 height 15
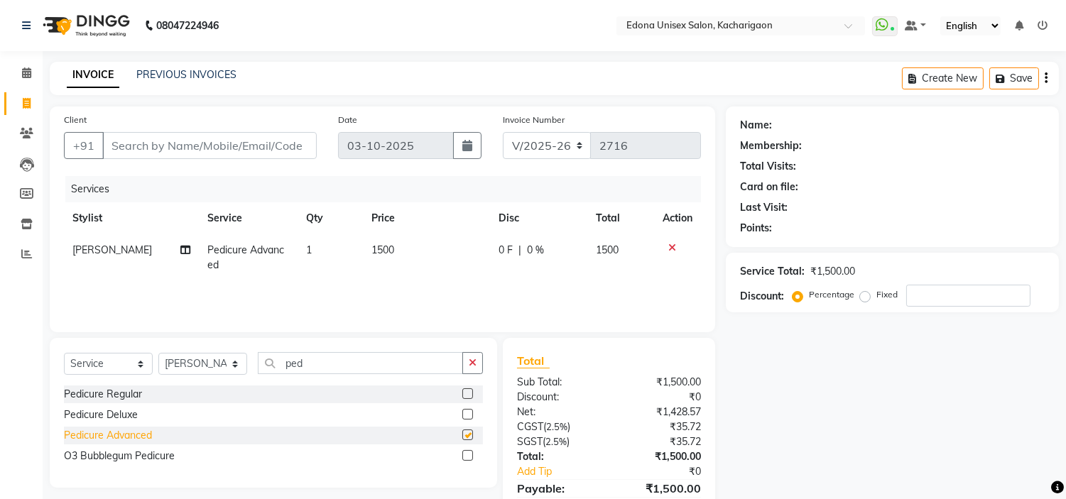
checkbox input "false"
click at [232, 360] on select "Select Stylist Admin Anchuli [PERSON_NAME] Sonar Bir Basumtary [PERSON_NAME] [P…" at bounding box center [202, 364] width 89 height 22
select select "44689"
click at [158, 354] on select "Select Stylist Admin Anchuli [PERSON_NAME] Sonar Bir Basumtary [PERSON_NAME] [P…" at bounding box center [202, 364] width 89 height 22
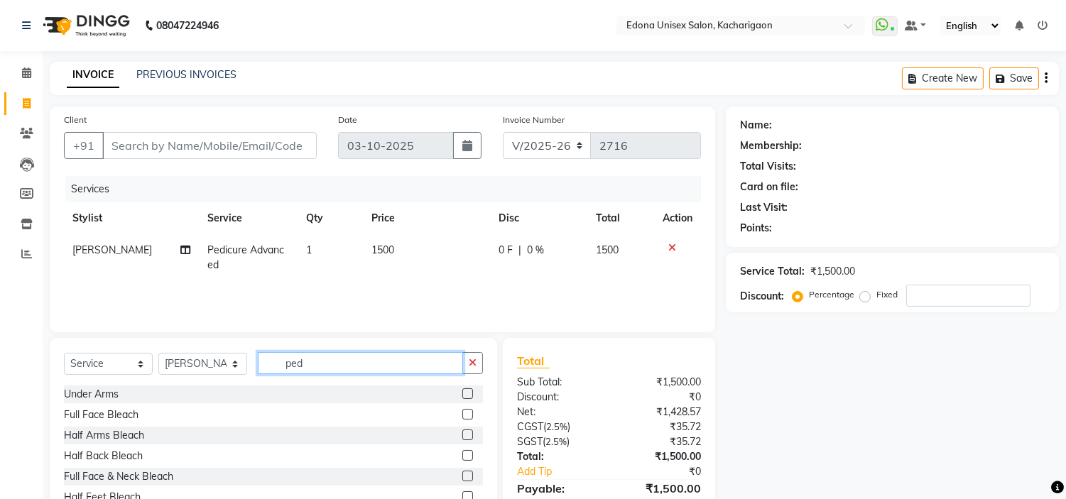
click at [323, 363] on input "ped" at bounding box center [360, 363] width 205 height 22
type input "p"
type input "nail"
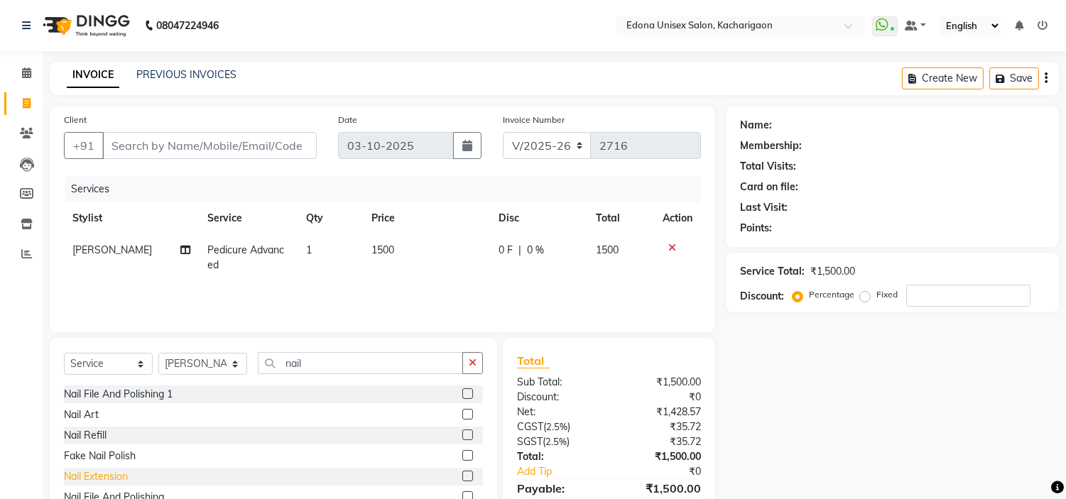
click at [122, 480] on div "Nail Extension" at bounding box center [96, 477] width 64 height 15
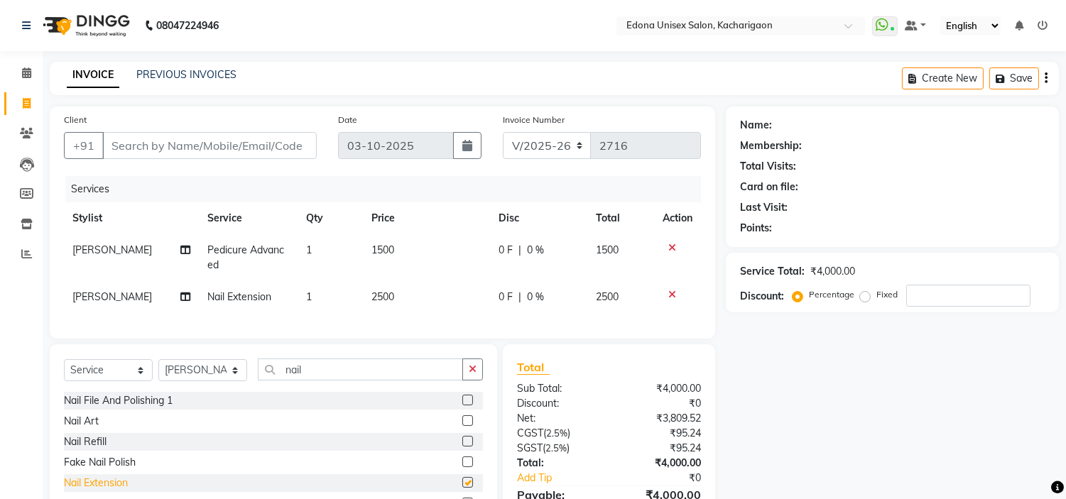
checkbox input "false"
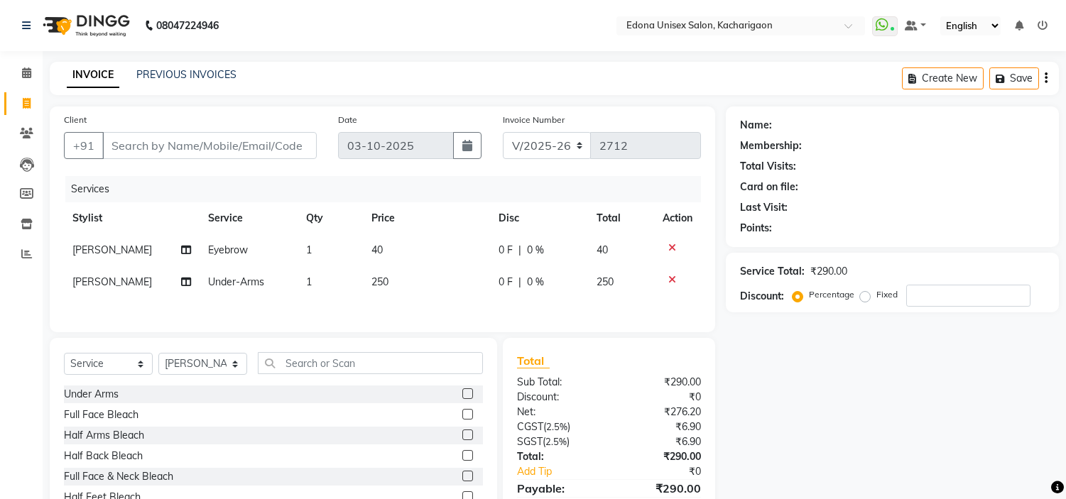
select select "5389"
select select "service"
select select "82439"
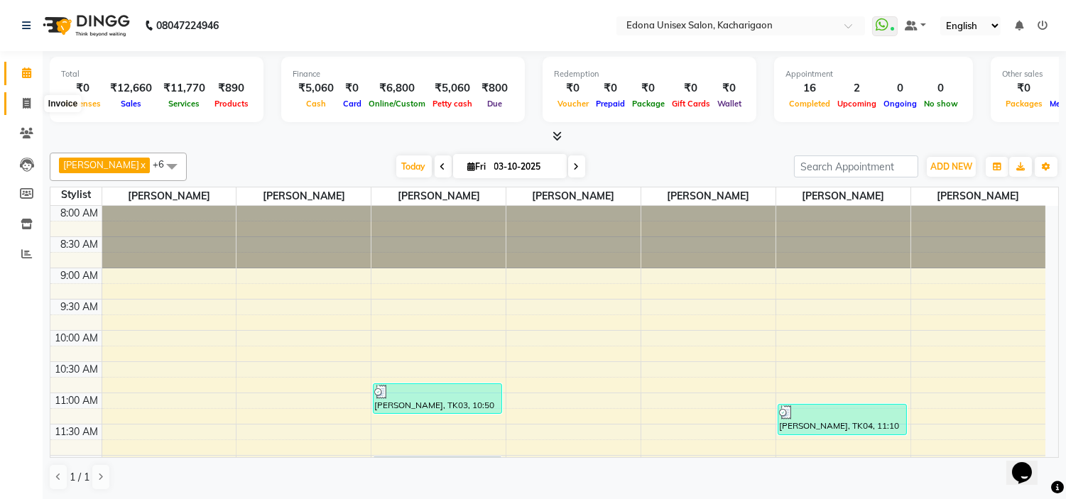
click at [23, 102] on icon at bounding box center [27, 103] width 8 height 11
select select "service"
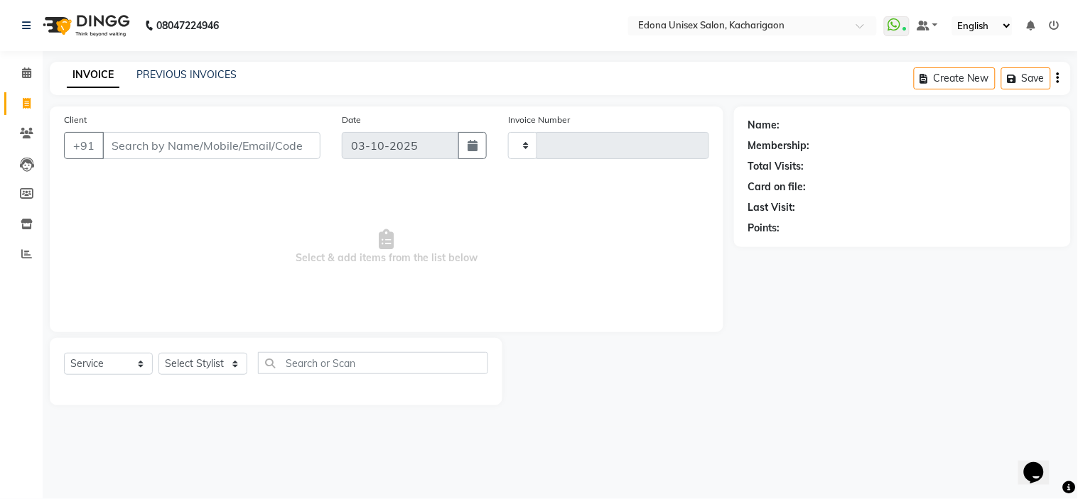
type input "2716"
select select "5389"
click at [238, 365] on select "Select Stylist" at bounding box center [202, 364] width 89 height 22
click at [236, 359] on select "Select Stylist" at bounding box center [202, 364] width 89 height 22
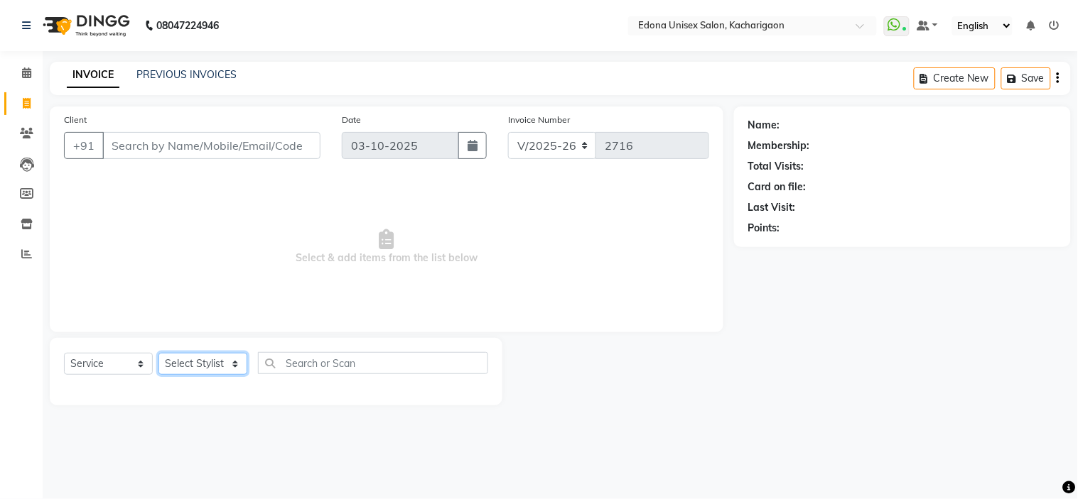
click at [236, 359] on select "Select Stylist Admin Anchuli [PERSON_NAME] Sonar Bir Basumtary [PERSON_NAME] [P…" at bounding box center [202, 364] width 89 height 22
select select "35945"
click at [158, 354] on select "Select Stylist Admin Anchuli [PERSON_NAME] Sonar Bir Basumtary [PERSON_NAME] [P…" at bounding box center [202, 364] width 89 height 22
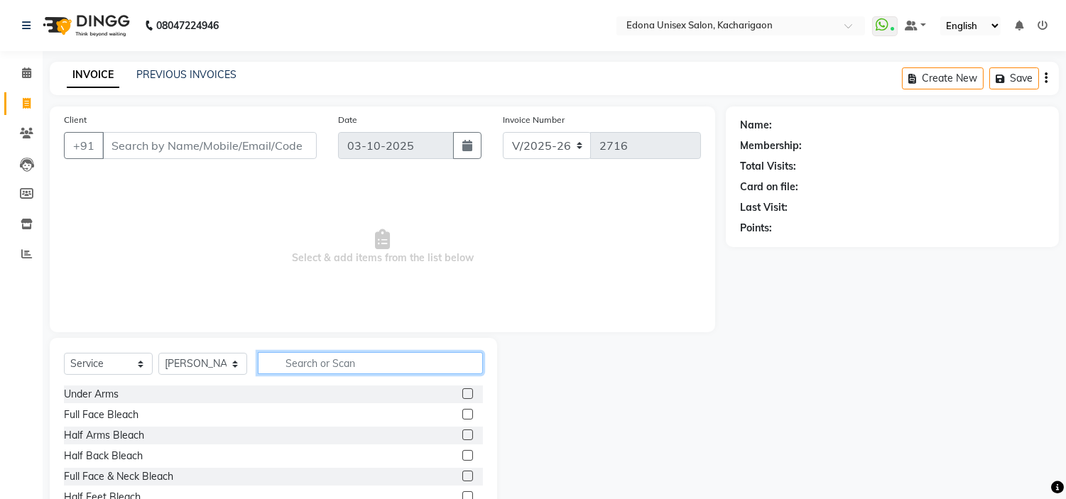
drag, startPoint x: 329, startPoint y: 364, endPoint x: 355, endPoint y: 368, distance: 26.6
click at [340, 366] on input "text" at bounding box center [370, 363] width 225 height 22
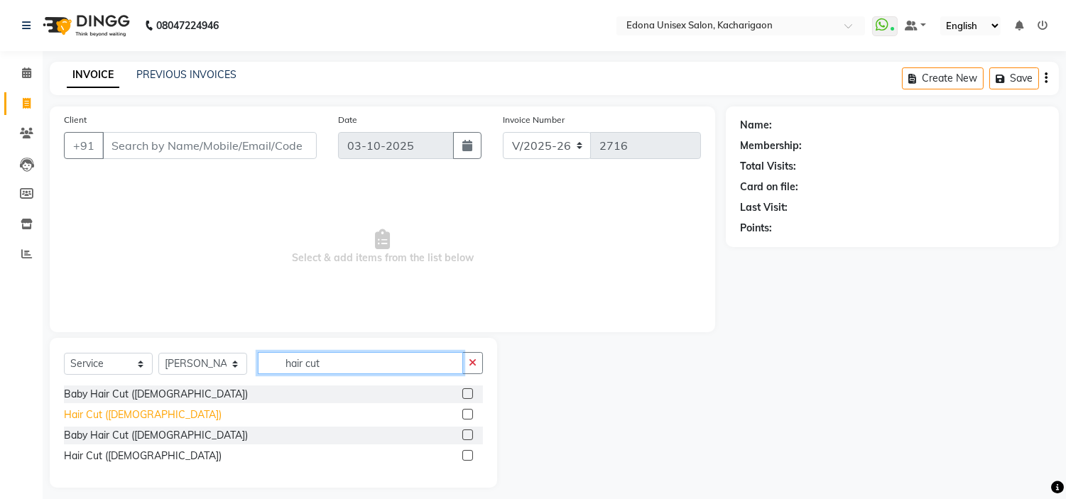
type input "hair cut"
click at [115, 409] on div "Hair Cut ([DEMOGRAPHIC_DATA])" at bounding box center [143, 415] width 158 height 15
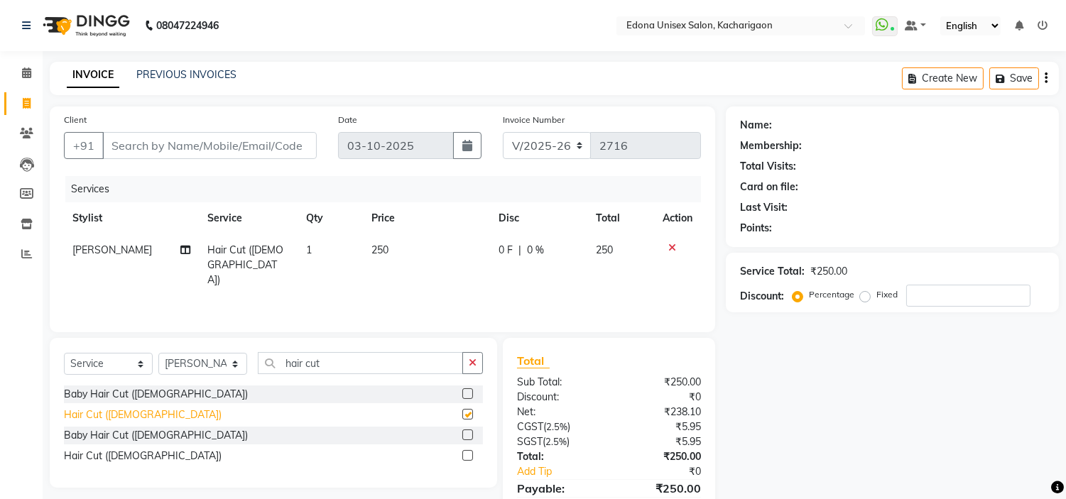
checkbox input "false"
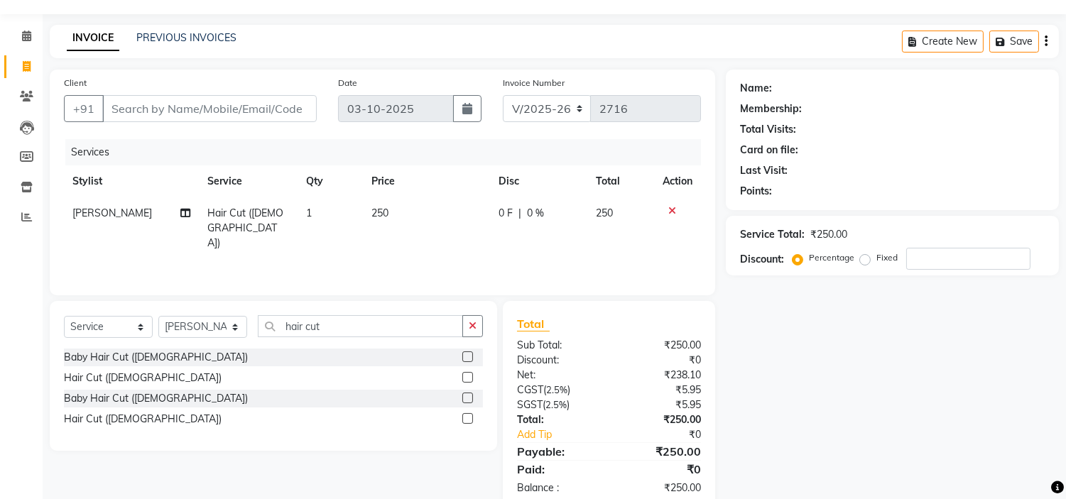
scroll to position [68, 0]
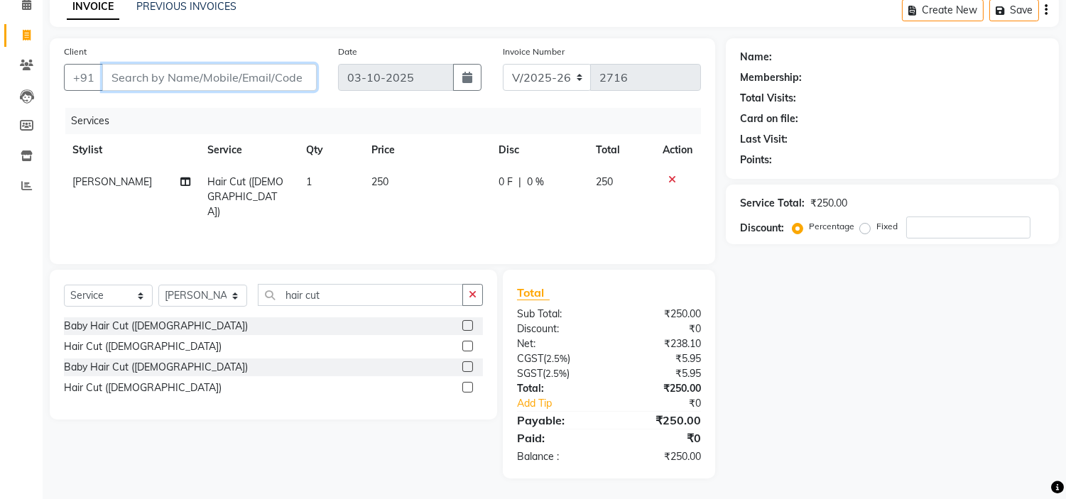
click at [247, 75] on input "Client" at bounding box center [209, 77] width 215 height 27
click at [196, 80] on input "Client" at bounding box center [209, 77] width 215 height 27
type input "6"
type input "0"
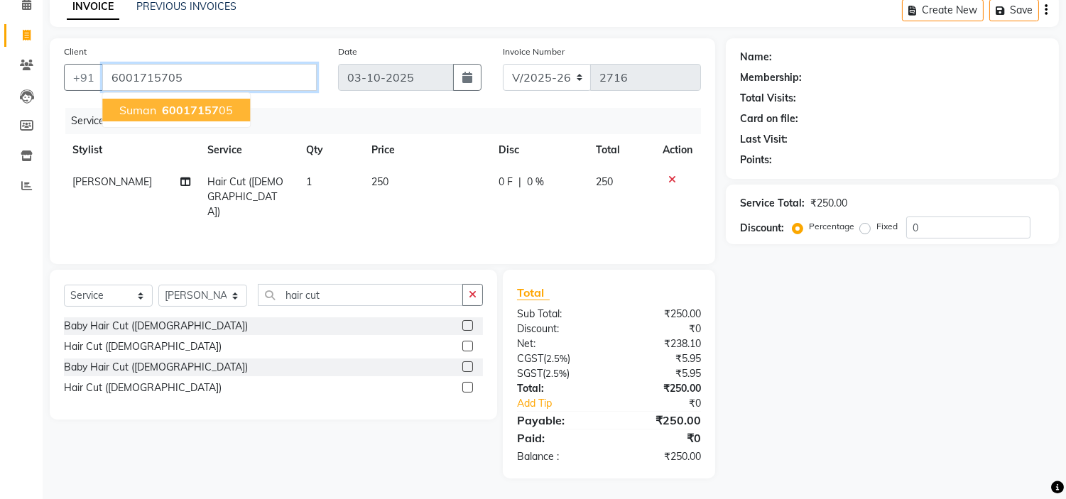
type input "6001715705"
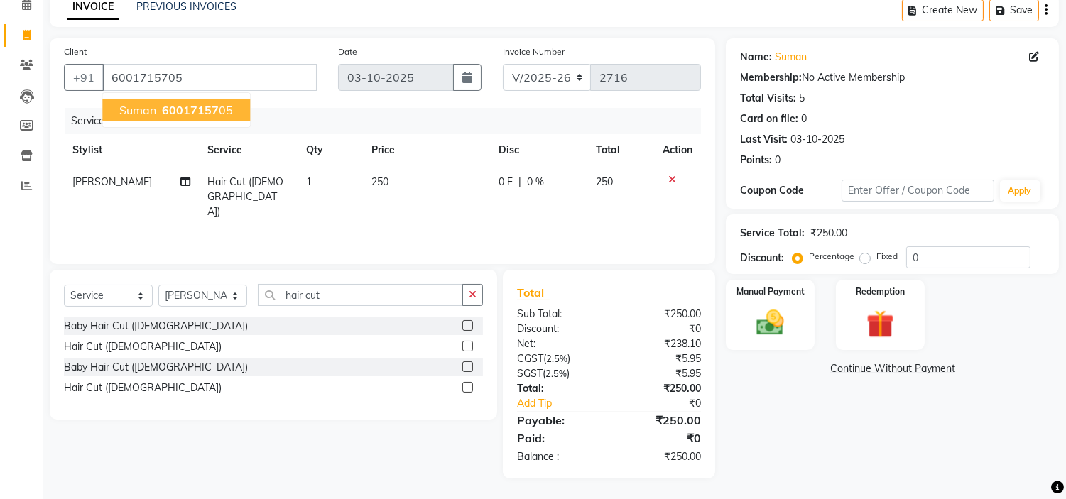
drag, startPoint x: 158, startPoint y: 109, endPoint x: 224, endPoint y: 134, distance: 69.9
click at [161, 112] on button "suman 60017157 05" at bounding box center [176, 110] width 148 height 23
click at [777, 323] on img at bounding box center [770, 323] width 47 height 33
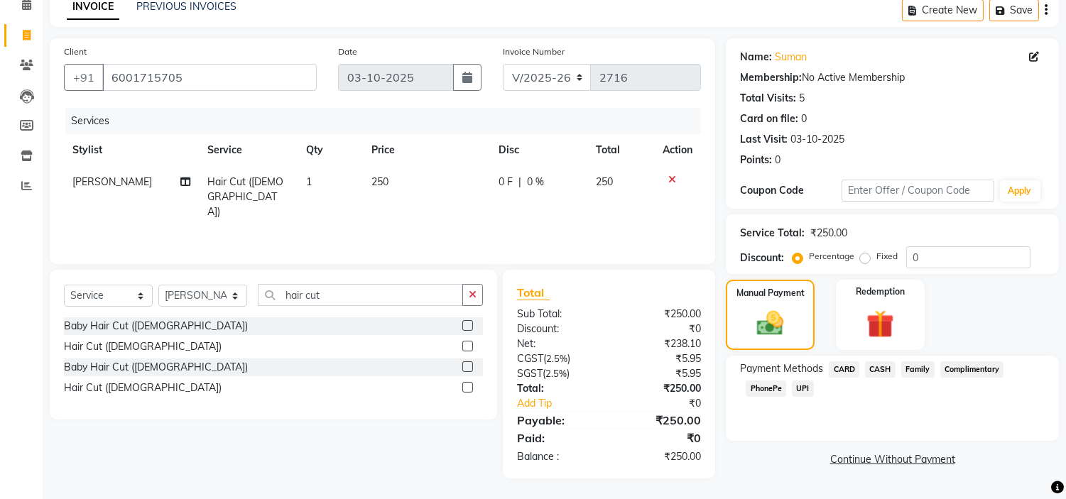
click at [885, 371] on span "CASH" at bounding box center [880, 370] width 31 height 16
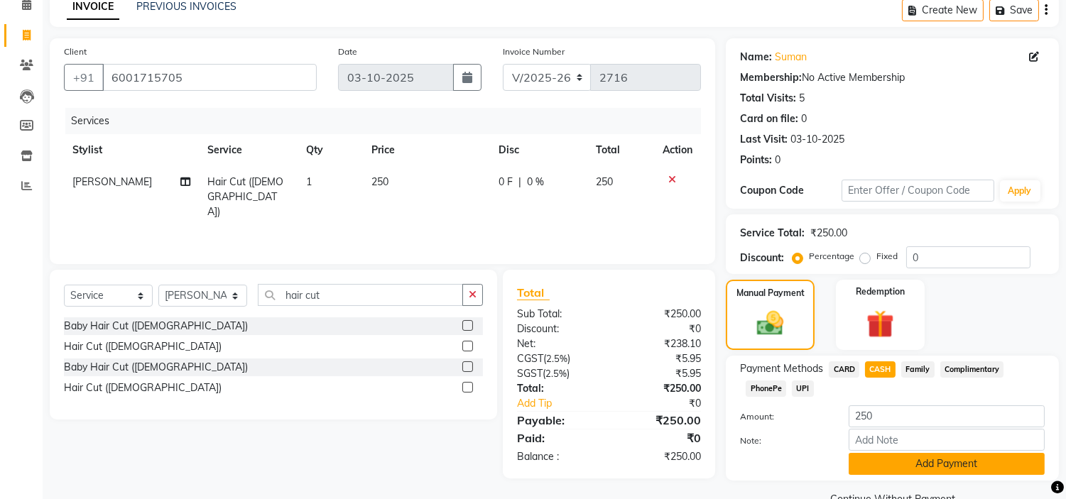
click at [858, 459] on button "Add Payment" at bounding box center [947, 464] width 196 height 22
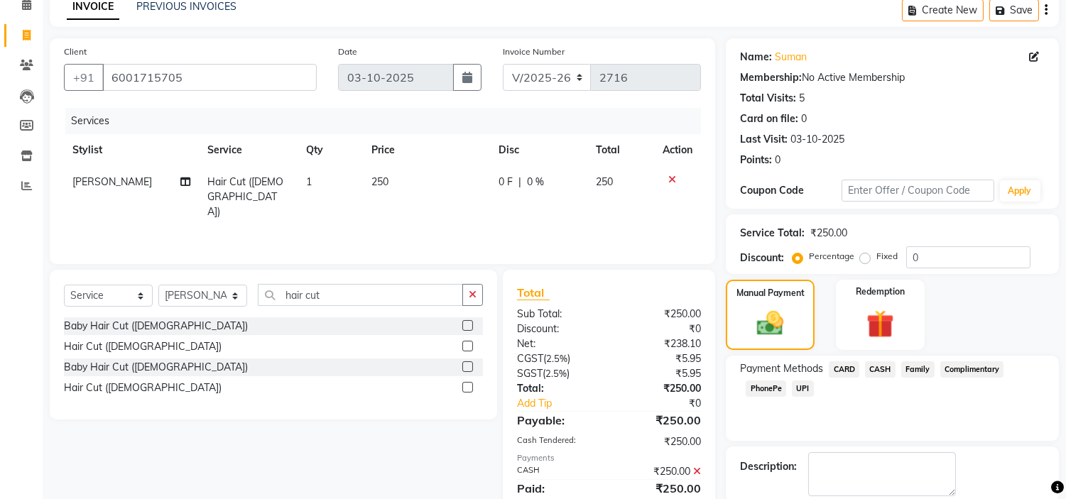
scroll to position [139, 0]
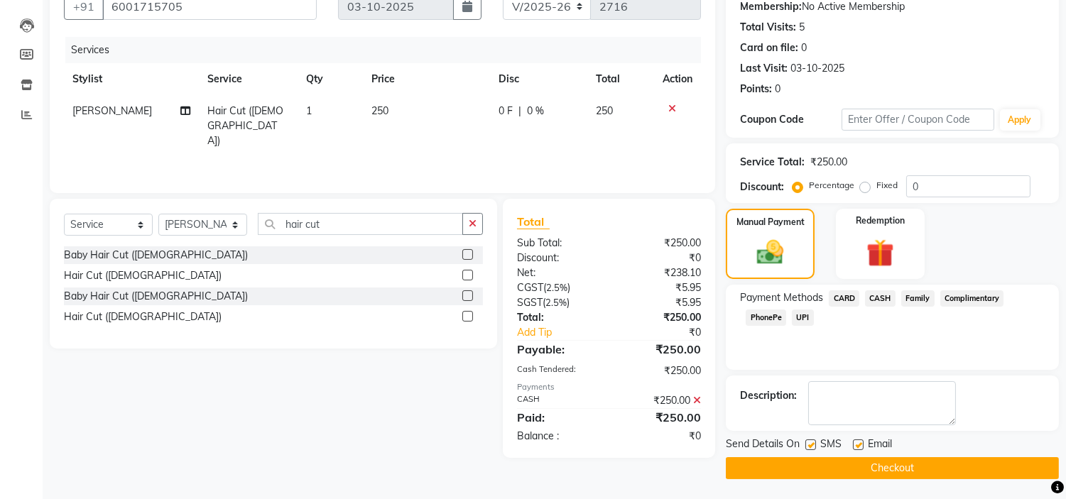
drag, startPoint x: 847, startPoint y: 458, endPoint x: 867, endPoint y: 458, distance: 20.6
click at [851, 458] on button "Checkout" at bounding box center [892, 469] width 333 height 22
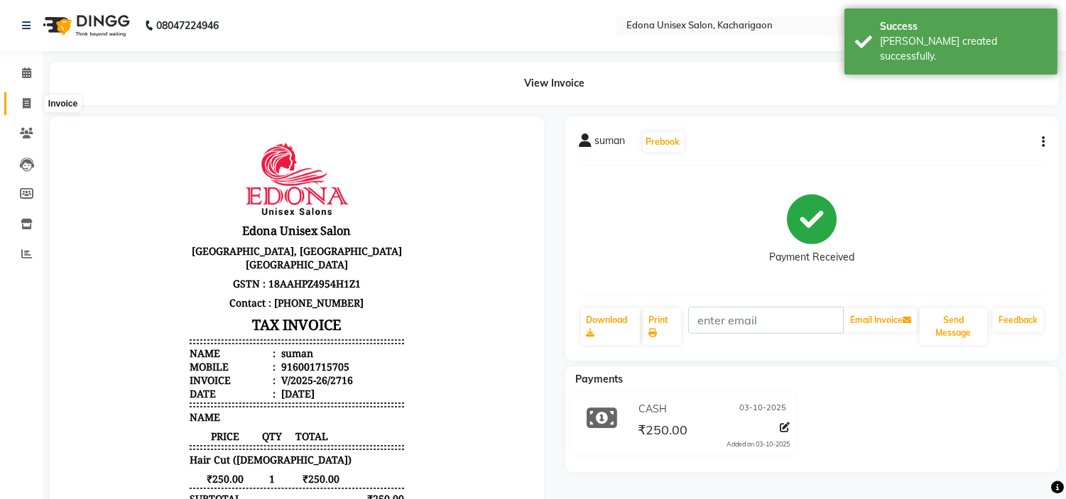
click at [31, 96] on span at bounding box center [26, 104] width 25 height 16
select select "service"
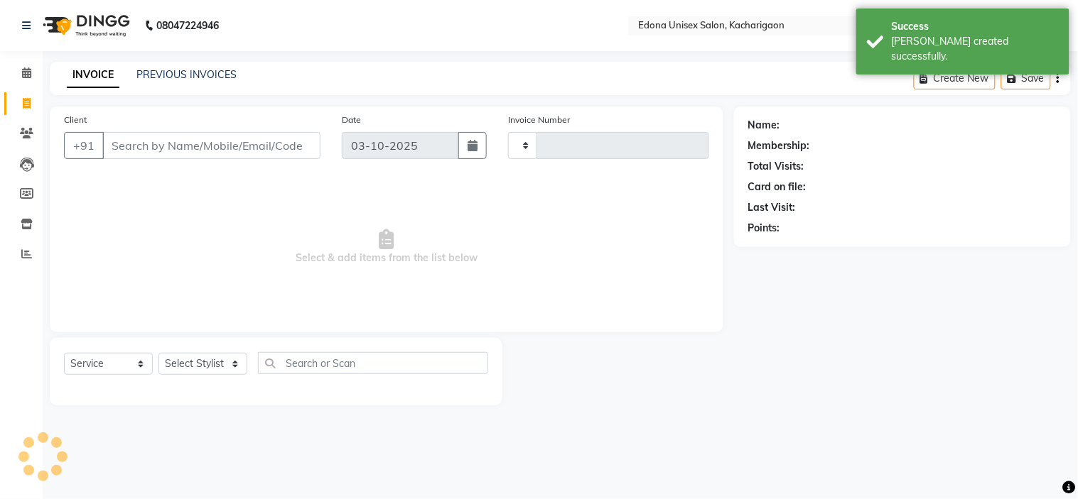
type input "2717"
select select "5389"
click at [234, 365] on select "Select Stylist" at bounding box center [202, 364] width 89 height 22
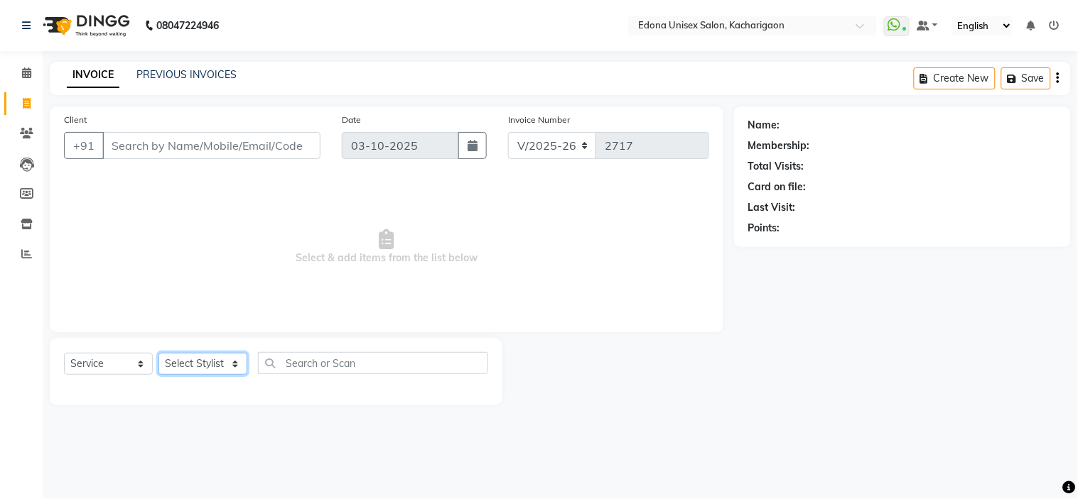
select select "35945"
click at [158, 354] on select "Select Stylist Admin Anchuli [PERSON_NAME] Sonar Bir Basumtary [PERSON_NAME] [P…" at bounding box center [202, 364] width 89 height 22
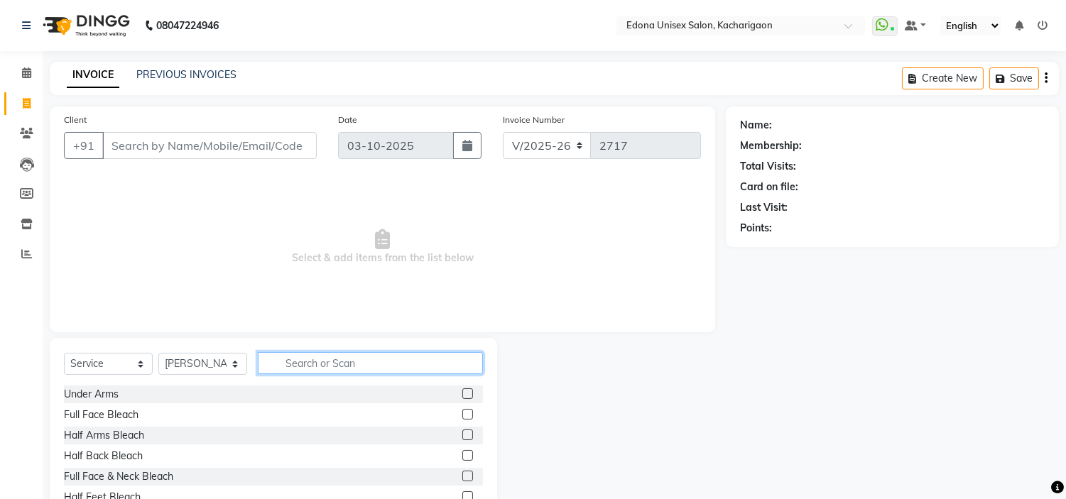
click at [310, 355] on input "text" at bounding box center [370, 363] width 225 height 22
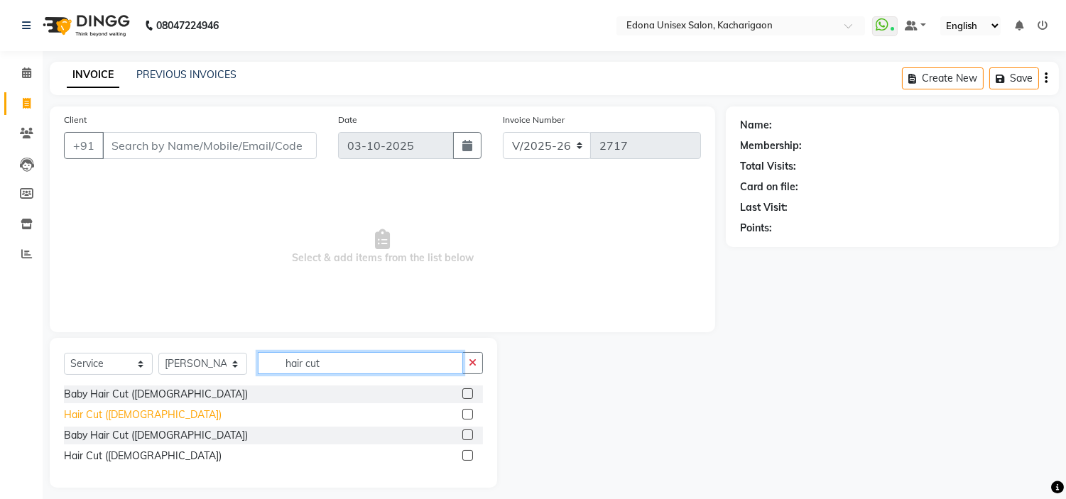
type input "hair cut"
click at [93, 420] on div "Hair Cut ([DEMOGRAPHIC_DATA])" at bounding box center [143, 415] width 158 height 15
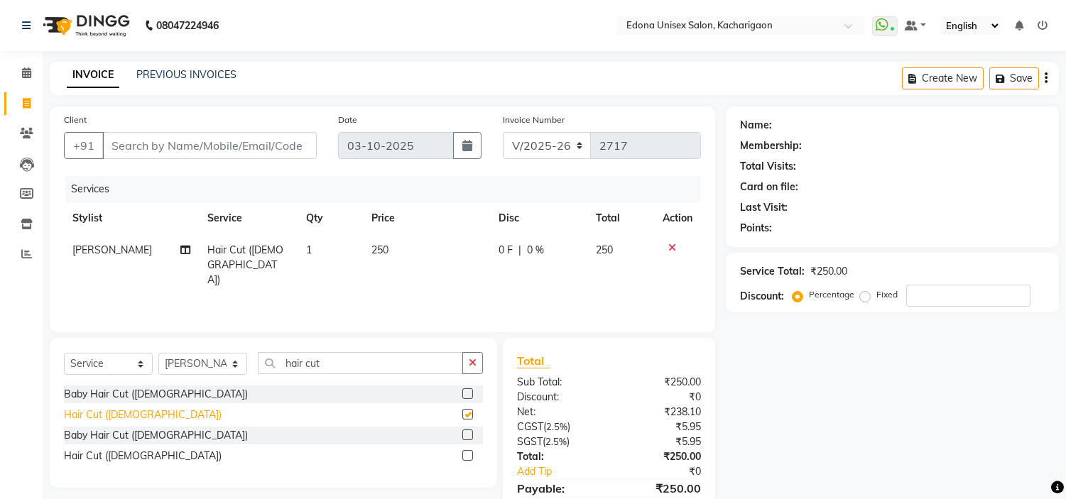
checkbox input "false"
click at [14, 259] on span at bounding box center [26, 255] width 25 height 16
drag, startPoint x: 350, startPoint y: 368, endPoint x: 367, endPoint y: 377, distance: 19.1
click at [352, 368] on input "hair cut" at bounding box center [360, 363] width 205 height 22
type input "h"
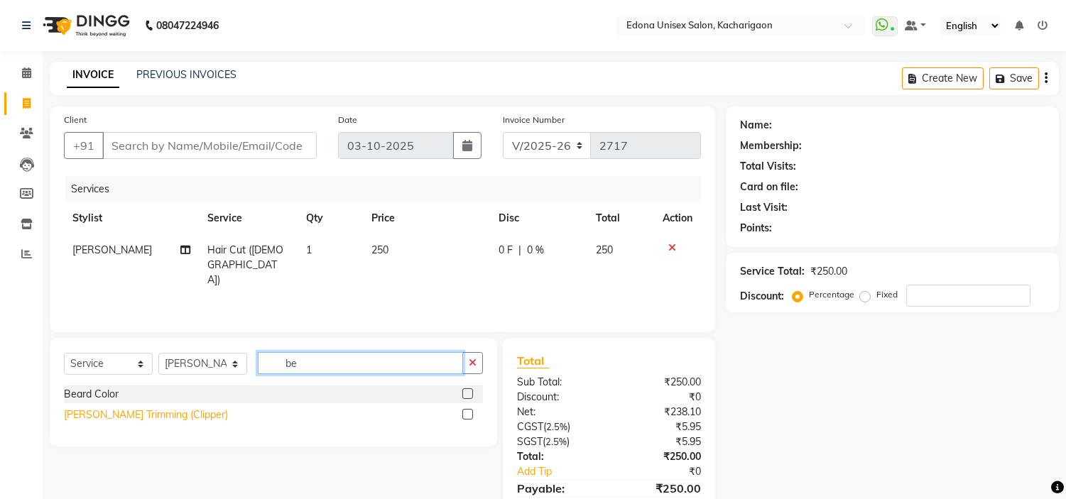
type input "be"
click at [112, 421] on div "[PERSON_NAME] Trimming (Clipper)" at bounding box center [146, 415] width 164 height 15
checkbox input "false"
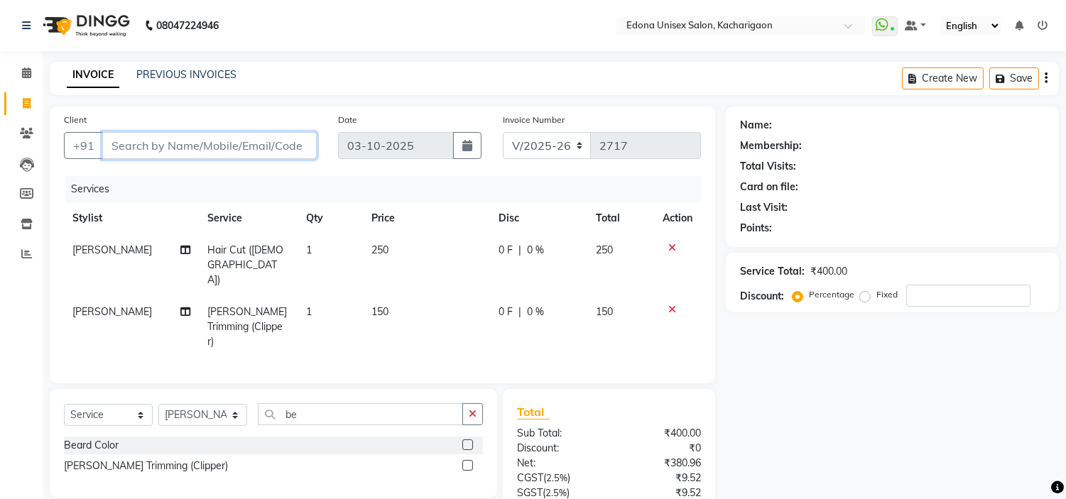
click at [172, 145] on input "Client" at bounding box center [209, 145] width 215 height 27
click at [335, 404] on input "be" at bounding box center [360, 415] width 205 height 22
click at [325, 404] on input "be" at bounding box center [360, 415] width 205 height 22
click at [332, 404] on input "be" at bounding box center [360, 415] width 205 height 22
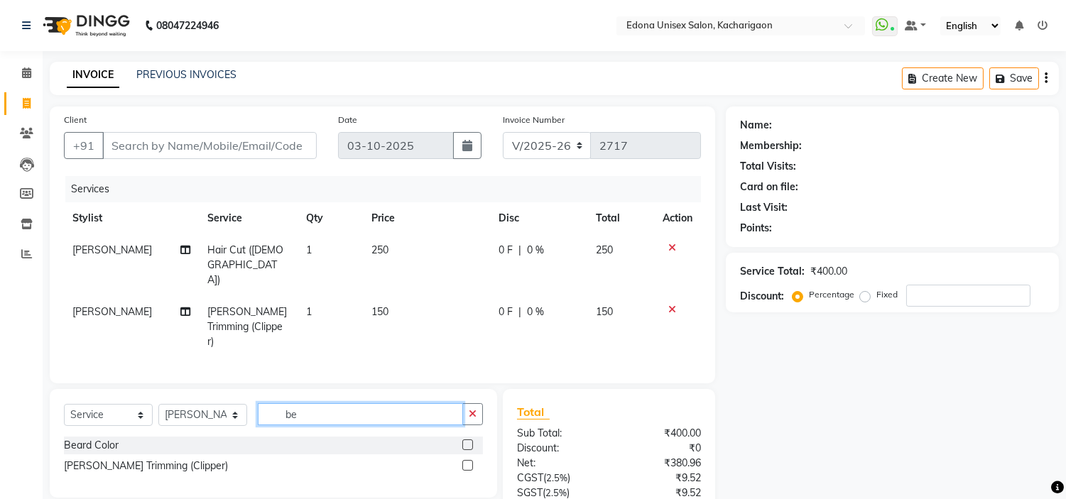
type input "b"
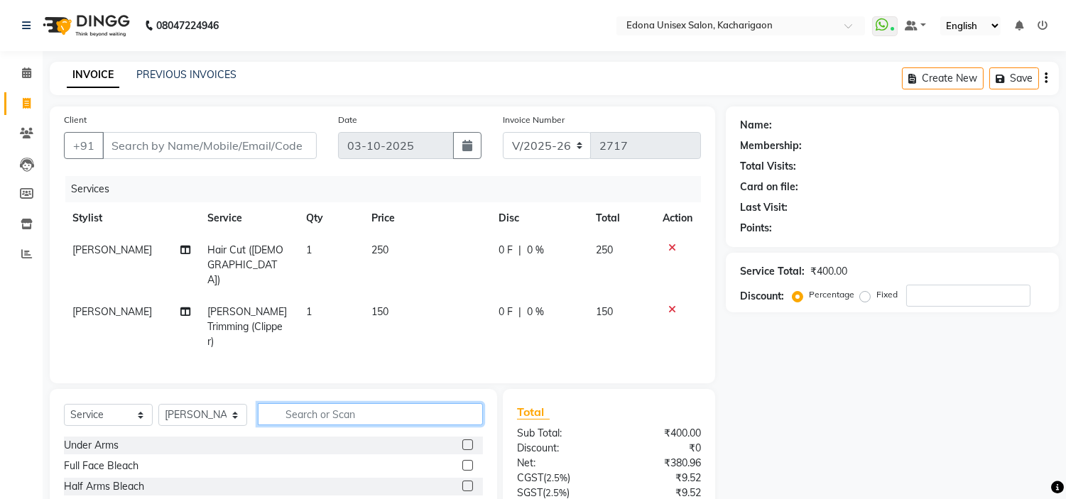
click at [338, 404] on input "text" at bounding box center [370, 415] width 225 height 22
click at [359, 404] on input "text" at bounding box center [370, 415] width 225 height 22
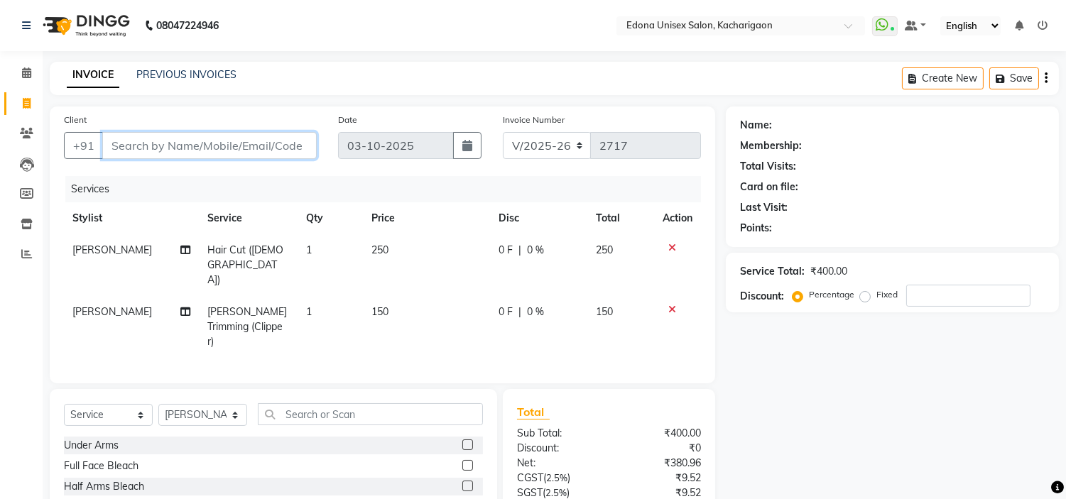
click at [245, 137] on input "Client" at bounding box center [209, 145] width 215 height 27
type input "8"
type input "0"
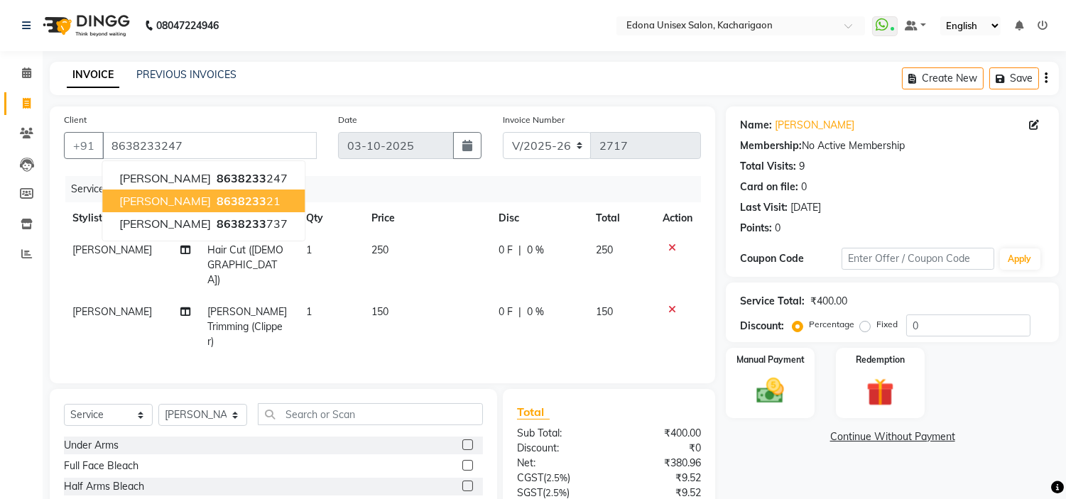
click at [217, 203] on span "8638233" at bounding box center [242, 201] width 50 height 14
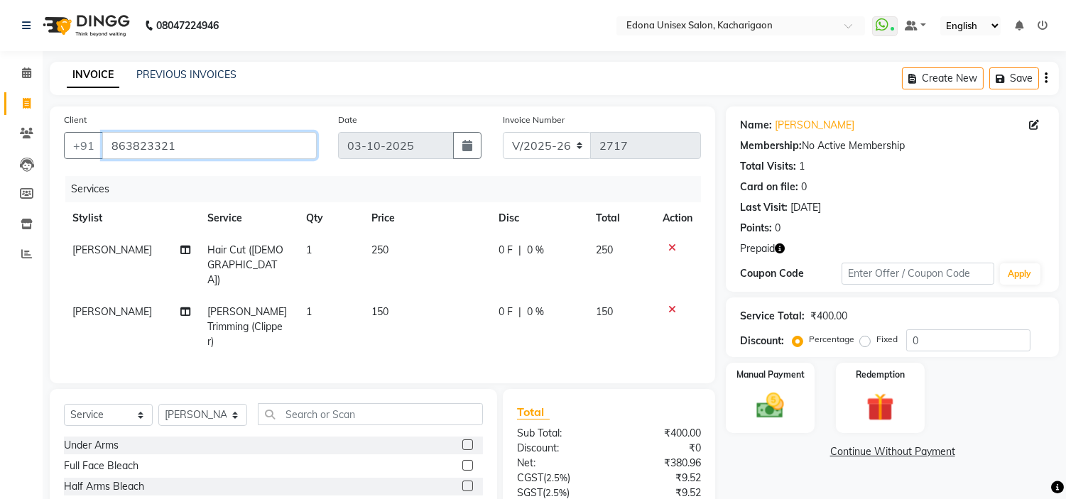
click at [202, 151] on input "863823321" at bounding box center [209, 145] width 215 height 27
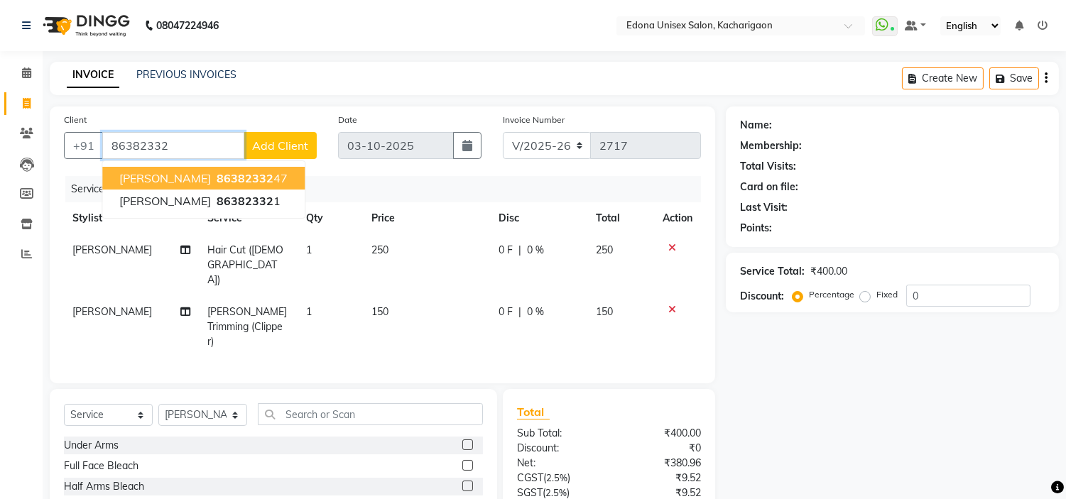
click at [175, 143] on input "86382332" at bounding box center [173, 145] width 142 height 27
type input "8638233247"
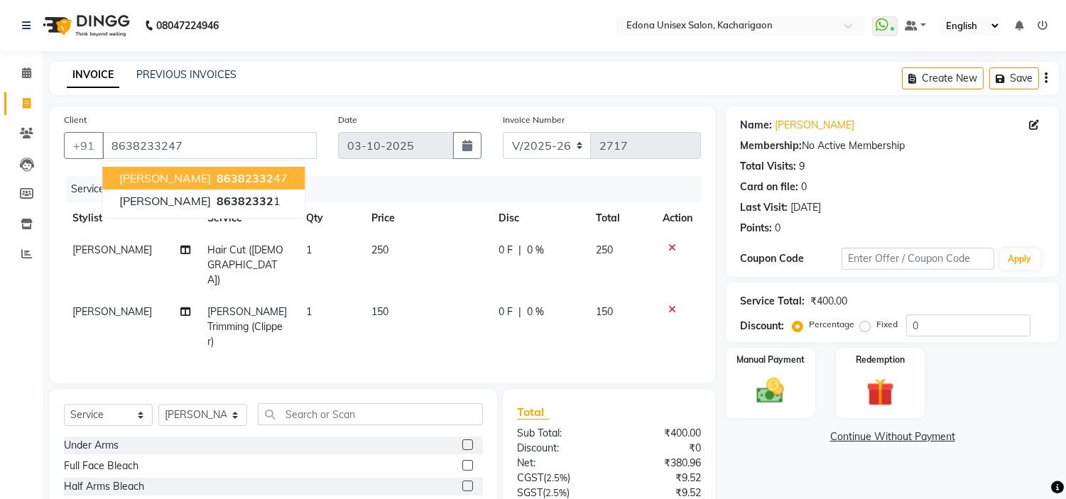
click at [217, 179] on span "86382332" at bounding box center [245, 178] width 57 height 14
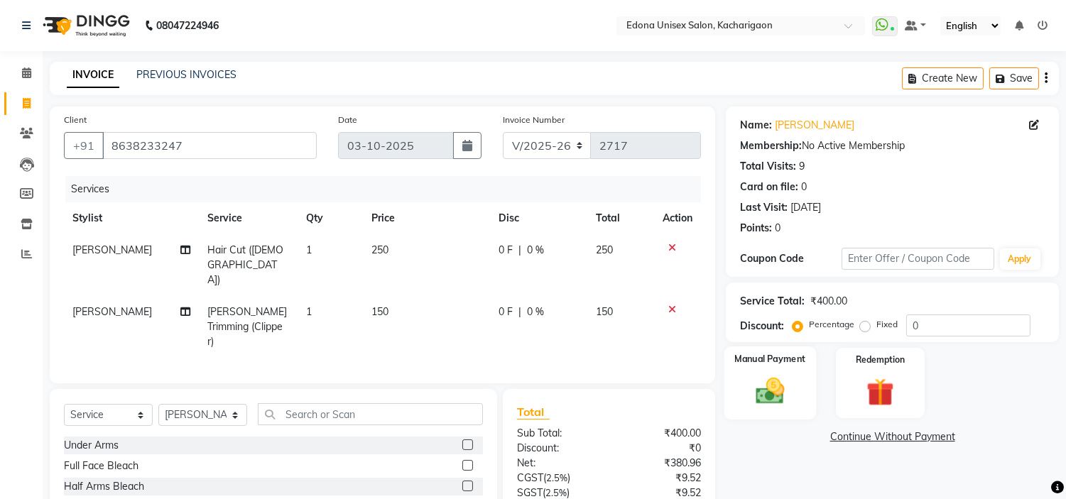
drag, startPoint x: 765, startPoint y: 389, endPoint x: 791, endPoint y: 412, distance: 34.7
click at [765, 389] on img at bounding box center [770, 391] width 47 height 33
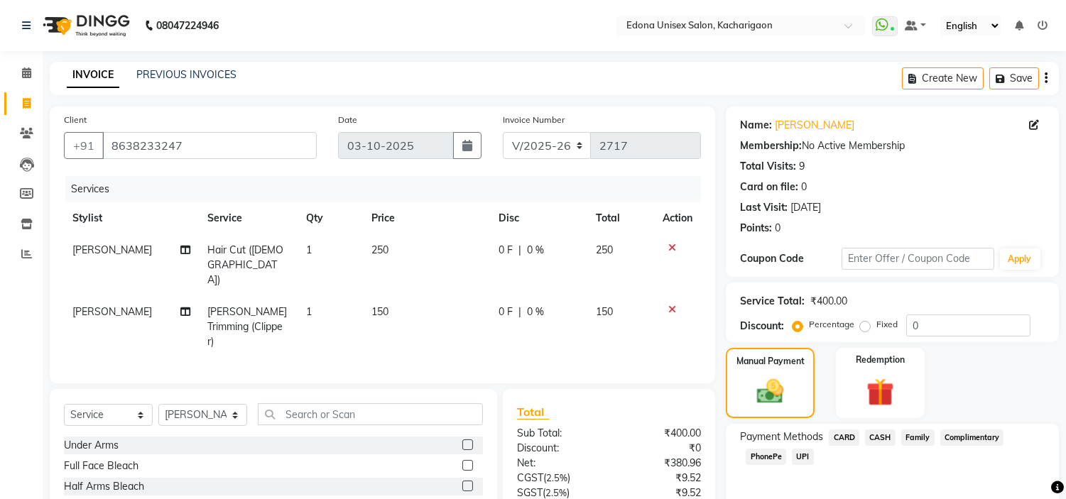
click at [891, 436] on span "CASH" at bounding box center [880, 438] width 31 height 16
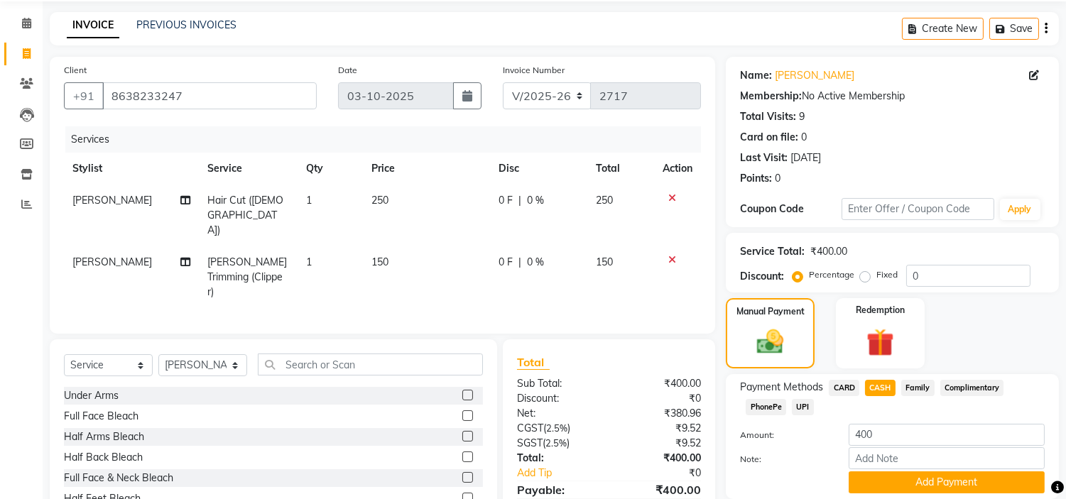
scroll to position [100, 0]
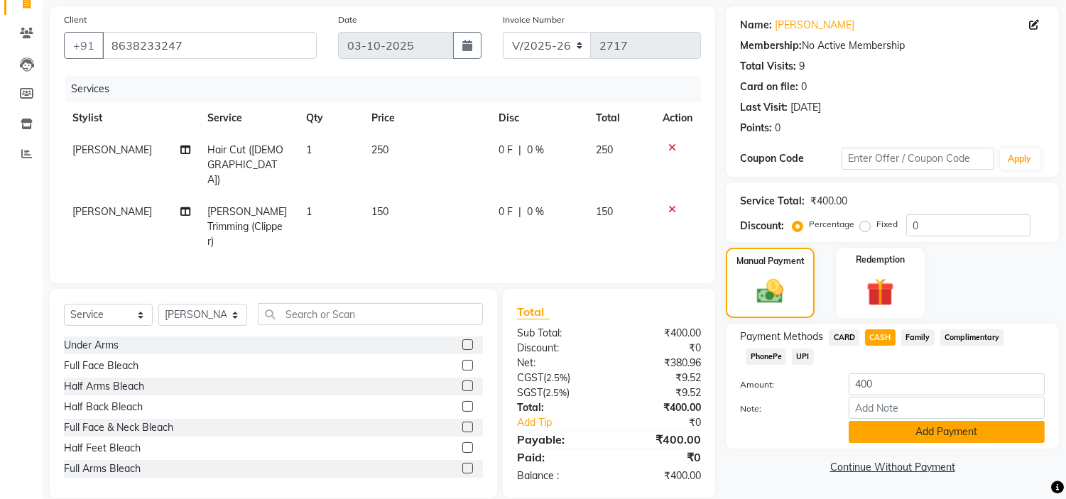
click at [908, 430] on button "Add Payment" at bounding box center [947, 432] width 196 height 22
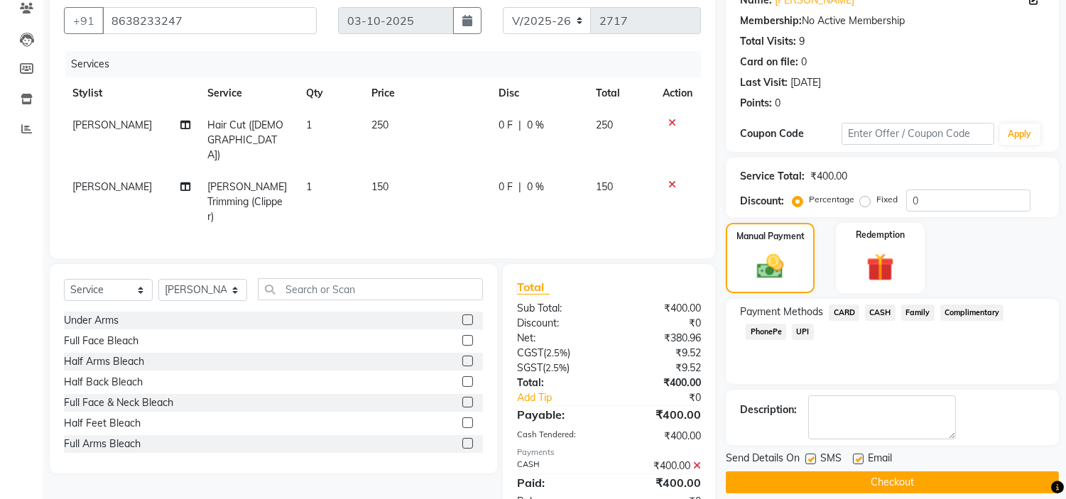
scroll to position [139, 0]
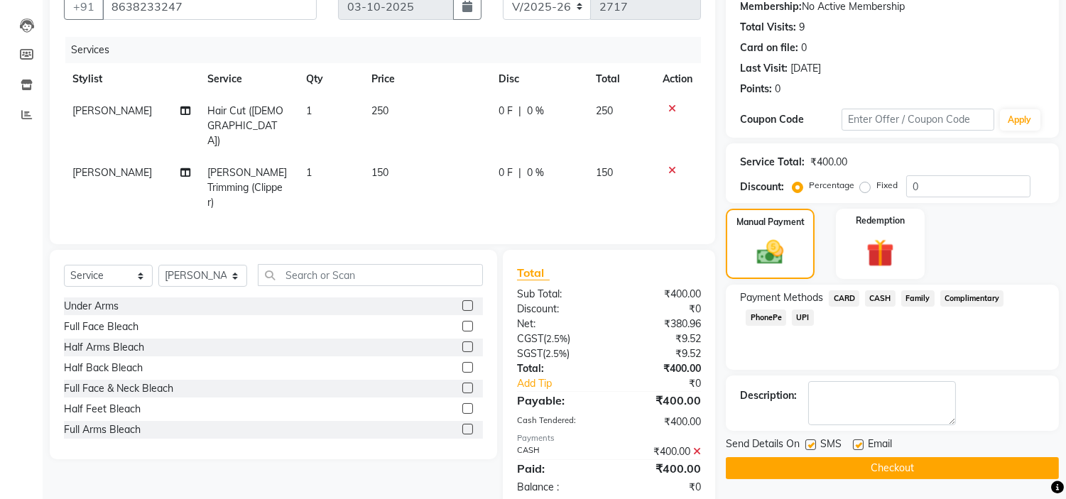
click at [787, 470] on button "Checkout" at bounding box center [892, 469] width 333 height 22
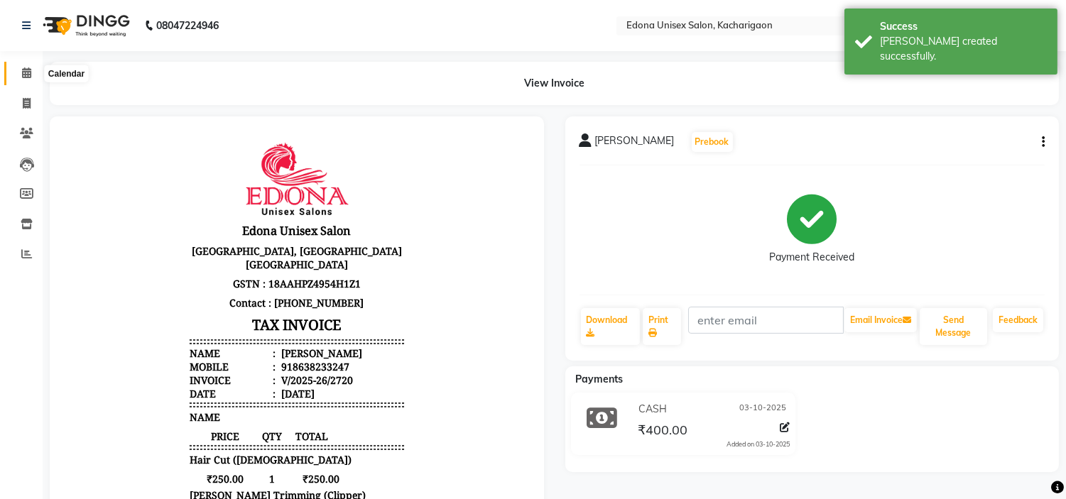
click at [28, 67] on icon at bounding box center [26, 72] width 9 height 11
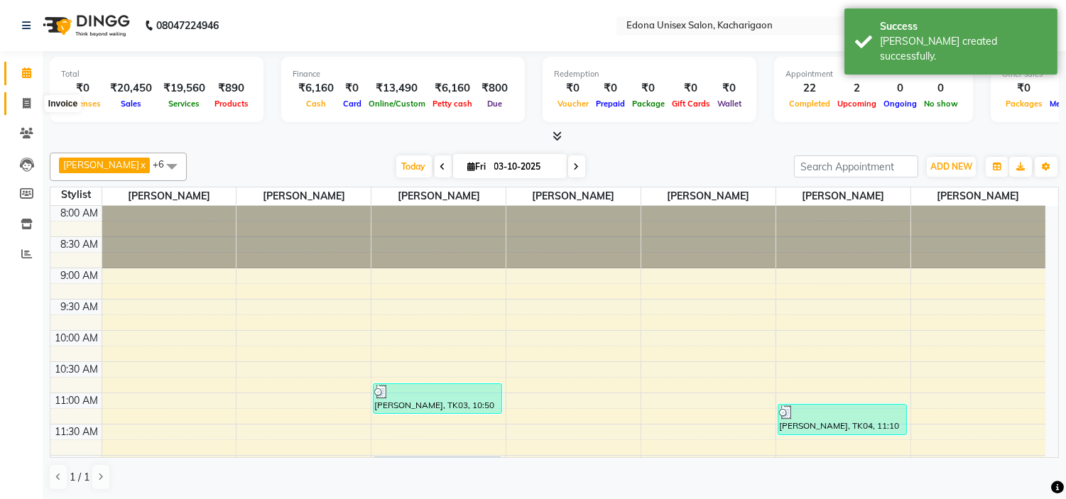
click at [19, 96] on span at bounding box center [26, 104] width 25 height 16
select select "service"
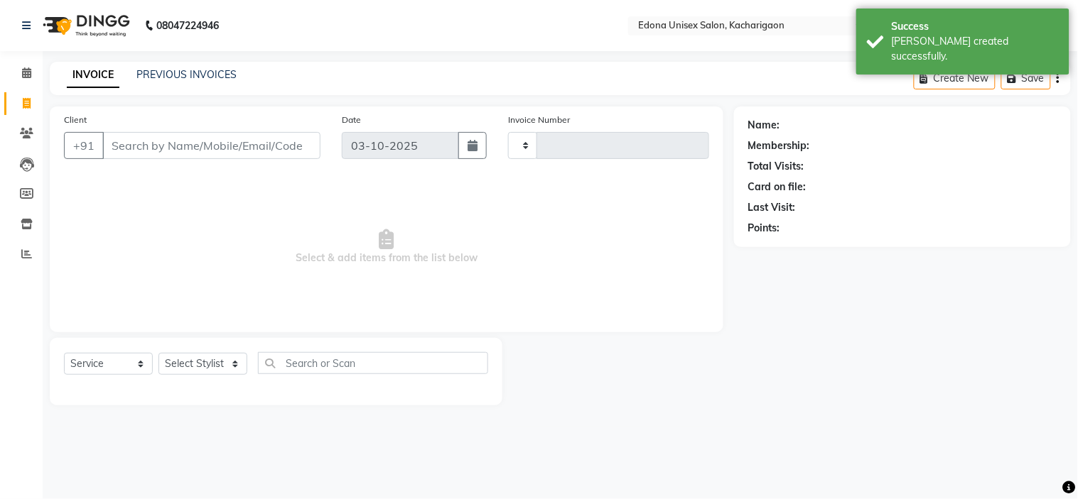
type input "2721"
select select "5389"
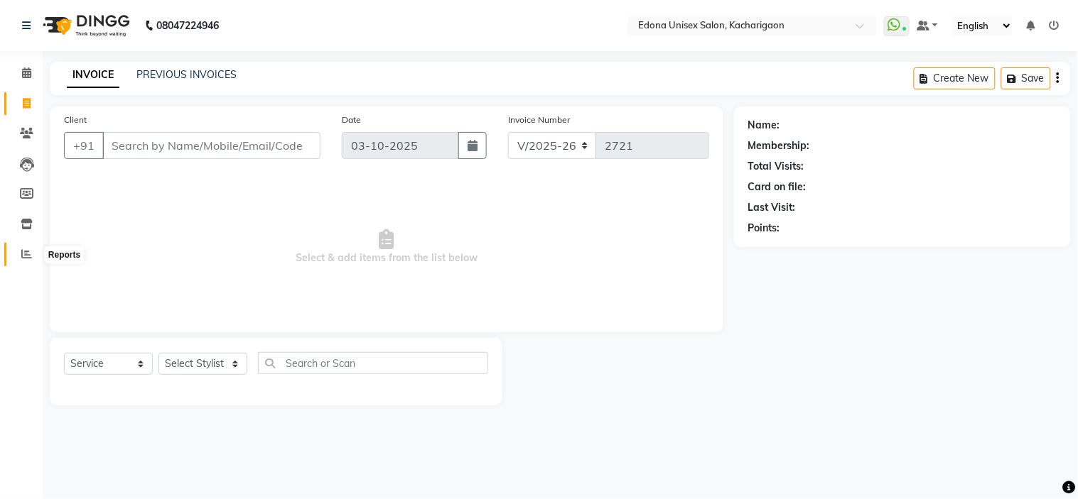
click at [22, 254] on icon at bounding box center [26, 254] width 11 height 11
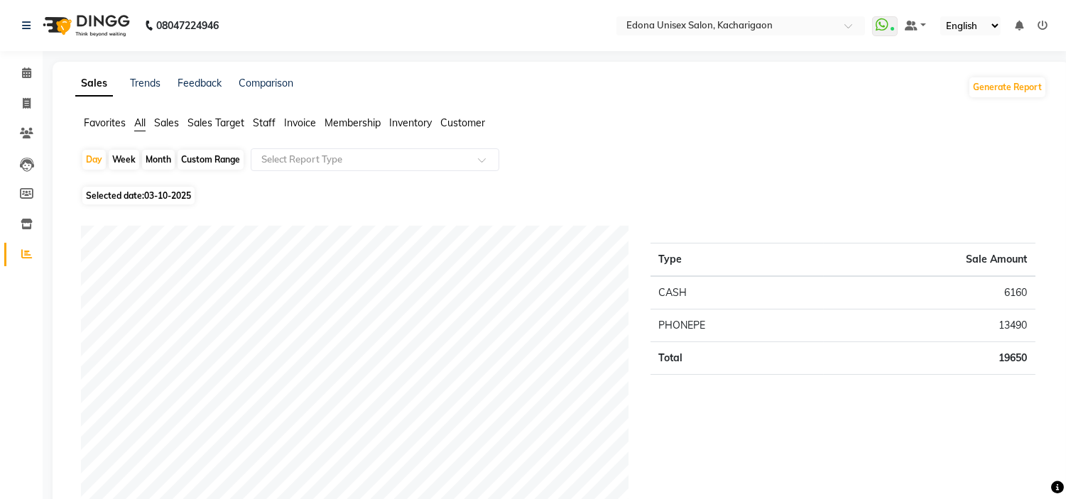
click at [444, 499] on html "08047224946 Select Location × [GEOGRAPHIC_DATA] Unisex Salon, Kacharigaon Whats…" at bounding box center [533, 249] width 1066 height 499
drag, startPoint x: 885, startPoint y: 259, endPoint x: 916, endPoint y: 224, distance: 47.8
click at [896, 251] on th "Sale Amount" at bounding box center [930, 260] width 212 height 33
click at [18, 78] on span at bounding box center [26, 73] width 25 height 16
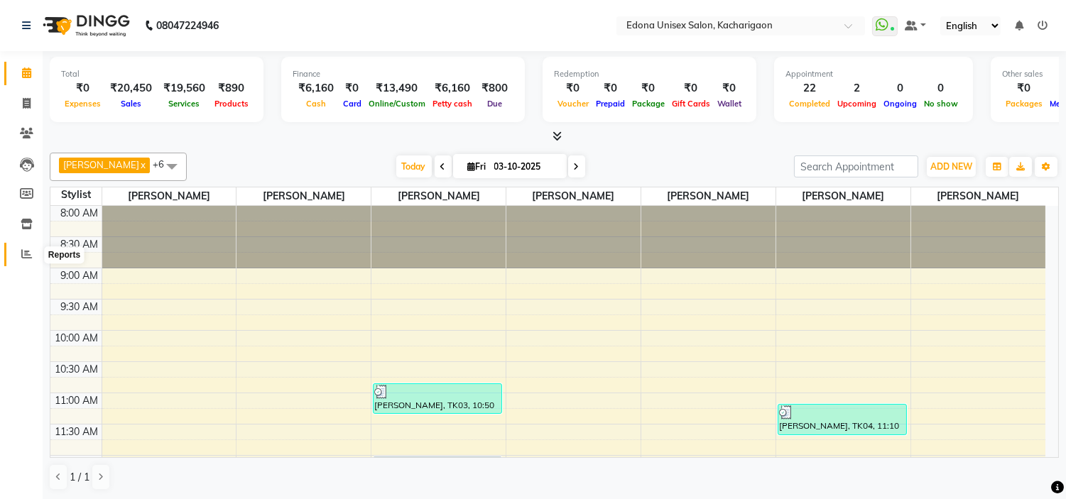
click at [16, 254] on span at bounding box center [26, 255] width 25 height 16
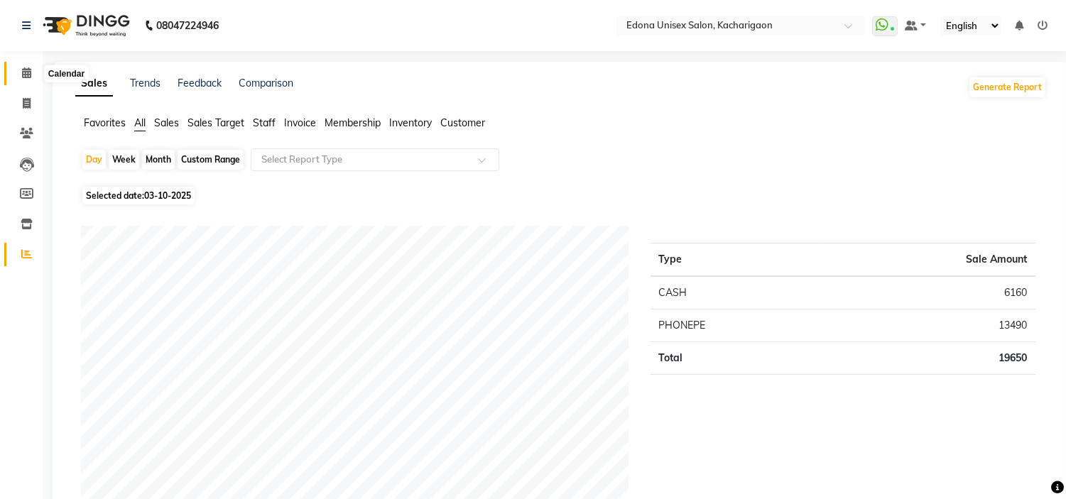
click at [22, 75] on icon at bounding box center [26, 72] width 9 height 11
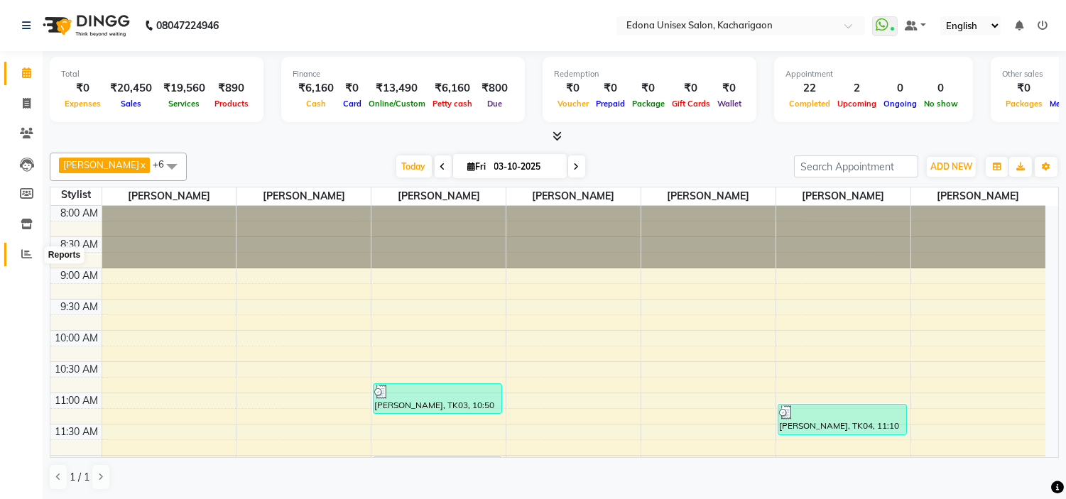
click at [24, 252] on icon at bounding box center [26, 254] width 11 height 11
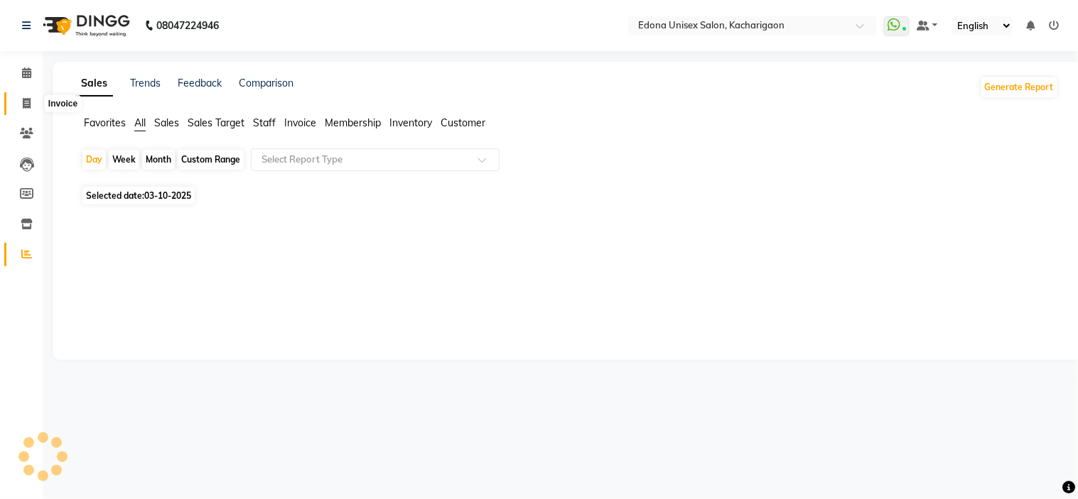
click at [23, 105] on icon at bounding box center [27, 103] width 8 height 11
select select "service"
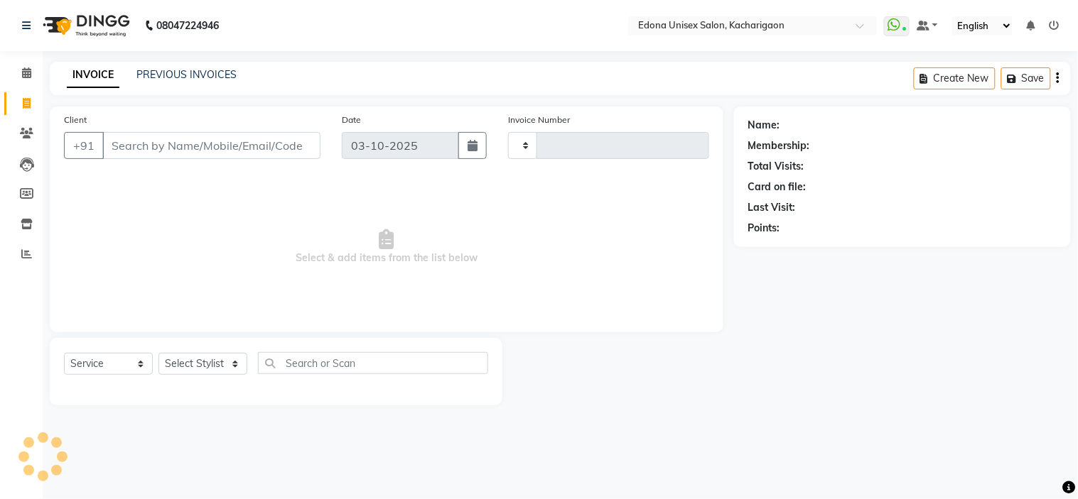
type input "2721"
select select "5389"
click at [15, 256] on span at bounding box center [26, 255] width 25 height 16
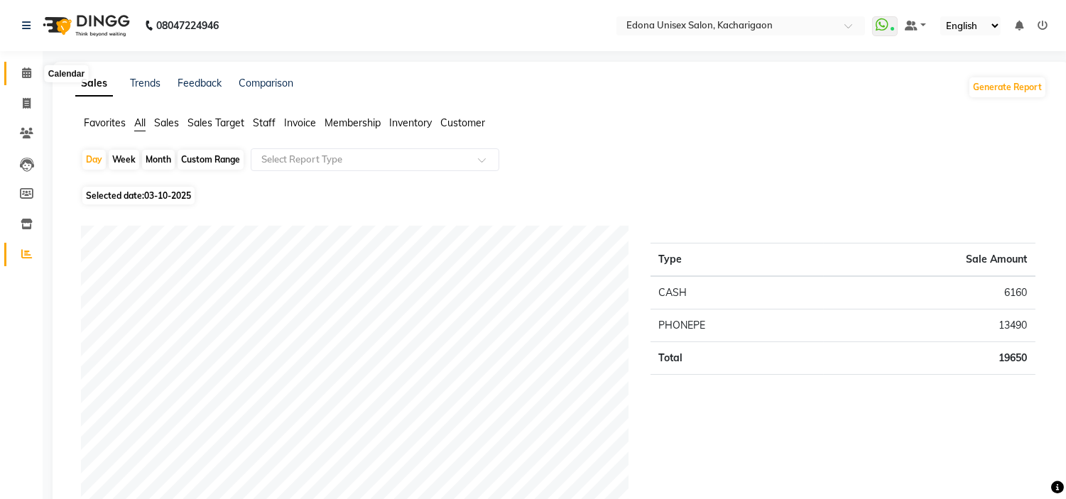
click at [23, 75] on icon at bounding box center [26, 72] width 9 height 11
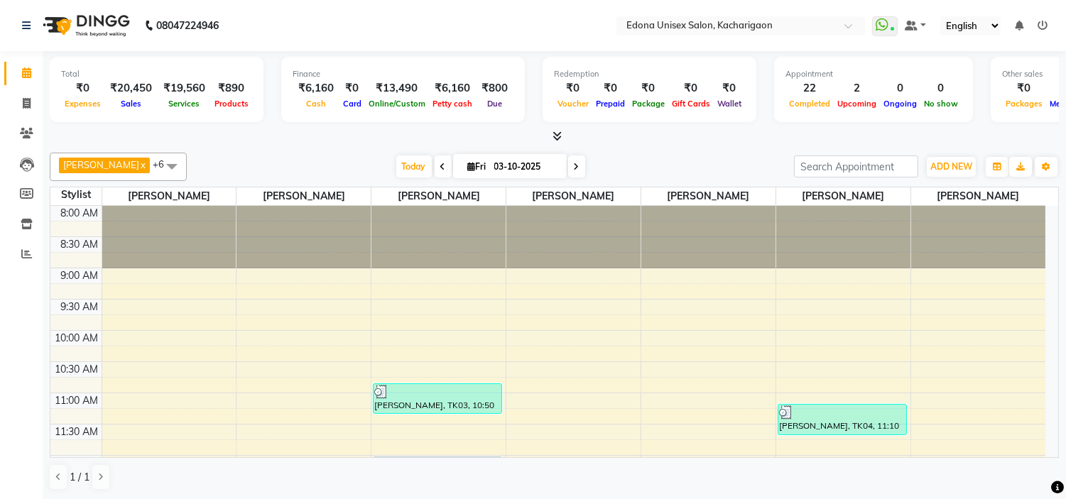
click at [557, 133] on icon at bounding box center [557, 136] width 9 height 11
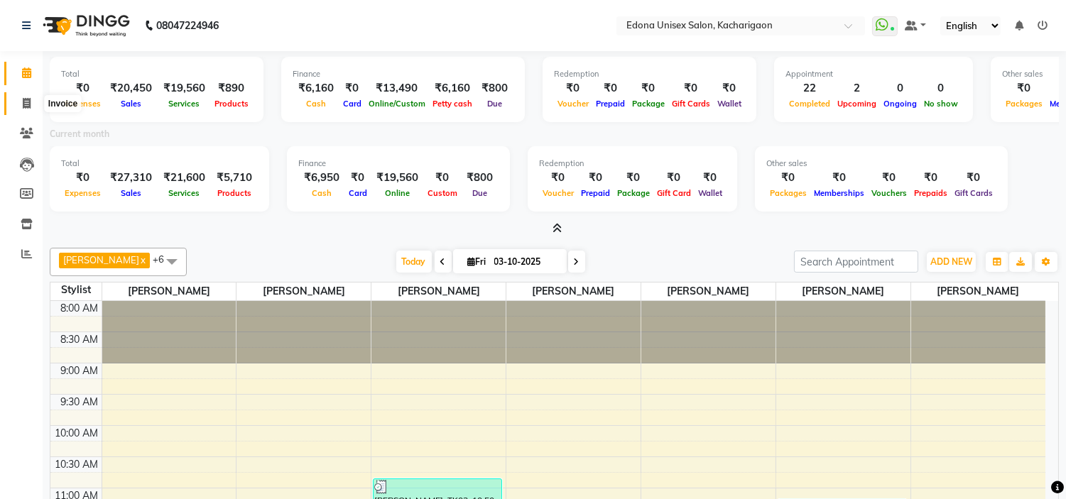
click at [25, 96] on span at bounding box center [26, 104] width 25 height 16
select select "service"
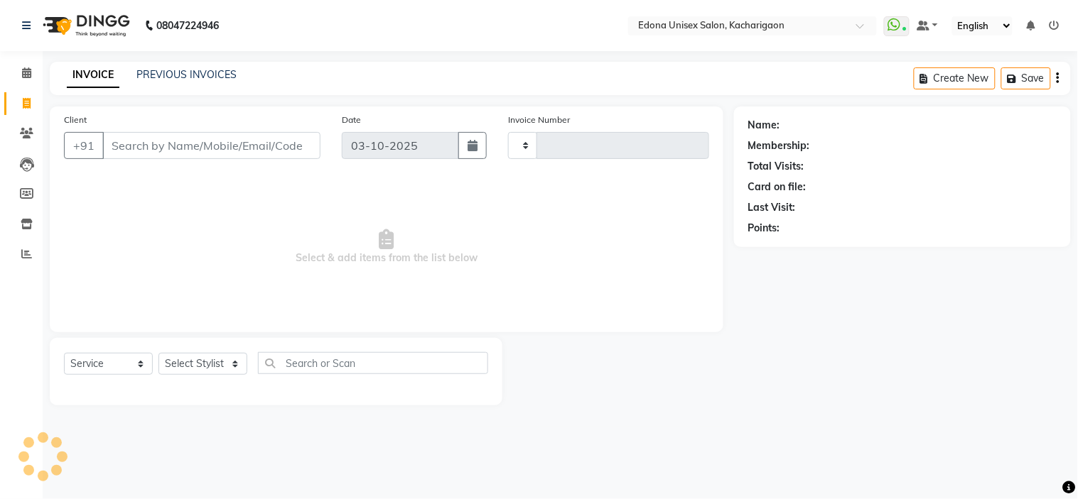
type input "2721"
select select "5389"
click at [24, 74] on icon at bounding box center [26, 72] width 9 height 11
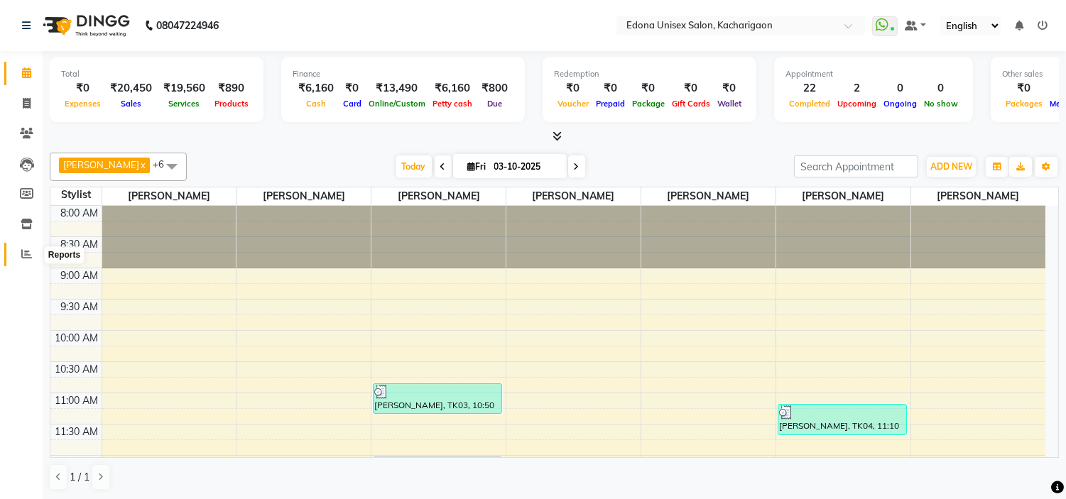
click at [28, 259] on icon at bounding box center [26, 254] width 11 height 11
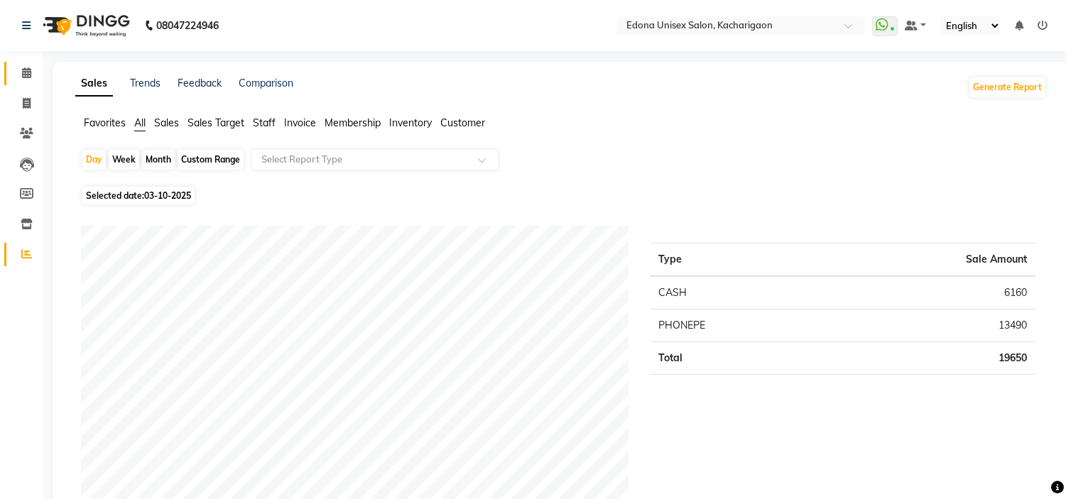
drag, startPoint x: 17, startPoint y: 64, endPoint x: 18, endPoint y: 72, distance: 7.9
click at [17, 64] on link "Calendar" at bounding box center [21, 73] width 34 height 23
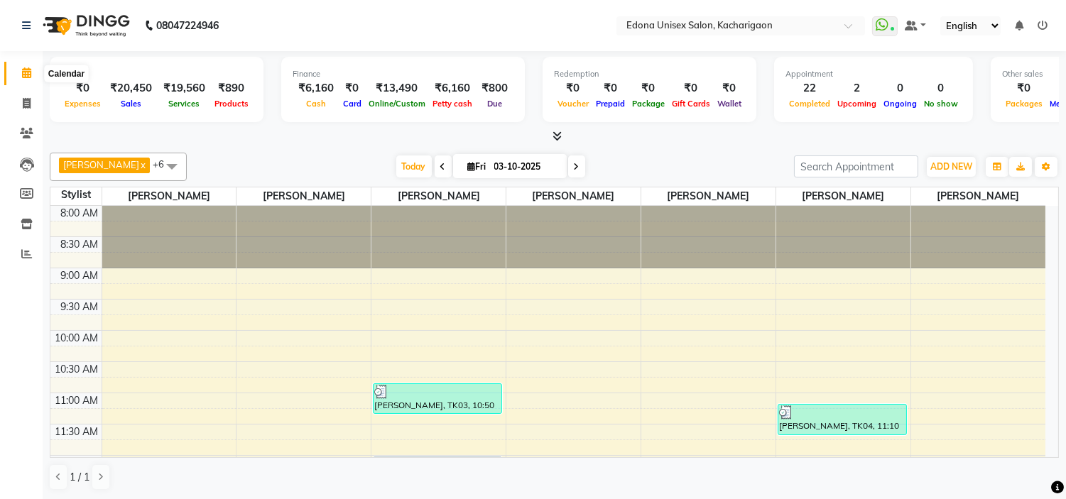
click at [31, 72] on span at bounding box center [26, 73] width 25 height 16
click at [23, 102] on icon at bounding box center [27, 103] width 8 height 11
select select "service"
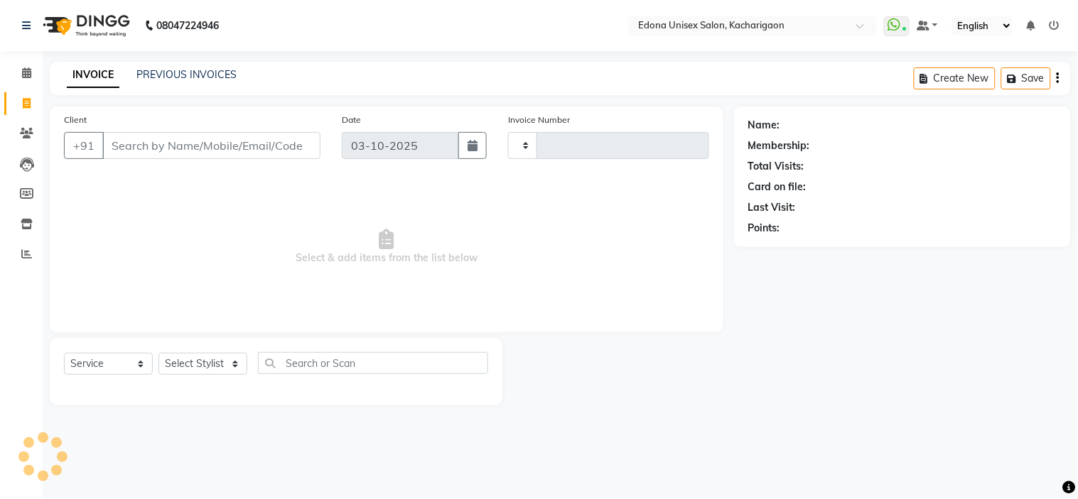
type input "2721"
select select "5389"
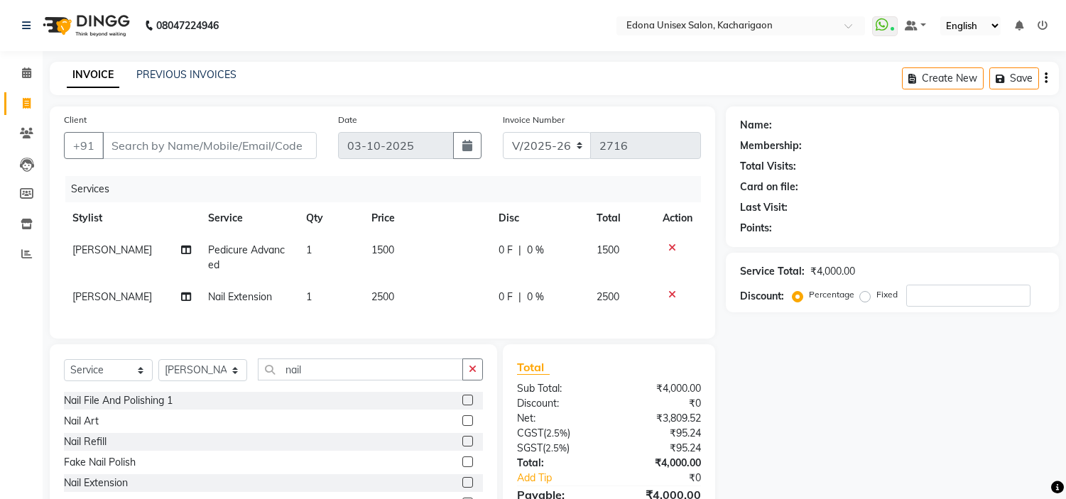
select select "5389"
select select "service"
select select "44689"
click at [676, 293] on div at bounding box center [678, 295] width 30 height 10
click at [675, 286] on td at bounding box center [677, 297] width 47 height 32
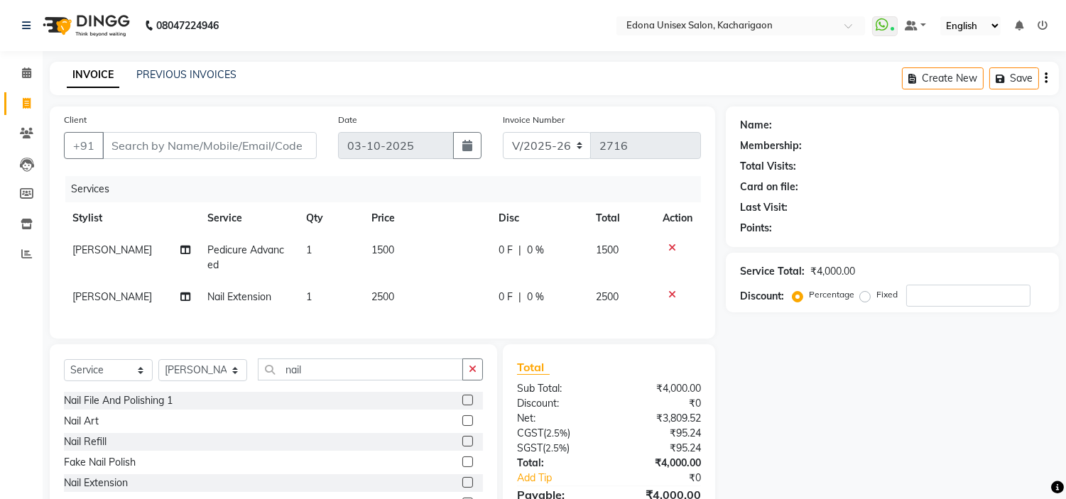
click at [675, 291] on icon at bounding box center [673, 295] width 8 height 10
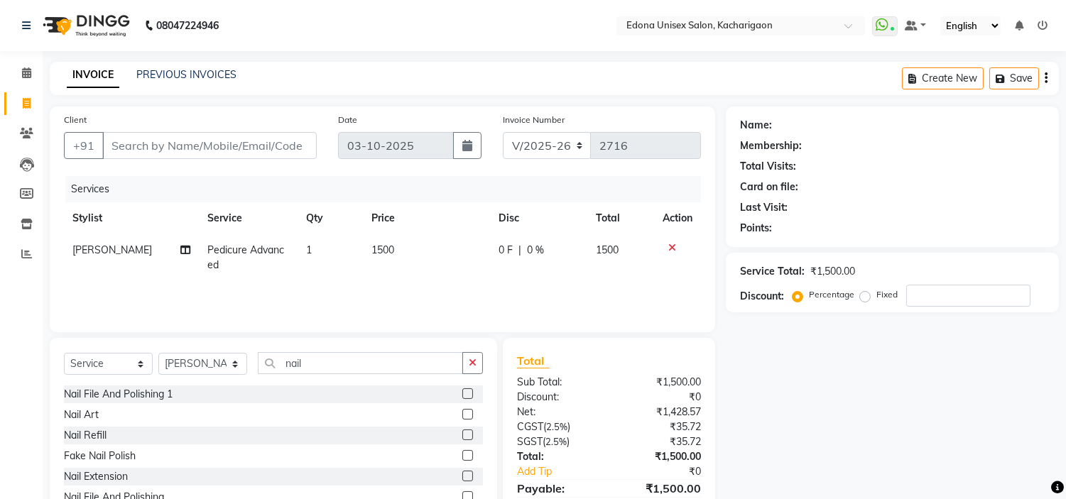
scroll to position [68, 0]
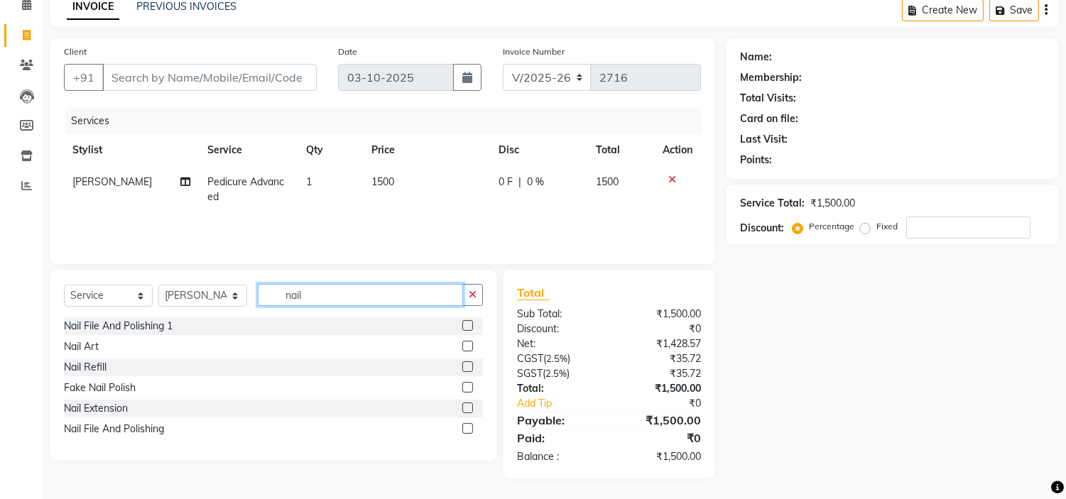
click at [357, 294] on input "nail" at bounding box center [360, 295] width 205 height 22
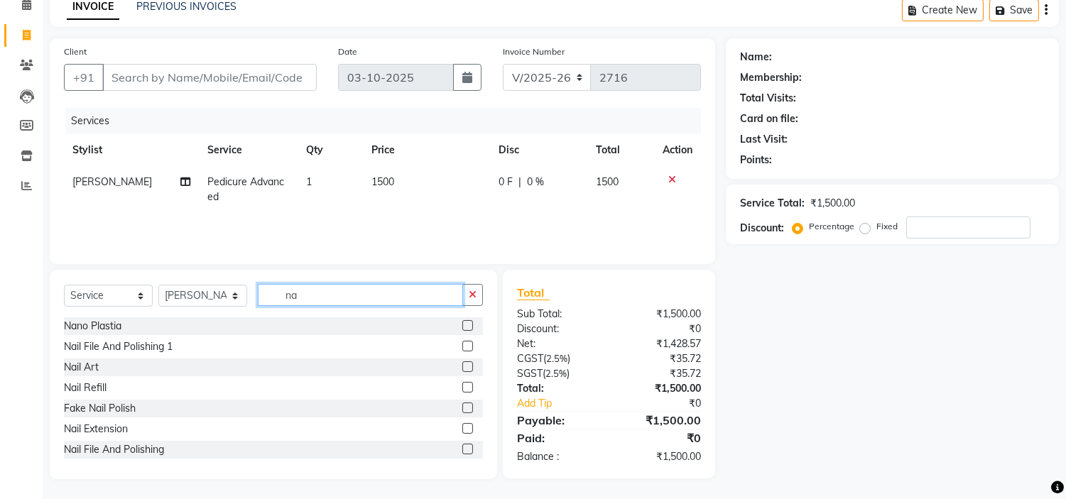
type input "n"
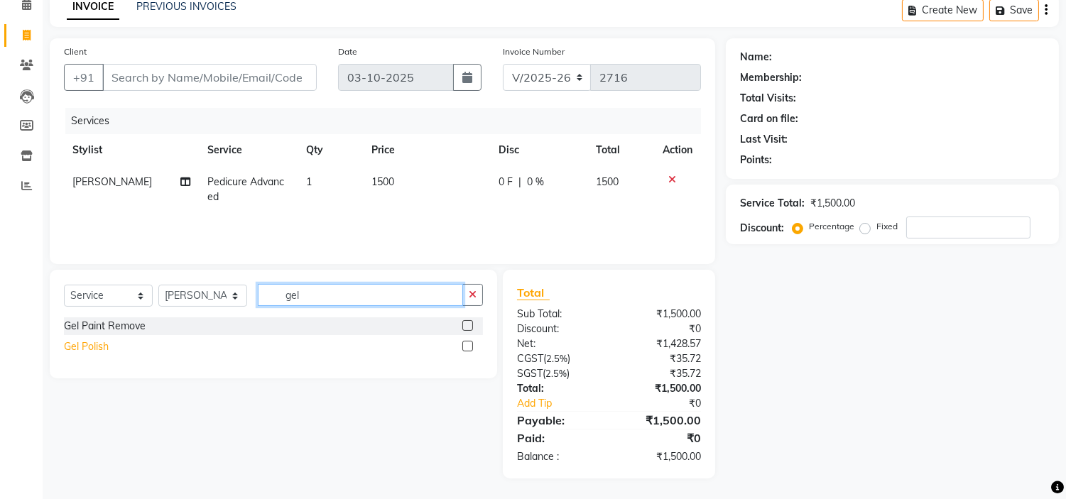
type input "gel"
click at [89, 345] on div "Gel Polish" at bounding box center [86, 347] width 45 height 15
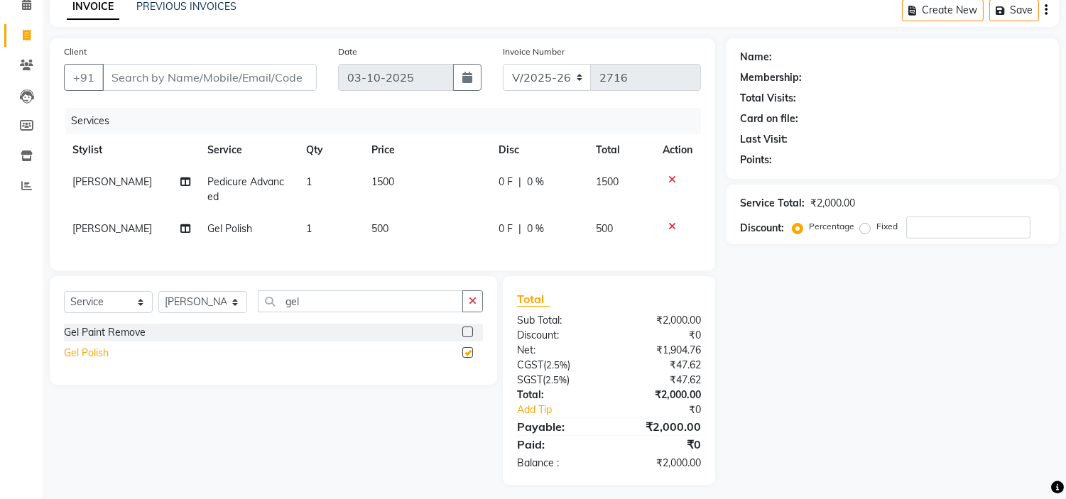
checkbox input "false"
click at [311, 222] on td "1" at bounding box center [330, 229] width 65 height 32
select select "44689"
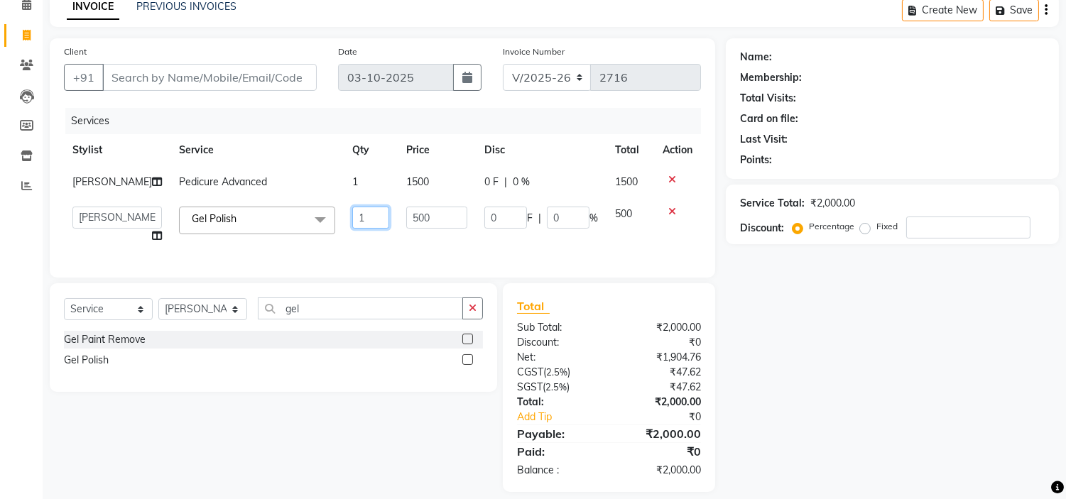
click at [358, 229] on input "1" at bounding box center [370, 218] width 37 height 22
type input "2"
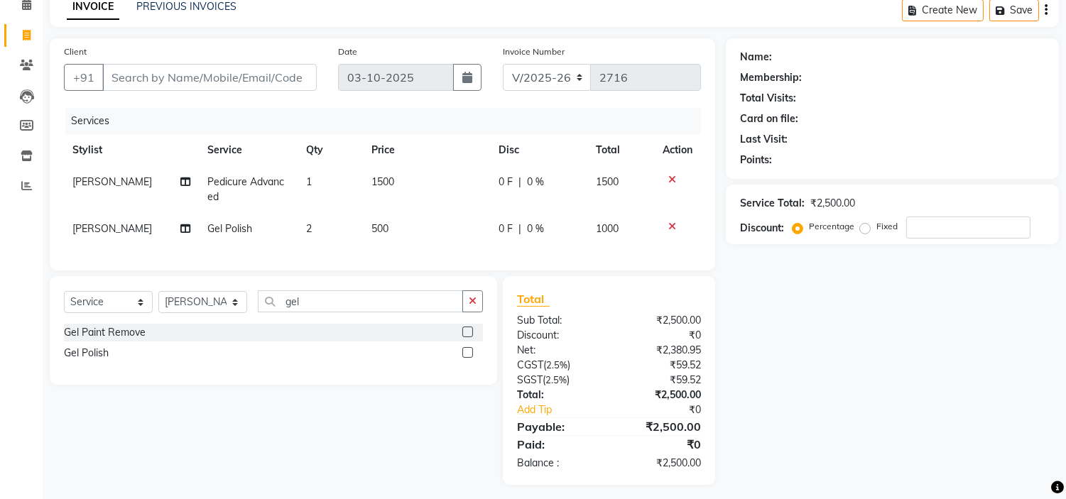
click at [373, 256] on div "Services Stylist Service Qty Price Disc Total Action Anchuli [PERSON_NAME] Pedi…" at bounding box center [382, 182] width 637 height 148
click at [138, 308] on select "Select Service Product Membership Package Voucher Prepaid Gift Card" at bounding box center [108, 302] width 89 height 22
select select "product"
click at [64, 303] on select "Select Service Product Membership Package Voucher Prepaid Gift Card" at bounding box center [108, 302] width 89 height 22
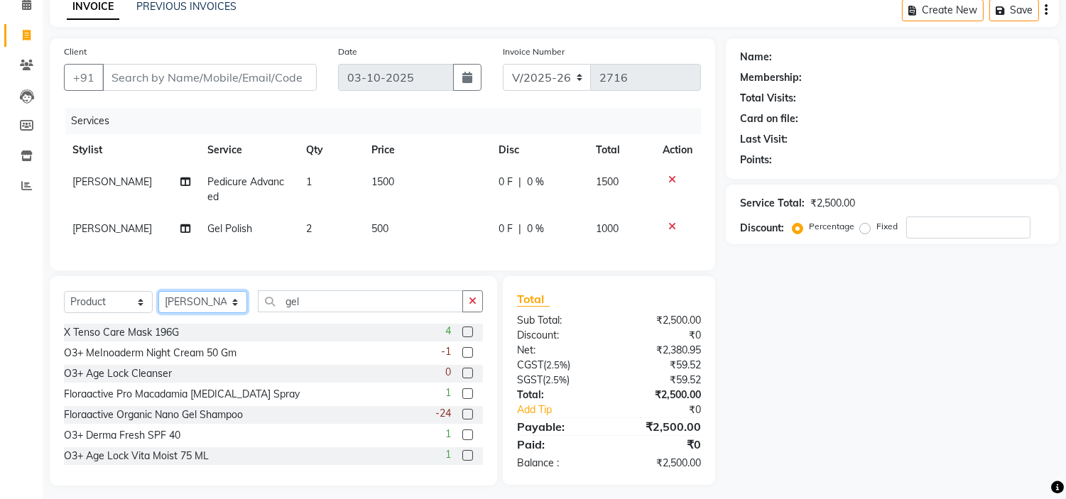
click at [232, 313] on select "Select Stylist Admin Anchuli [PERSON_NAME] Sonar Bir Basumtary [PERSON_NAME] [P…" at bounding box center [202, 302] width 89 height 22
select select "77350"
click at [158, 303] on select "Select Stylist Admin Anchuli [PERSON_NAME] Sonar Bir Basumtary [PERSON_NAME] [P…" at bounding box center [202, 302] width 89 height 22
click at [350, 313] on input "gel" at bounding box center [360, 302] width 205 height 22
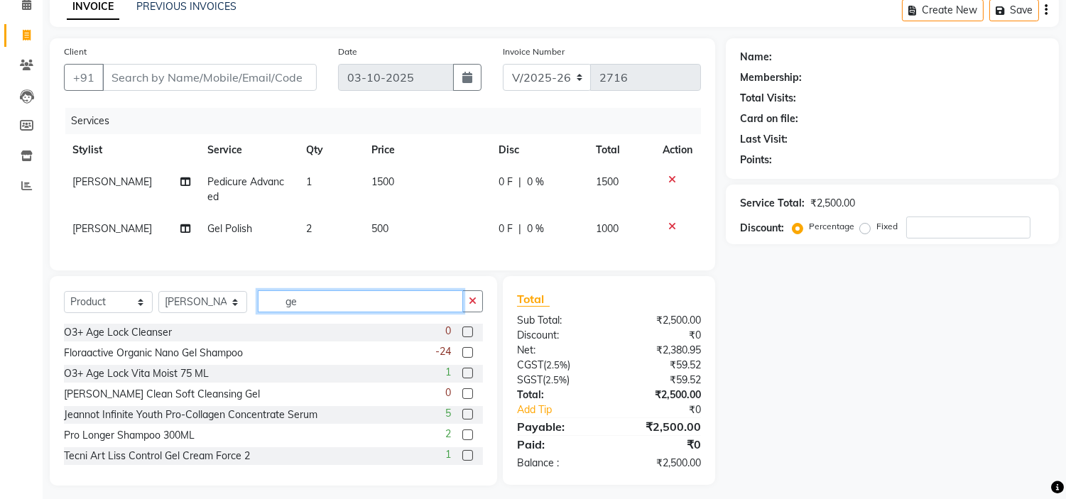
type input "g"
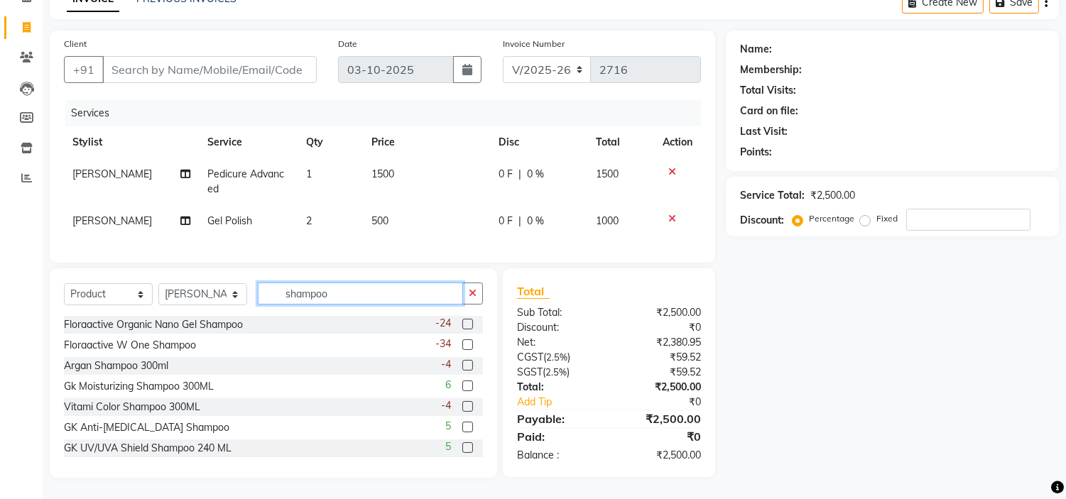
type input "shampoo"
click at [190, 58] on input "Client" at bounding box center [209, 69] width 215 height 27
type input "9"
type input "0"
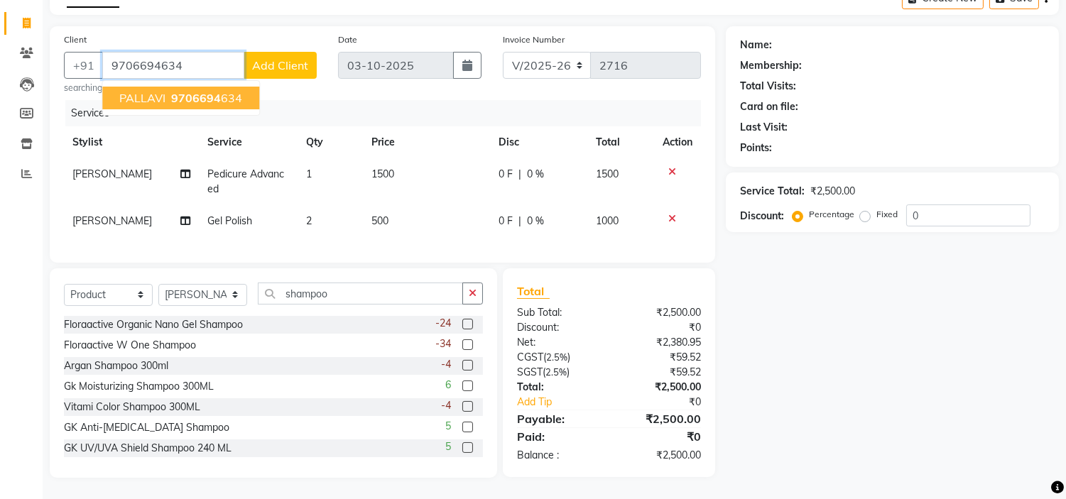
type input "9706694634"
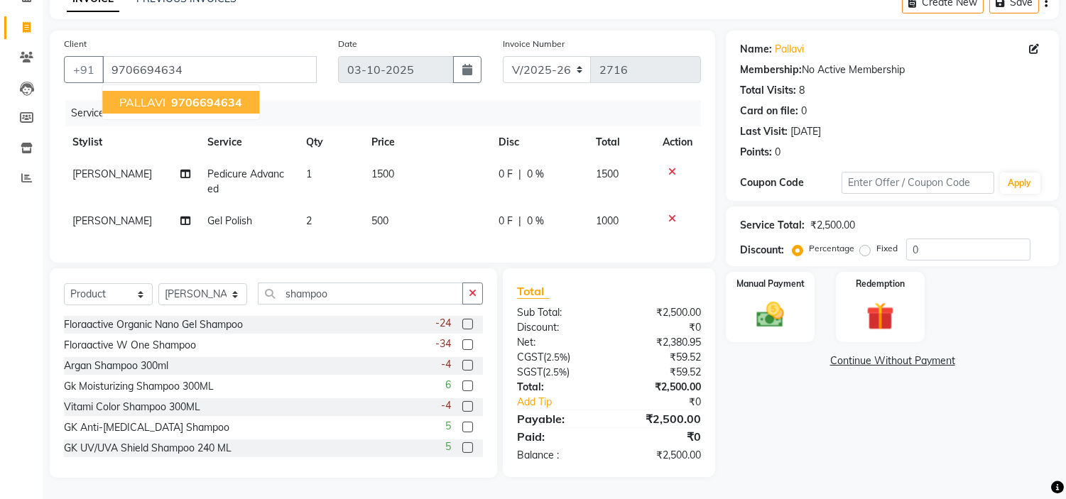
click at [199, 85] on ngb-typeahead-window "PALLAVI 9706694634" at bounding box center [181, 103] width 158 height 36
click at [208, 95] on span "9706694634" at bounding box center [206, 102] width 71 height 14
click at [771, 299] on img at bounding box center [770, 315] width 47 height 33
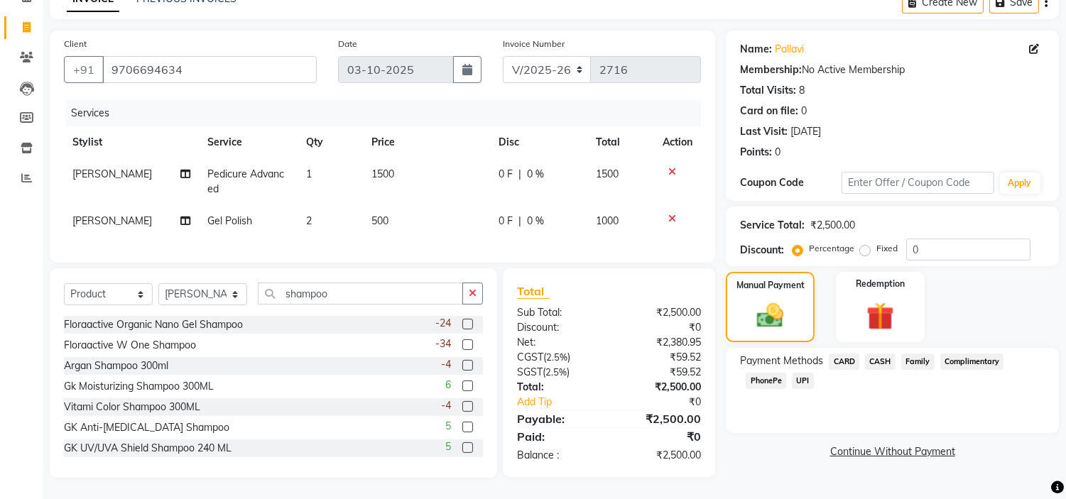
click at [762, 373] on span "PhonePe" at bounding box center [766, 381] width 40 height 16
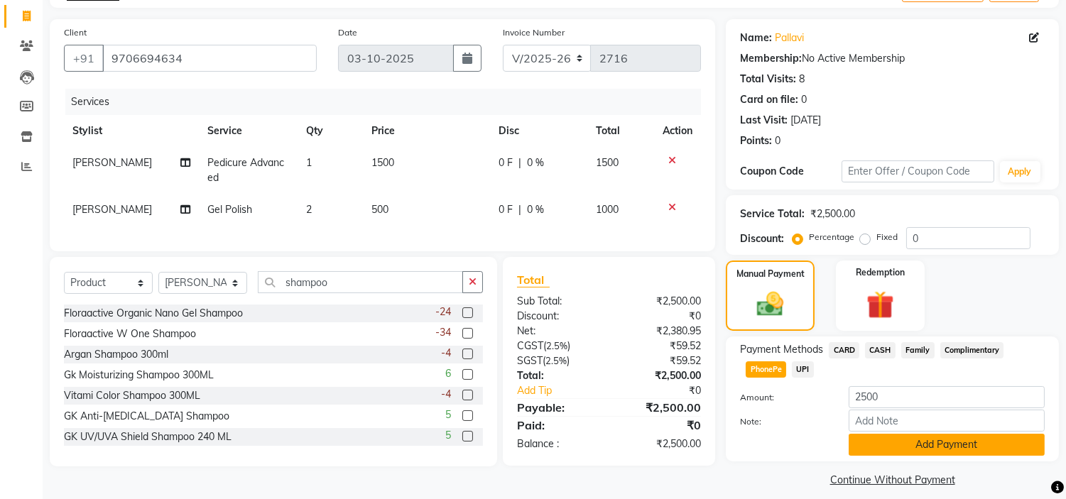
click at [892, 442] on button "Add Payment" at bounding box center [947, 445] width 196 height 22
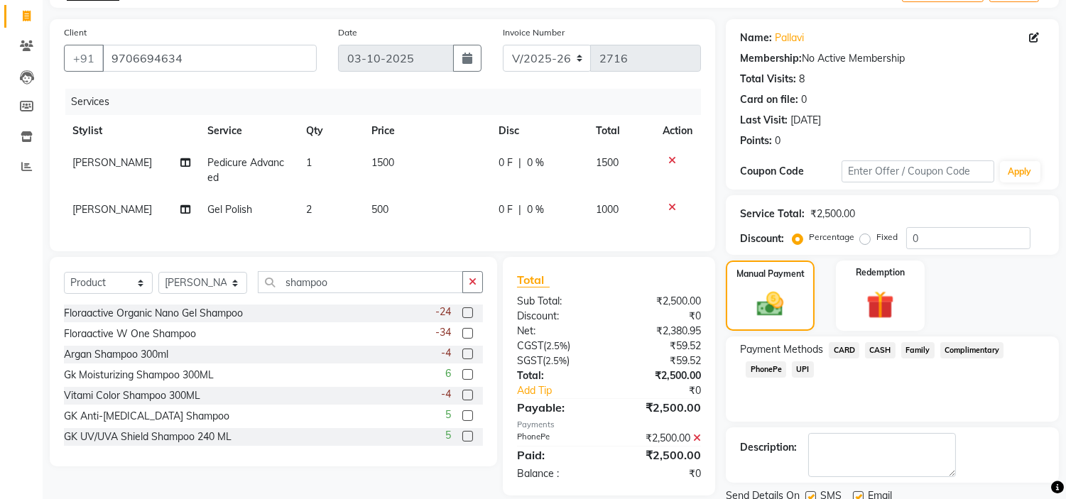
scroll to position [139, 0]
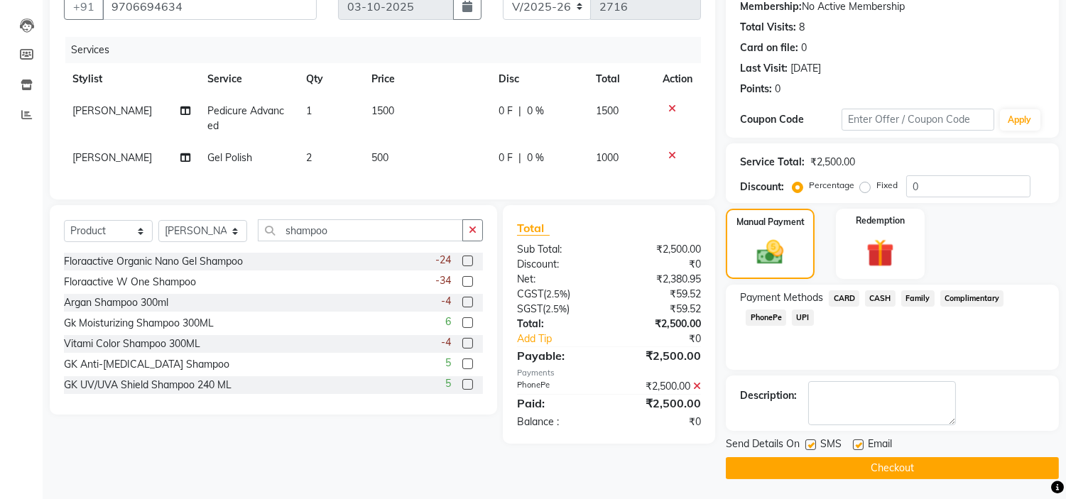
click at [828, 465] on button "Checkout" at bounding box center [892, 469] width 333 height 22
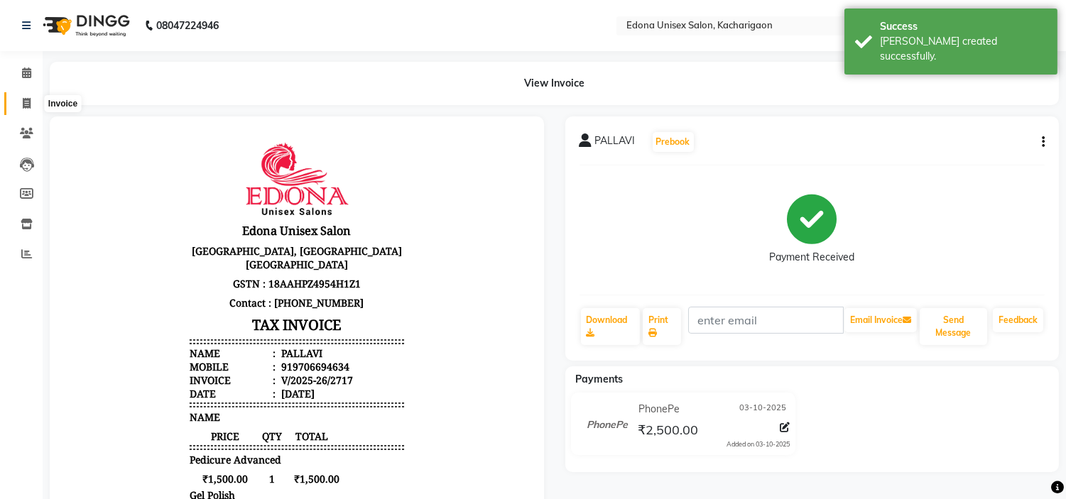
click at [26, 103] on icon at bounding box center [27, 103] width 8 height 11
select select "service"
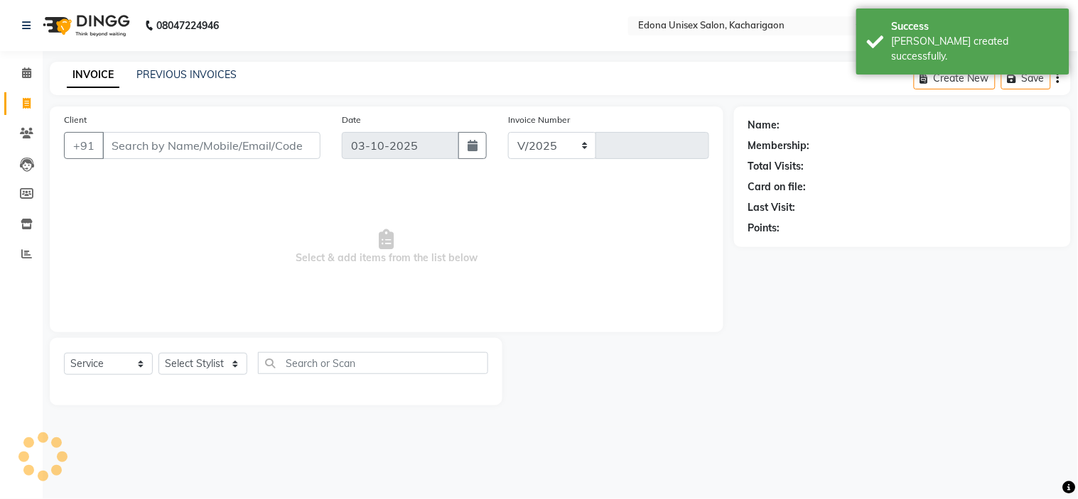
select select "5389"
type input "2718"
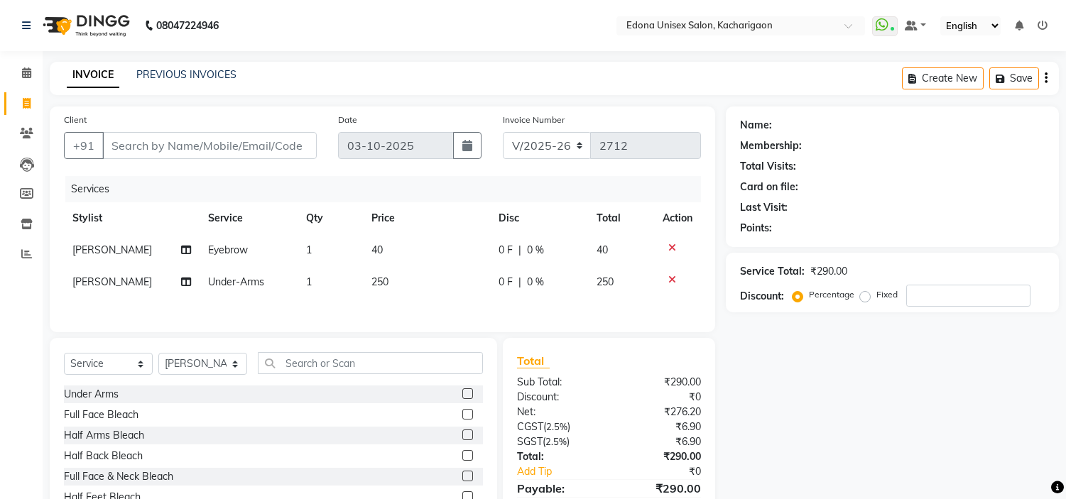
select select "5389"
select select "service"
select select "82439"
click at [337, 374] on input "text" at bounding box center [370, 363] width 225 height 22
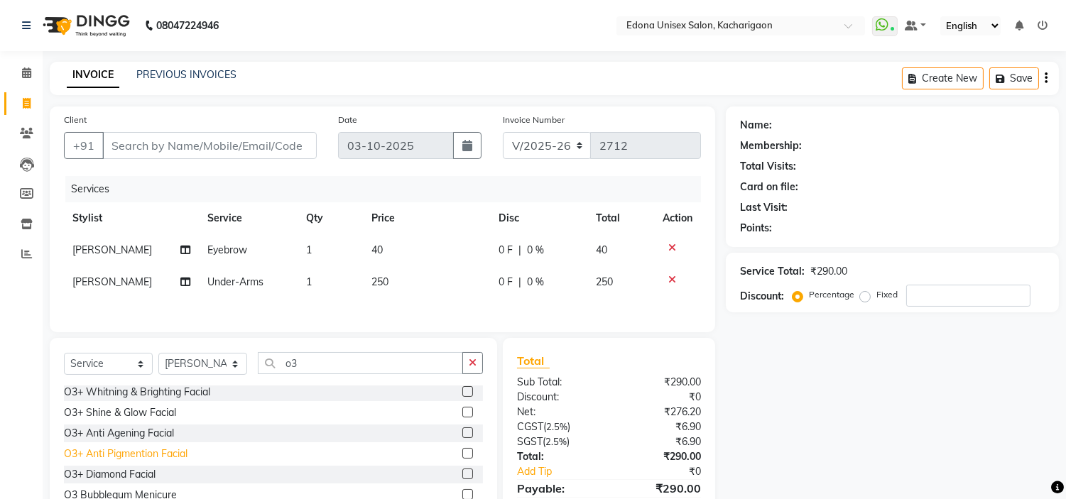
scroll to position [72, 0]
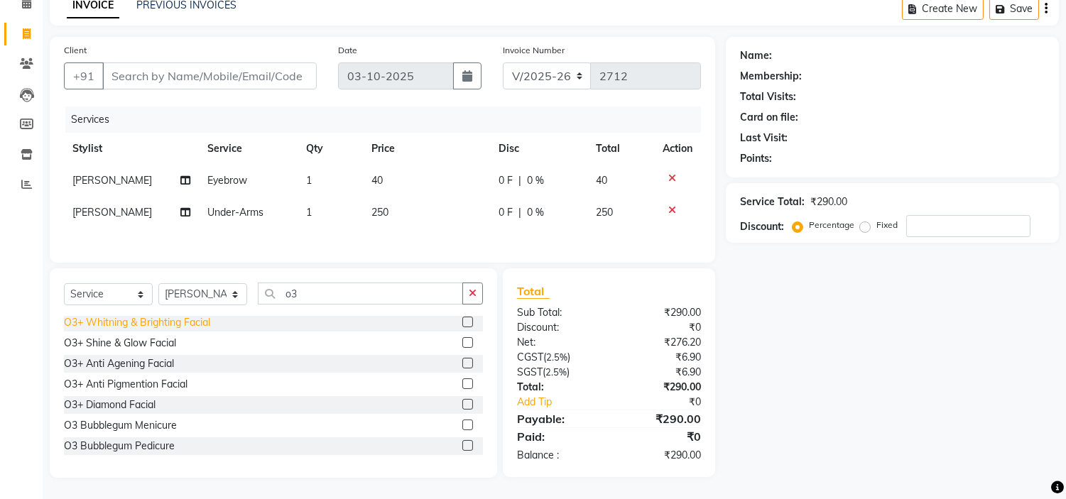
type input "o3"
click at [149, 328] on div "O3+ Whitning & Brighting Facial" at bounding box center [137, 322] width 146 height 15
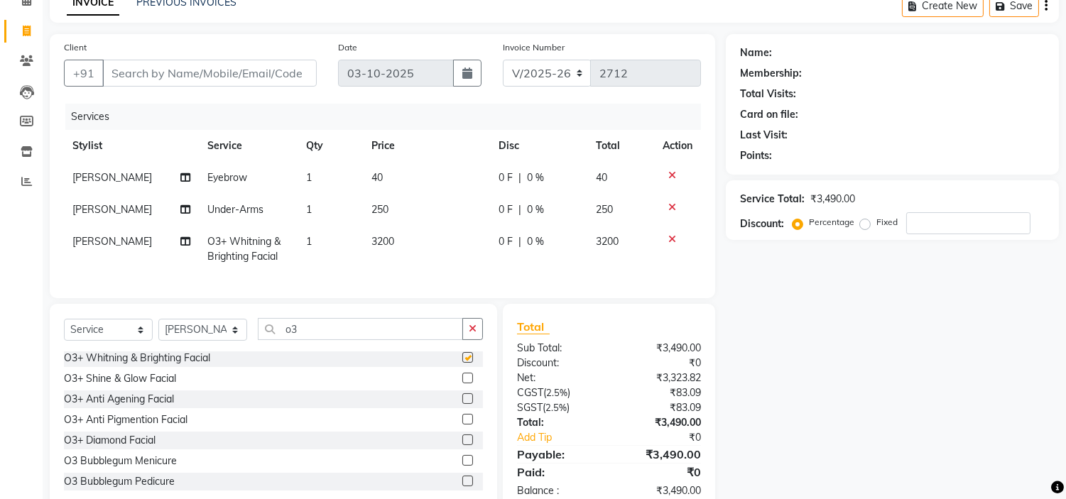
checkbox input "false"
click at [386, 239] on span "3200" at bounding box center [383, 241] width 23 height 13
select select "82439"
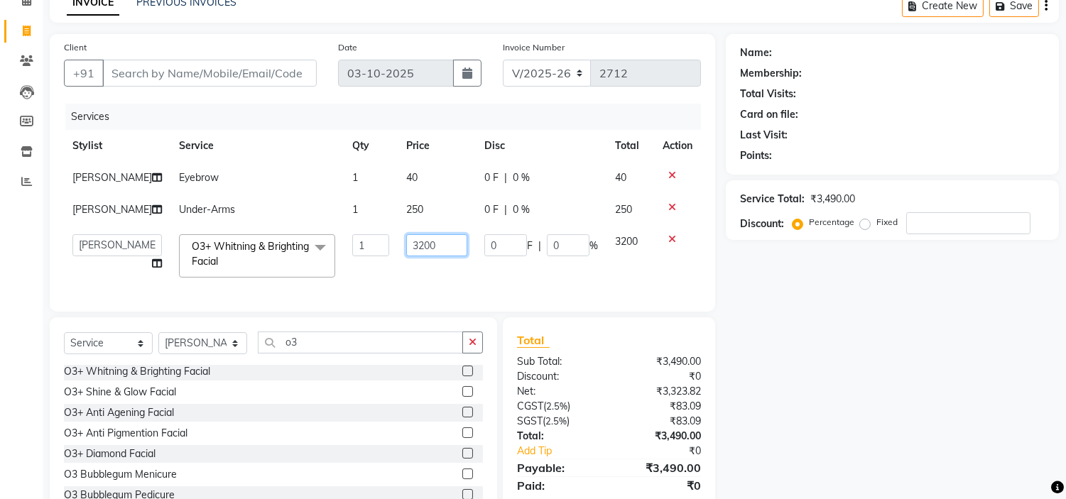
click at [408, 256] on input "3200" at bounding box center [436, 245] width 61 height 22
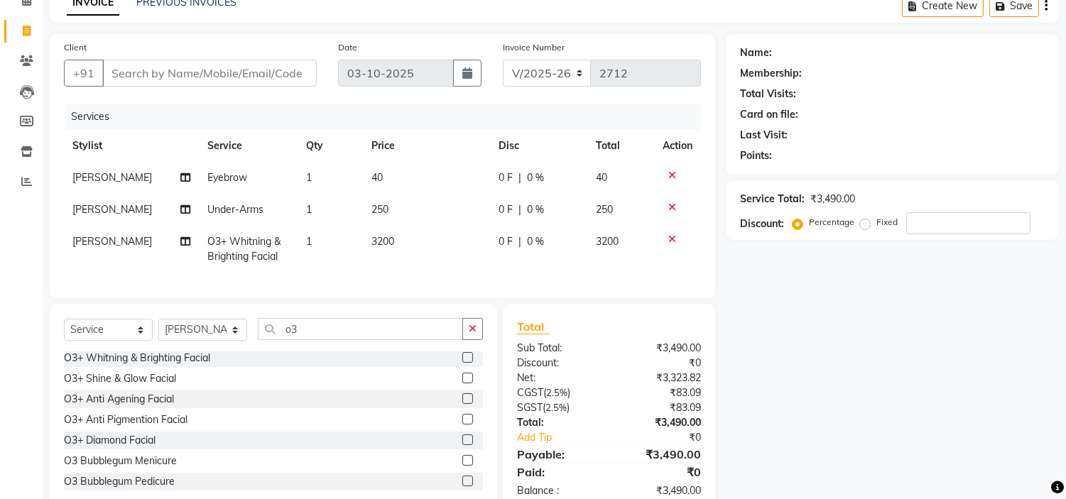
click at [448, 298] on div "Client +91 Date [DATE] Invoice Number V/2025 V/[PHONE_NUMBER] Services Stylist …" at bounding box center [383, 166] width 666 height 264
click at [316, 340] on input "o3" at bounding box center [360, 329] width 205 height 22
type input "o"
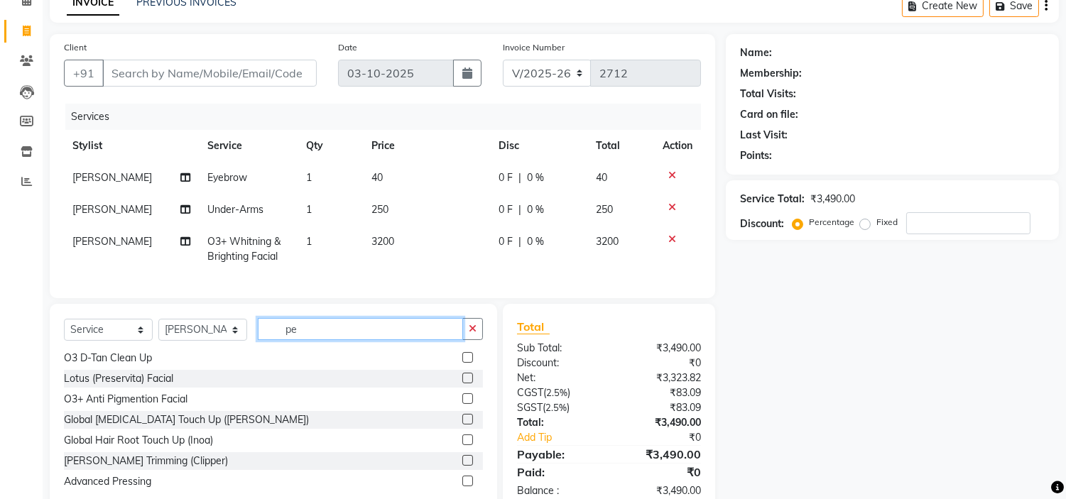
scroll to position [0, 0]
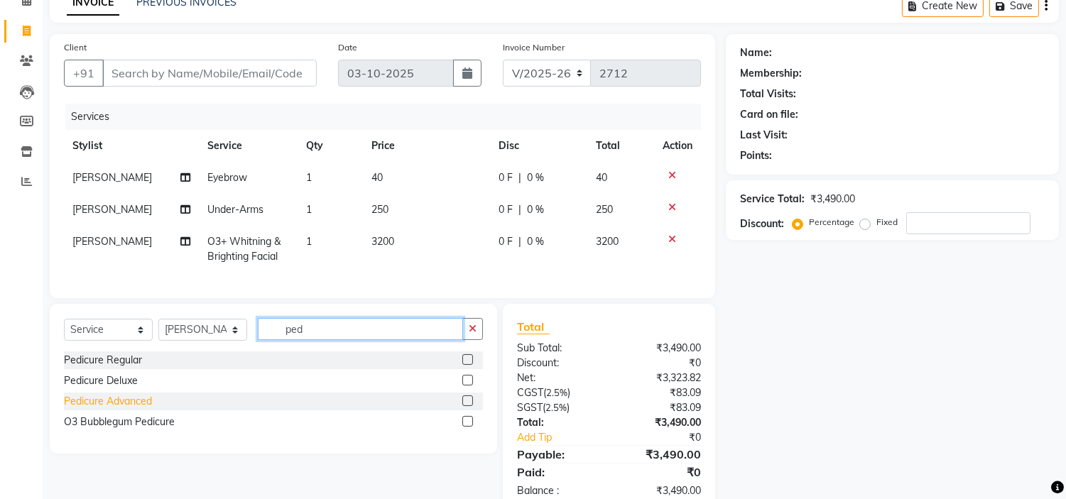
type input "ped"
click at [119, 409] on div "Pedicure Advanced" at bounding box center [108, 401] width 88 height 15
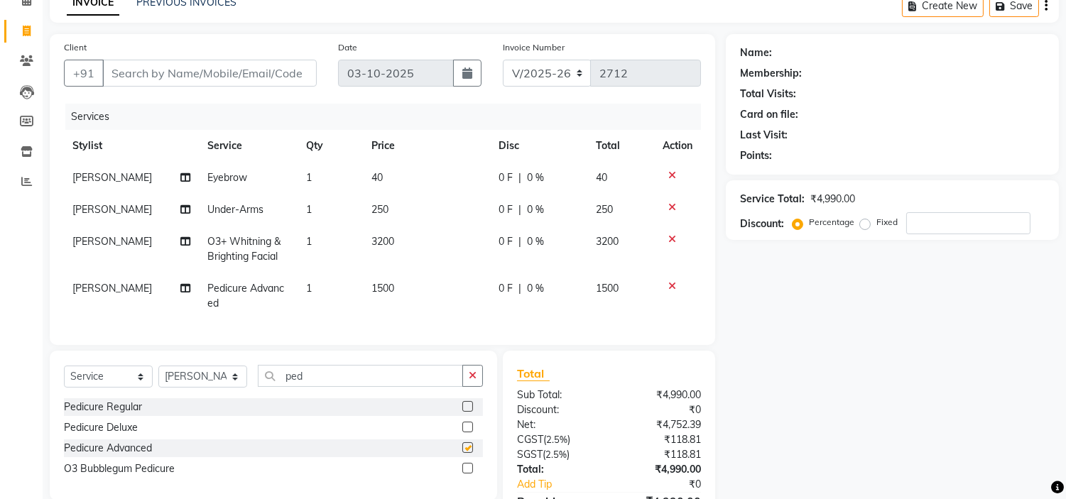
checkbox input "false"
click at [531, 236] on span "0 %" at bounding box center [535, 241] width 17 height 15
select select "82439"
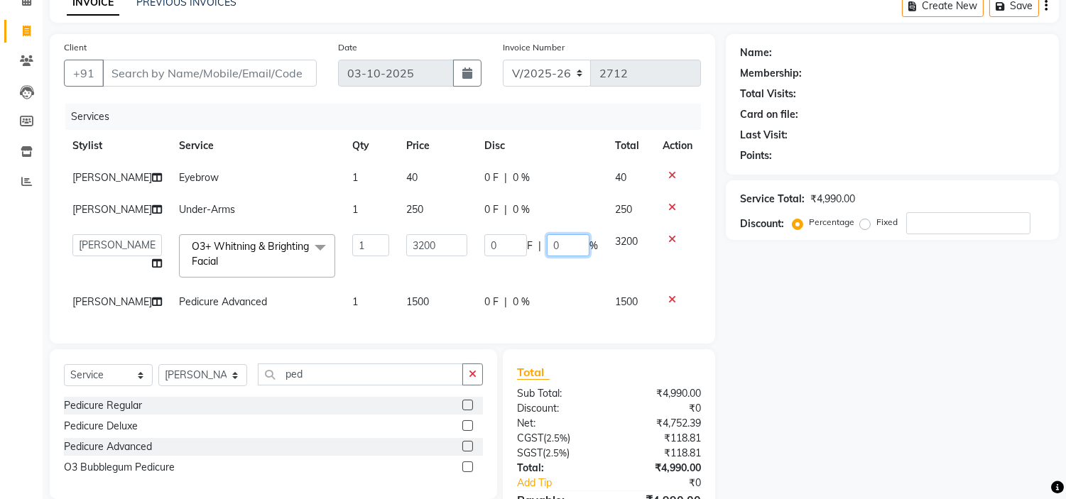
click at [562, 256] on input "0" at bounding box center [568, 245] width 43 height 22
type input "25"
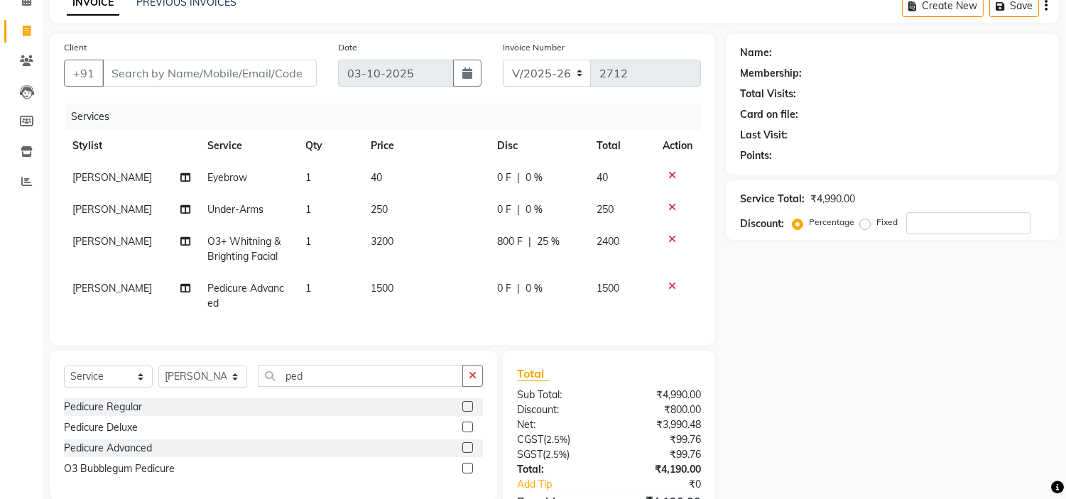
click at [557, 345] on div "Client +91 Date [DATE] Invoice Number V/2025 V/[PHONE_NUMBER] Services Stylist …" at bounding box center [383, 189] width 666 height 311
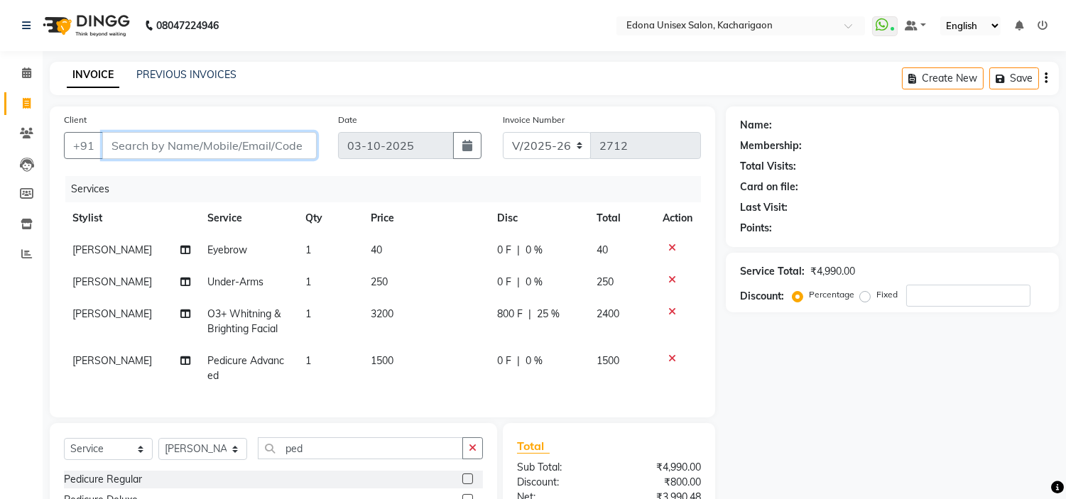
click at [147, 145] on input "Client" at bounding box center [209, 145] width 215 height 27
type input "9"
type input "0"
click at [175, 146] on input "9718596277" at bounding box center [173, 145] width 142 height 27
type input "9718596277"
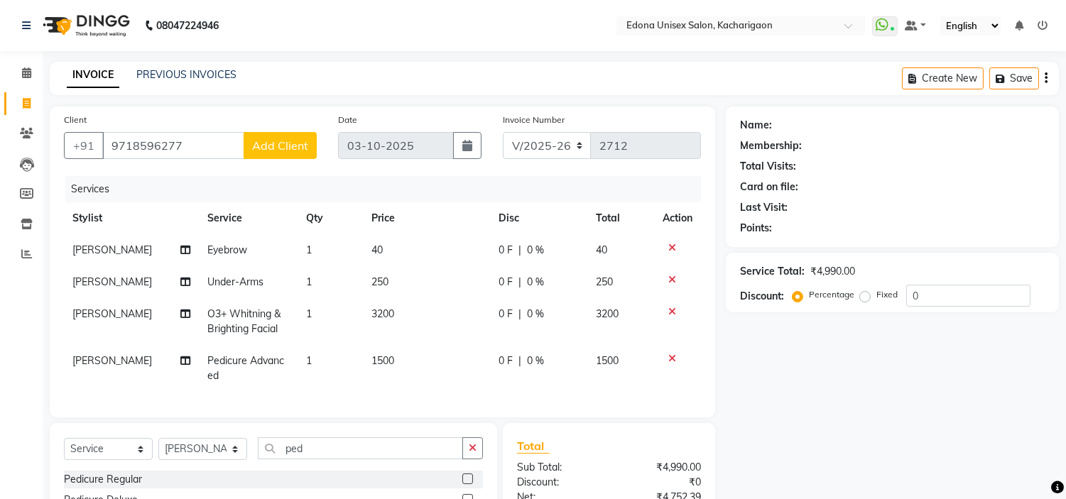
click at [296, 135] on button "Add Client" at bounding box center [280, 145] width 73 height 27
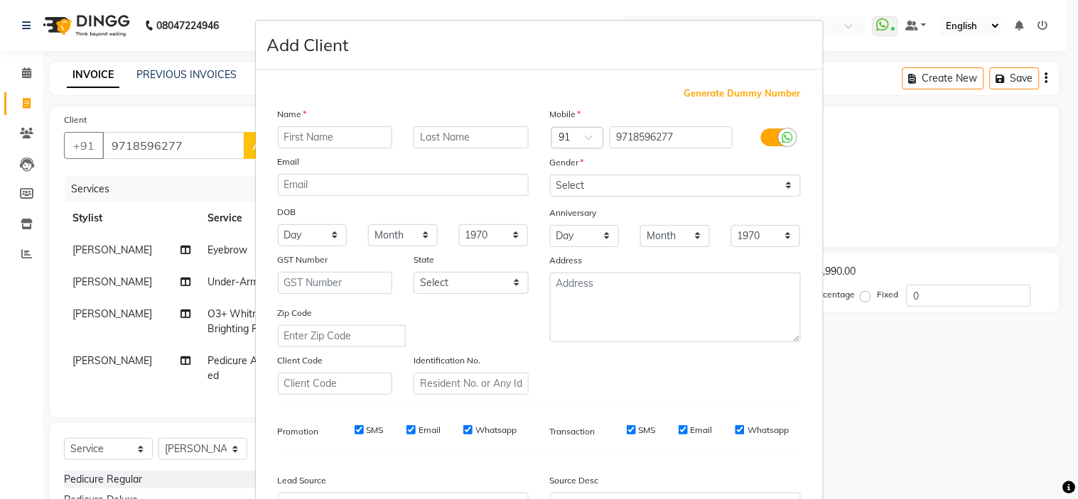
click at [336, 133] on input "text" at bounding box center [335, 137] width 115 height 22
click at [290, 135] on input "shohan" at bounding box center [335, 137] width 115 height 22
click at [323, 141] on input "[PERSON_NAME]" at bounding box center [335, 137] width 115 height 22
type input "[PERSON_NAME]"
click at [671, 182] on select "Select [DEMOGRAPHIC_DATA] [DEMOGRAPHIC_DATA] Other Prefer Not To Say" at bounding box center [675, 186] width 251 height 22
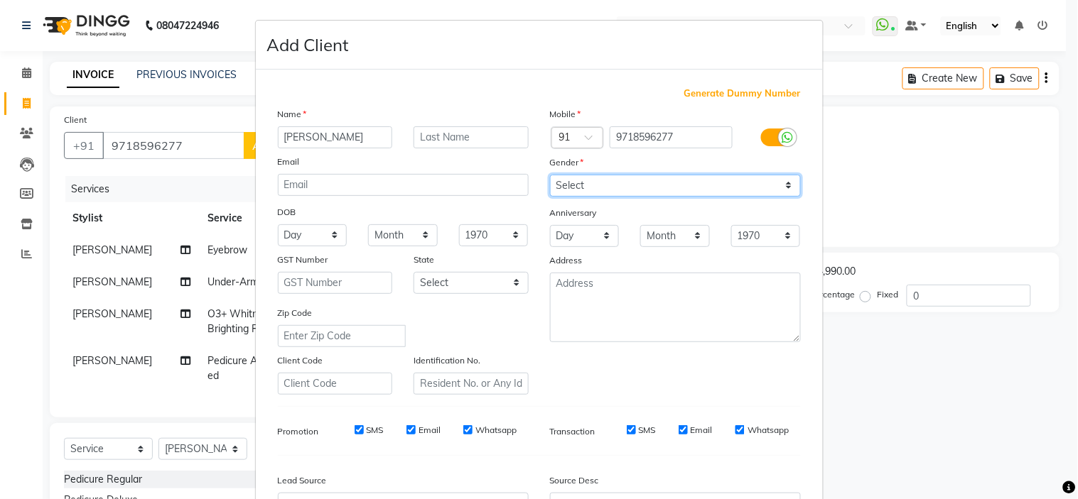
select select "[DEMOGRAPHIC_DATA]"
click at [550, 175] on select "Select [DEMOGRAPHIC_DATA] [DEMOGRAPHIC_DATA] Other Prefer Not To Say" at bounding box center [675, 186] width 251 height 22
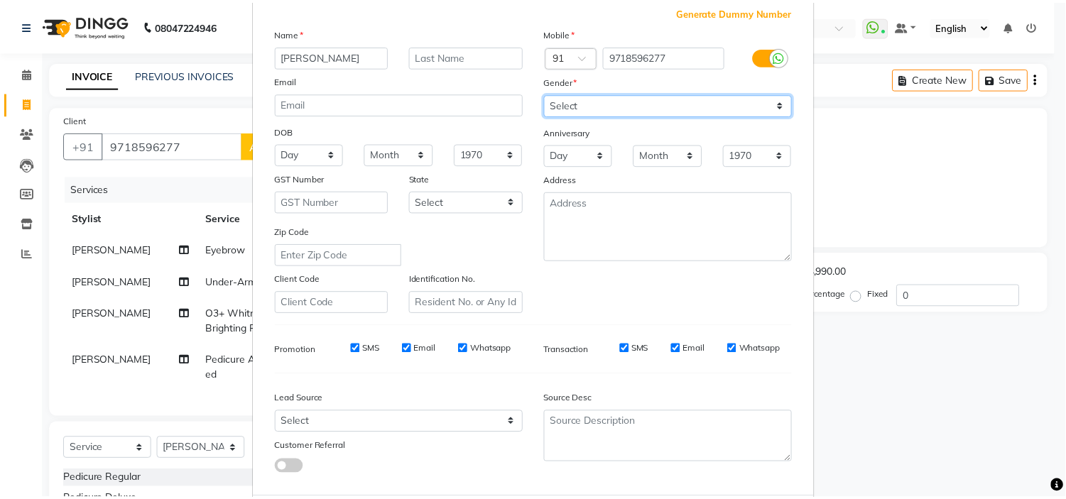
scroll to position [157, 0]
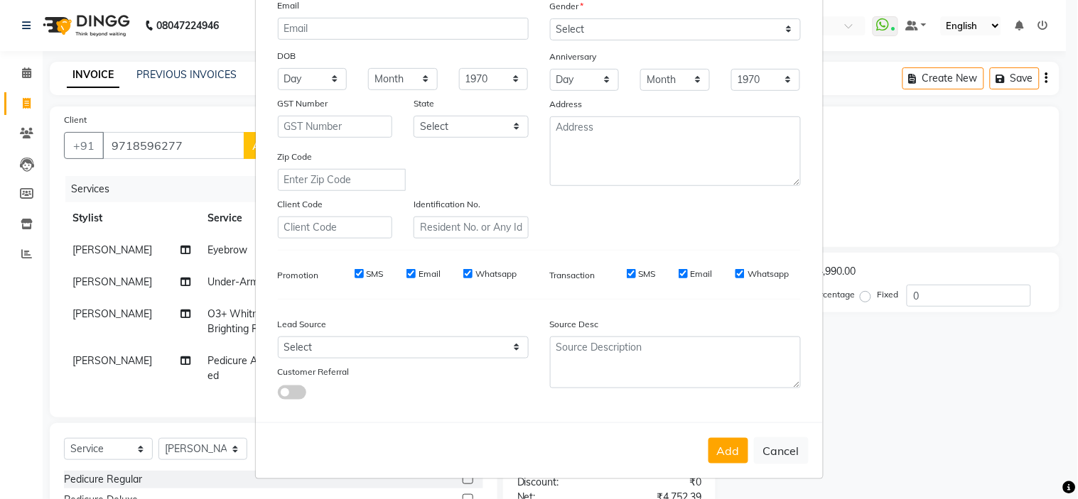
click at [720, 456] on button "Add" at bounding box center [728, 451] width 40 height 26
select select
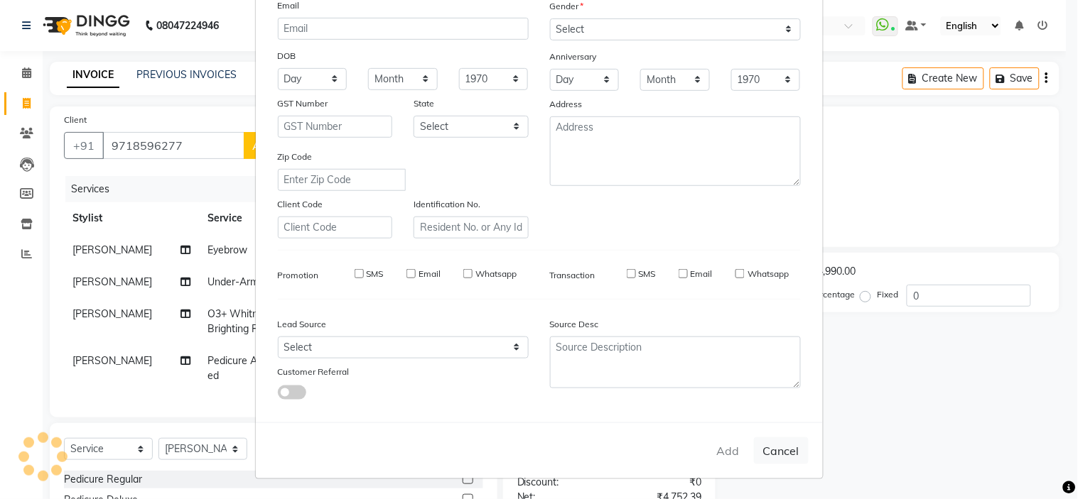
select select
checkbox input "false"
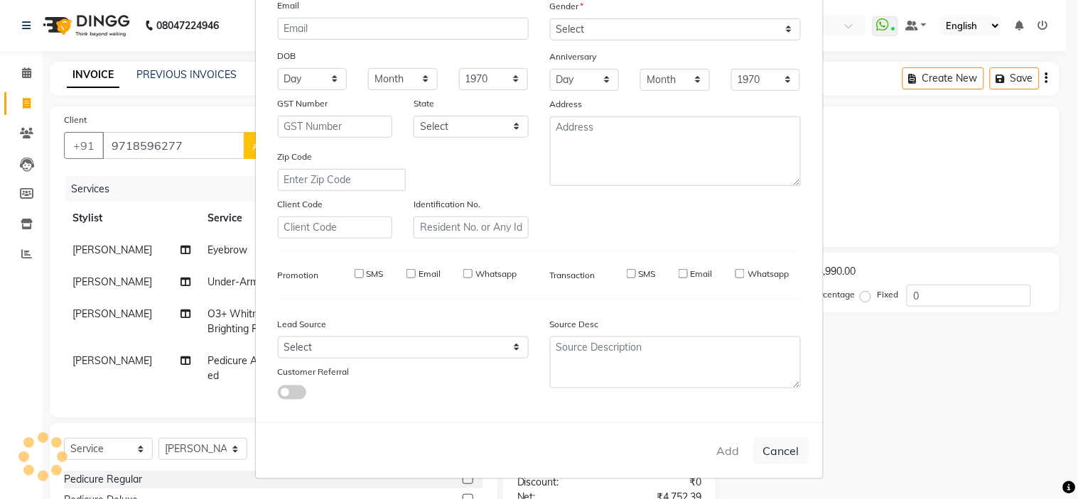
checkbox input "false"
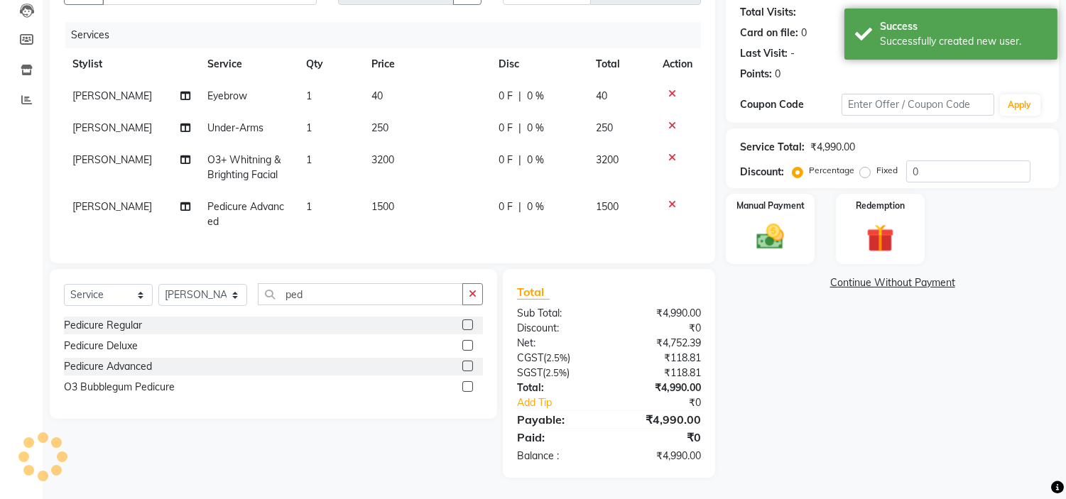
scroll to position [166, 0]
click at [531, 153] on span "0 %" at bounding box center [535, 160] width 17 height 15
select select "82439"
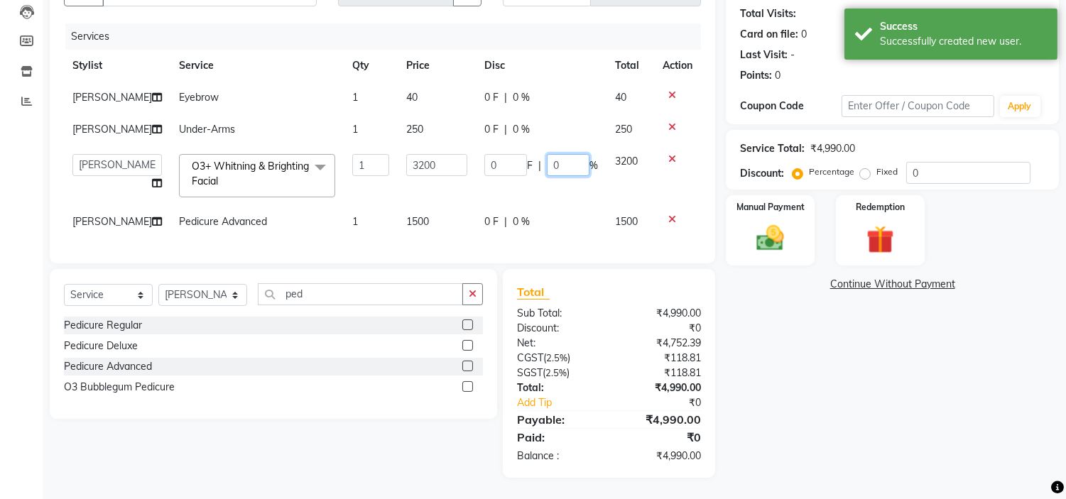
click at [570, 175] on input "0" at bounding box center [568, 165] width 43 height 22
type input "25"
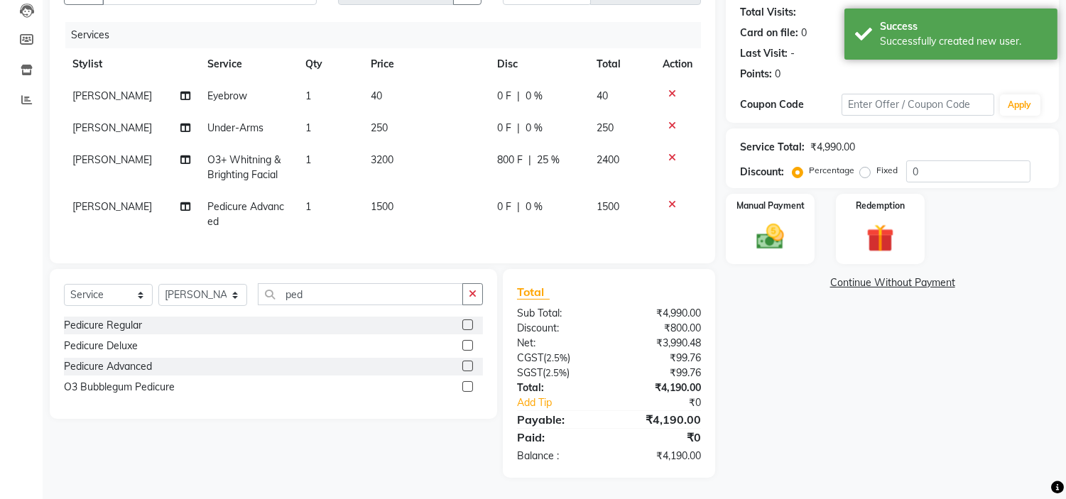
click at [574, 257] on div "Client [PHONE_NUMBER] Date [DATE] Invoice Number V/2025 V/[PHONE_NUMBER] Servic…" at bounding box center [383, 107] width 666 height 311
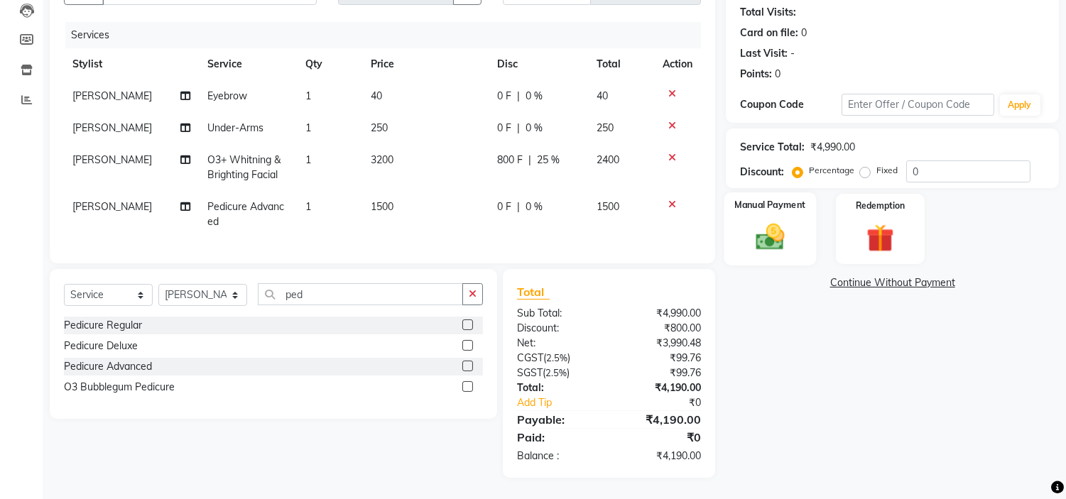
click at [764, 230] on img at bounding box center [770, 237] width 47 height 33
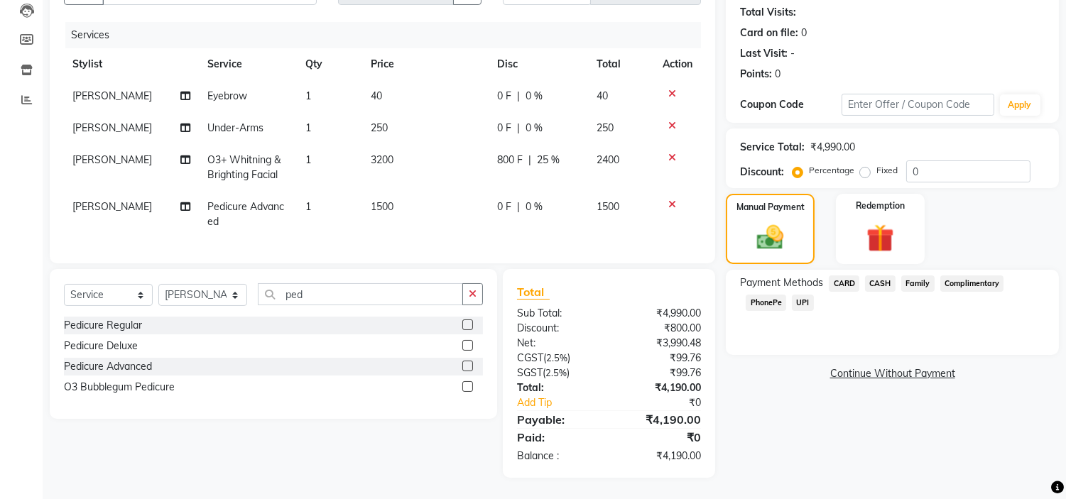
click at [757, 295] on span "PhonePe" at bounding box center [766, 303] width 40 height 16
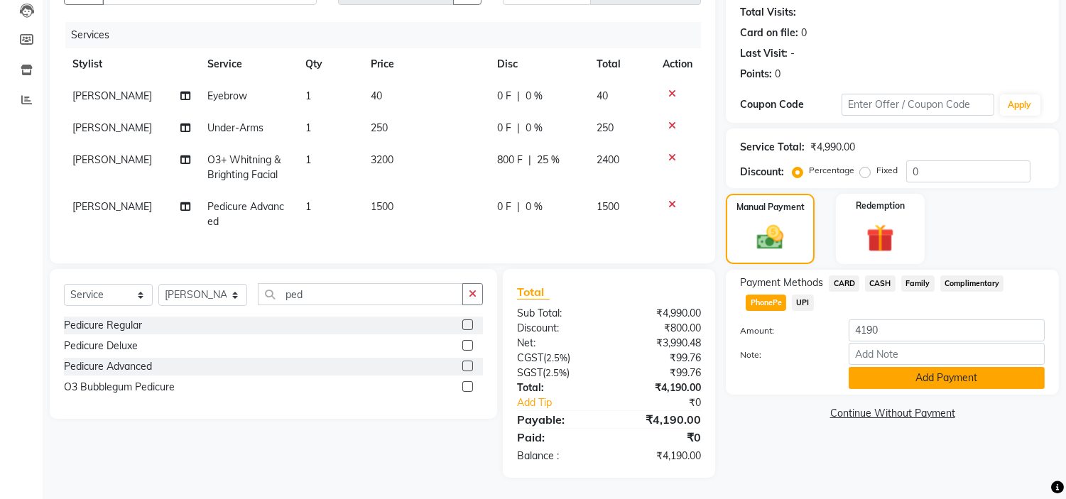
click at [885, 370] on button "Add Payment" at bounding box center [947, 378] width 196 height 22
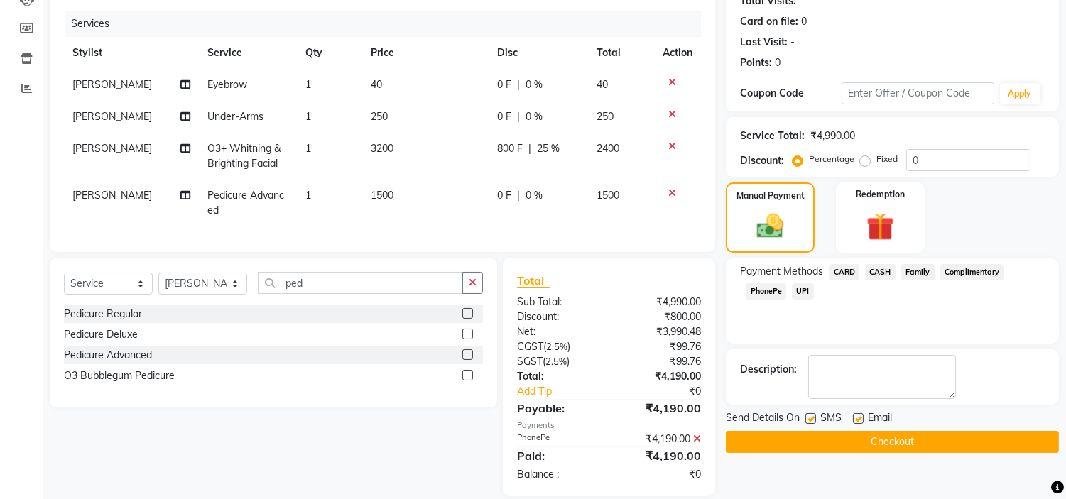
scroll to position [195, 0]
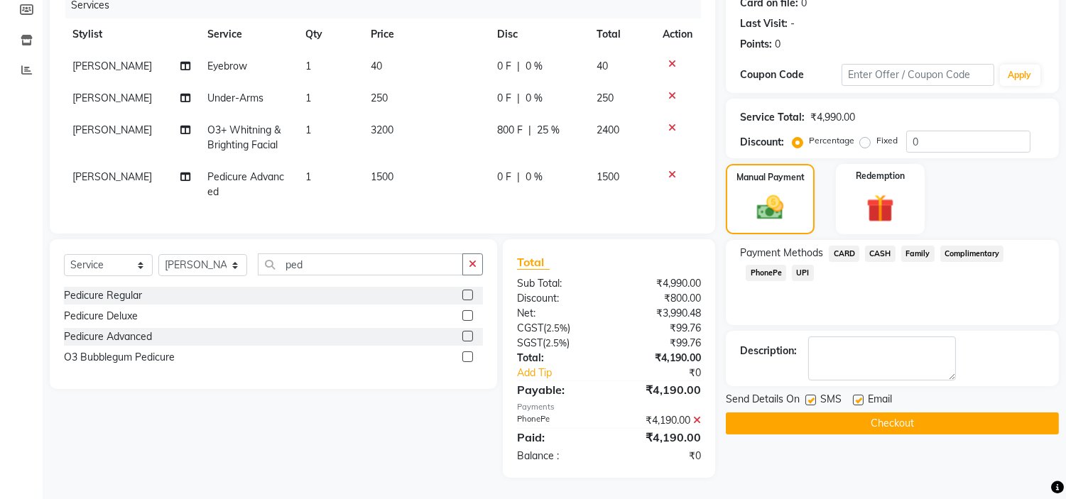
click at [813, 413] on button "Checkout" at bounding box center [892, 424] width 333 height 22
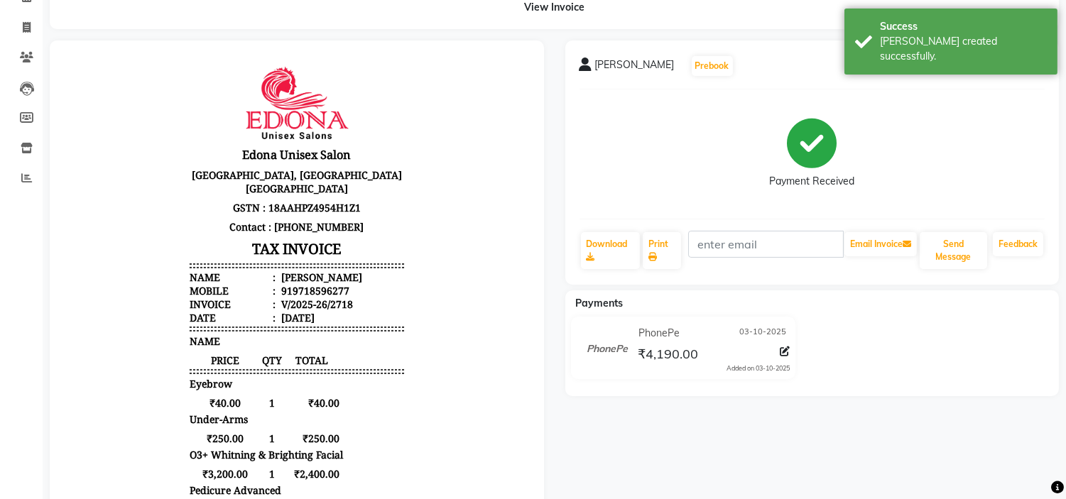
scroll to position [58, 0]
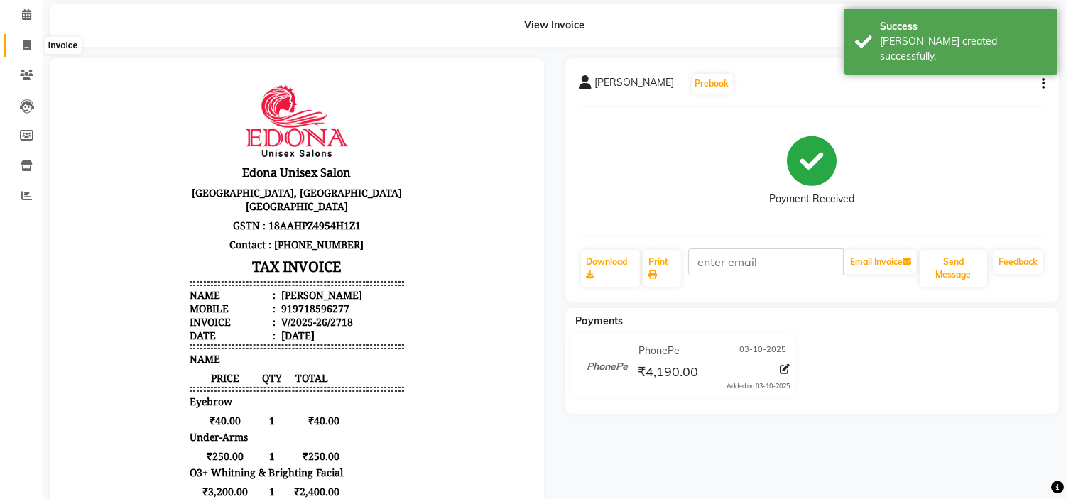
click at [24, 45] on icon at bounding box center [27, 45] width 8 height 11
select select "service"
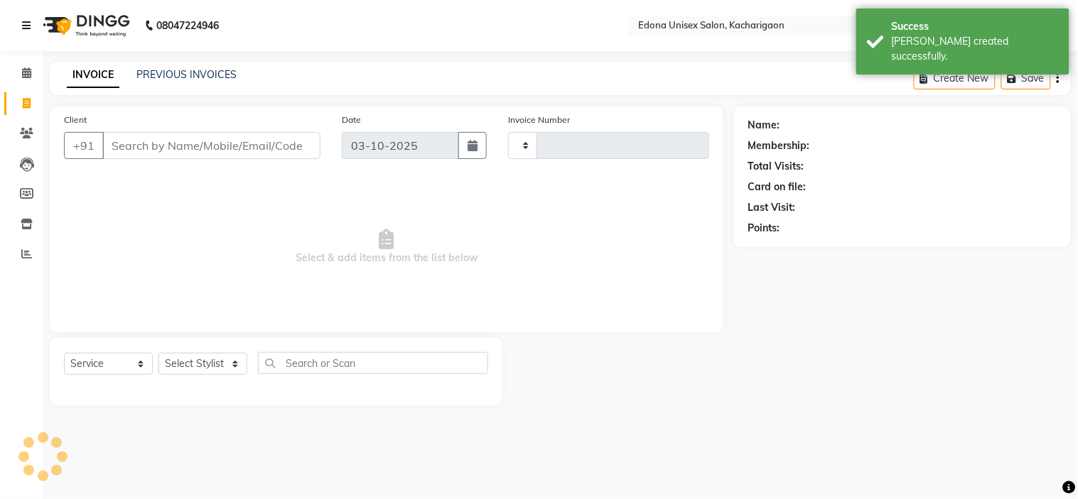
type input "2719"
select select "5389"
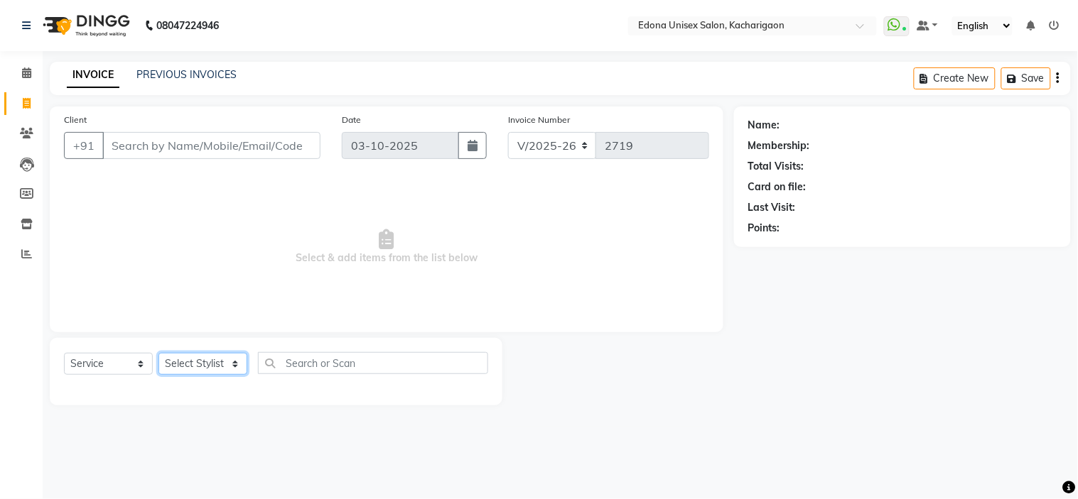
click at [234, 364] on select "Select Stylist Admin Anchuli [PERSON_NAME] Sonar Bir Basumtary [PERSON_NAME] [P…" at bounding box center [202, 364] width 89 height 22
click at [400, 55] on div "08047224946 Select Location × [GEOGRAPHIC_DATA] Unisex Salon, Kacharigaon Whats…" at bounding box center [539, 249] width 1078 height 499
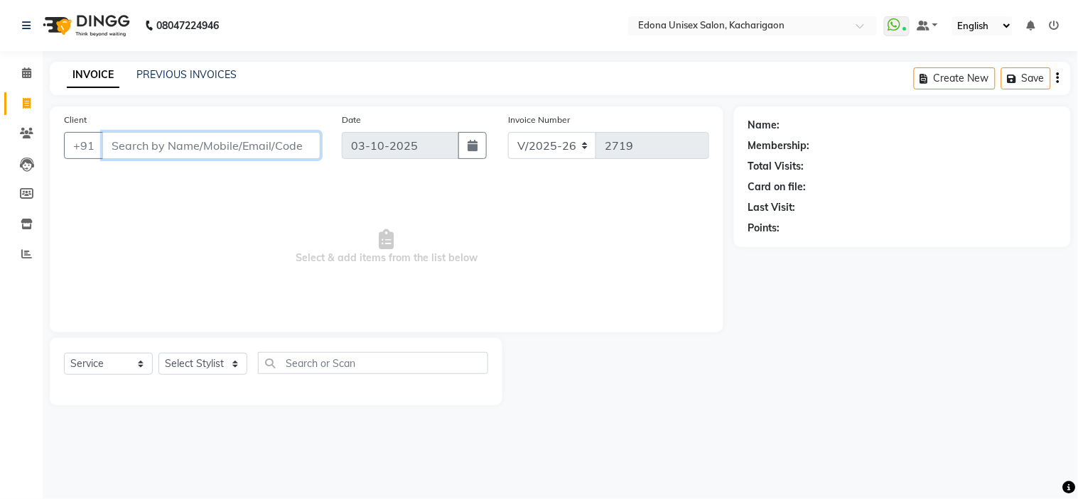
click at [246, 150] on input "Client" at bounding box center [211, 145] width 218 height 27
click at [254, 364] on div "Select Service Product Membership Package Voucher Prepaid Gift Card Select Styl…" at bounding box center [276, 368] width 424 height 33
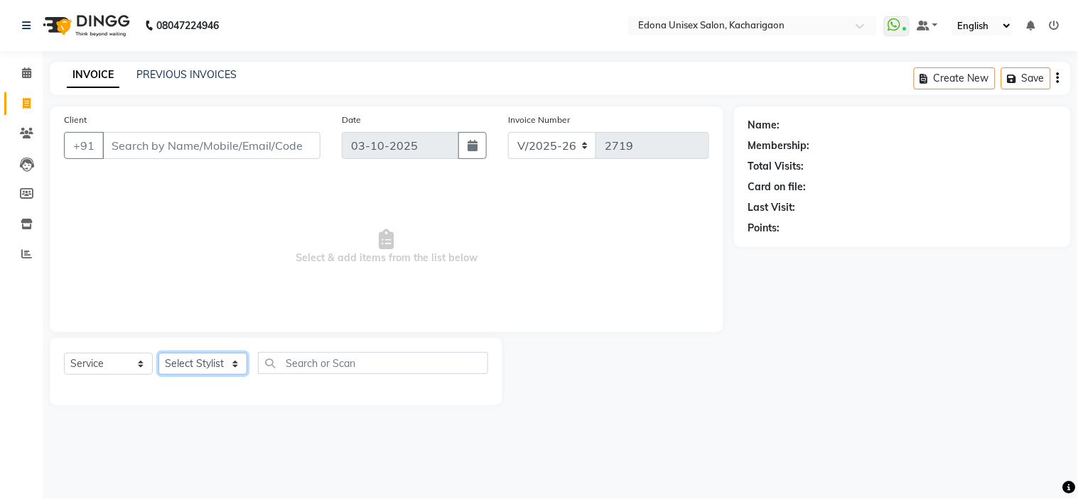
click at [236, 364] on select "Select Stylist Admin Anchuli [PERSON_NAME] Sonar Bir Basumtary [PERSON_NAME] [P…" at bounding box center [202, 364] width 89 height 22
click at [467, 244] on span "Select & add items from the list below" at bounding box center [386, 247] width 645 height 142
click at [227, 364] on select "Select Stylist Admin Anchuli [PERSON_NAME] Sonar Bir Basumtary [PERSON_NAME] [P…" at bounding box center [202, 364] width 89 height 22
click at [479, 281] on span "Select & add items from the list below" at bounding box center [386, 247] width 645 height 142
click at [27, 256] on icon at bounding box center [26, 254] width 11 height 11
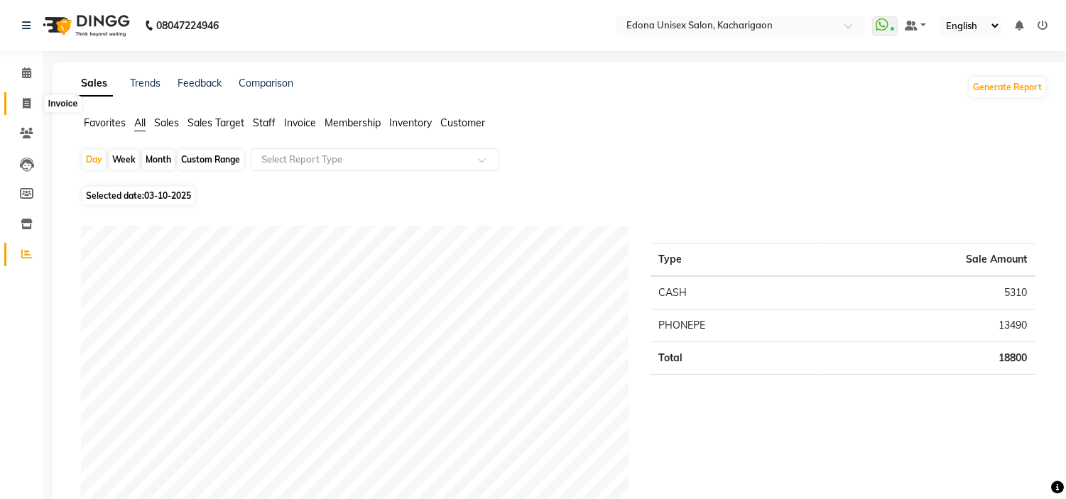
click at [25, 107] on icon at bounding box center [27, 103] width 8 height 11
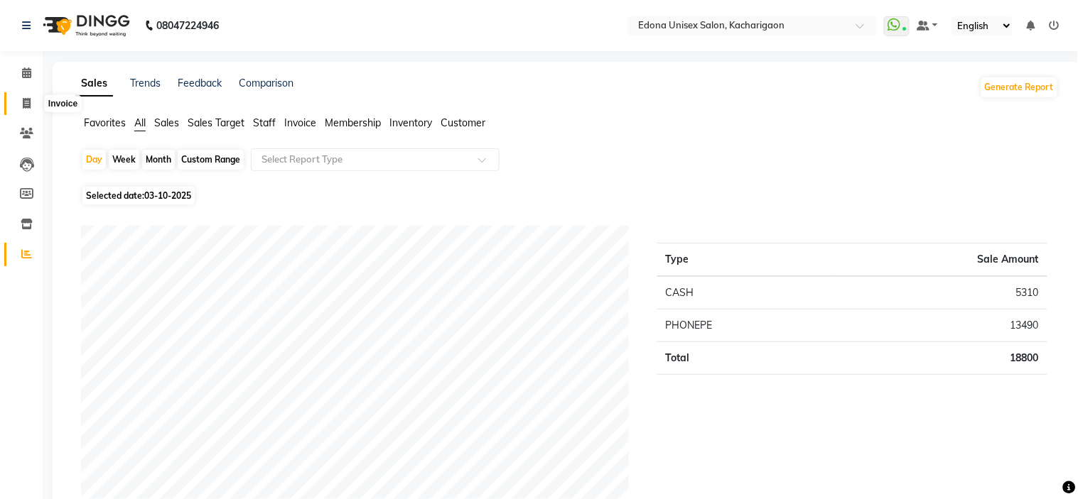
select select "5389"
select select "service"
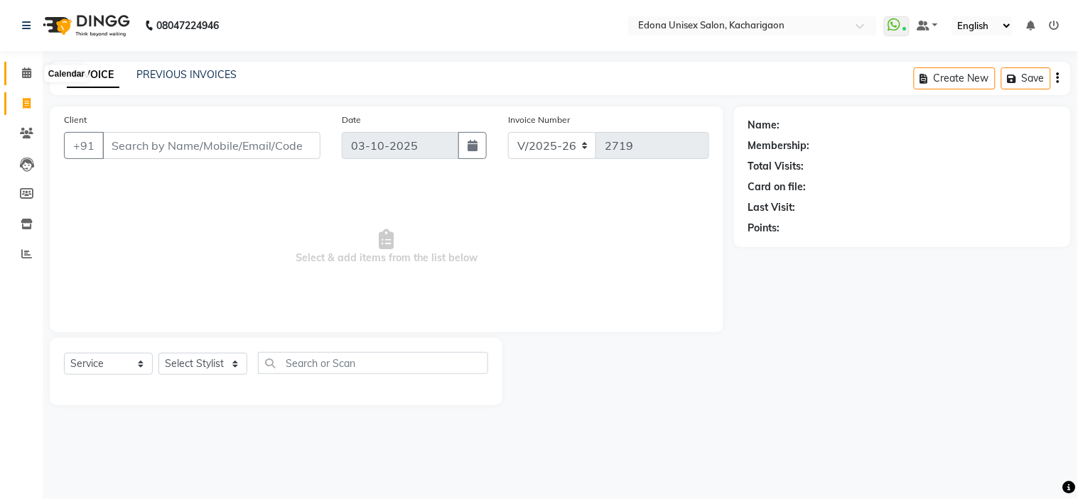
click at [28, 76] on icon at bounding box center [26, 72] width 9 height 11
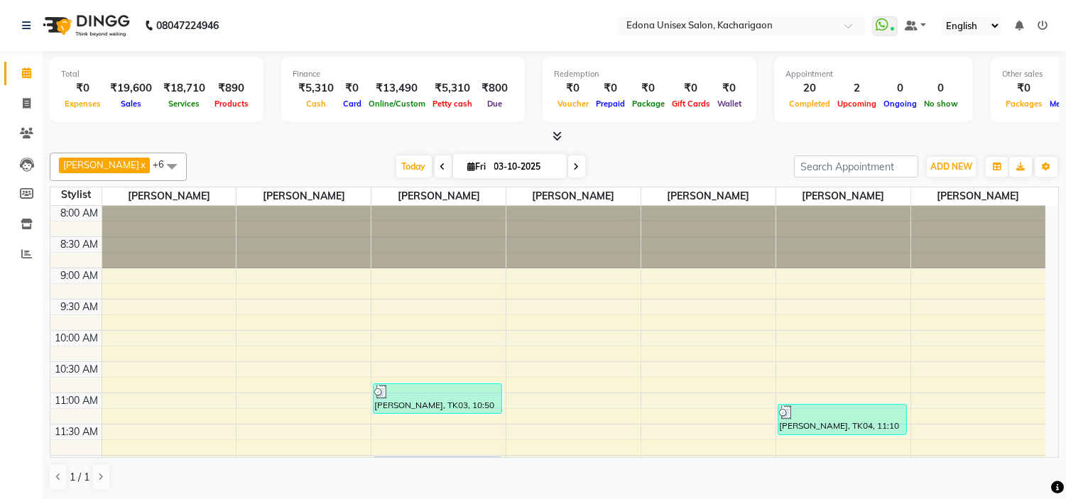
click at [441, 167] on div "[DATE] [DATE]" at bounding box center [491, 166] width 192 height 21
drag, startPoint x: 441, startPoint y: 167, endPoint x: 433, endPoint y: 166, distance: 7.8
click at [433, 166] on div "[DATE] [DATE]" at bounding box center [491, 166] width 192 height 21
click at [440, 166] on icon at bounding box center [443, 167] width 6 height 9
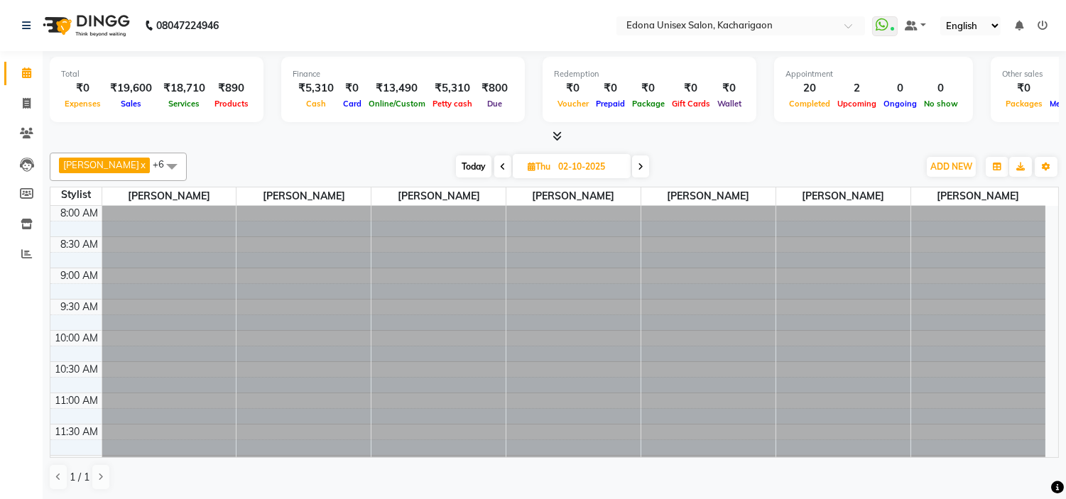
scroll to position [563, 0]
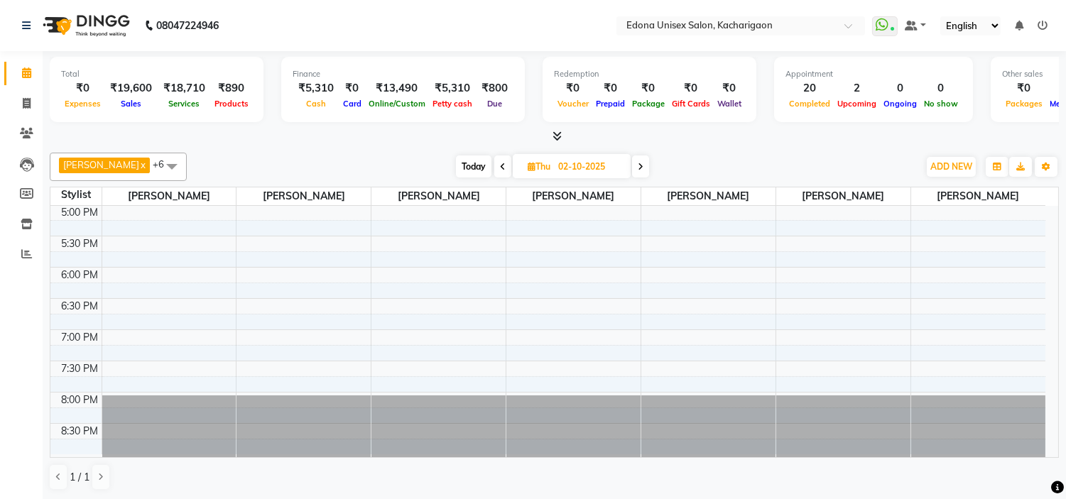
click at [500, 166] on icon at bounding box center [503, 167] width 6 height 9
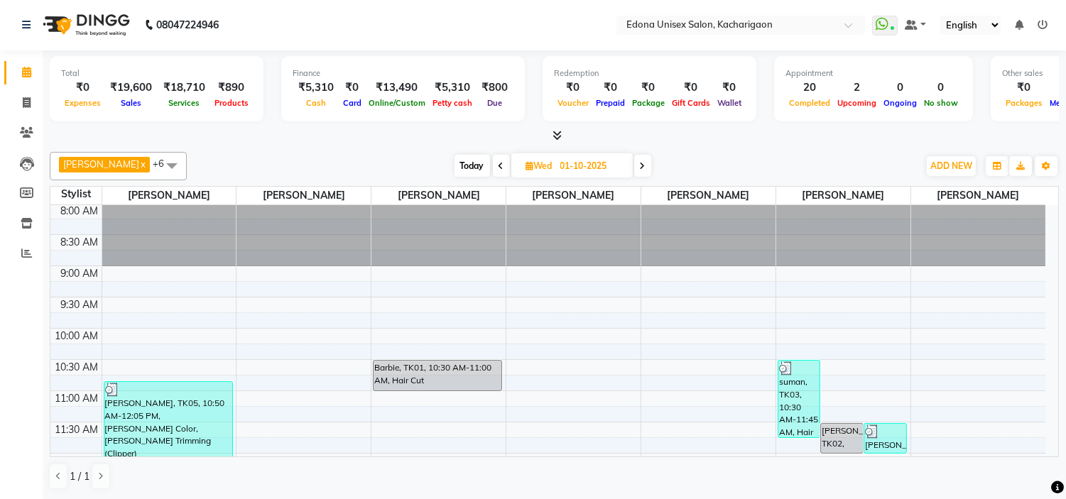
scroll to position [0, 0]
click at [640, 168] on icon at bounding box center [643, 166] width 6 height 9
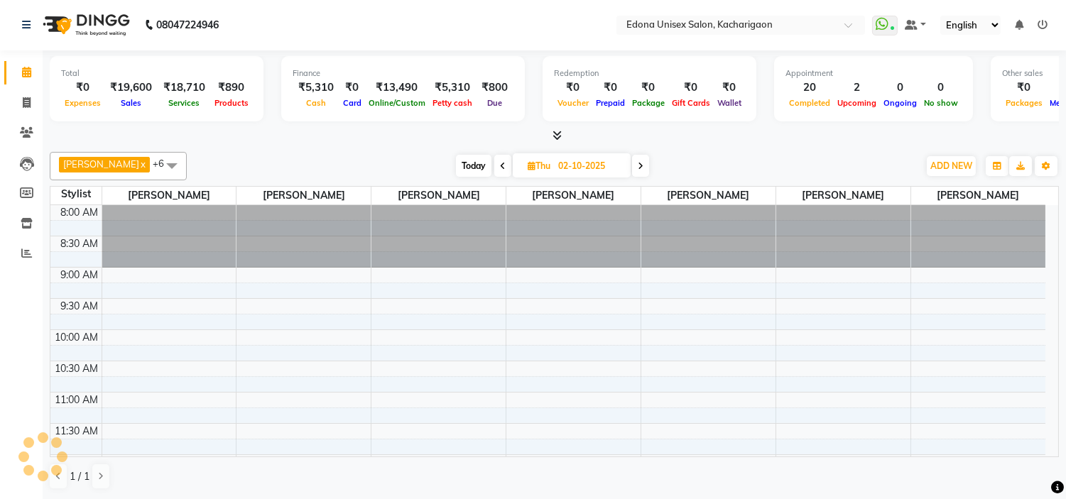
scroll to position [563, 0]
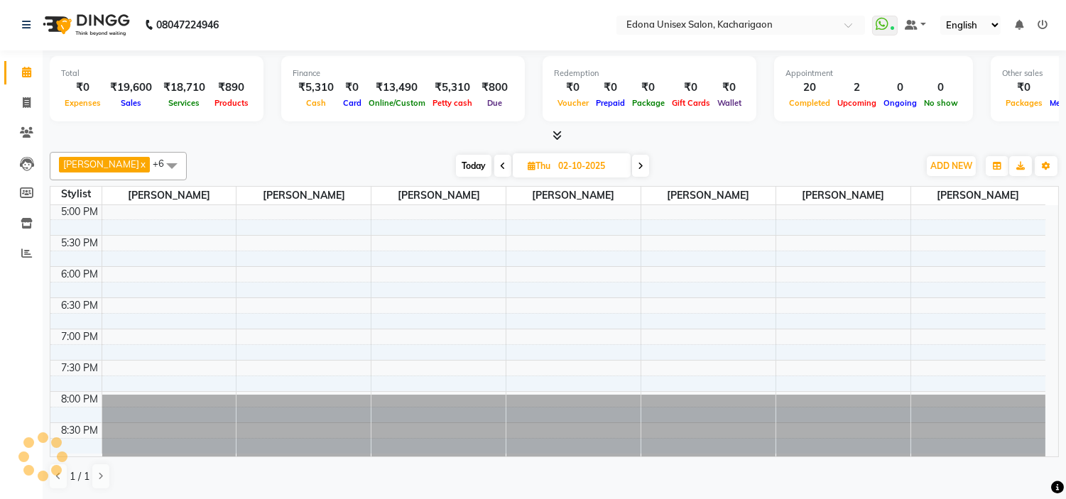
click at [638, 168] on icon at bounding box center [641, 166] width 6 height 9
type input "03-10-2025"
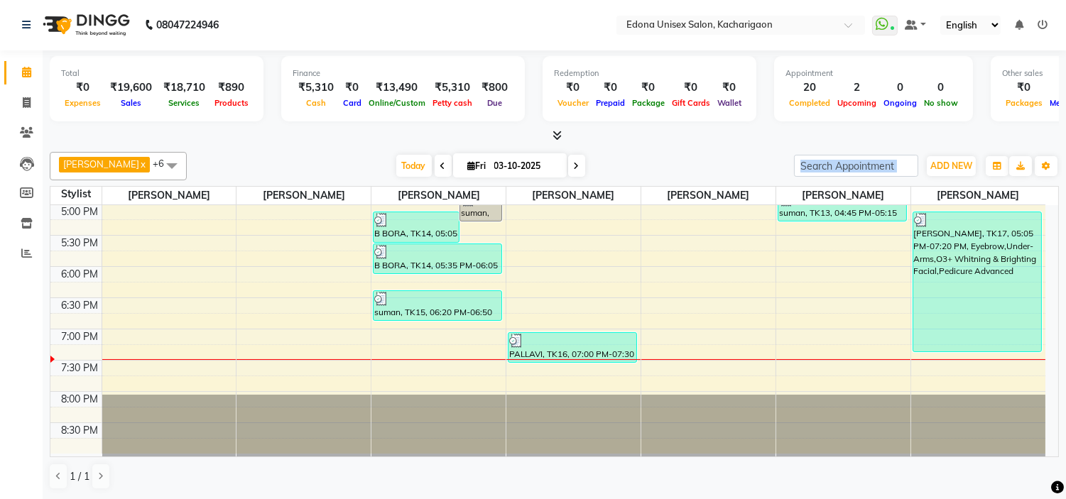
click at [651, 163] on div "[DATE] [DATE]" at bounding box center [490, 166] width 593 height 21
click at [32, 104] on span at bounding box center [26, 103] width 25 height 16
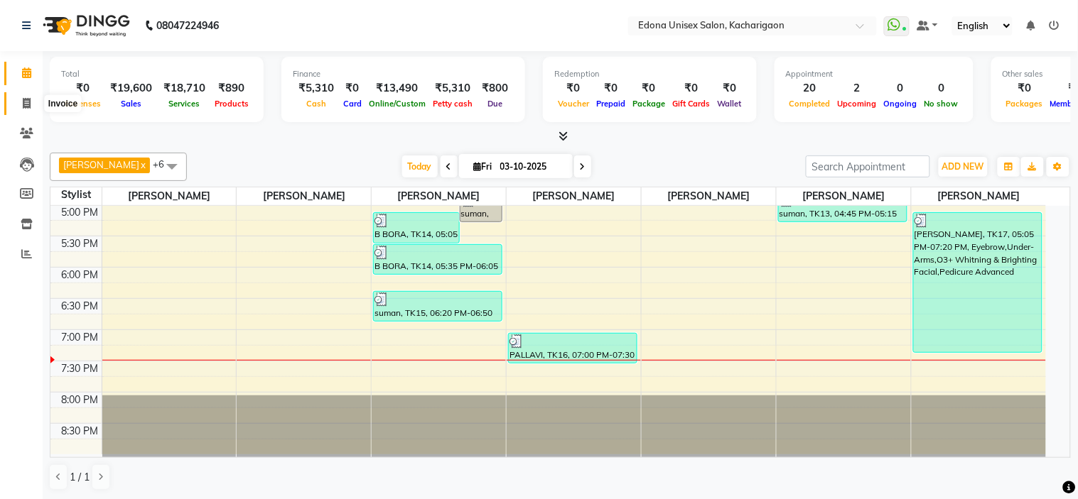
select select "5389"
select select "service"
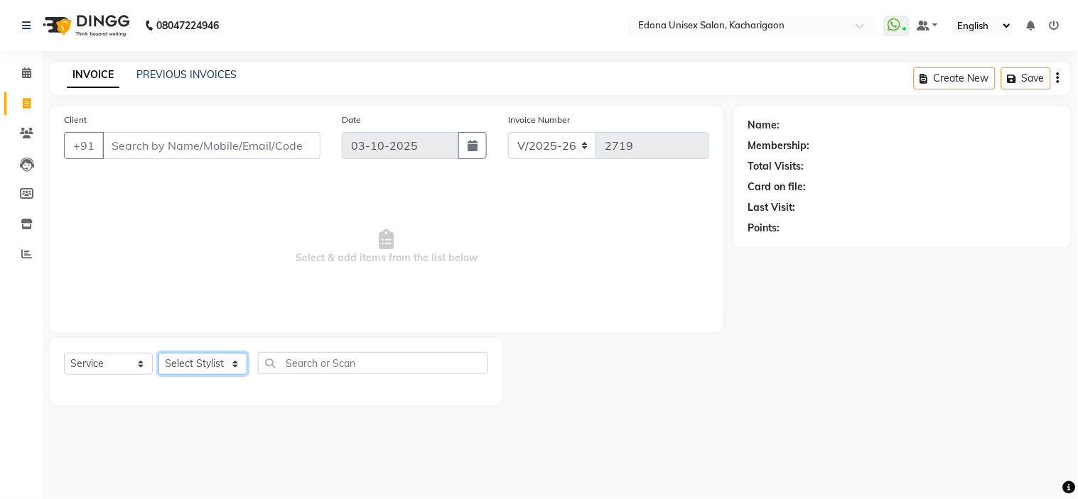
click at [232, 366] on select "Select Stylist Admin Anchuli [PERSON_NAME] Sonar Bir Basumtary [PERSON_NAME] [P…" at bounding box center [202, 364] width 89 height 22
select select "91059"
click at [158, 354] on select "Select Stylist Admin Anchuli [PERSON_NAME] Sonar Bir Basumtary [PERSON_NAME] [P…" at bounding box center [202, 364] width 89 height 22
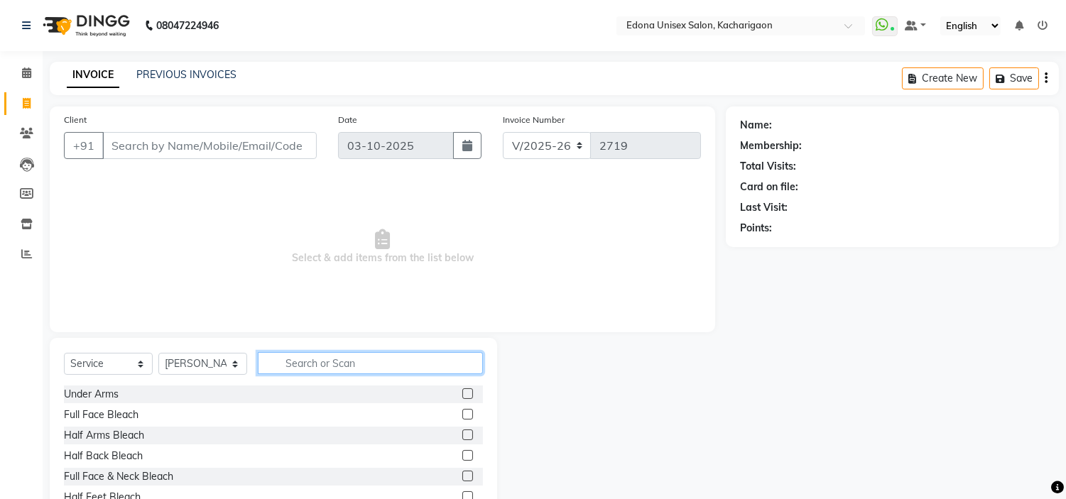
click at [403, 367] on input "text" at bounding box center [370, 363] width 225 height 22
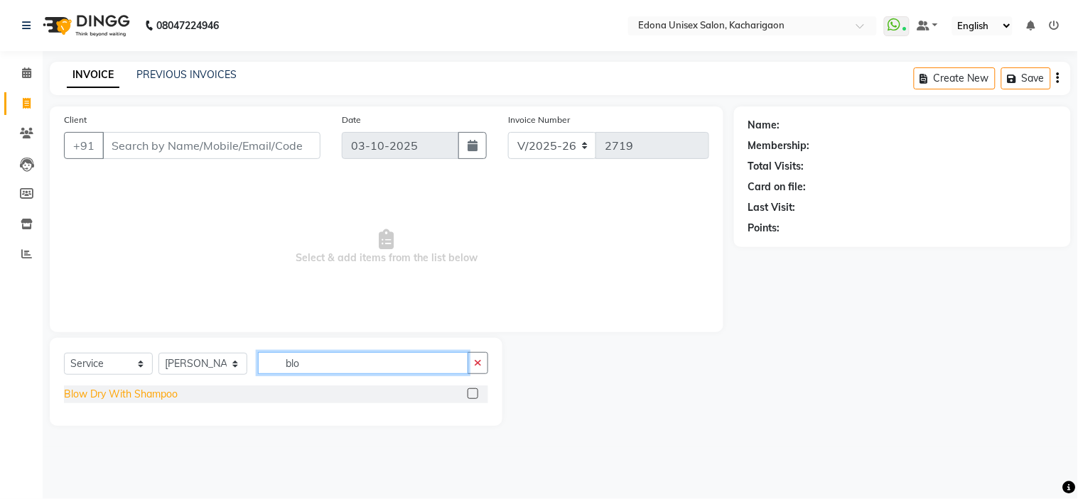
type input "blo"
click at [89, 392] on div "Blow Dry With Shampoo" at bounding box center [121, 394] width 114 height 15
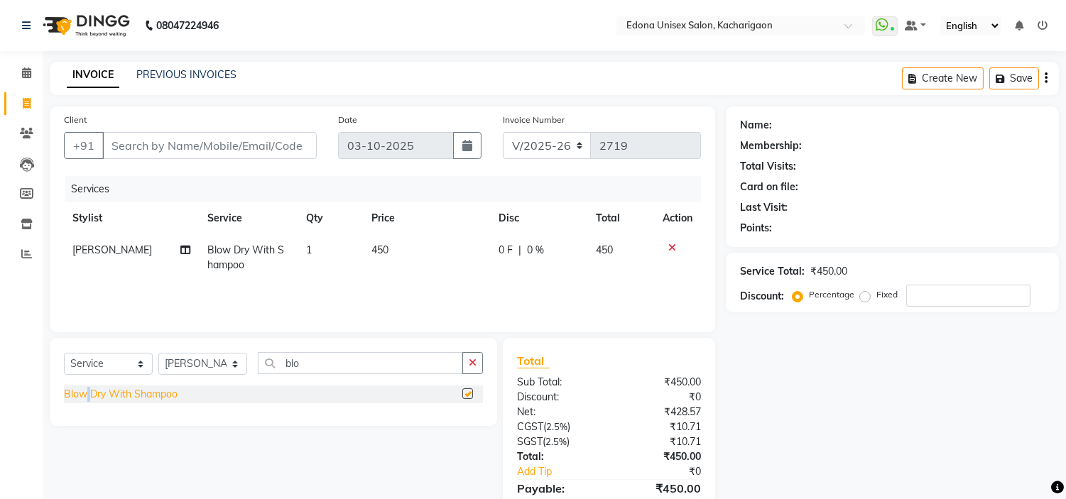
checkbox input "false"
click at [201, 153] on input "Client" at bounding box center [209, 145] width 215 height 27
type input "9"
type input "0"
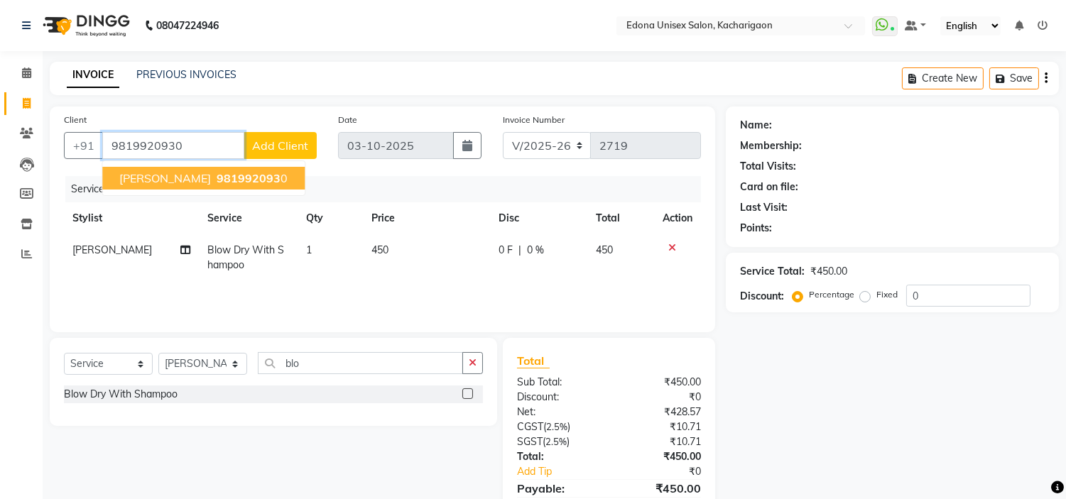
type input "9819920930"
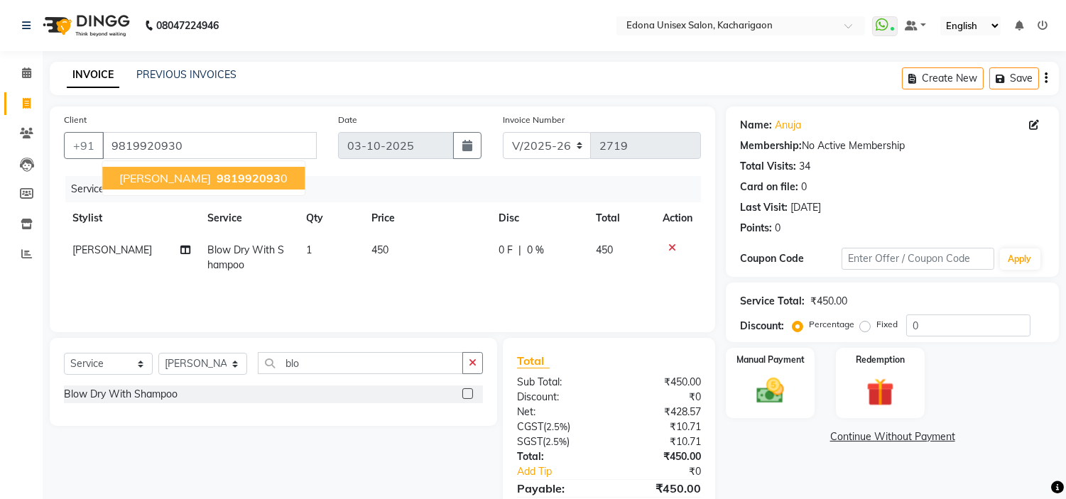
click at [217, 175] on span "981992093" at bounding box center [249, 178] width 64 height 14
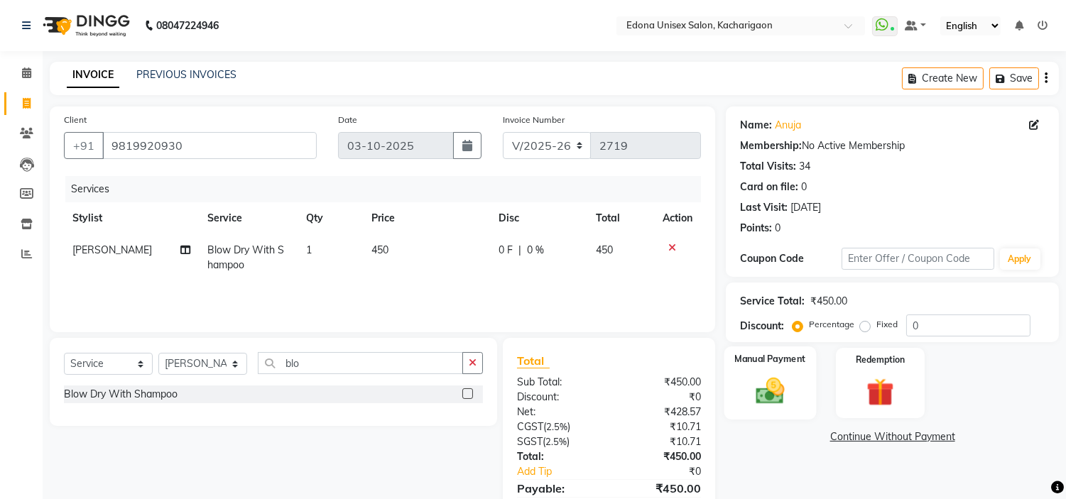
click at [773, 399] on img at bounding box center [770, 391] width 47 height 33
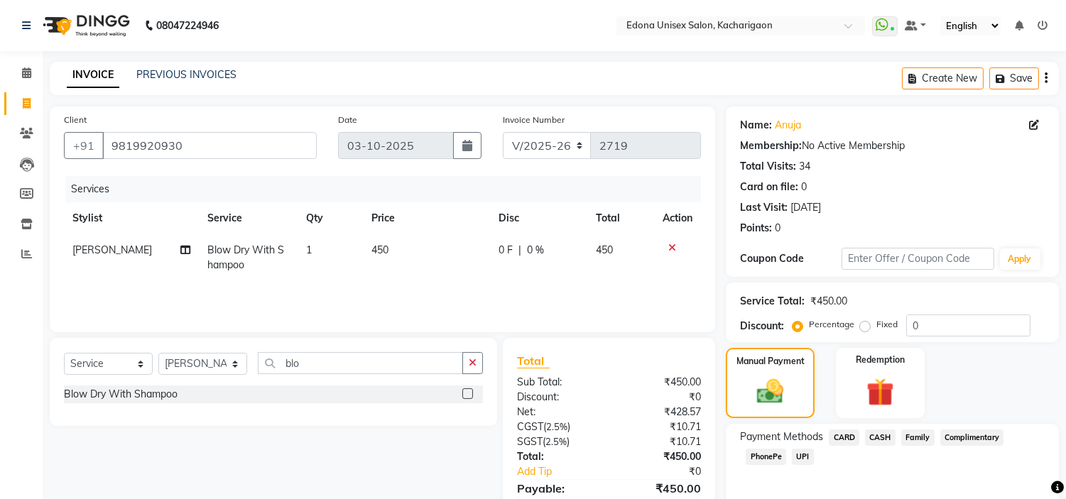
click at [882, 439] on span "CASH" at bounding box center [880, 438] width 31 height 16
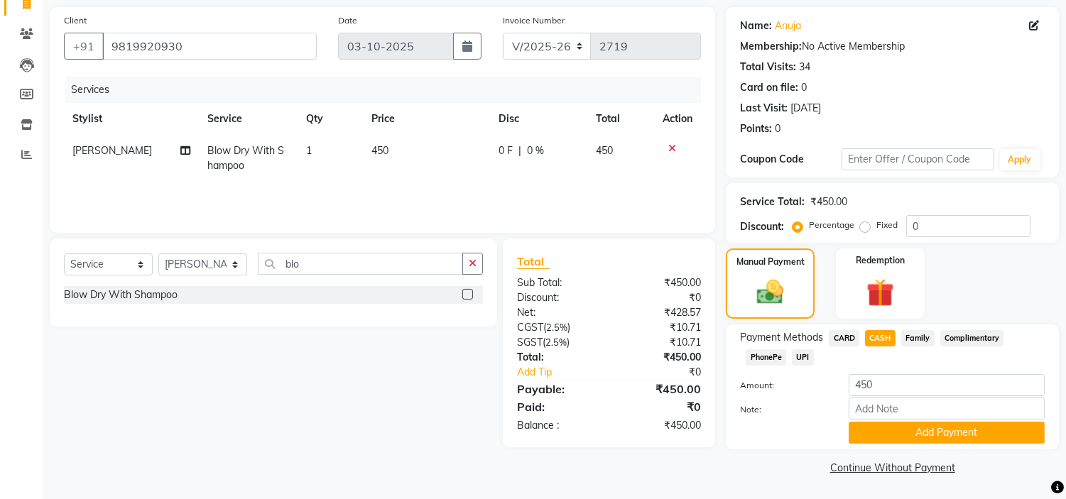
scroll to position [100, 0]
click at [901, 434] on button "Add Payment" at bounding box center [947, 432] width 196 height 22
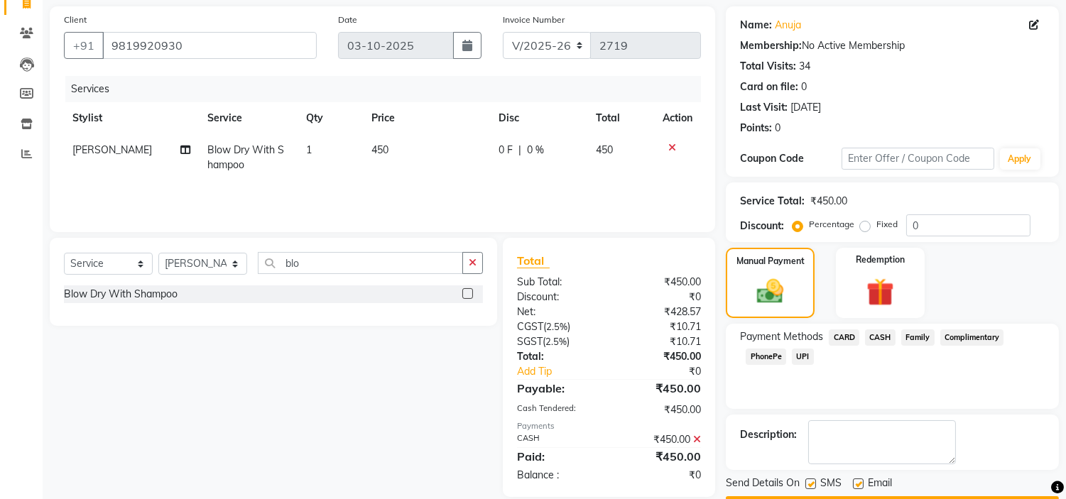
scroll to position [139, 0]
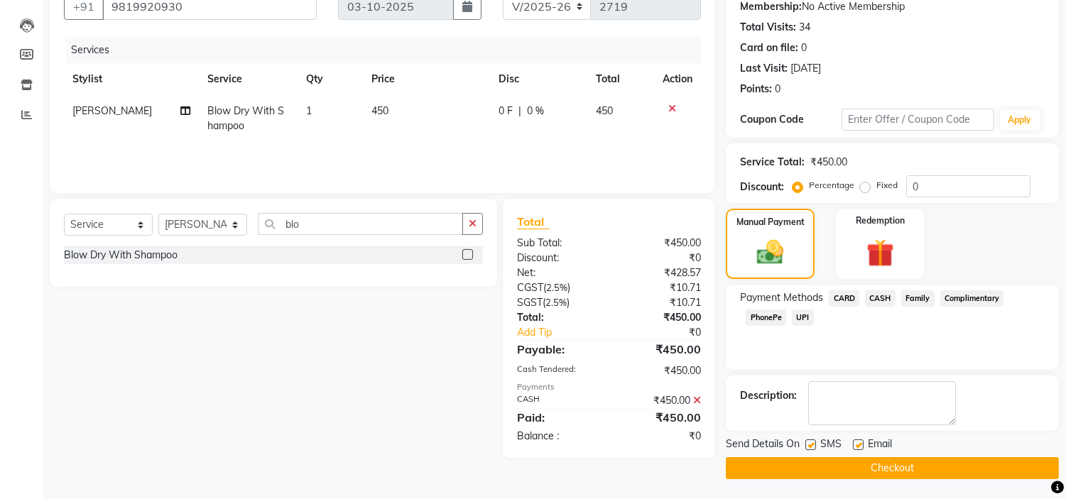
click at [832, 467] on button "Checkout" at bounding box center [892, 469] width 333 height 22
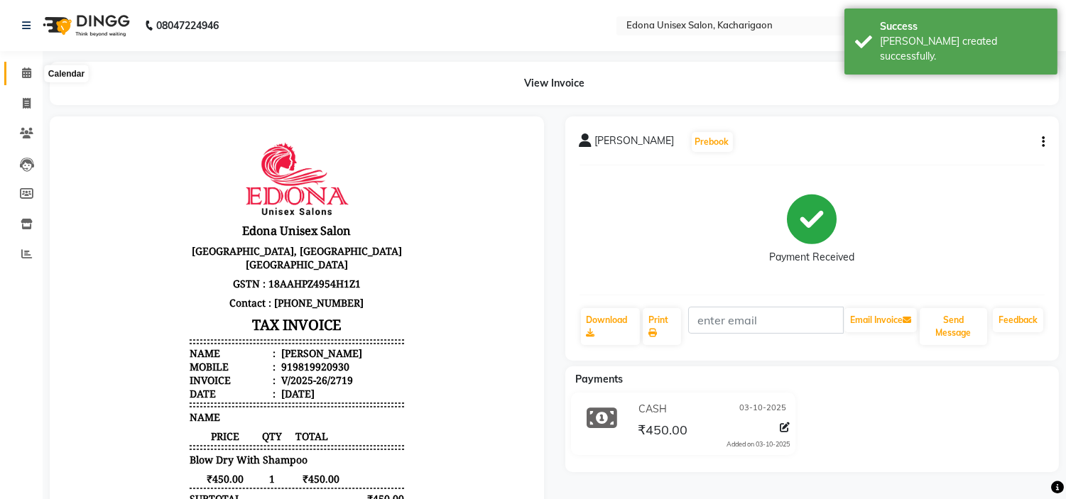
click at [28, 73] on icon at bounding box center [26, 72] width 9 height 11
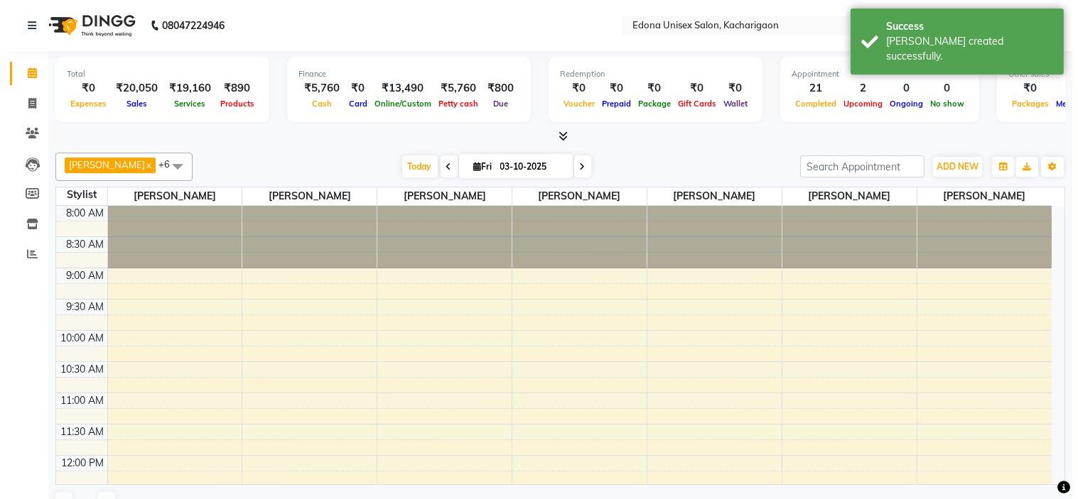
scroll to position [536, 0]
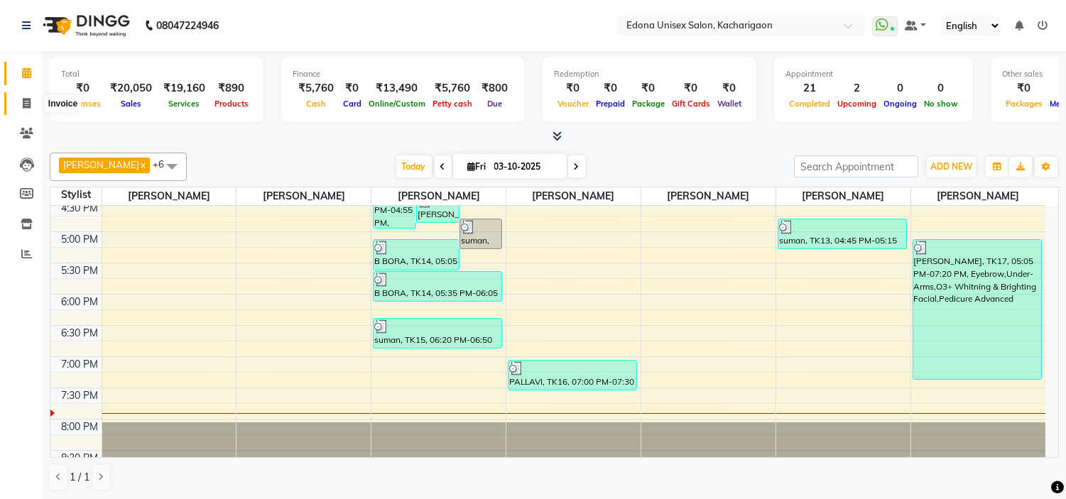
click at [23, 109] on icon at bounding box center [27, 103] width 8 height 11
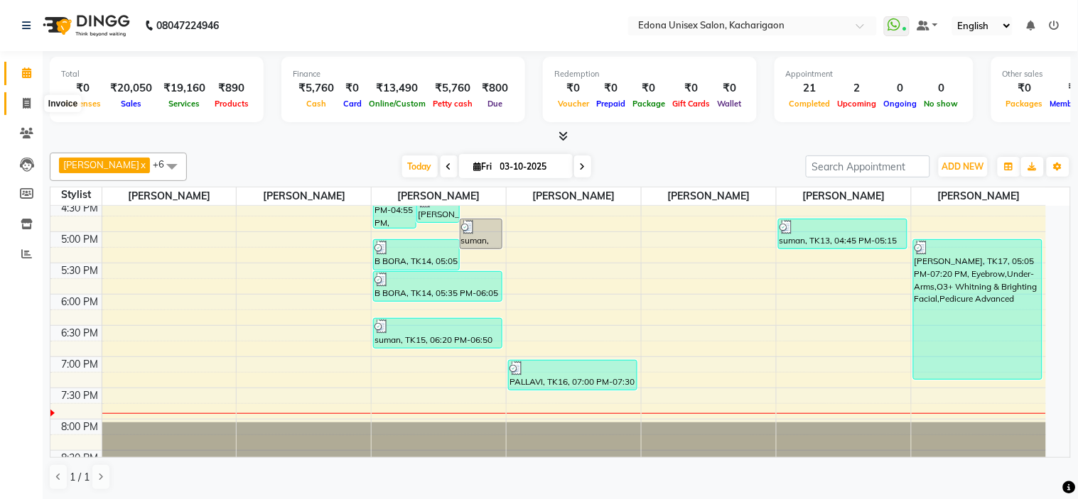
select select "service"
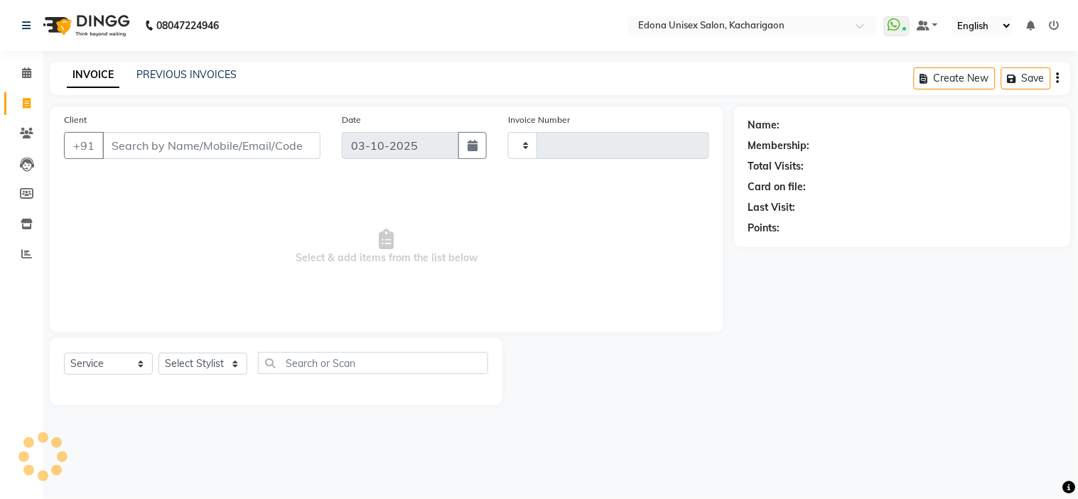
type input "2720"
select select "5389"
